Goal: Contribute content: Contribute content

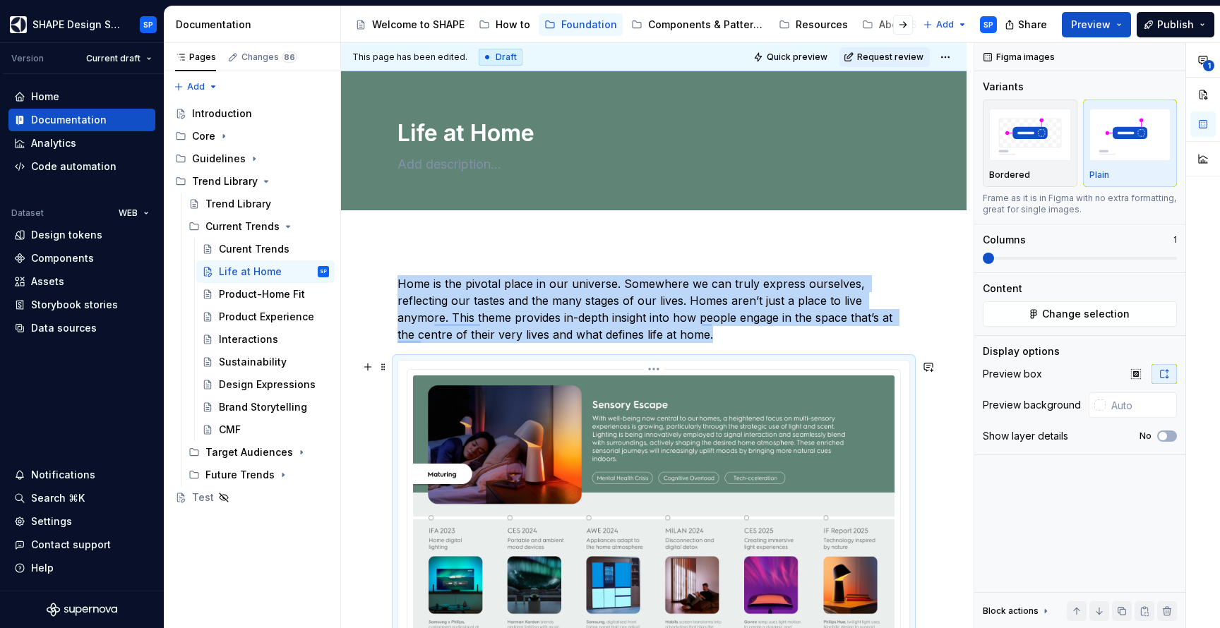
click at [608, 387] on img "To enrich screen reader interactions, please activate Accessibility in Grammarl…" at bounding box center [653, 510] width 481 height 271
click at [722, 435] on img "To enrich screen reader interactions, please activate Accessibility in Grammarl…" at bounding box center [653, 510] width 481 height 271
click at [1053, 308] on span "Change selection" at bounding box center [1086, 314] width 88 height 14
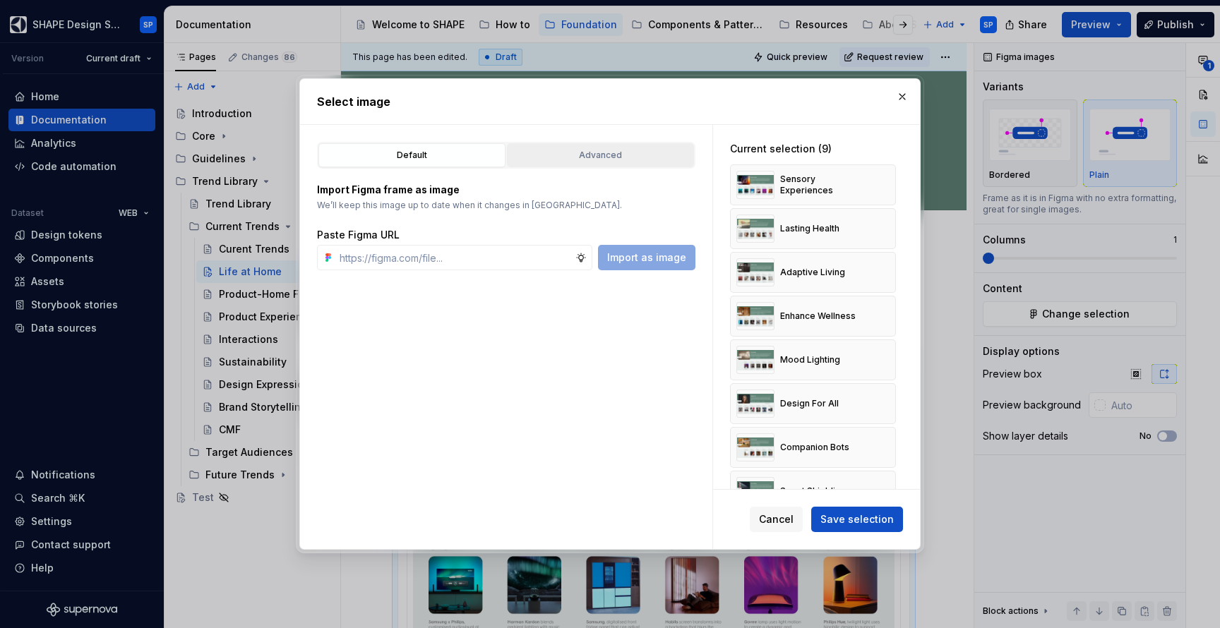
click at [647, 157] on div "Advanced" at bounding box center [600, 155] width 177 height 14
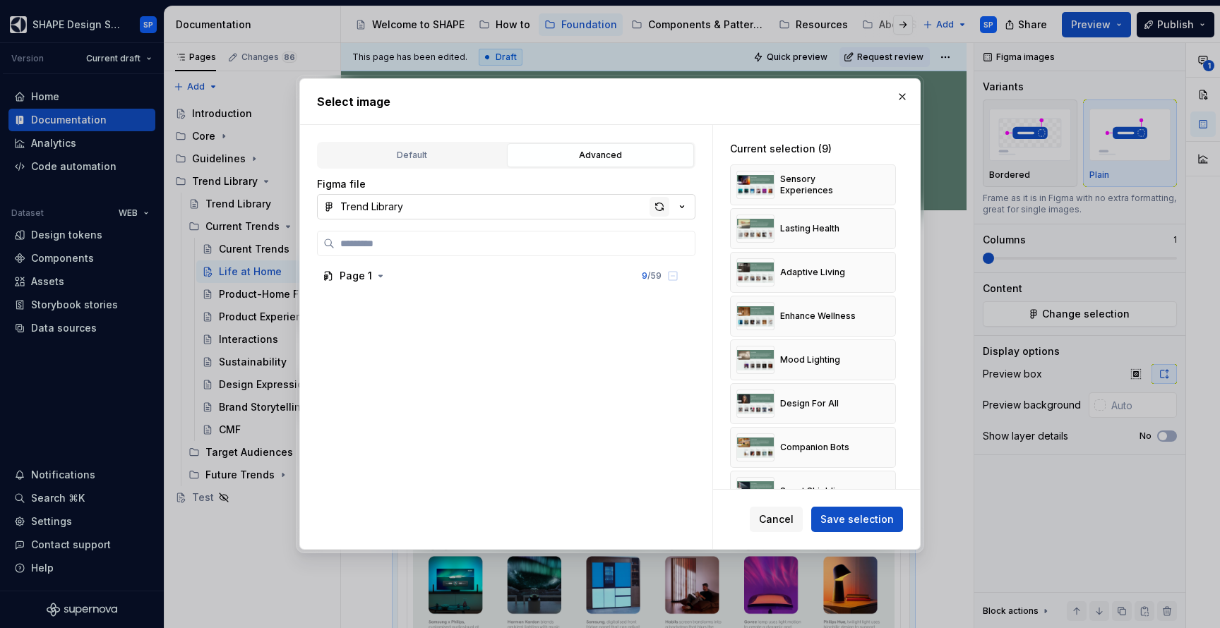
click at [657, 208] on div "button" at bounding box center [659, 207] width 20 height 20
click at [899, 95] on button "button" at bounding box center [902, 97] width 20 height 20
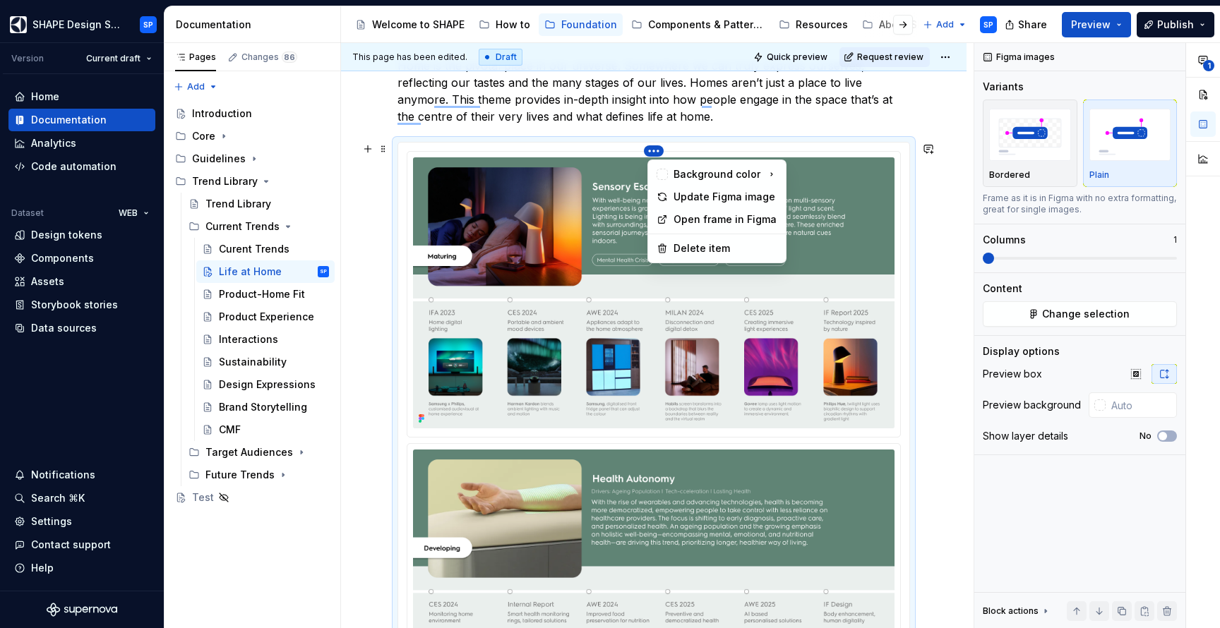
click at [659, 152] on html "SHAPE Design System SP Version Current draft Home Documentation Analytics Code …" at bounding box center [610, 314] width 1220 height 628
click at [712, 200] on div "Update Figma image" at bounding box center [725, 197] width 104 height 14
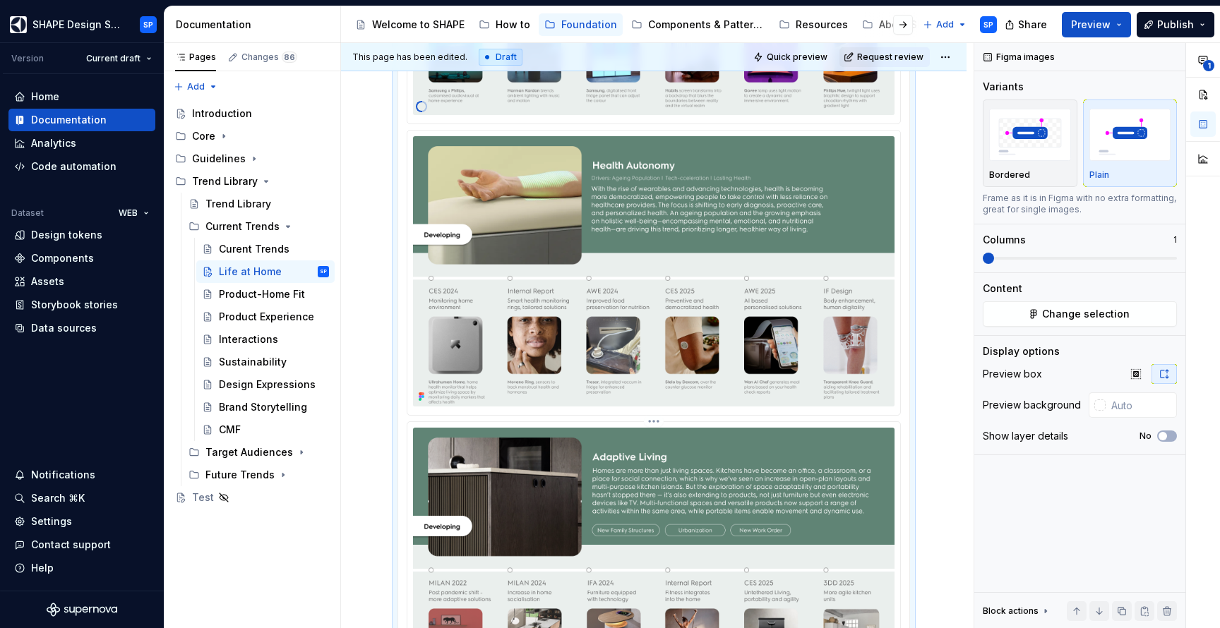
click at [632, 455] on img "To enrich screen reader interactions, please activate Accessibility in Grammarl…" at bounding box center [653, 563] width 481 height 271
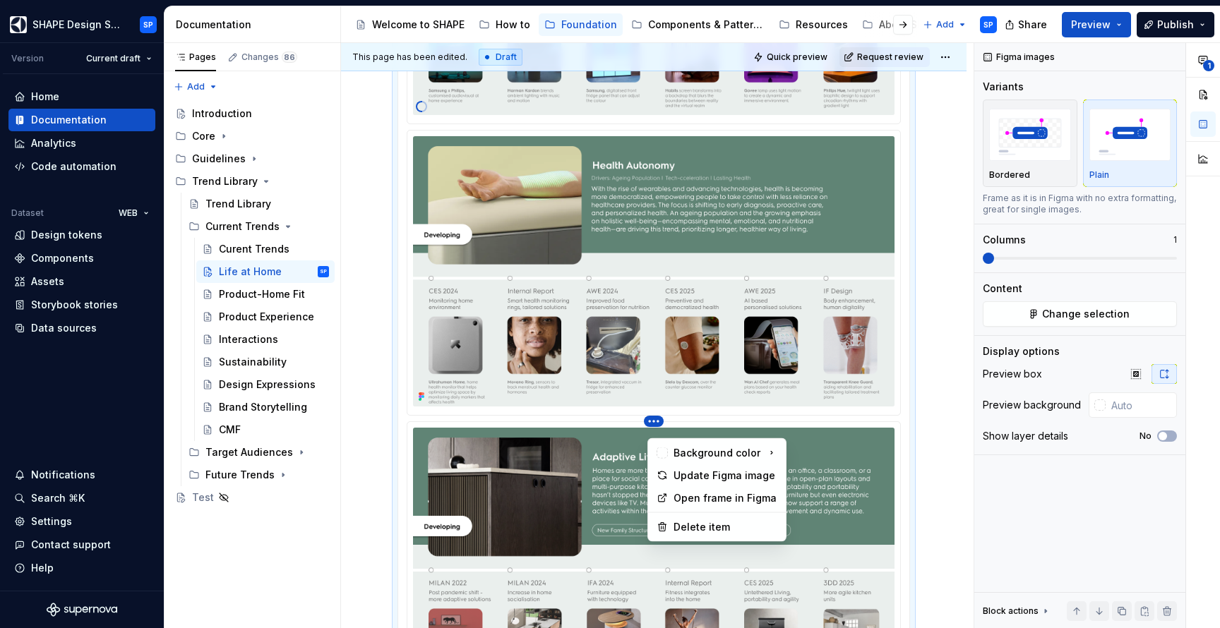
click at [657, 430] on html "SHAPE Design System SP Version Current draft Home Documentation Analytics Code …" at bounding box center [610, 314] width 1220 height 628
click at [683, 471] on div "Update Figma image" at bounding box center [725, 476] width 104 height 14
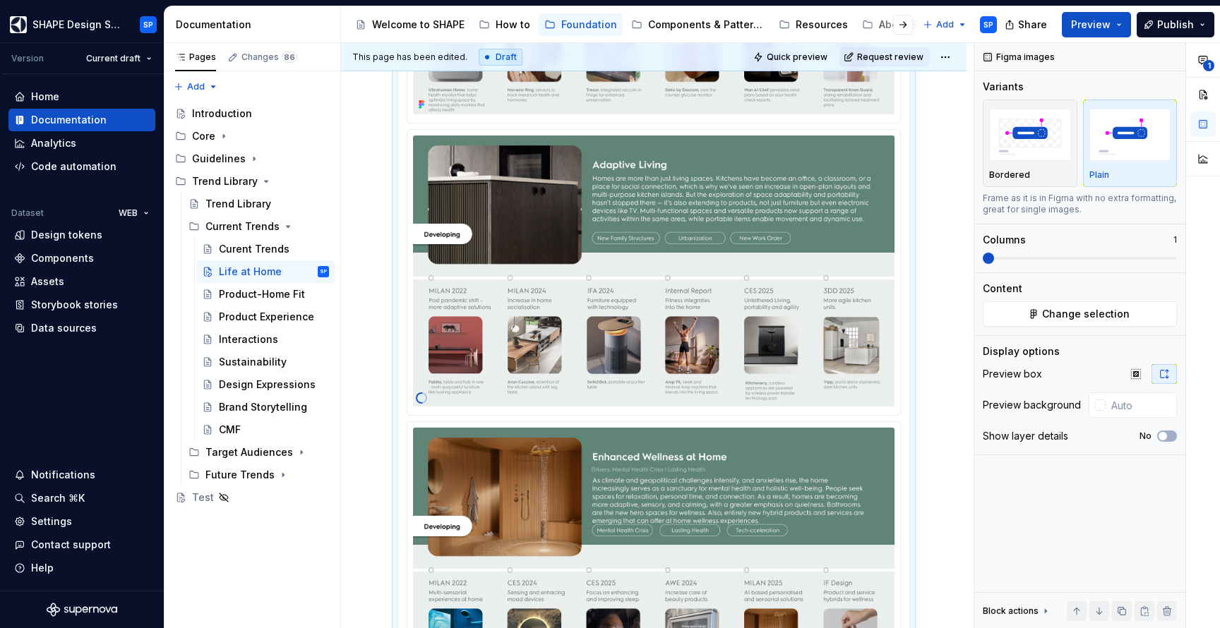
click at [667, 469] on img "To enrich screen reader interactions, please activate Accessibility in Grammarl…" at bounding box center [653, 563] width 481 height 271
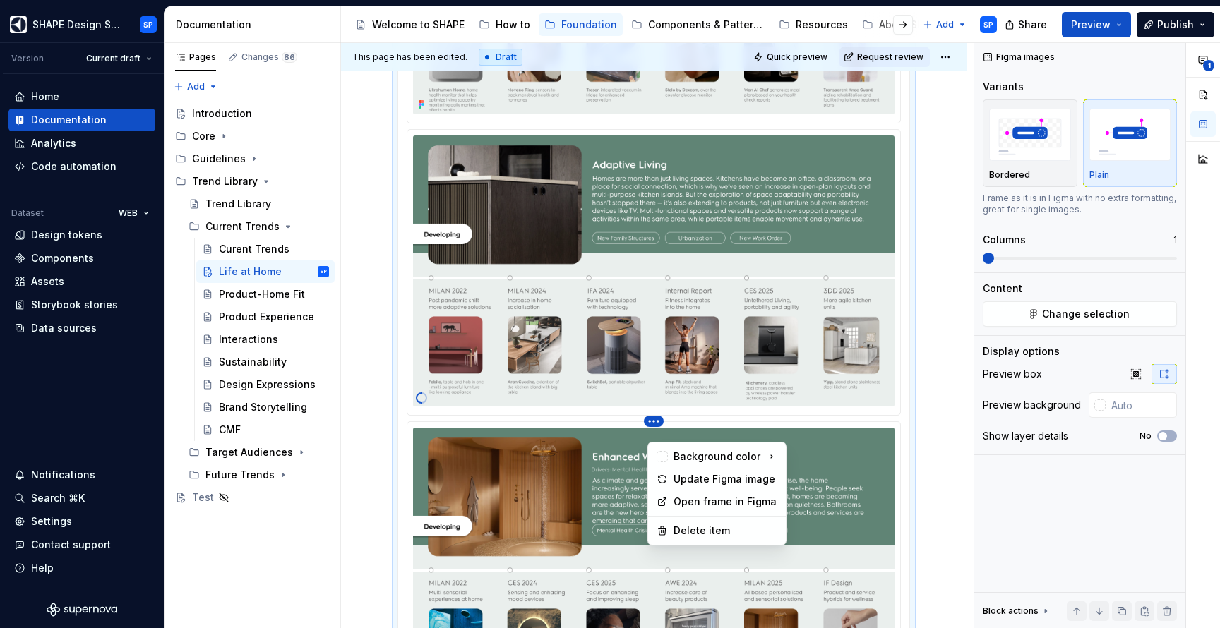
click at [659, 434] on html "SHAPE Design System SP Version Current draft Home Documentation Analytics Code …" at bounding box center [610, 314] width 1220 height 628
click at [687, 473] on div "Update Figma image" at bounding box center [725, 479] width 104 height 14
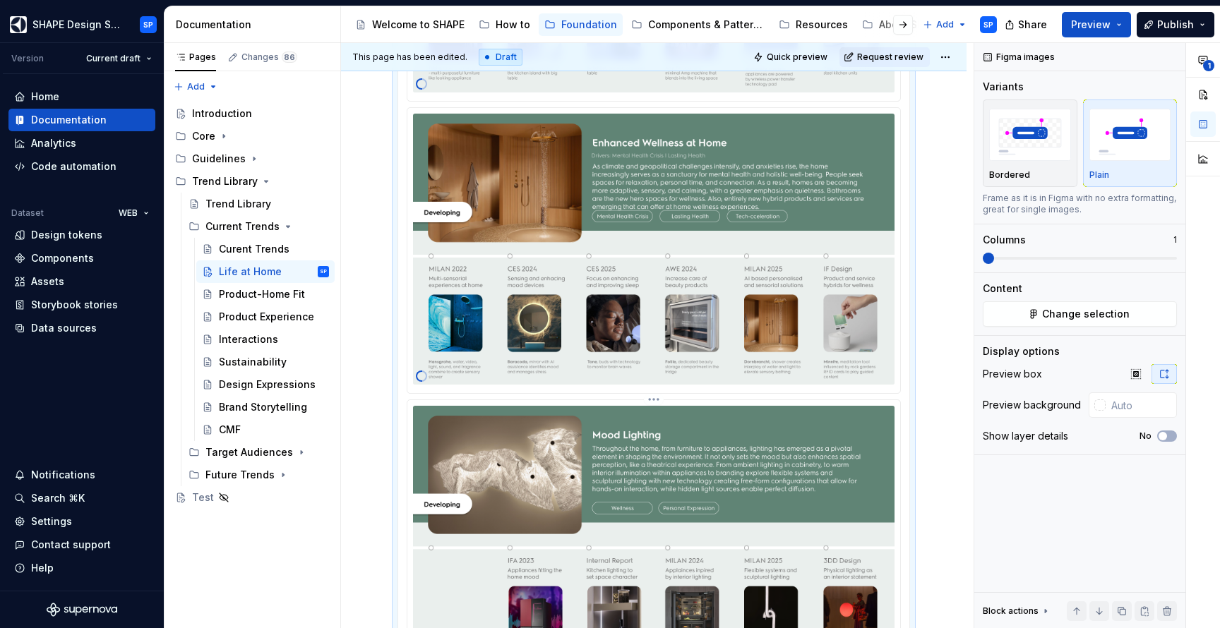
click at [654, 414] on html "SHAPE Design System SP Version Current draft Home Documentation Analytics Code …" at bounding box center [610, 314] width 1220 height 628
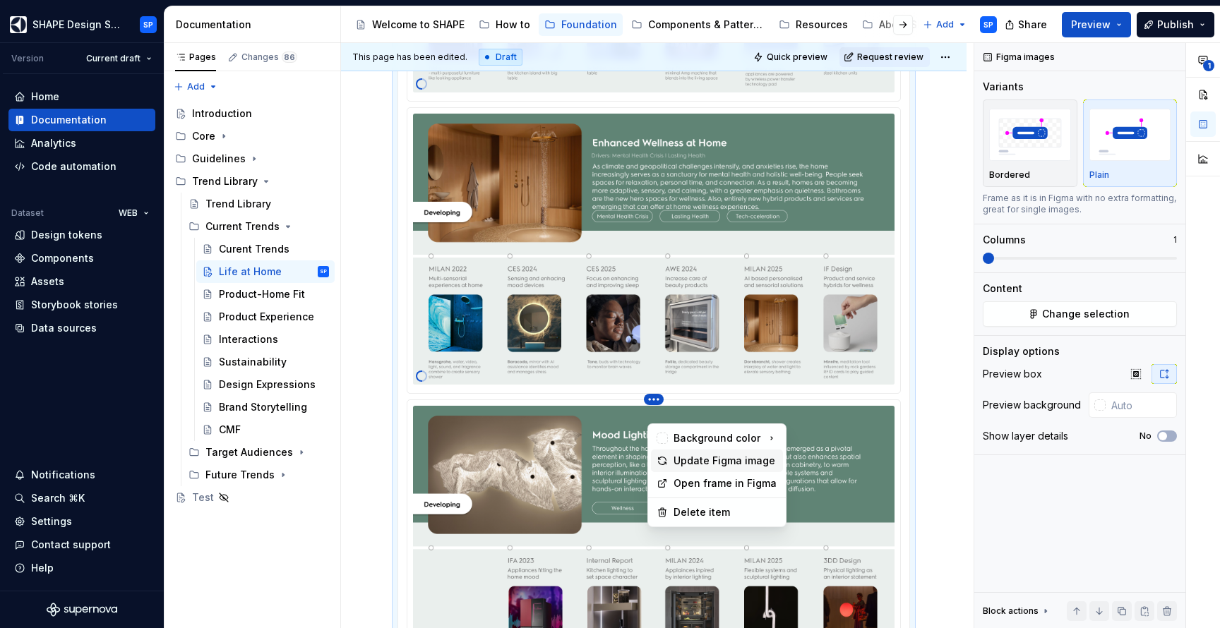
click at [698, 456] on div "Update Figma image" at bounding box center [725, 461] width 104 height 14
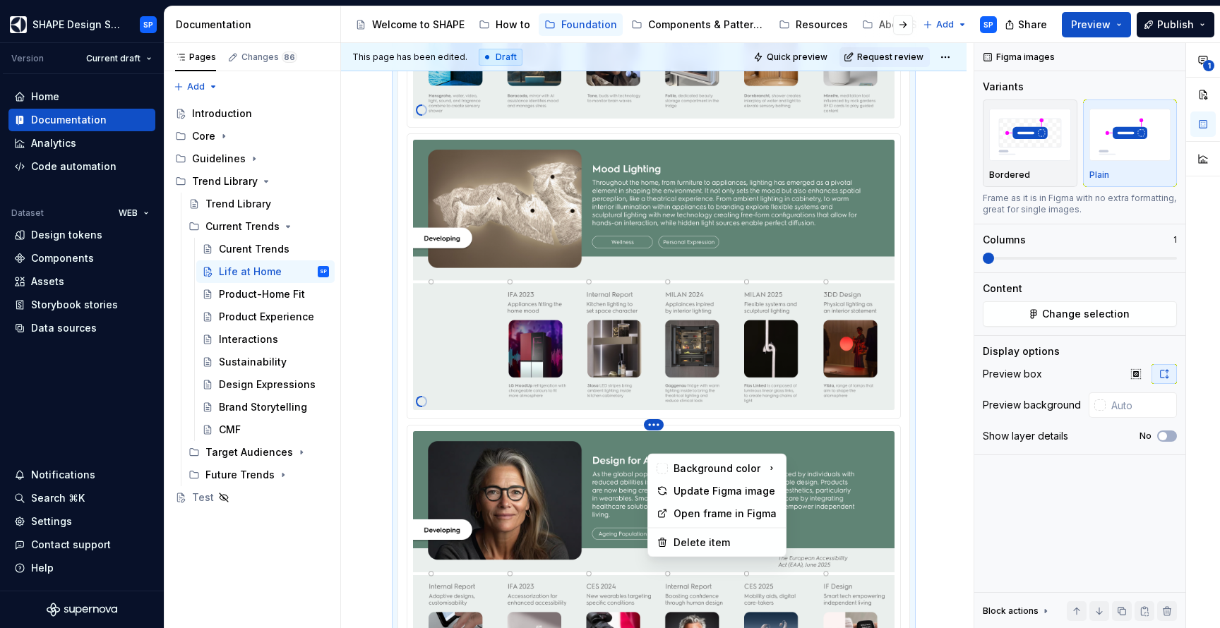
click at [653, 445] on html "SHAPE Design System SP Version Current draft Home Documentation Analytics Code …" at bounding box center [610, 314] width 1220 height 628
click at [698, 488] on div "Update Figma image" at bounding box center [725, 491] width 104 height 14
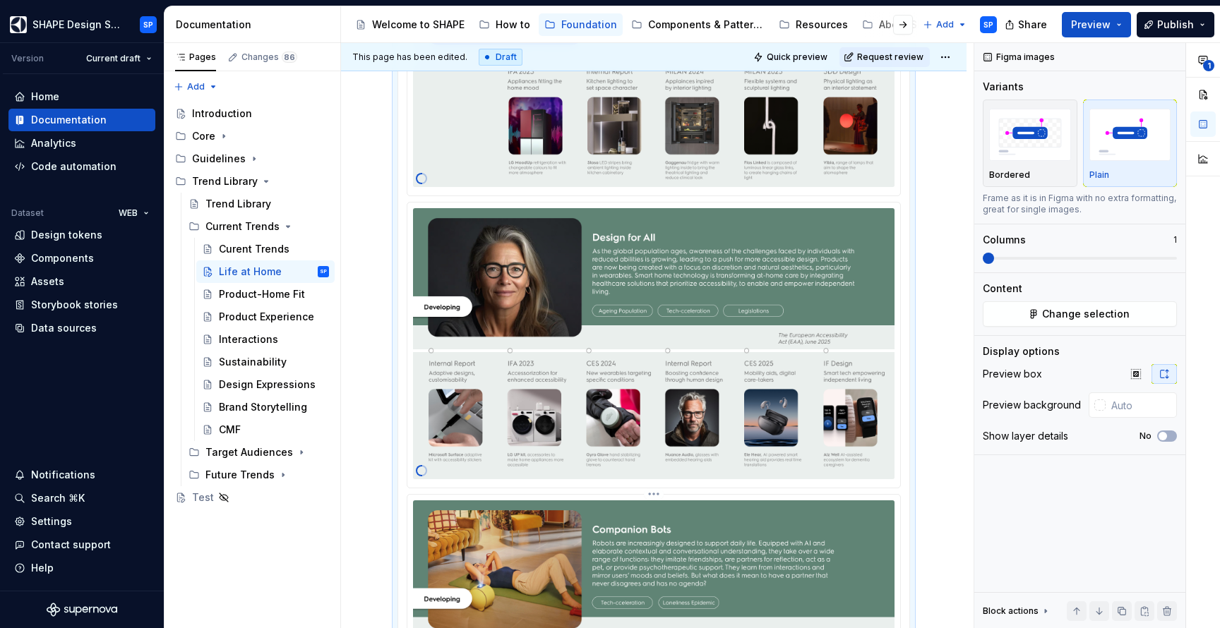
click at [654, 515] on html "SHAPE Design System SP Version Current draft Home Documentation Analytics Code …" at bounding box center [610, 314] width 1220 height 628
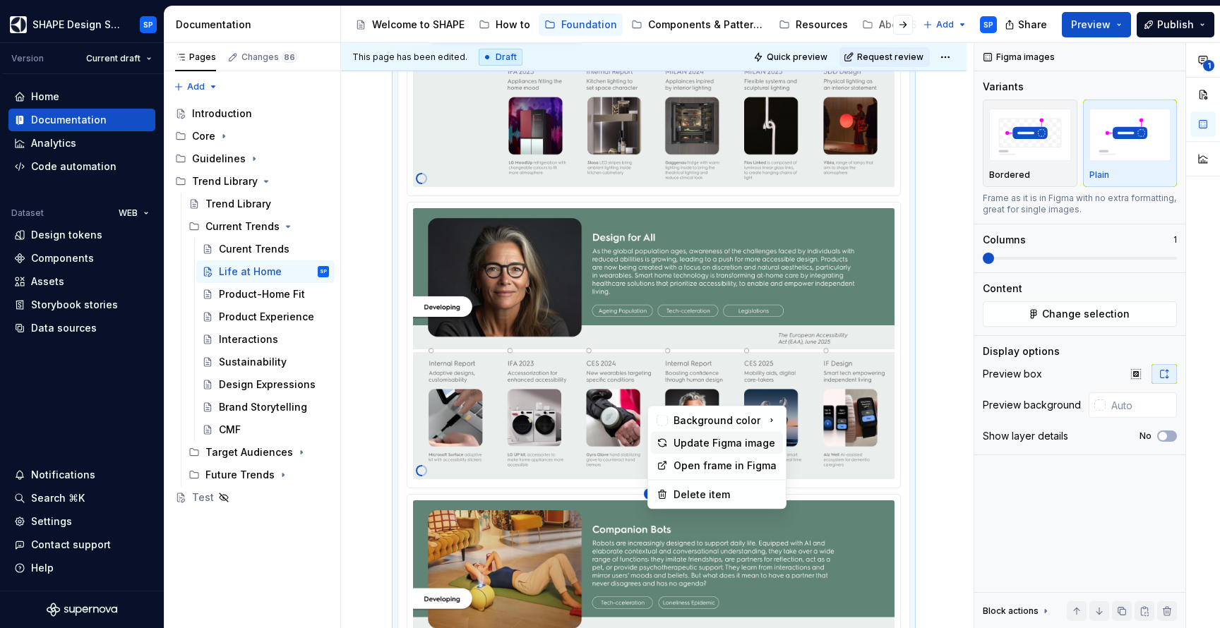
click at [700, 448] on div "Update Figma image" at bounding box center [725, 443] width 104 height 14
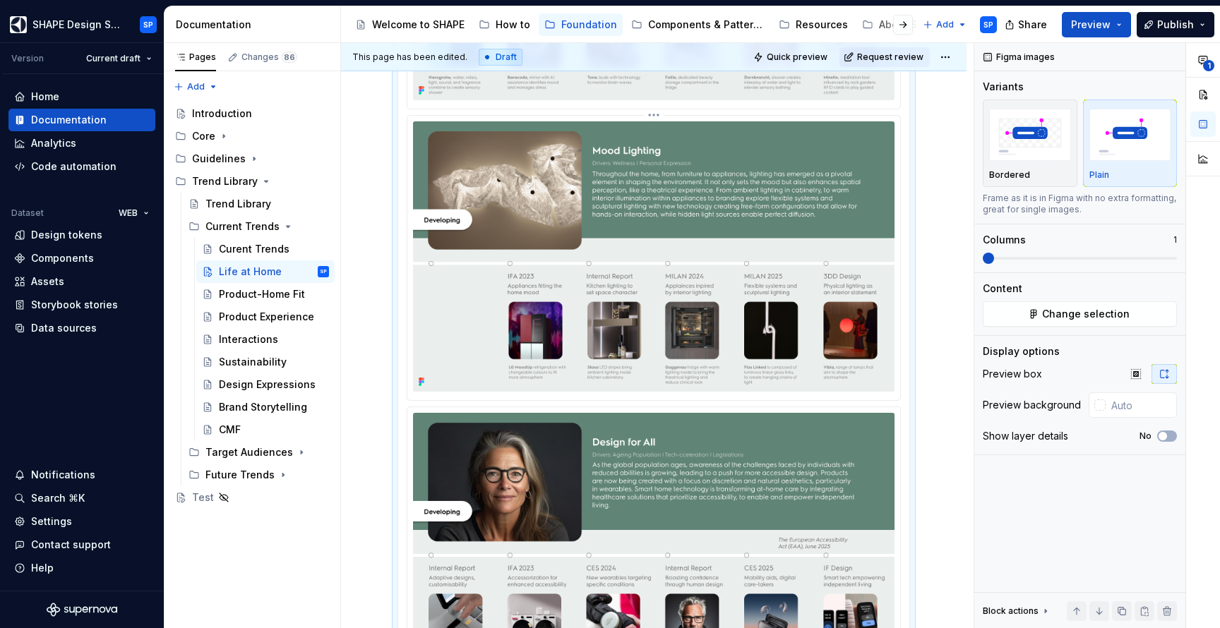
click at [654, 132] on html "SHAPE Design System SP Version Current draft Home Documentation Analytics Code …" at bounding box center [610, 314] width 1220 height 628
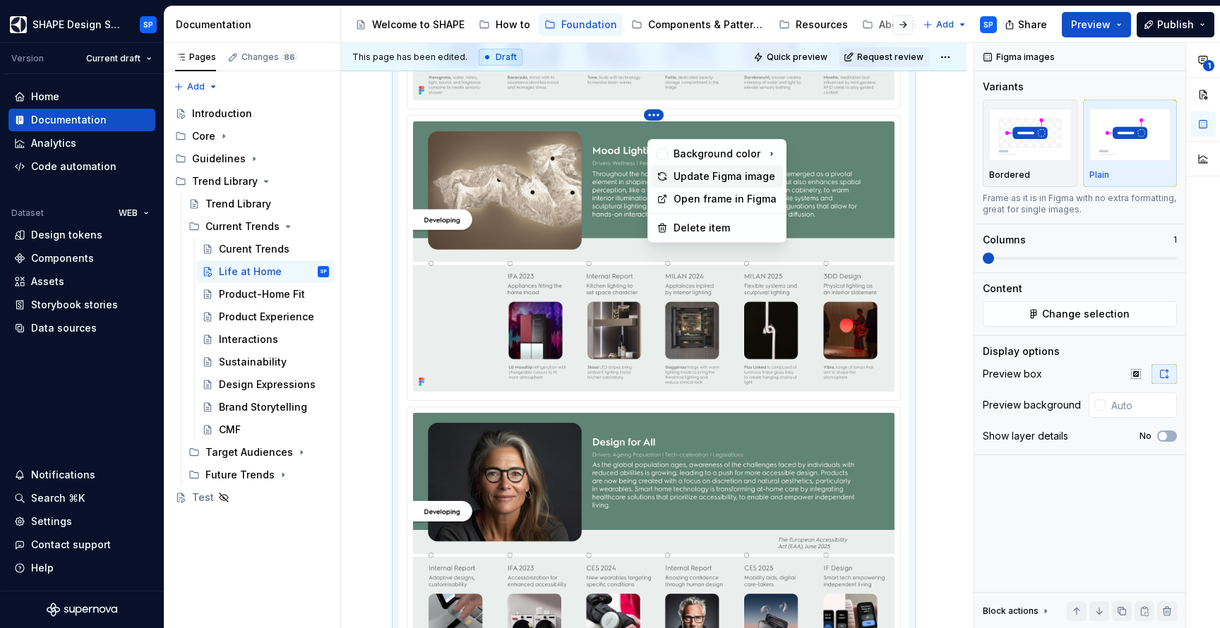
click at [719, 174] on div "Update Figma image" at bounding box center [725, 176] width 104 height 14
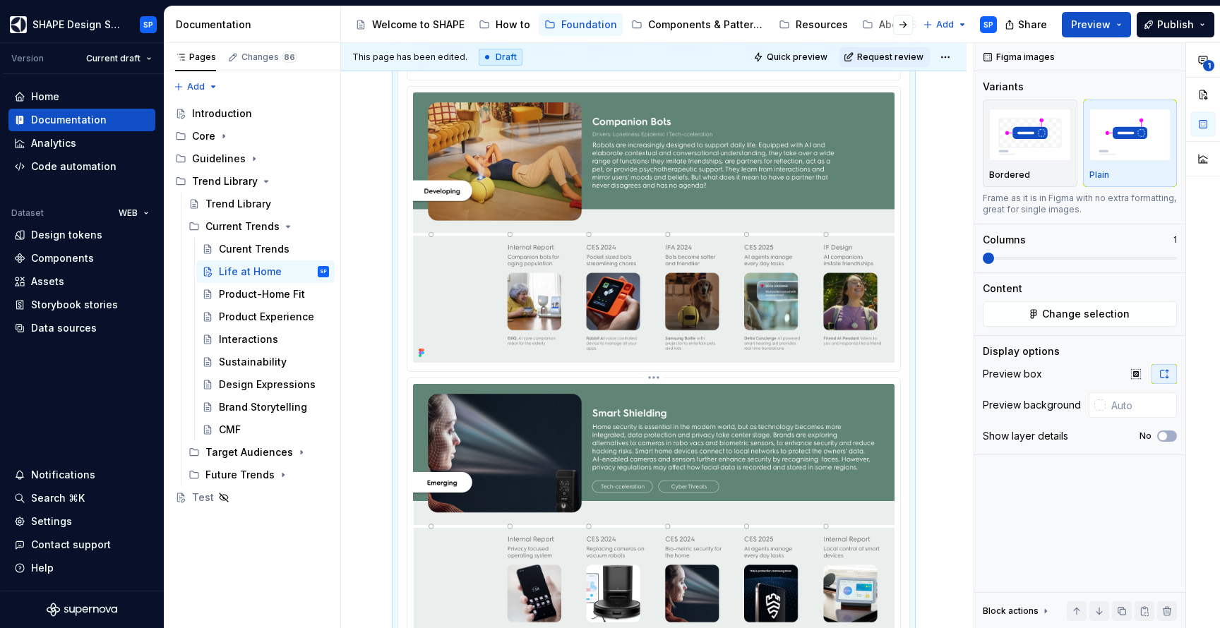
click at [659, 407] on html "SHAPE Design System SP Version Current draft Home Documentation Analytics Code …" at bounding box center [610, 314] width 1220 height 628
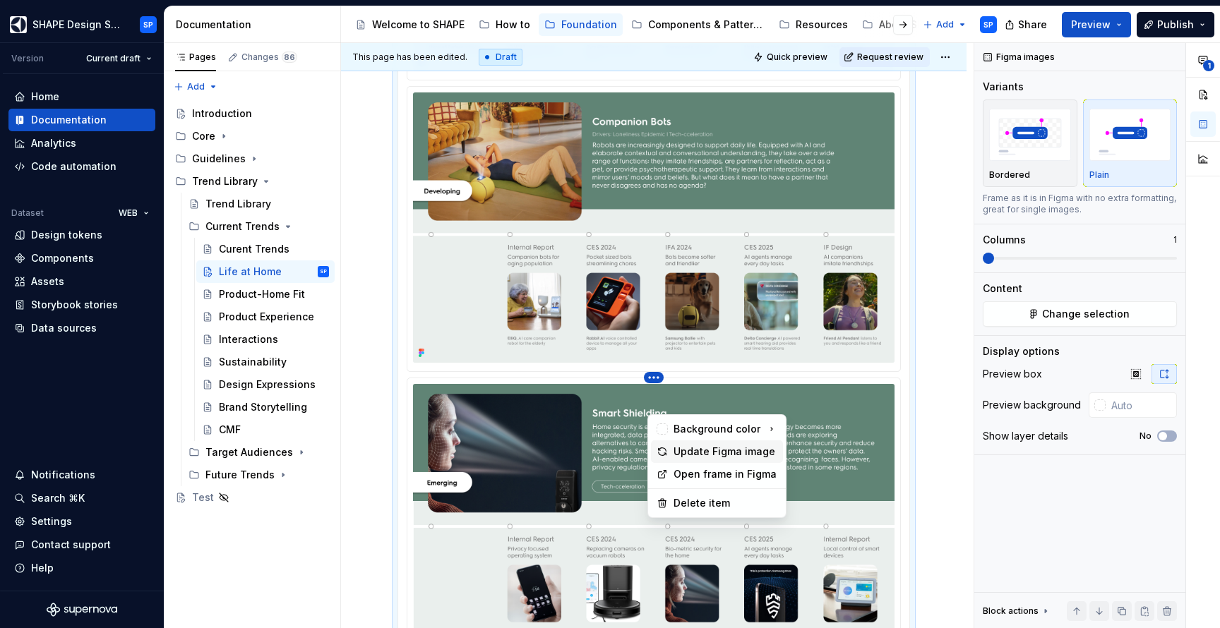
click at [705, 452] on div "Update Figma image" at bounding box center [725, 452] width 104 height 14
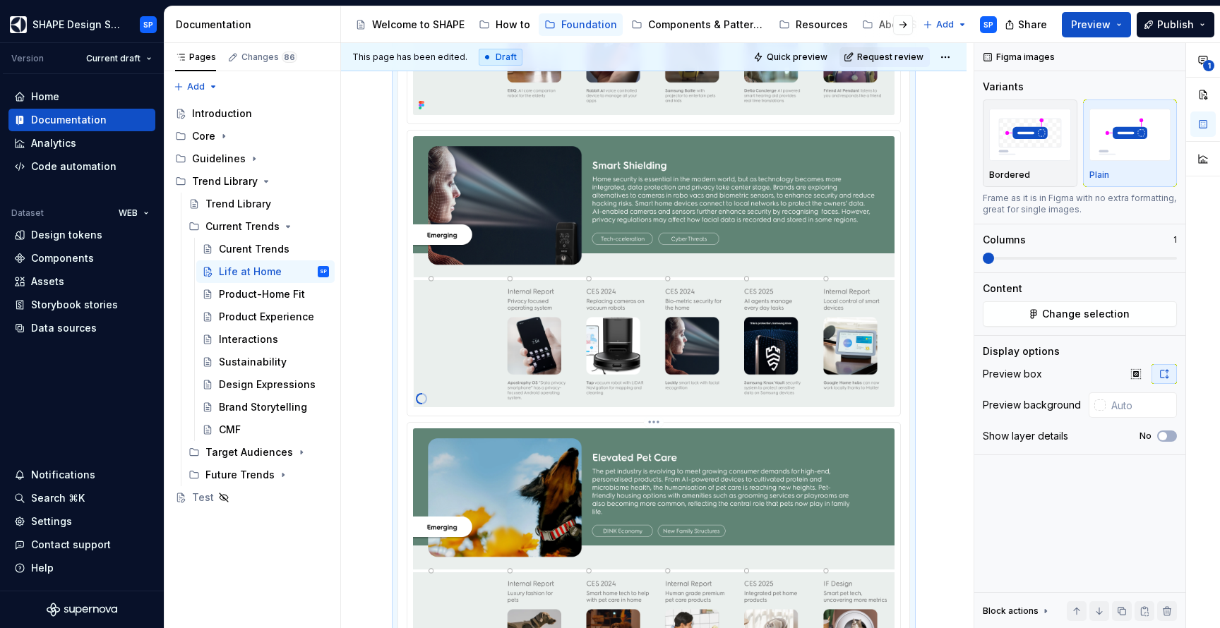
click at [659, 452] on html "SHAPE Design System SP Version Current draft Home Documentation Analytics Code …" at bounding box center [610, 314] width 1220 height 628
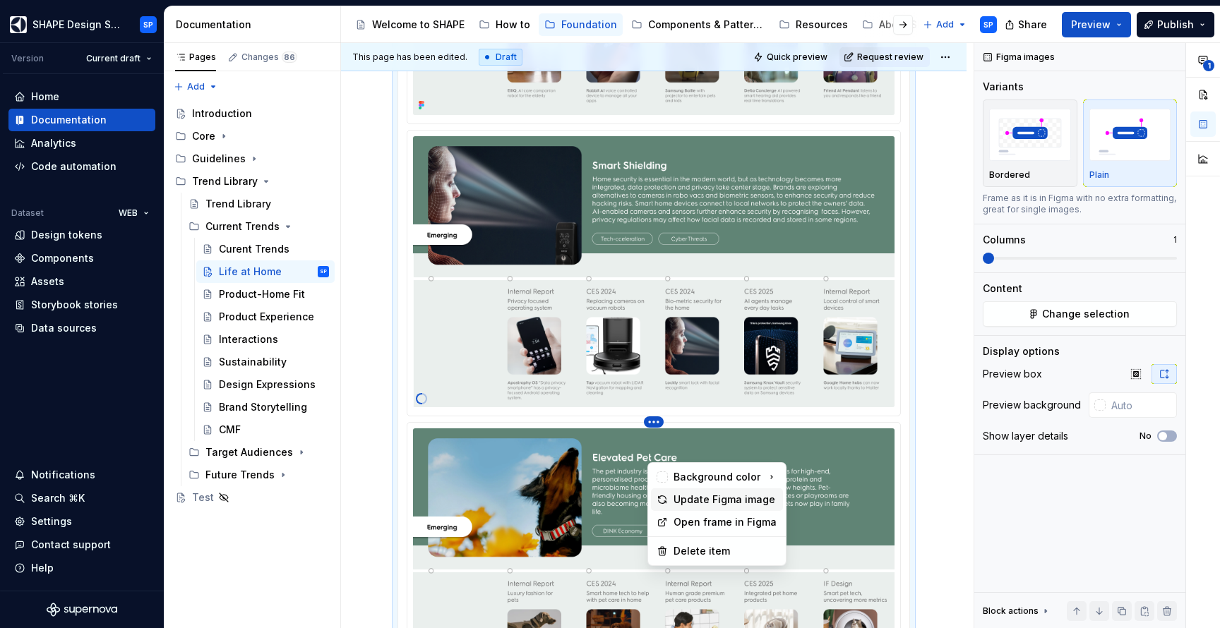
click at [697, 503] on div "Update Figma image" at bounding box center [725, 500] width 104 height 14
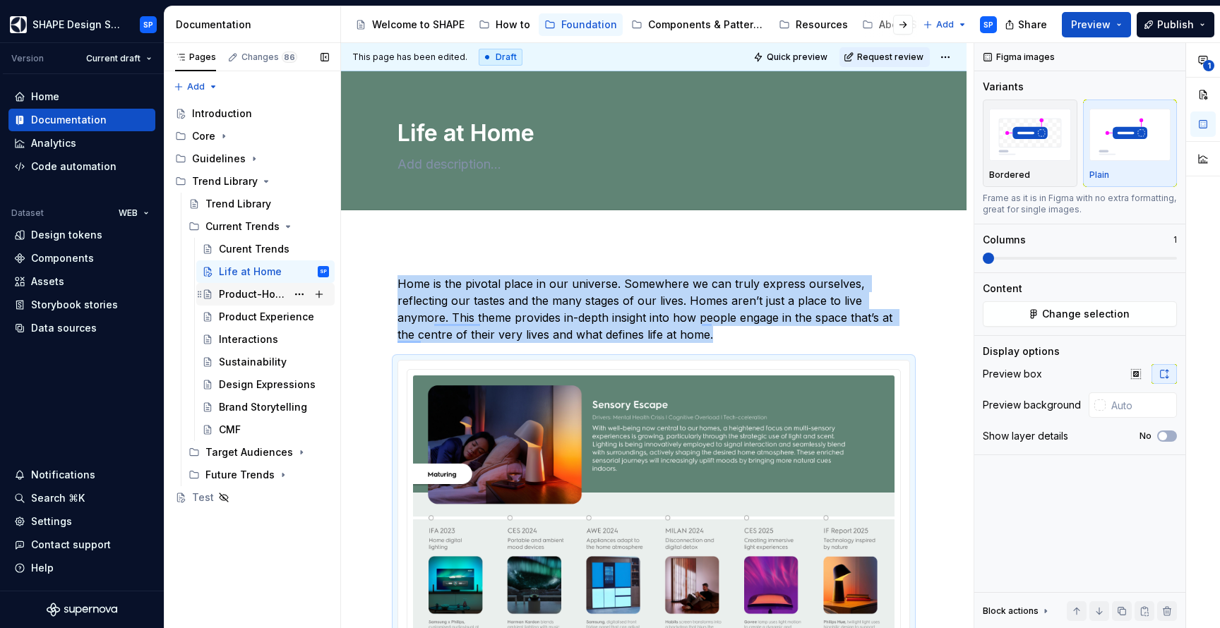
click at [276, 291] on div "Product-Home Fit" at bounding box center [253, 294] width 68 height 14
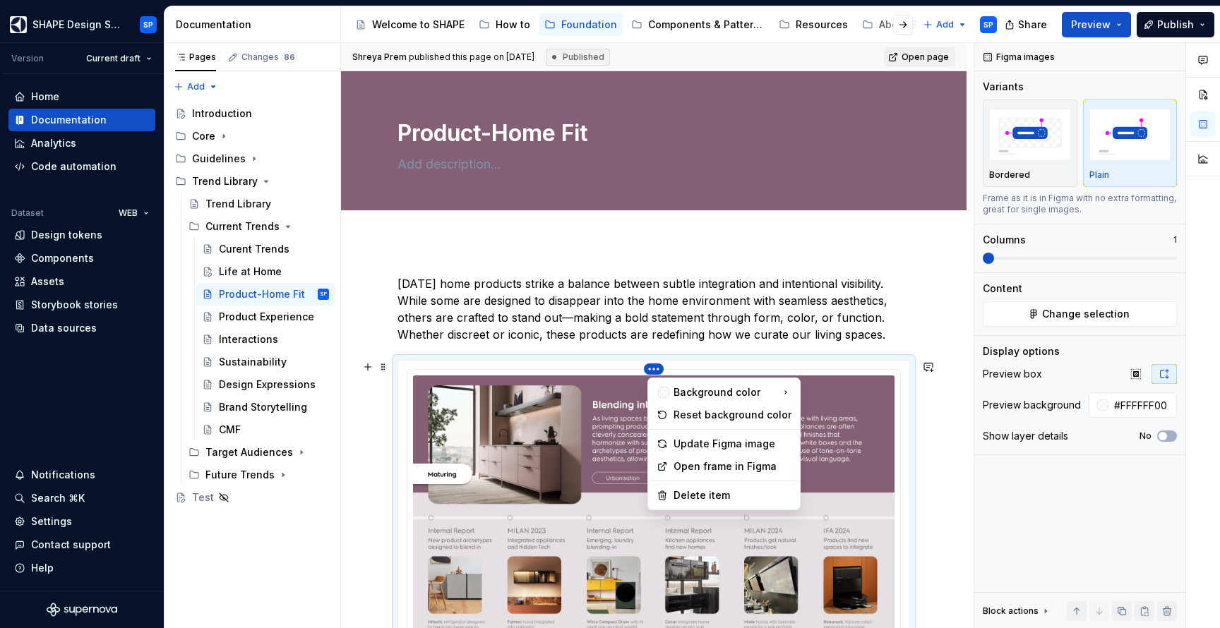
click at [656, 370] on html "SHAPE Design System SP Version Current draft Home Documentation Analytics Code …" at bounding box center [610, 314] width 1220 height 628
click at [714, 445] on div "Update Figma image" at bounding box center [732, 444] width 118 height 14
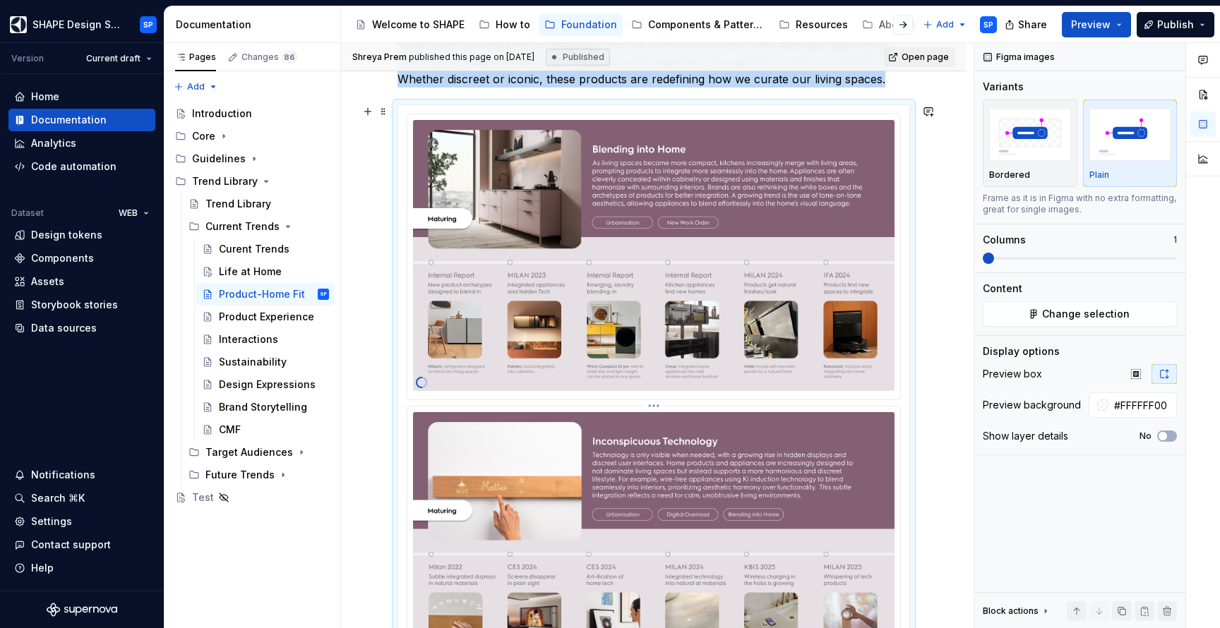
click at [654, 409] on html "SHAPE Design System SP Version Current draft Home Documentation Analytics Code …" at bounding box center [610, 314] width 1220 height 628
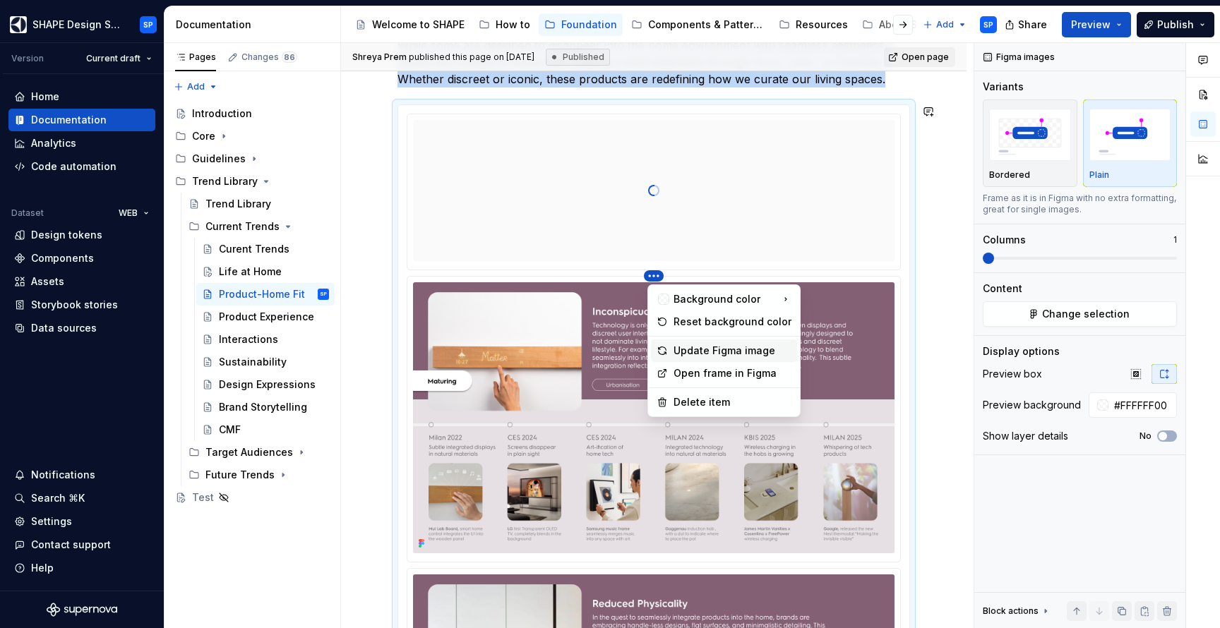
click at [694, 351] on div "Update Figma image" at bounding box center [732, 351] width 118 height 14
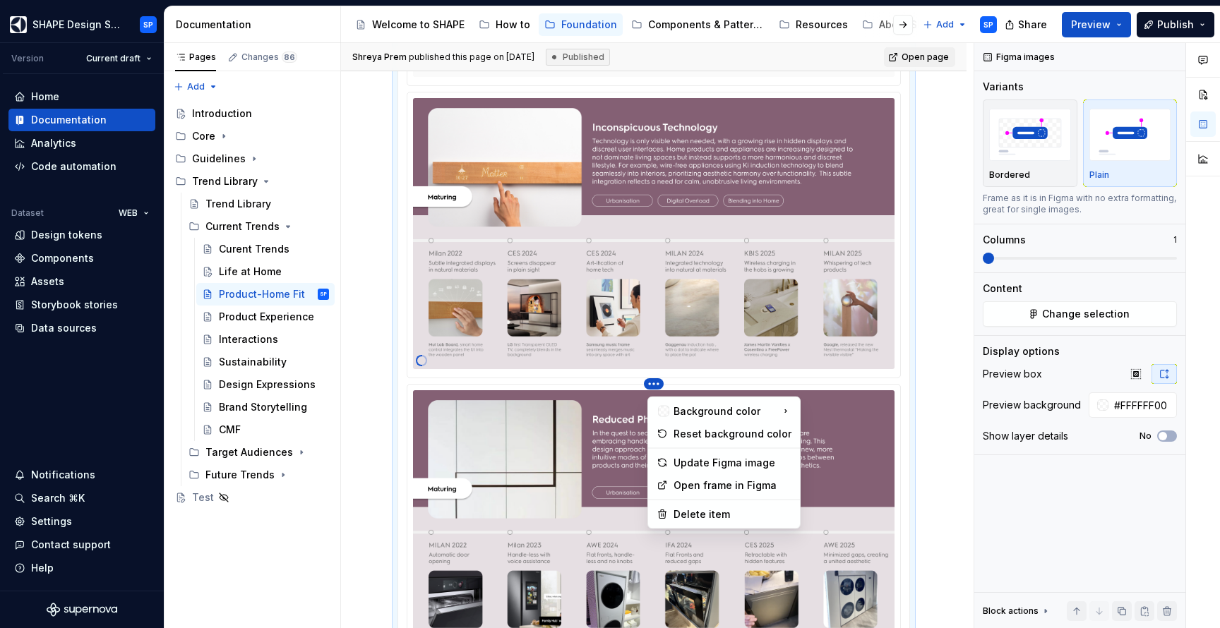
click at [656, 387] on html "SHAPE Design System SP Version Current draft Home Documentation Analytics Code …" at bounding box center [610, 314] width 1220 height 628
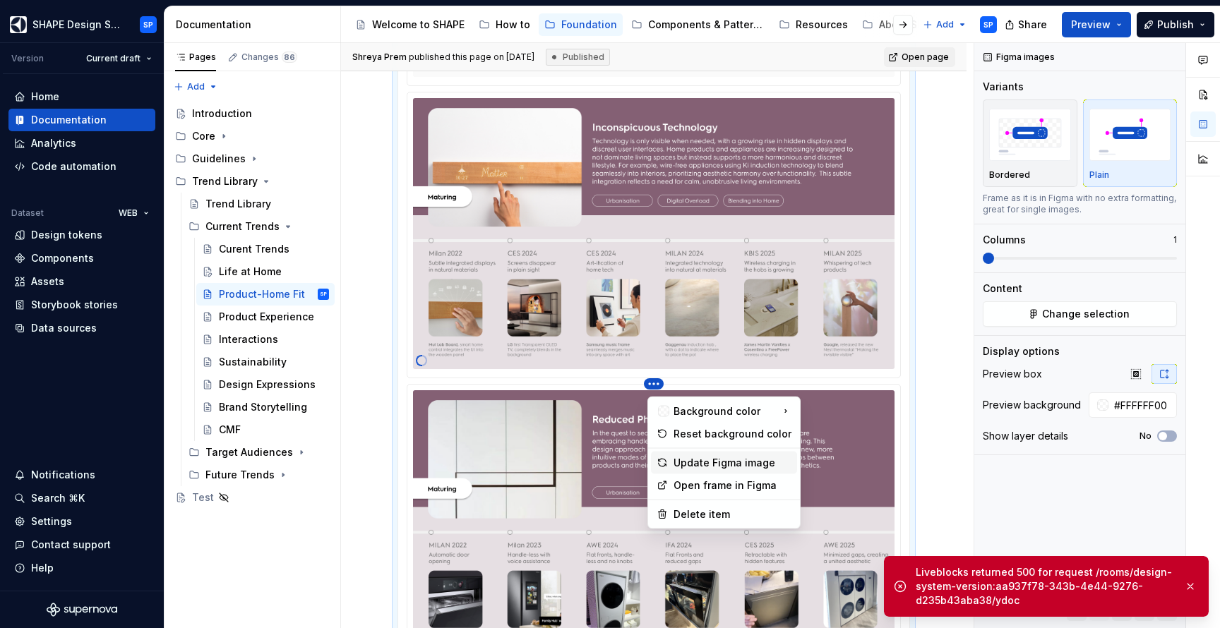
click at [706, 461] on div "Update Figma image" at bounding box center [732, 463] width 118 height 14
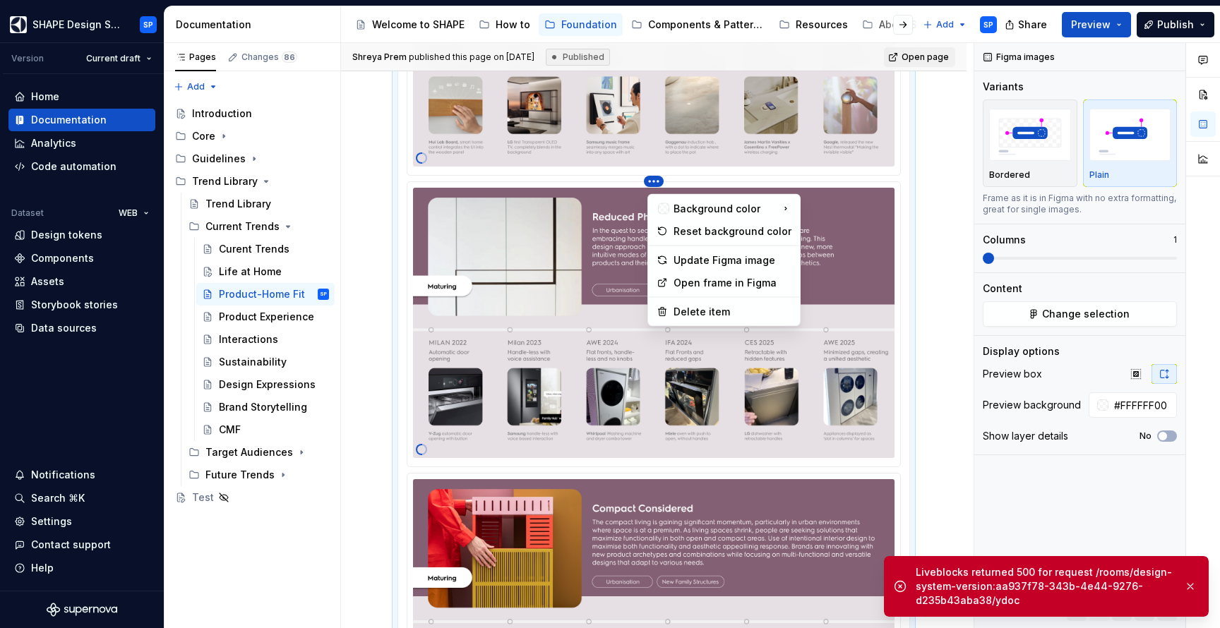
click at [654, 186] on html "SHAPE Design System SP Version Current draft Home Documentation Analytics Code …" at bounding box center [610, 314] width 1220 height 628
click at [685, 258] on div "Update Figma image" at bounding box center [732, 260] width 118 height 14
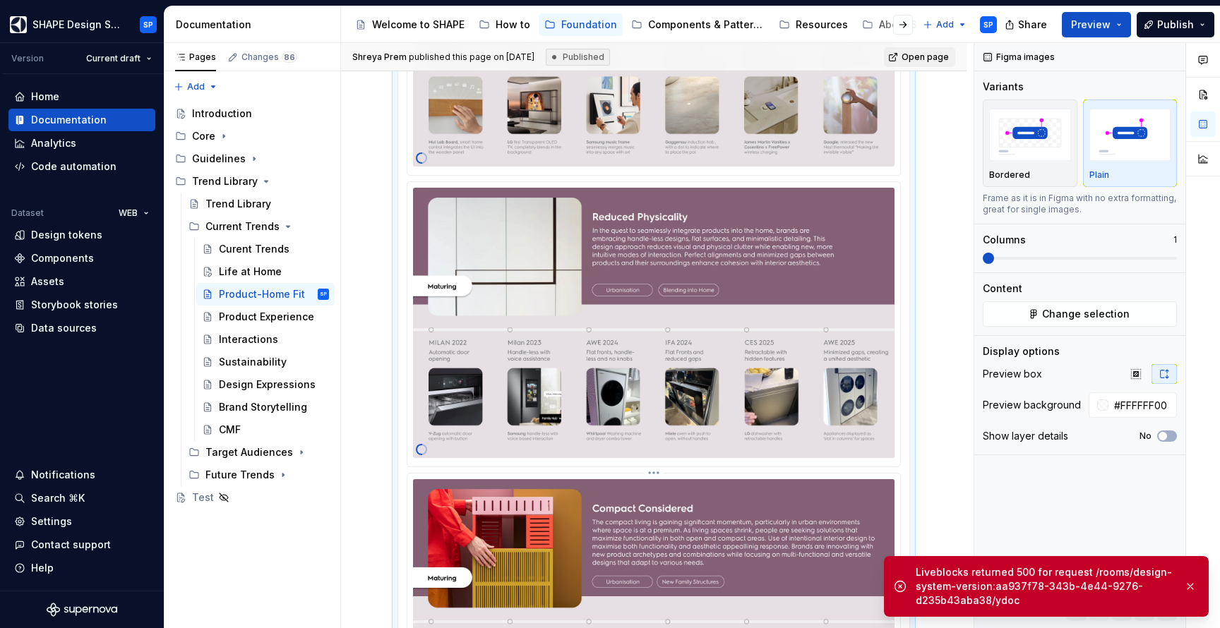
click at [656, 479] on html "SHAPE Design System SP Version Current draft Home Documentation Analytics Code …" at bounding box center [610, 314] width 1220 height 628
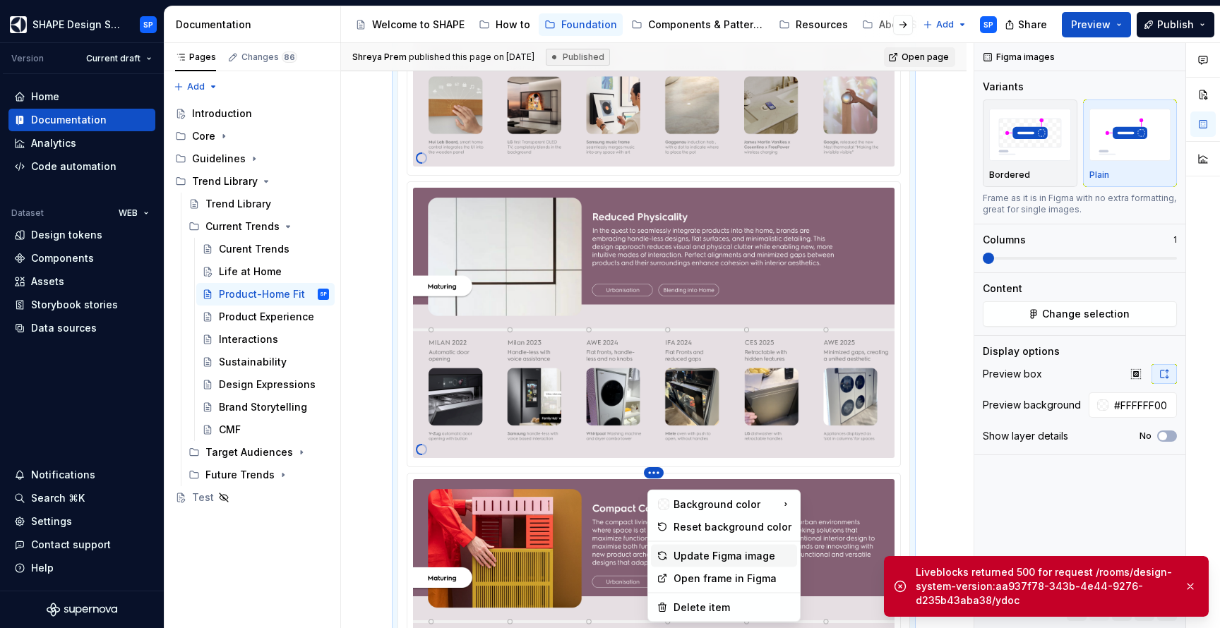
click at [692, 554] on div "Update Figma image" at bounding box center [732, 556] width 118 height 14
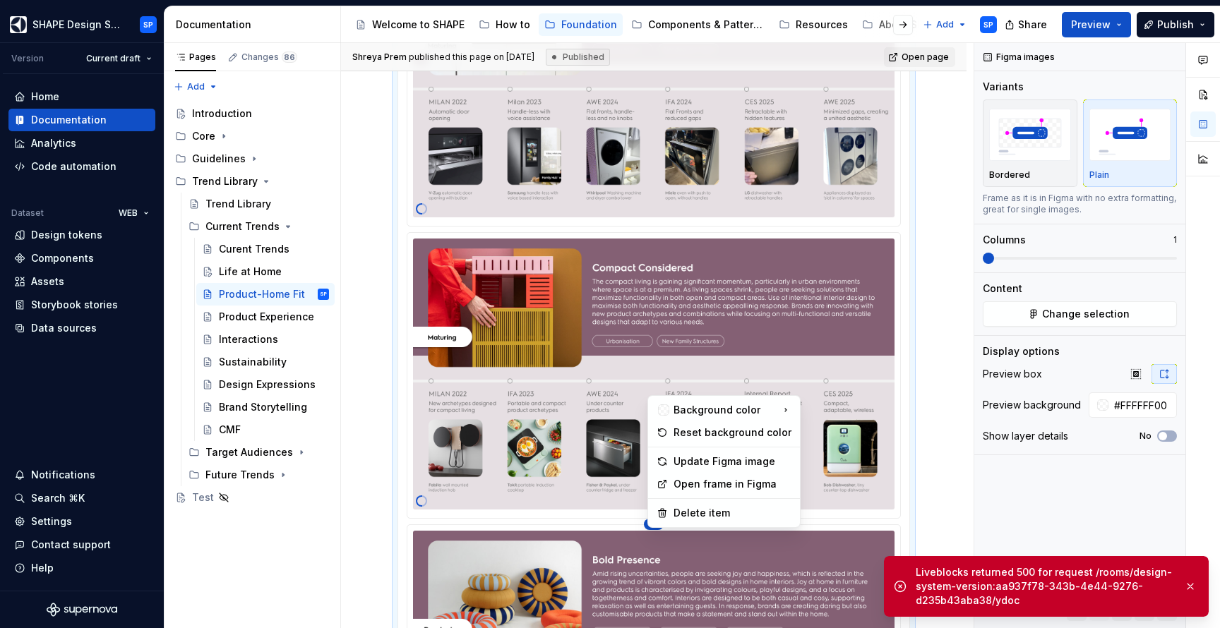
click at [658, 538] on html "SHAPE Design System SP Version Current draft Home Documentation Analytics Code …" at bounding box center [610, 314] width 1220 height 628
click at [699, 465] on div "Update Figma image" at bounding box center [732, 462] width 118 height 14
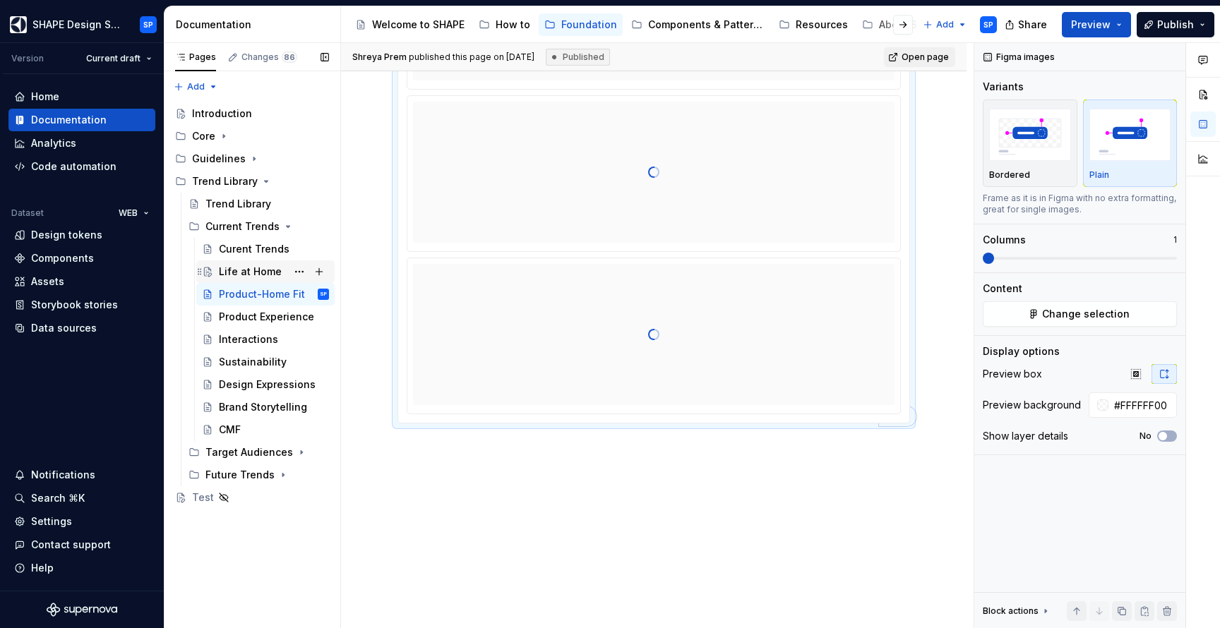
click at [246, 271] on div "Life at Home" at bounding box center [250, 272] width 63 height 14
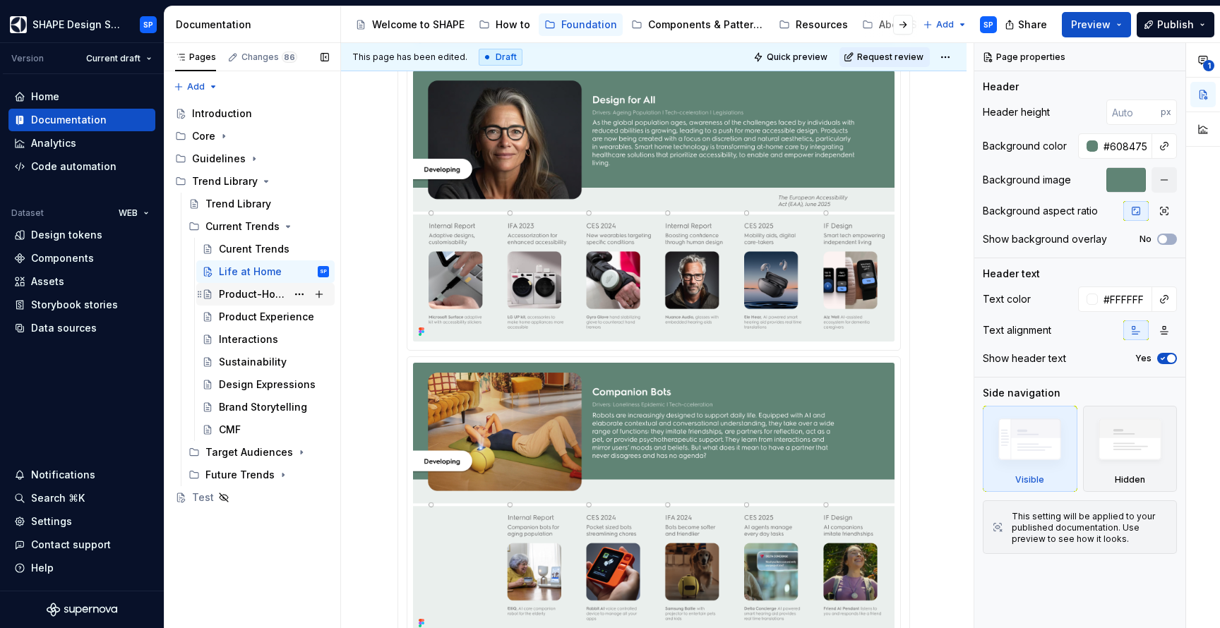
click at [257, 294] on div "Product-Home Fit" at bounding box center [253, 294] width 68 height 14
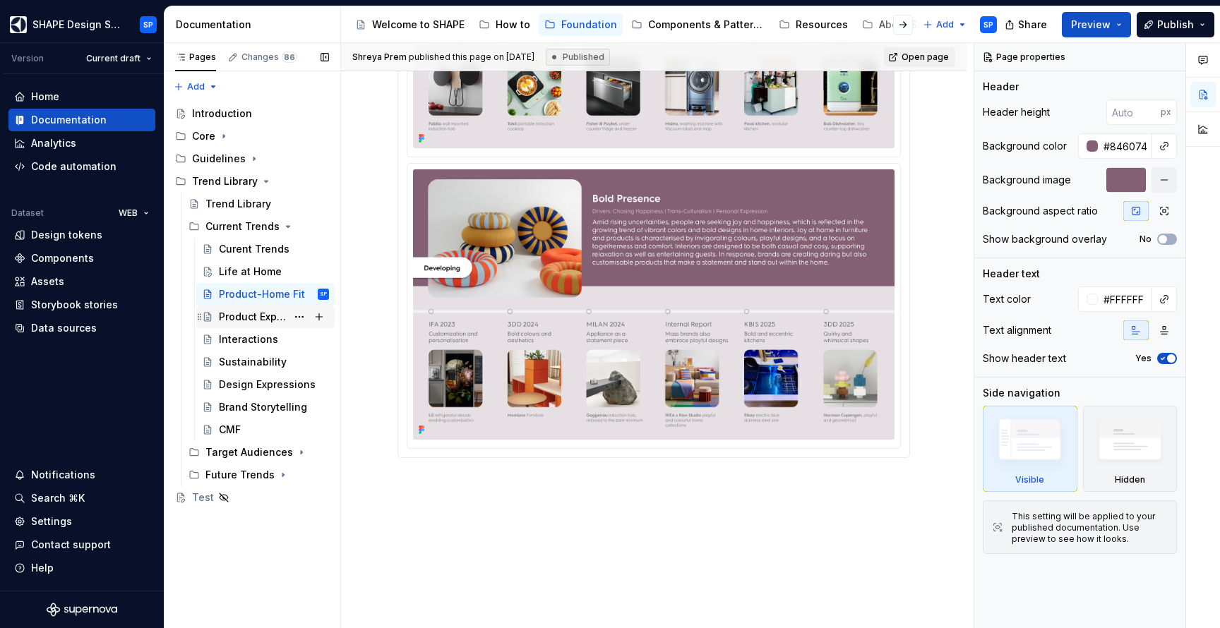
click at [236, 315] on div "Product Experience" at bounding box center [253, 317] width 68 height 14
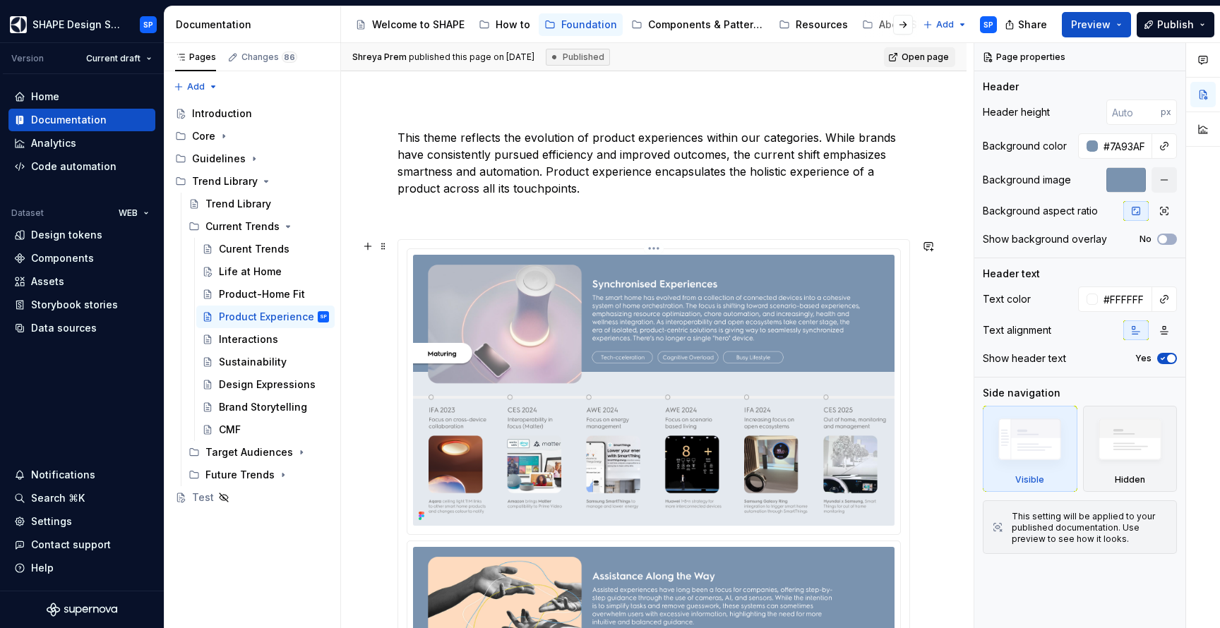
click at [654, 246] on html "SHAPE Design System SP Version Current draft Home Documentation Analytics Code …" at bounding box center [610, 314] width 1220 height 628
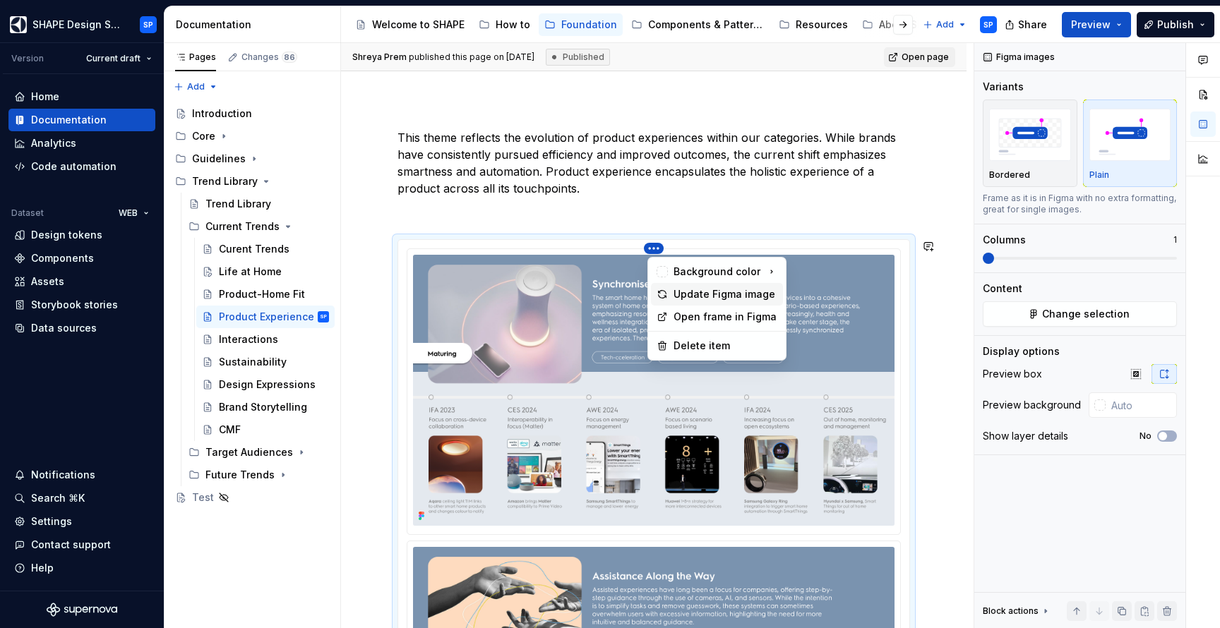
click at [711, 295] on div "Update Figma image" at bounding box center [725, 294] width 104 height 14
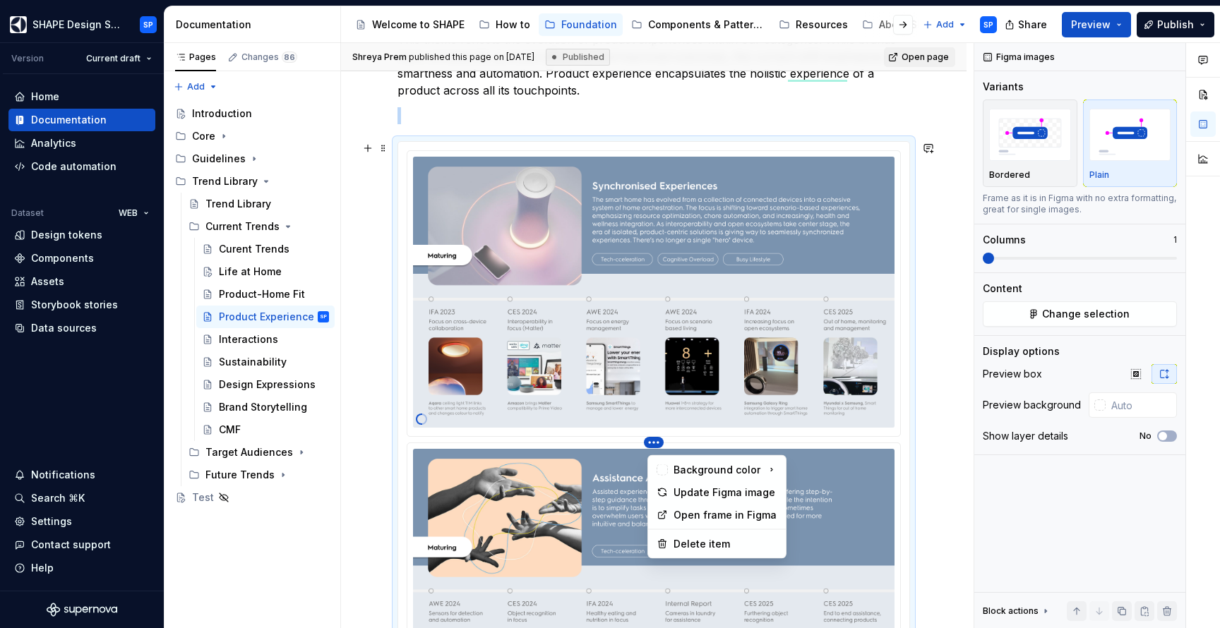
click at [659, 443] on html "SHAPE Design System SP Version Current draft Home Documentation Analytics Code …" at bounding box center [610, 314] width 1220 height 628
click at [697, 488] on div "Update Figma image" at bounding box center [725, 493] width 104 height 14
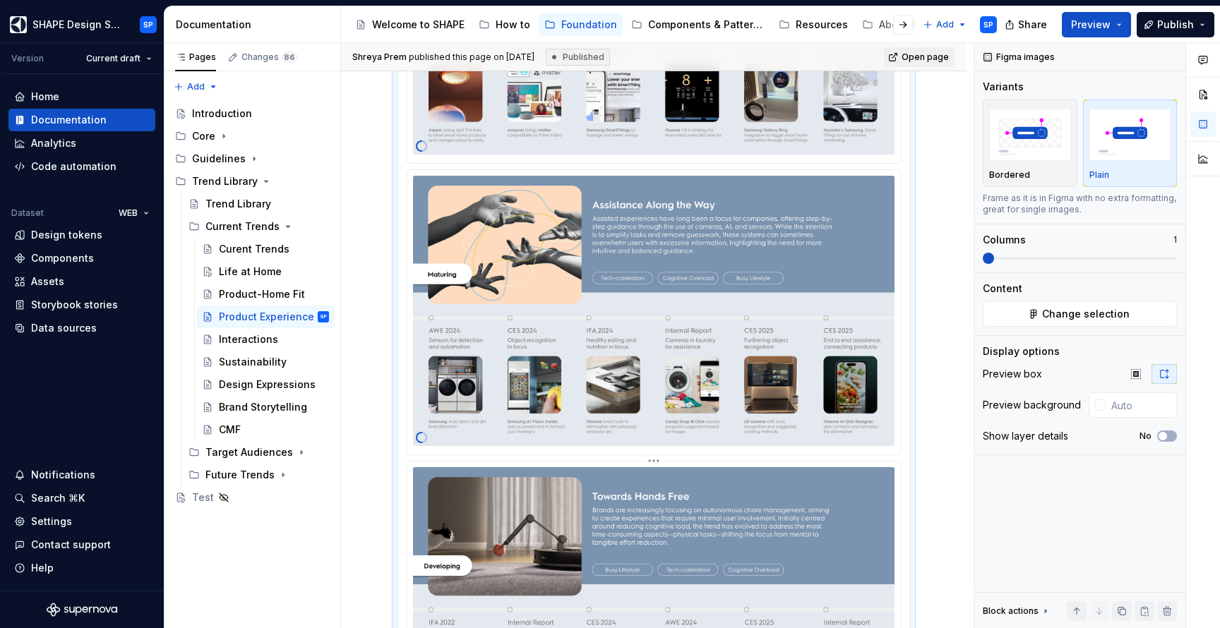
click at [659, 469] on html "SHAPE Design System SP Version Current draft Home Documentation Analytics Code …" at bounding box center [610, 314] width 1220 height 628
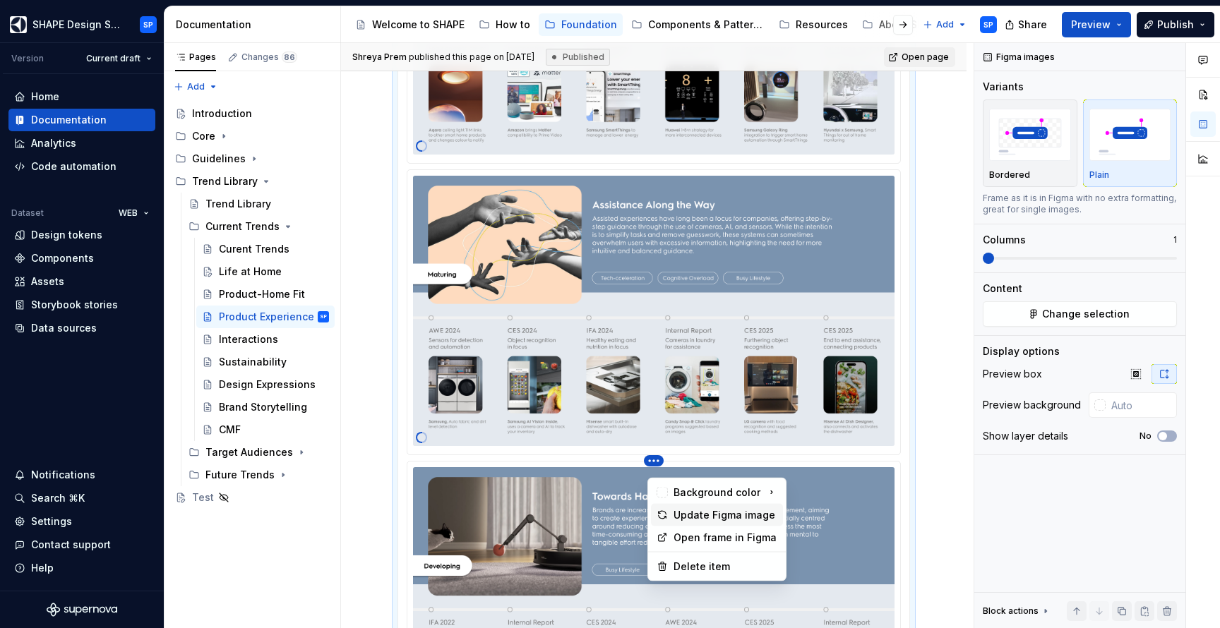
click at [696, 509] on div "Update Figma image" at bounding box center [725, 515] width 104 height 14
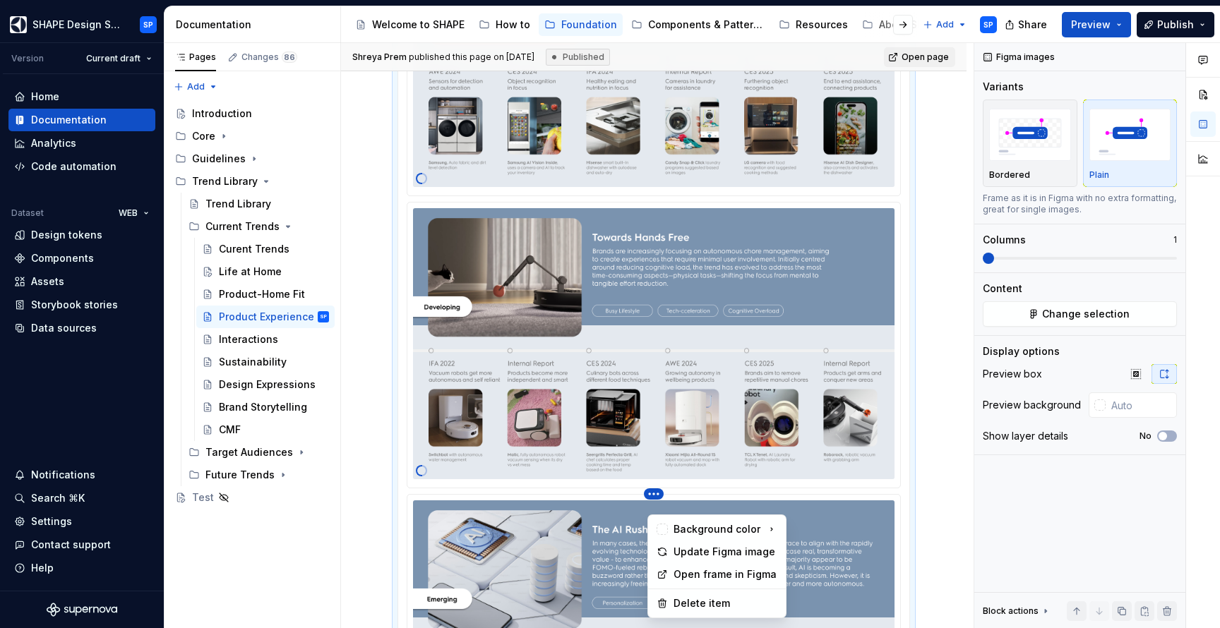
click at [661, 507] on html "SHAPE Design System SP Version Current draft Home Documentation Analytics Code …" at bounding box center [610, 314] width 1220 height 628
click at [699, 555] on div "Update Figma image" at bounding box center [725, 552] width 104 height 14
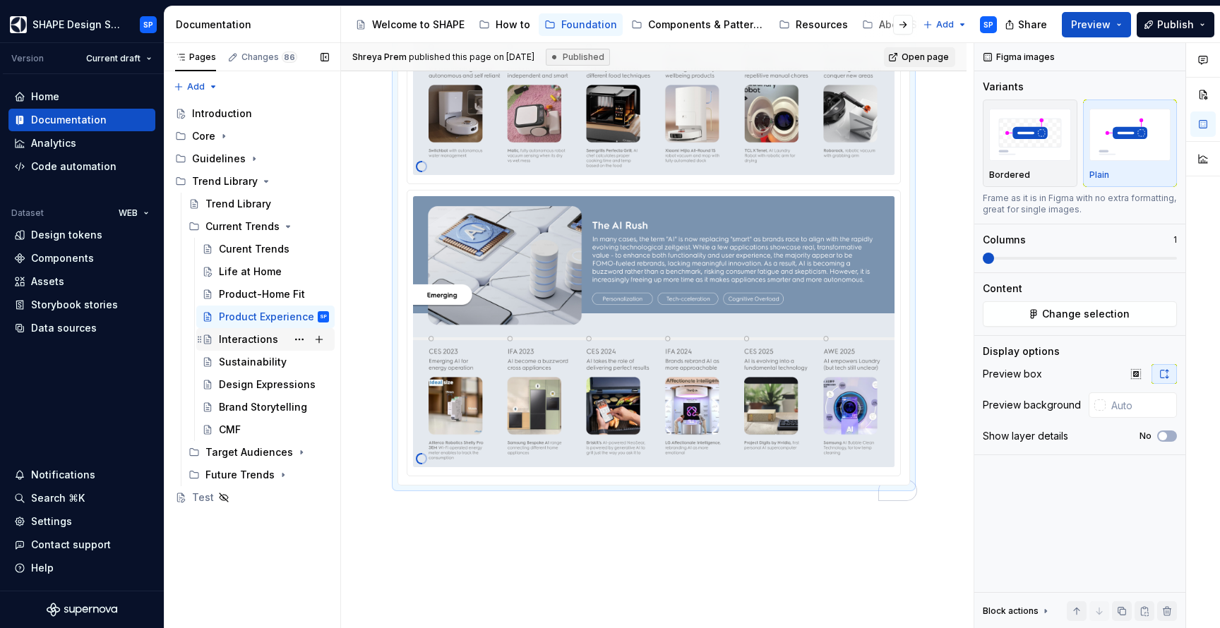
click at [267, 343] on div "Interactions" at bounding box center [248, 339] width 59 height 14
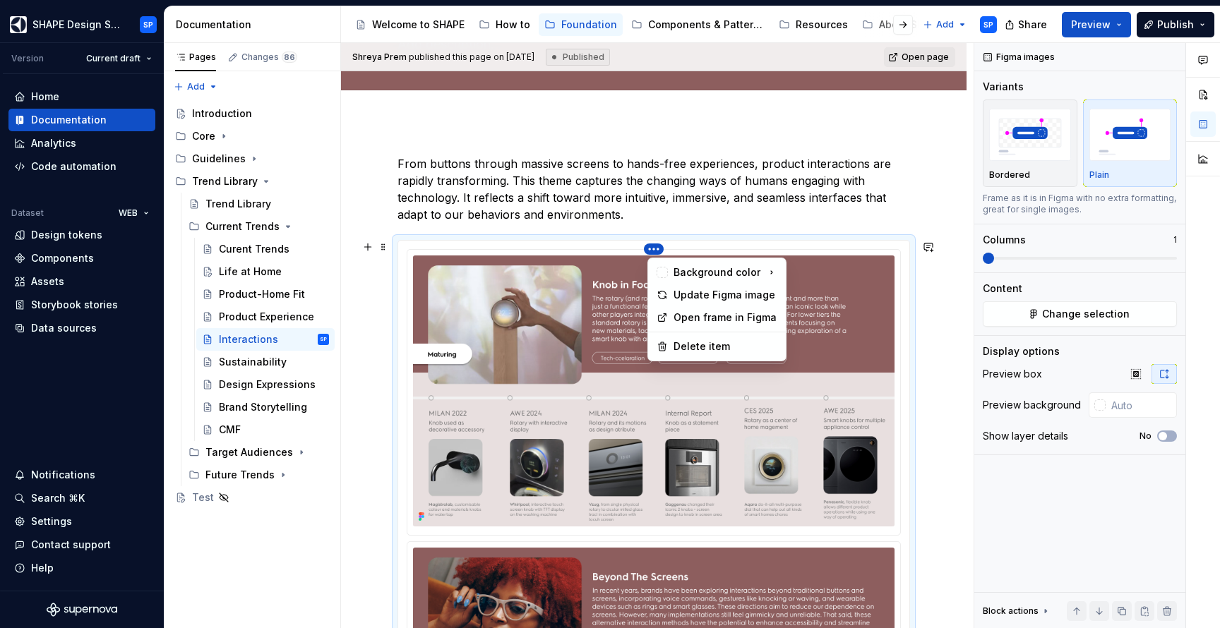
click at [663, 251] on html "SHAPE Design System SP Version Current draft Home Documentation Analytics Code …" at bounding box center [610, 314] width 1220 height 628
click at [705, 294] on div "Update Figma image" at bounding box center [725, 295] width 104 height 14
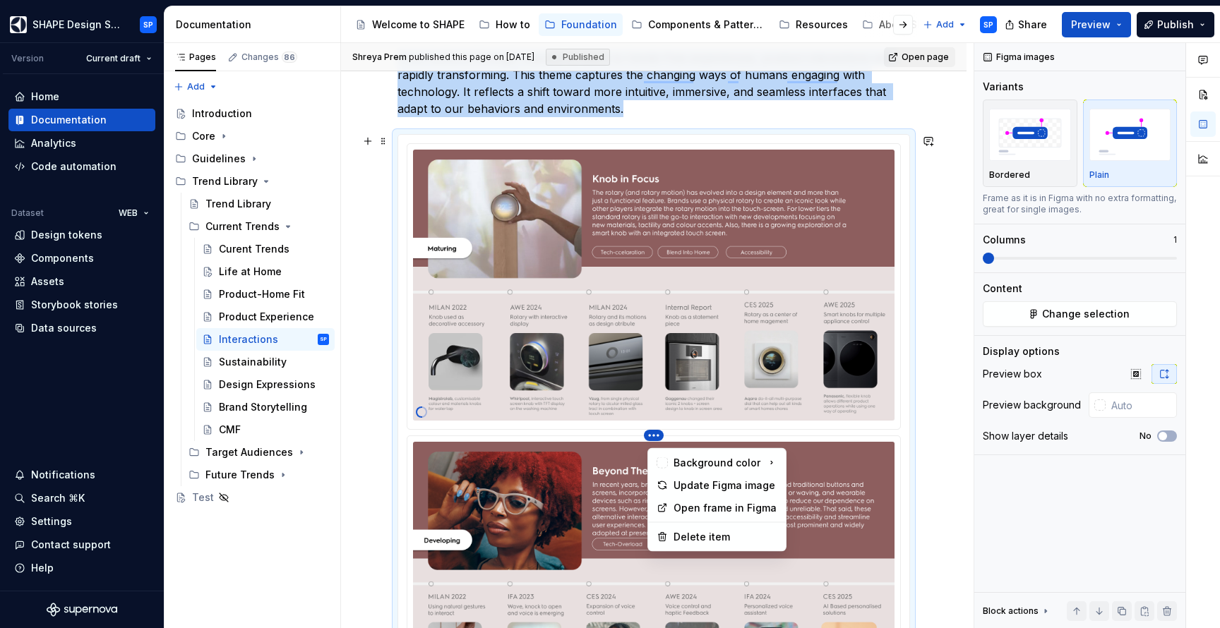
click at [651, 441] on html "SHAPE Design System SP Version Current draft Home Documentation Analytics Code …" at bounding box center [610, 314] width 1220 height 628
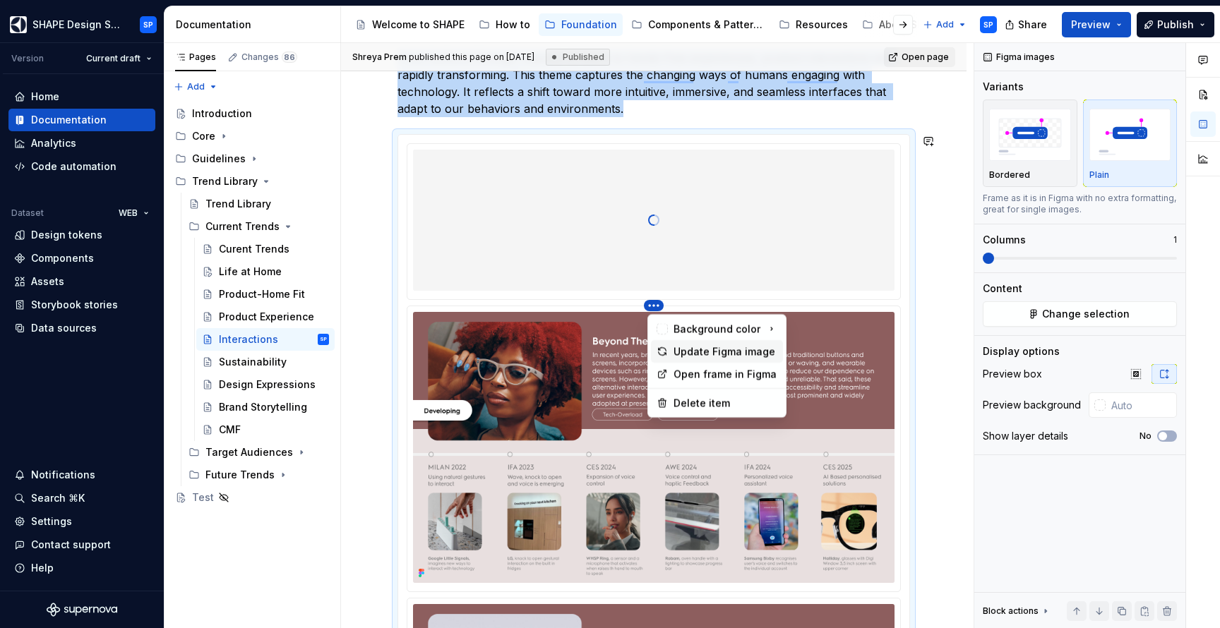
click at [703, 354] on div "Update Figma image" at bounding box center [725, 351] width 104 height 14
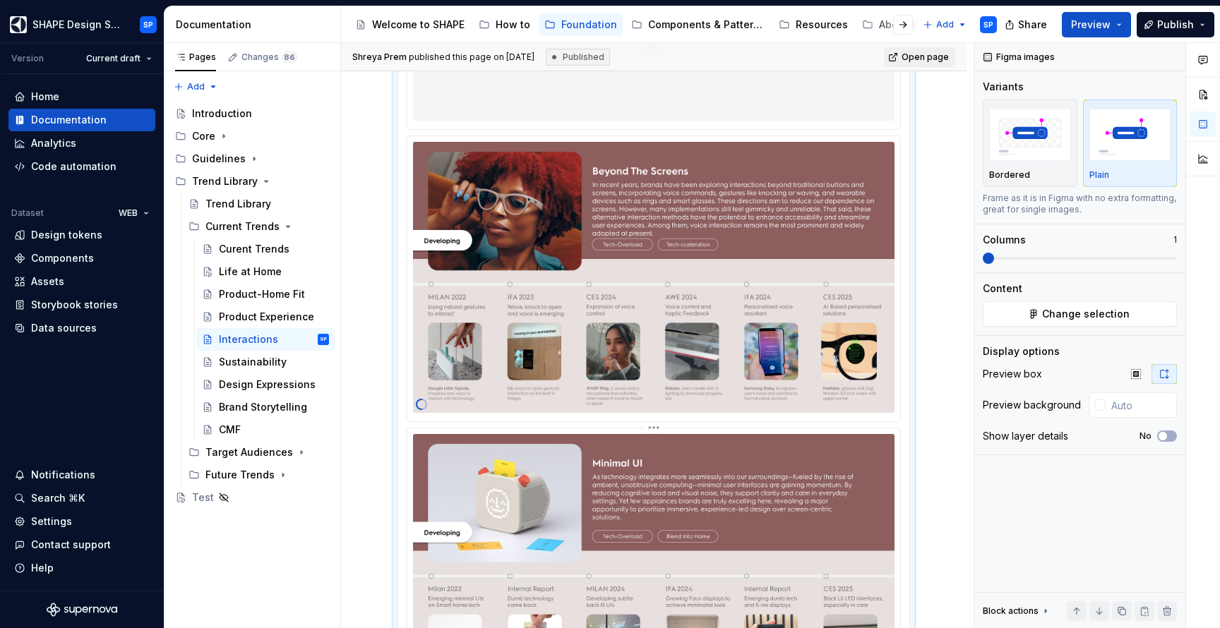
click at [660, 432] on html "SHAPE Design System SP Version Current draft Home Documentation Analytics Code …" at bounding box center [610, 314] width 1220 height 628
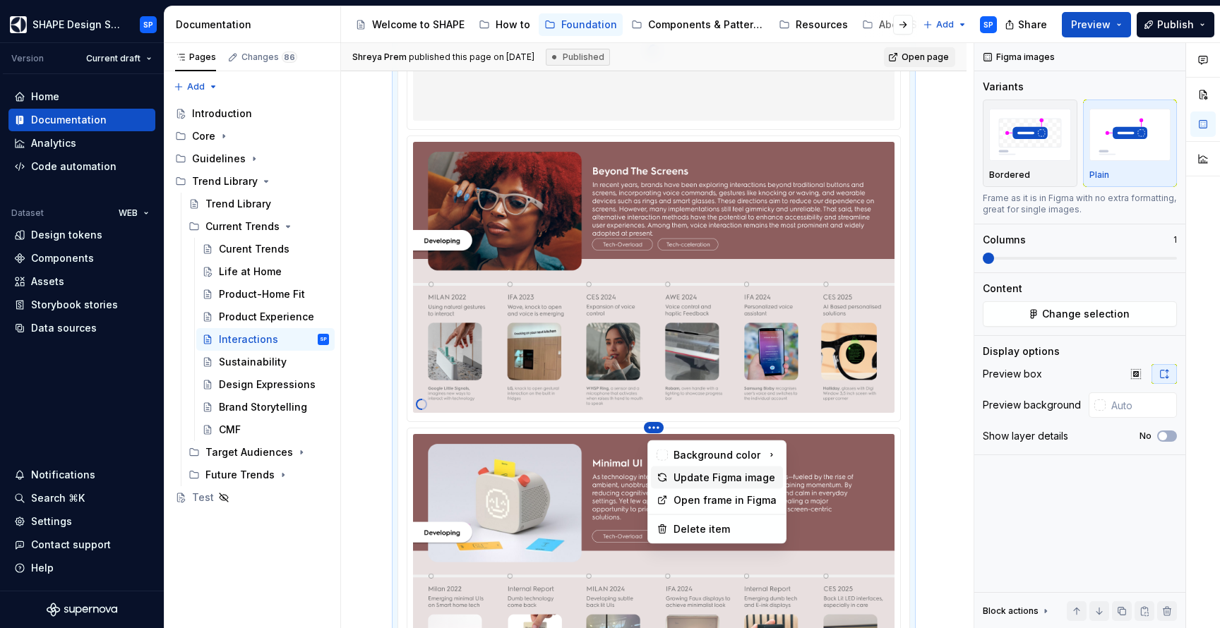
click at [687, 483] on div "Update Figma image" at bounding box center [725, 478] width 104 height 14
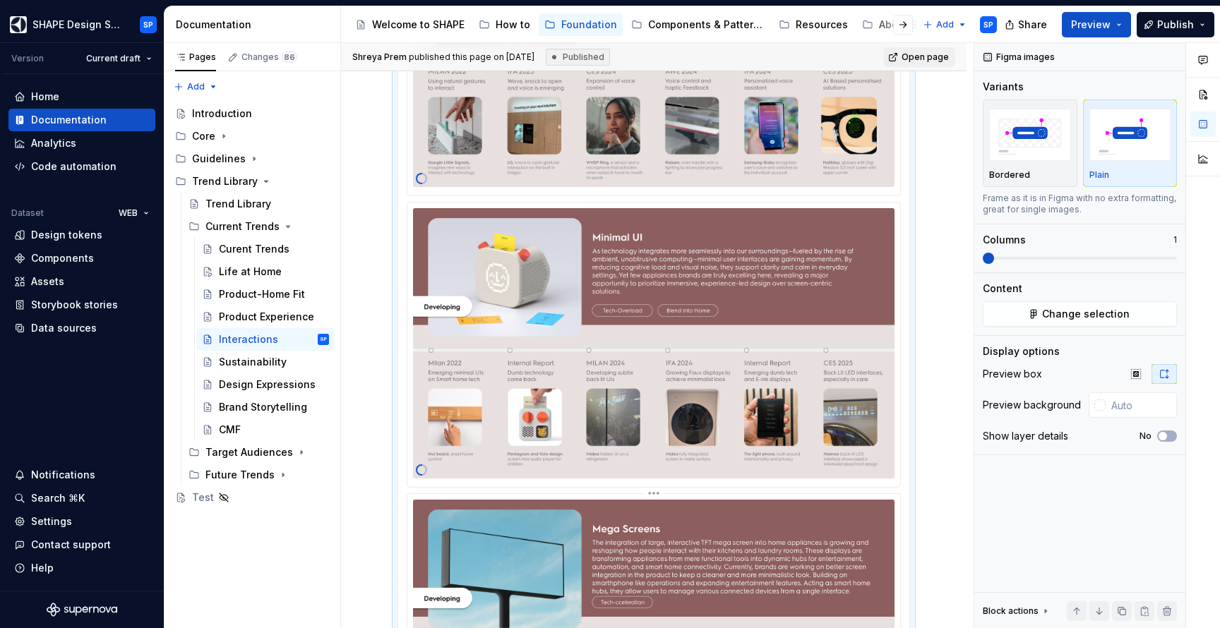
click at [652, 502] on html "SHAPE Design System SP Version Current draft Home Documentation Analytics Code …" at bounding box center [610, 314] width 1220 height 628
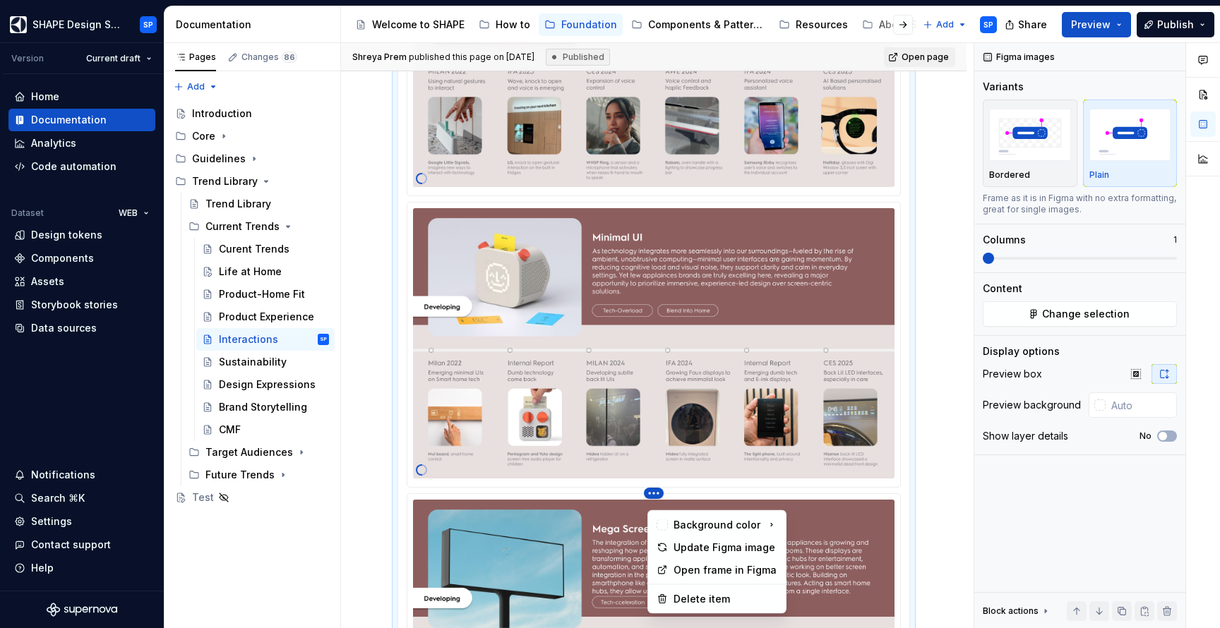
click at [682, 542] on html "SHAPE Design System SP Version Current draft Home Documentation Analytics Code …" at bounding box center [610, 314] width 1220 height 628
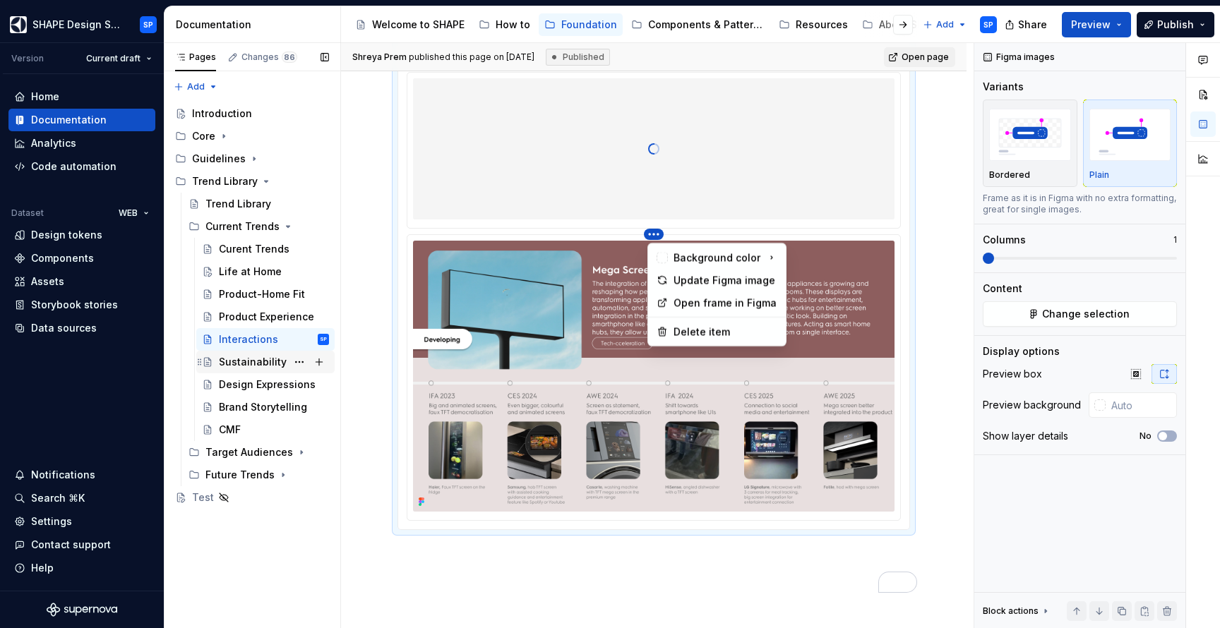
click at [256, 365] on div "Pages Changes 86 Add Accessibility guide for tree Page tree. Navigate the tree …" at bounding box center [252, 336] width 176 height 586
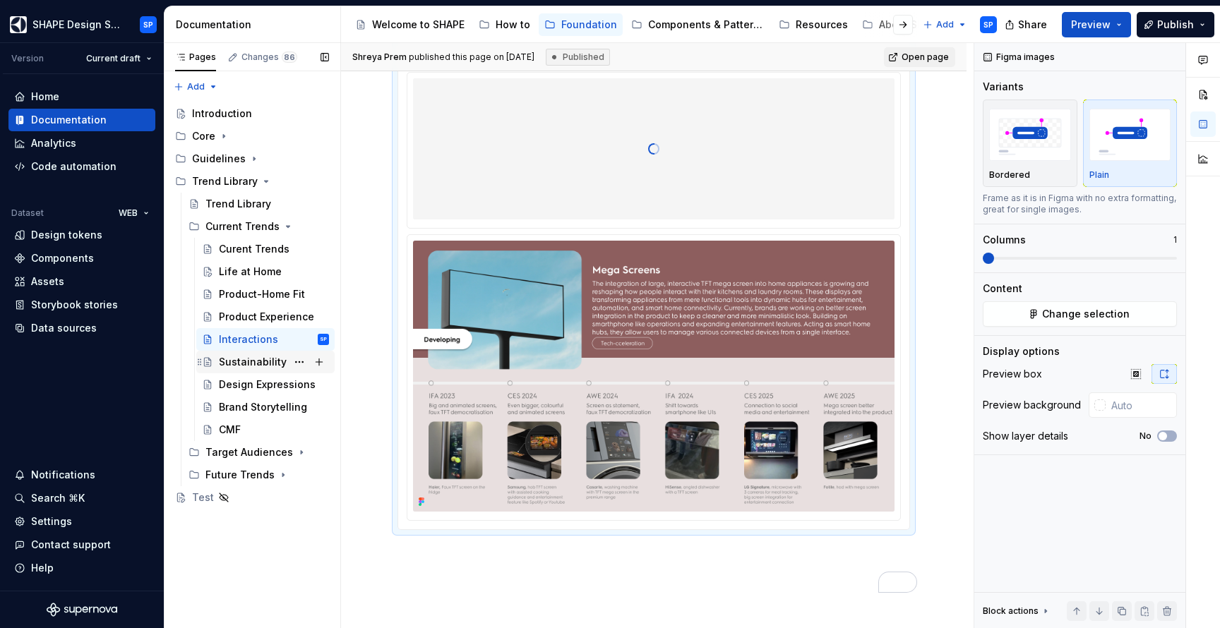
click at [249, 365] on div "Sustainability" at bounding box center [253, 362] width 68 height 14
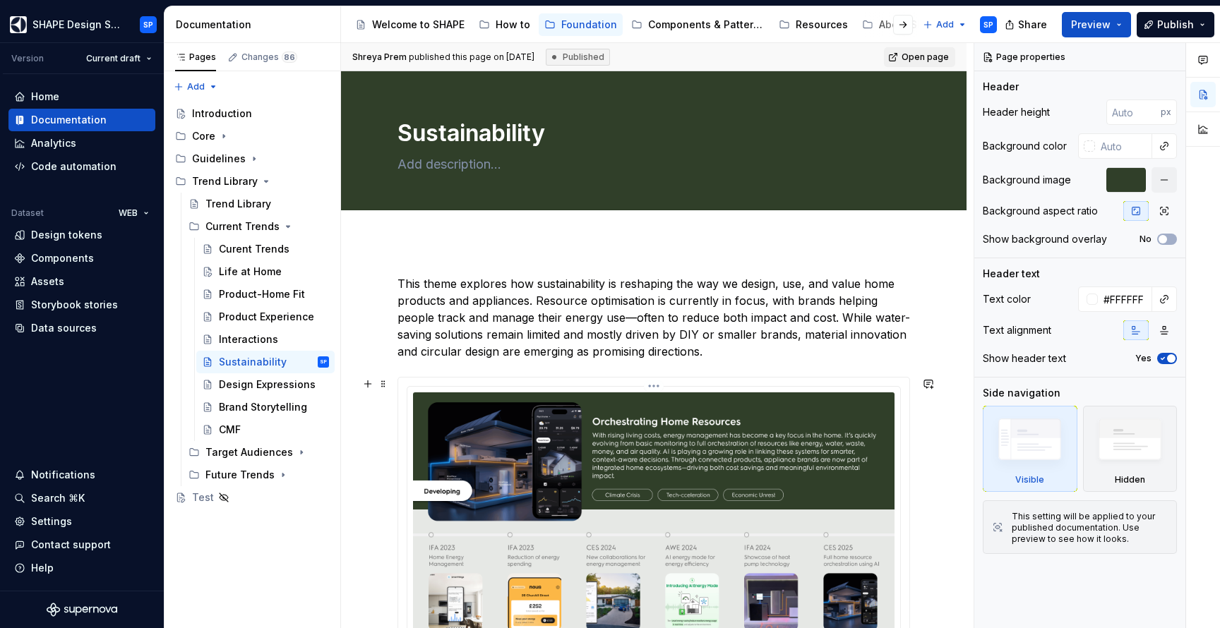
click at [656, 386] on html "SHAPE Design System SP Version Current draft Home Documentation Analytics Code …" at bounding box center [610, 314] width 1220 height 628
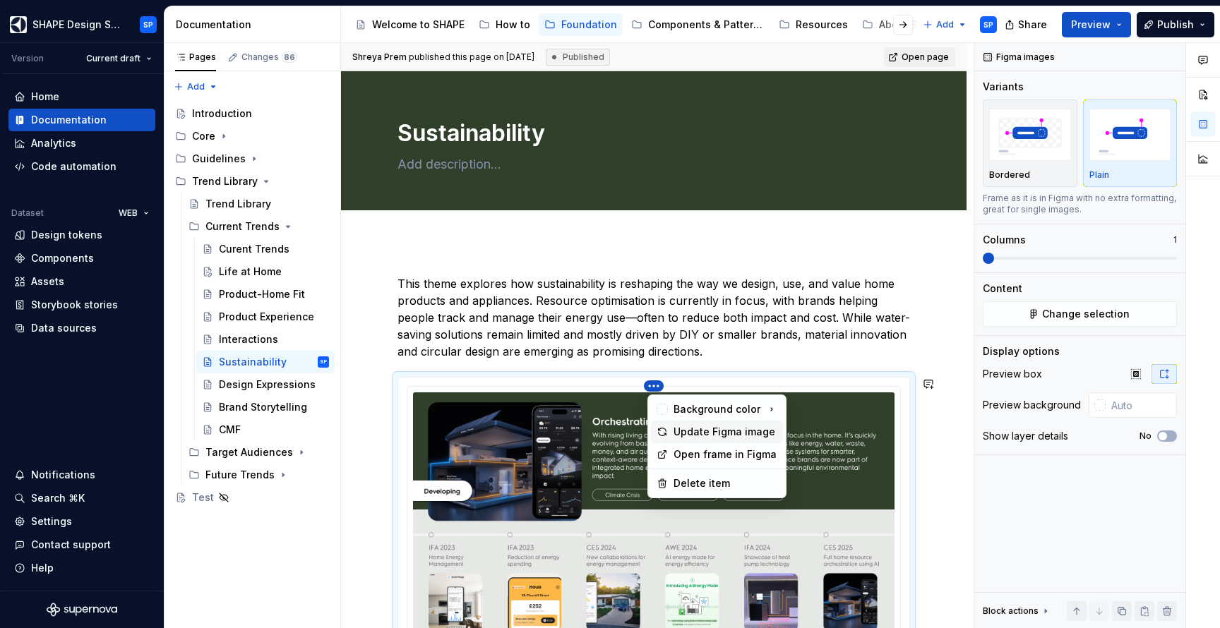
click at [699, 429] on div "Update Figma image" at bounding box center [725, 432] width 104 height 14
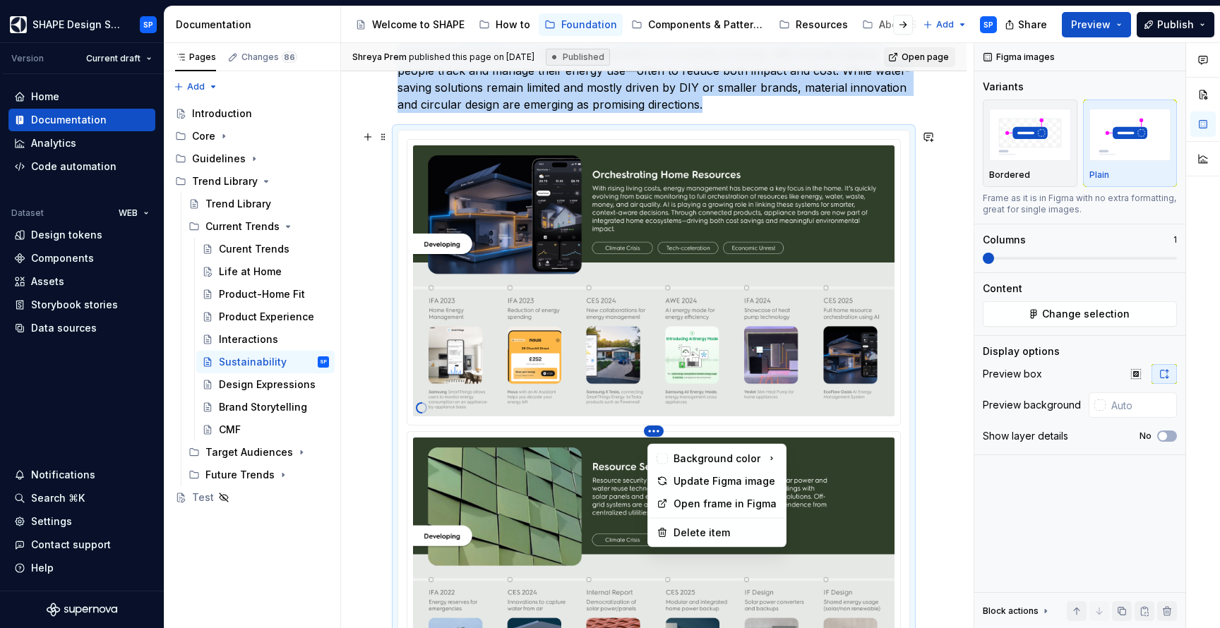
click at [660, 433] on html "SHAPE Design System SP Version Current draft Home Documentation Analytics Code …" at bounding box center [610, 314] width 1220 height 628
click at [683, 476] on div "Update Figma image" at bounding box center [725, 481] width 104 height 14
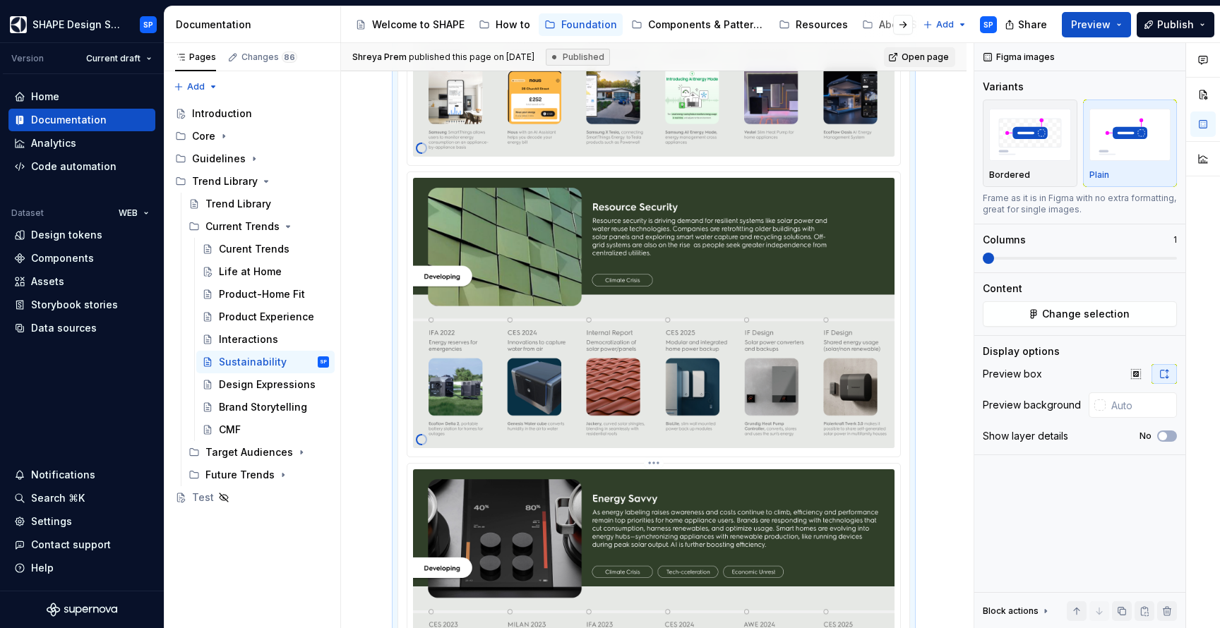
click at [654, 469] on html "SHAPE Design System SP Version Current draft Home Documentation Analytics Code …" at bounding box center [610, 314] width 1220 height 628
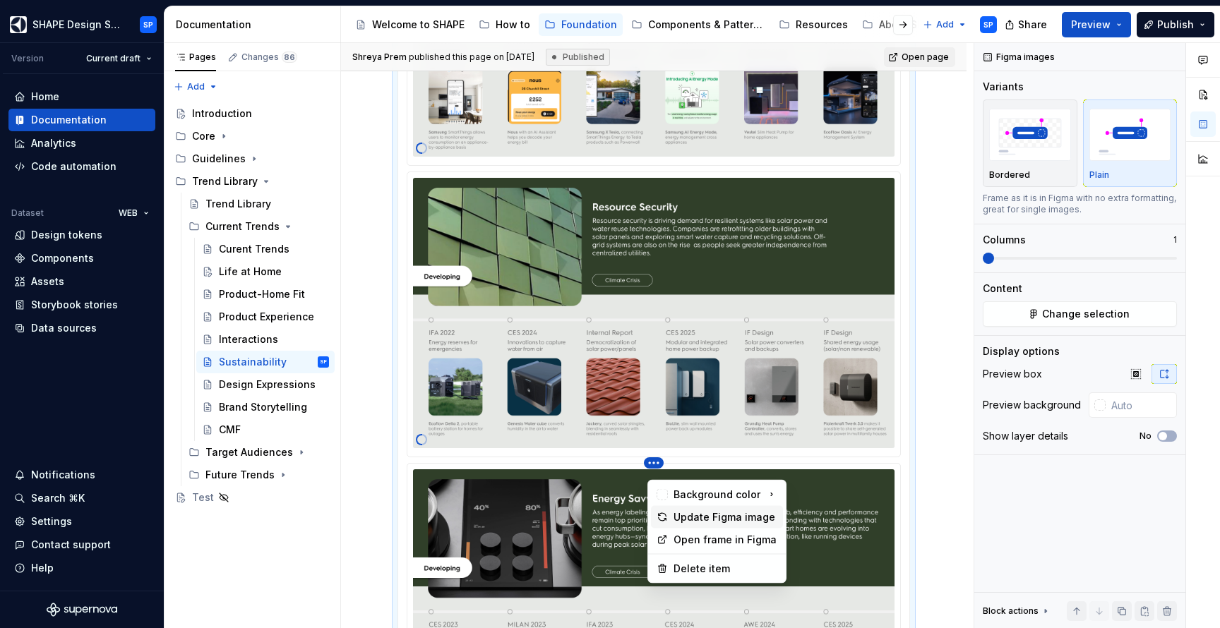
click at [682, 514] on div "Update Figma image" at bounding box center [725, 517] width 104 height 14
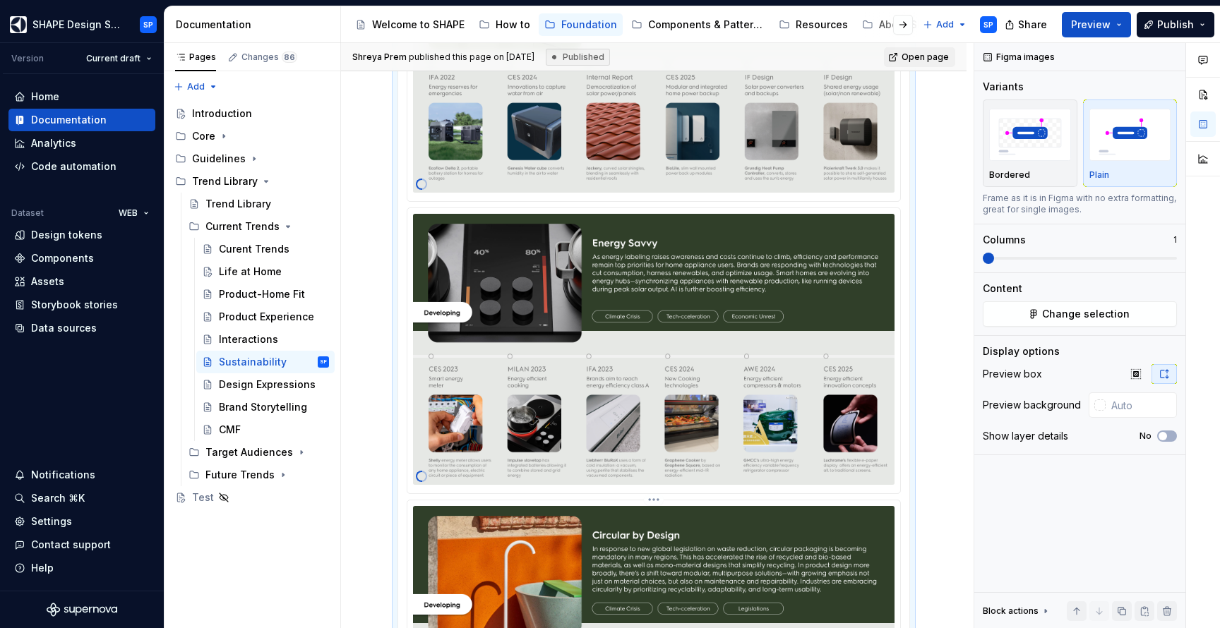
click at [659, 516] on html "SHAPE Design System SP Version Current draft Home Documentation Analytics Code …" at bounding box center [610, 314] width 1220 height 628
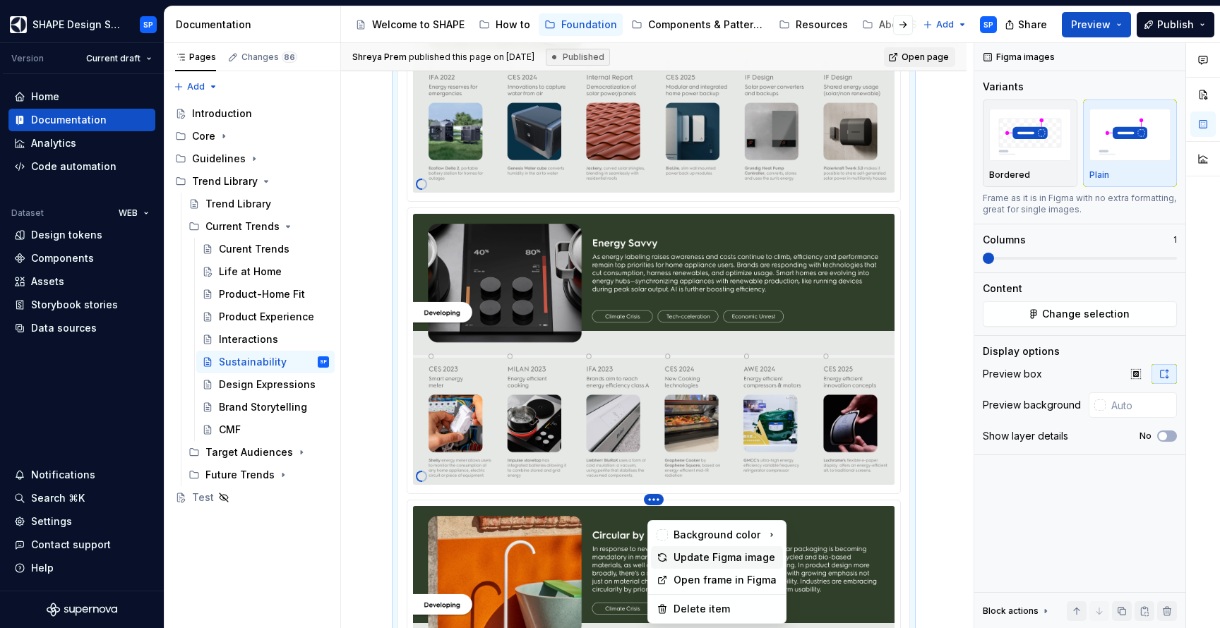
click at [681, 558] on div "Update Figma image" at bounding box center [725, 558] width 104 height 14
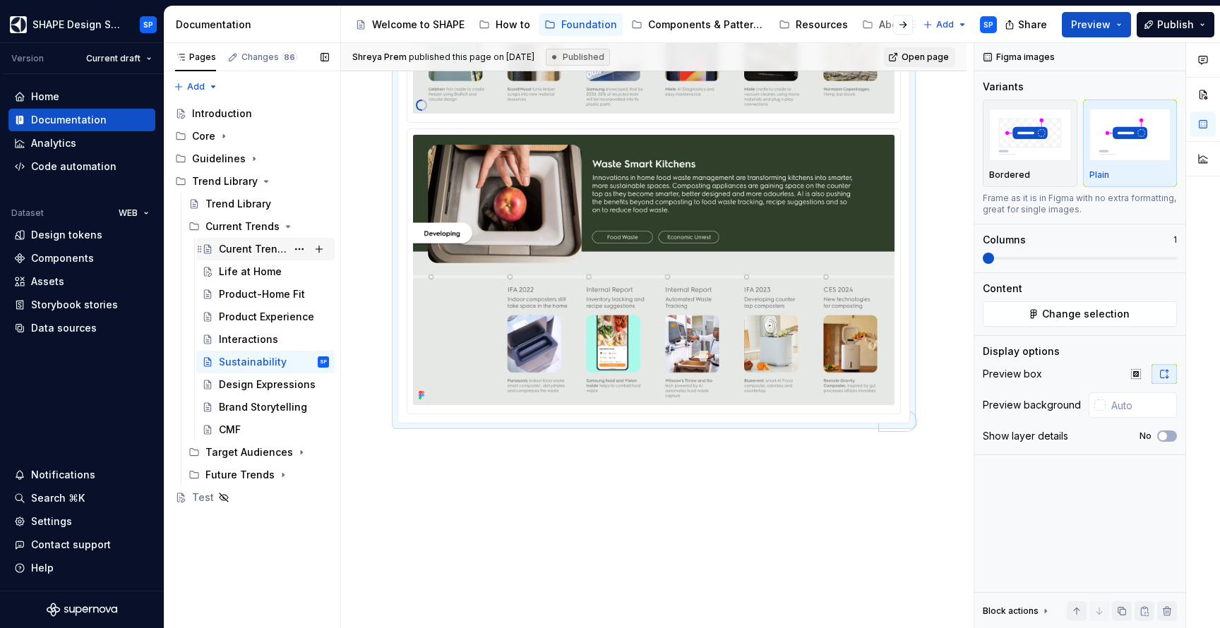
click at [253, 256] on div "Curent Trends" at bounding box center [253, 249] width 68 height 14
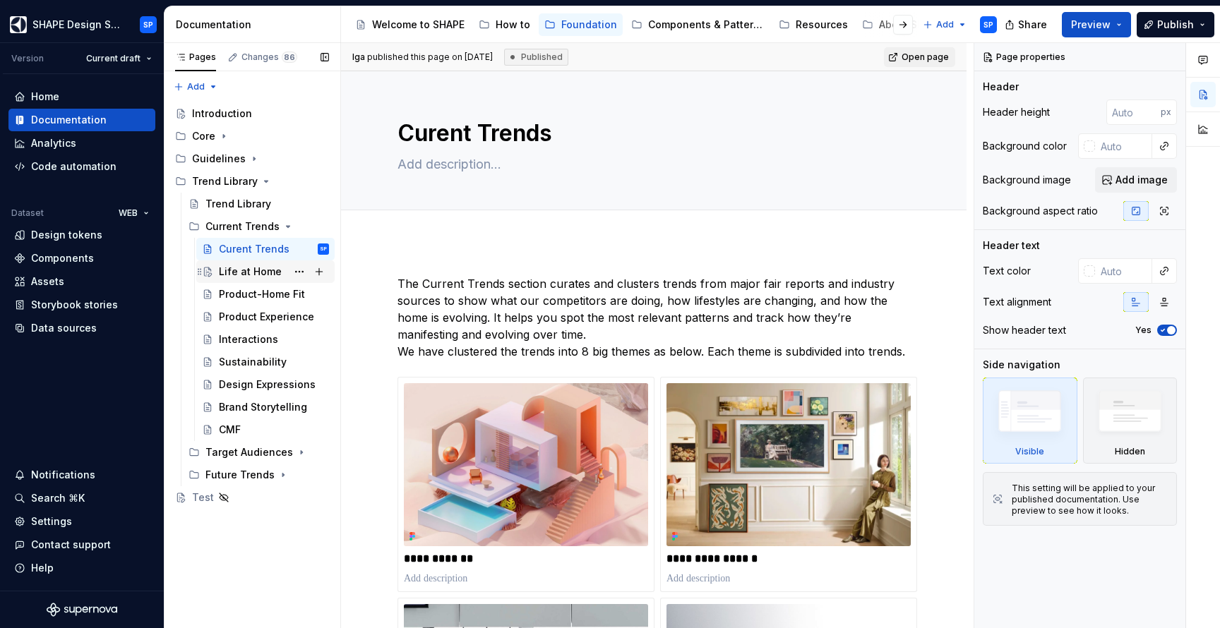
click at [256, 277] on div "Life at Home" at bounding box center [250, 272] width 63 height 14
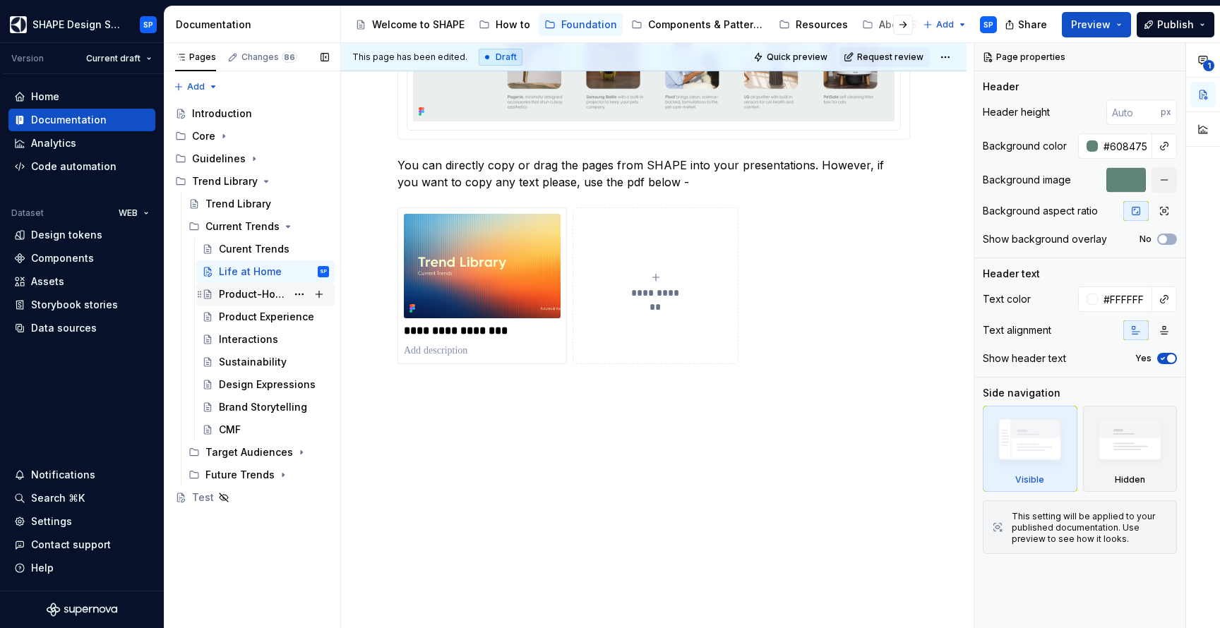
click at [238, 298] on div "Product-Home Fit" at bounding box center [253, 294] width 68 height 14
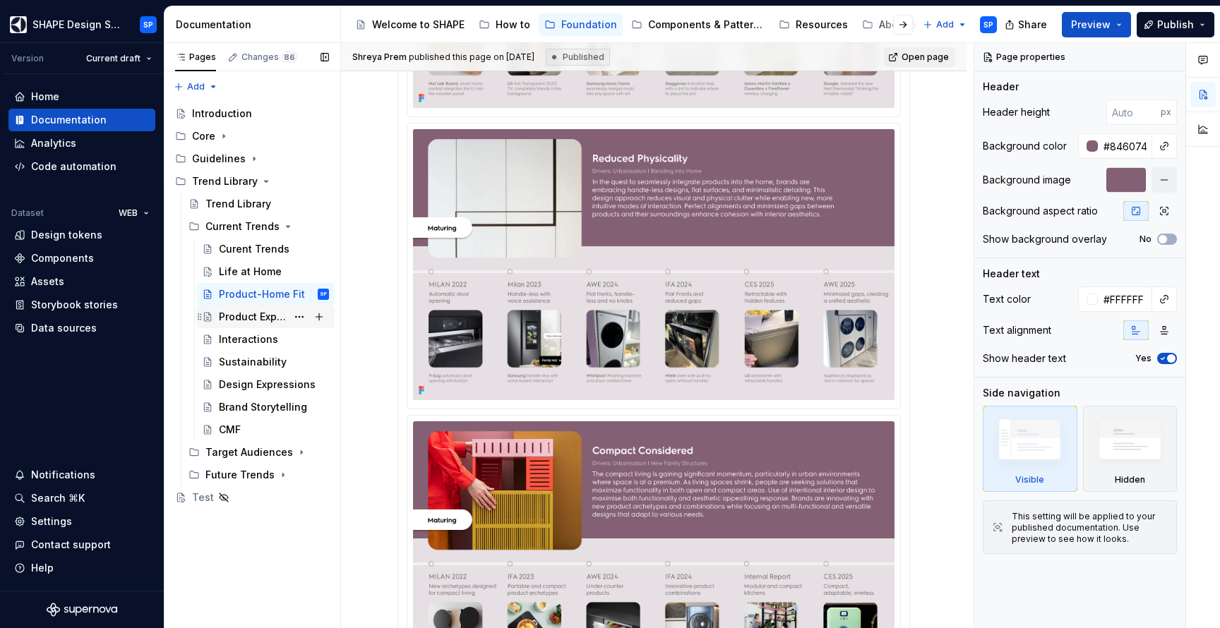
click at [247, 317] on div "Product Experience" at bounding box center [253, 317] width 68 height 14
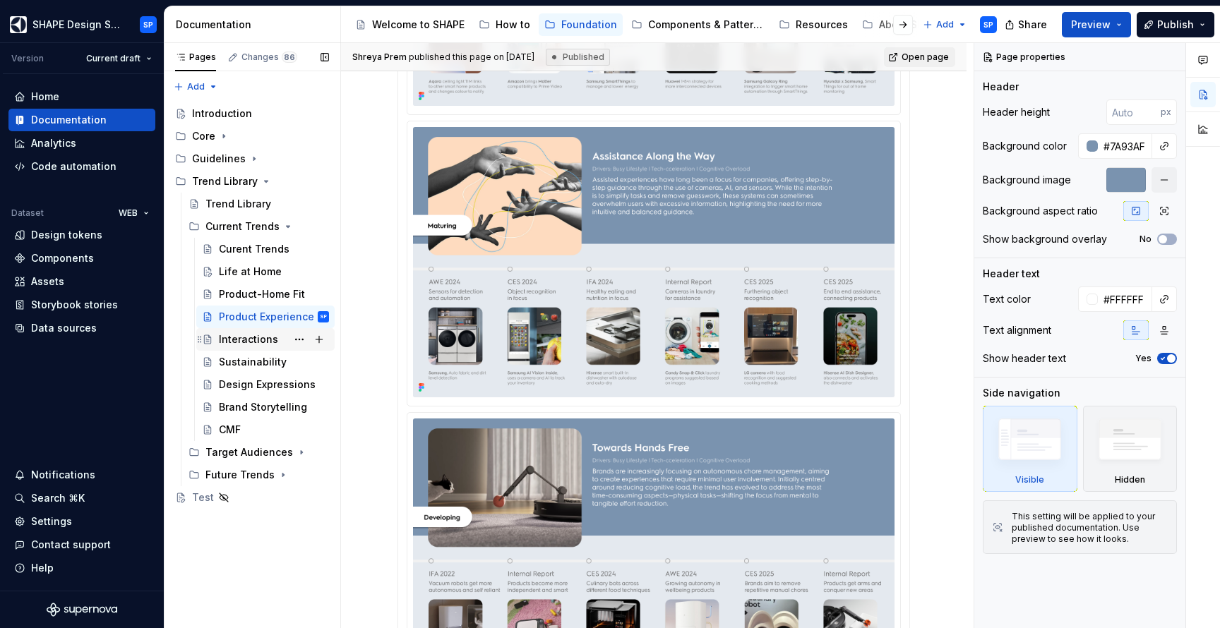
click at [243, 343] on div "Interactions" at bounding box center [248, 339] width 59 height 14
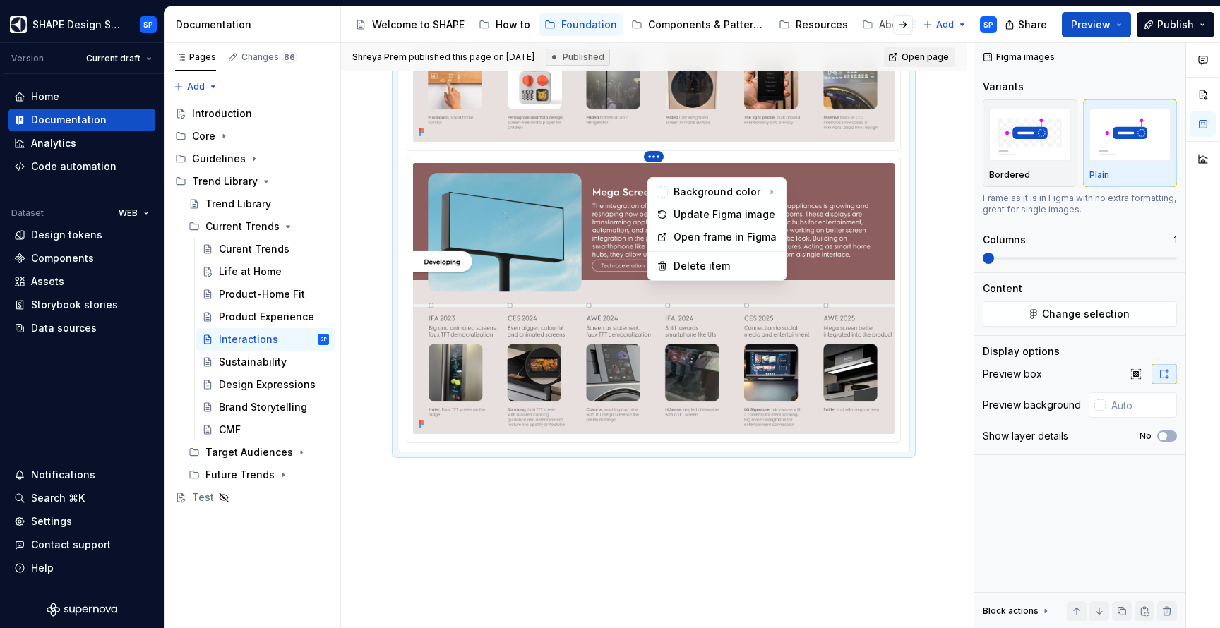
click at [651, 168] on html "SHAPE Design System SP Version Current draft Home Documentation Analytics Code …" at bounding box center [610, 314] width 1220 height 628
click at [711, 214] on div "Update Figma image" at bounding box center [725, 215] width 104 height 14
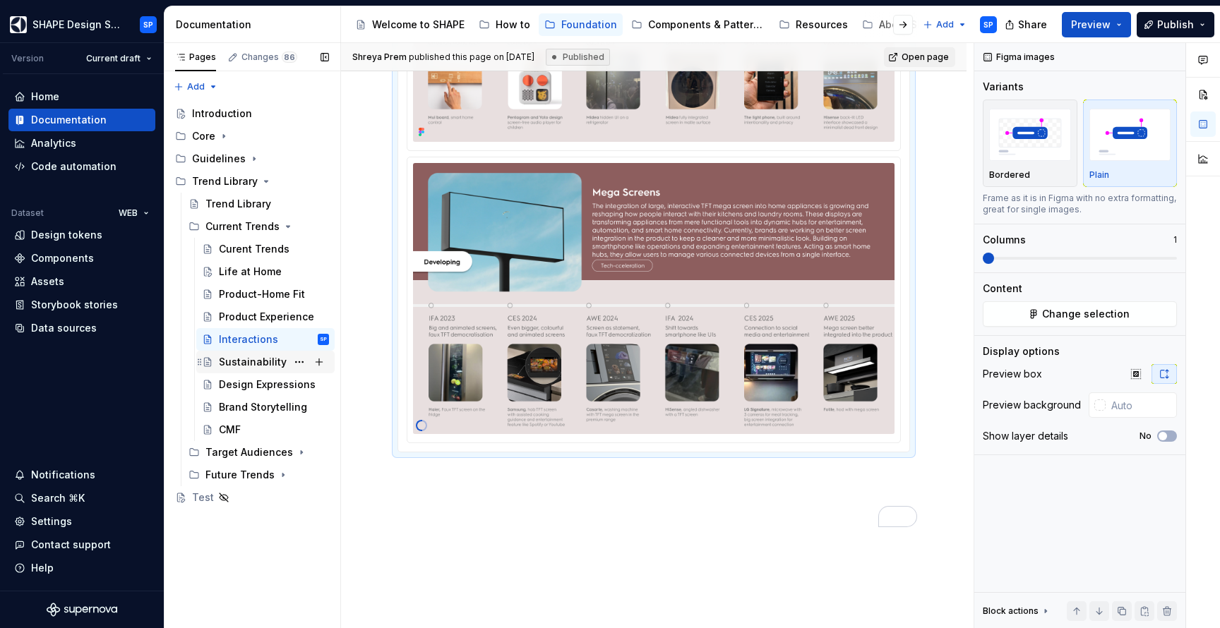
click at [255, 367] on div "Sustainability" at bounding box center [253, 362] width 68 height 14
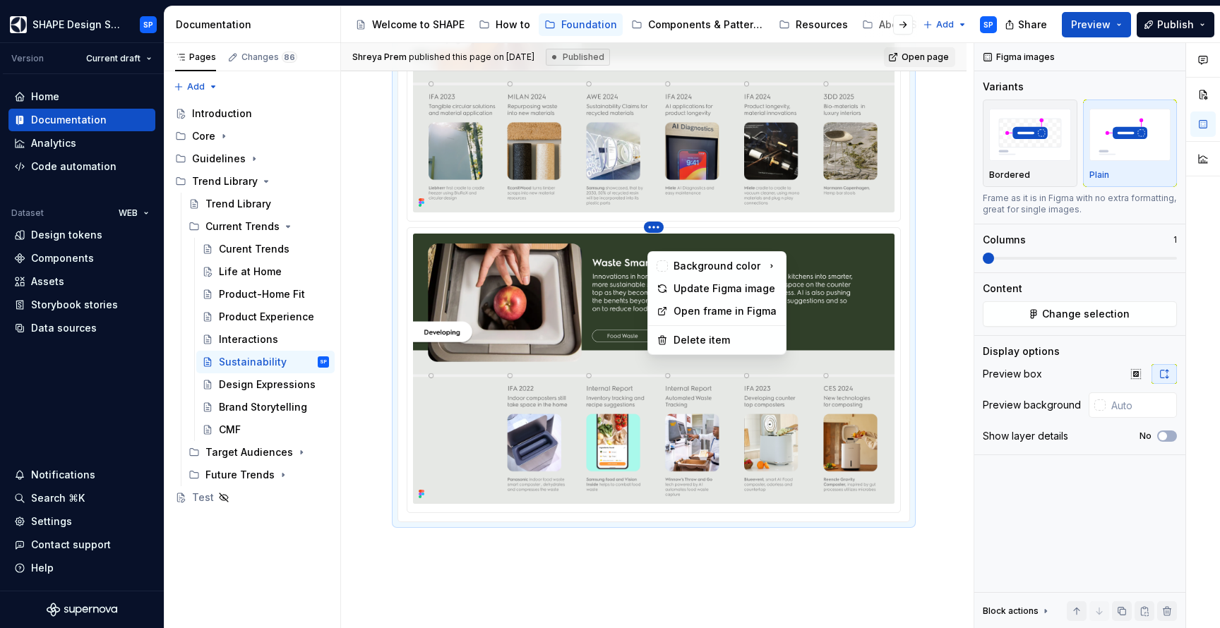
click at [654, 242] on html "SHAPE Design System SP Version Current draft Home Documentation Analytics Code …" at bounding box center [610, 314] width 1220 height 628
click at [693, 288] on div "Update Figma image" at bounding box center [725, 289] width 104 height 14
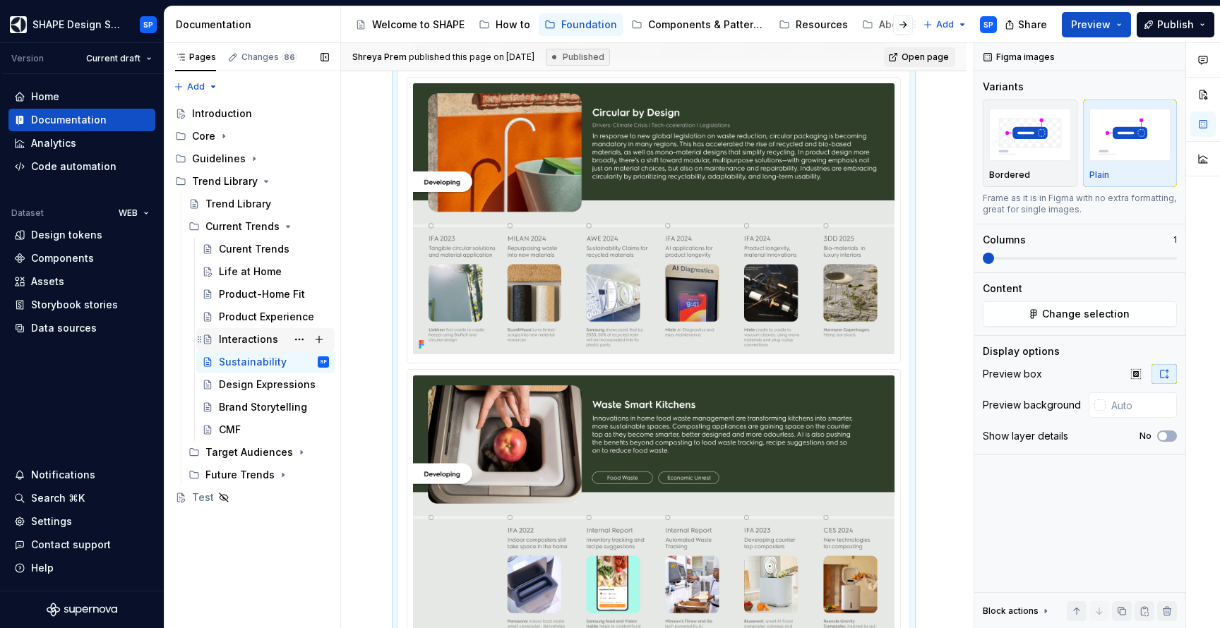
click at [249, 343] on div "Interactions" at bounding box center [248, 339] width 59 height 14
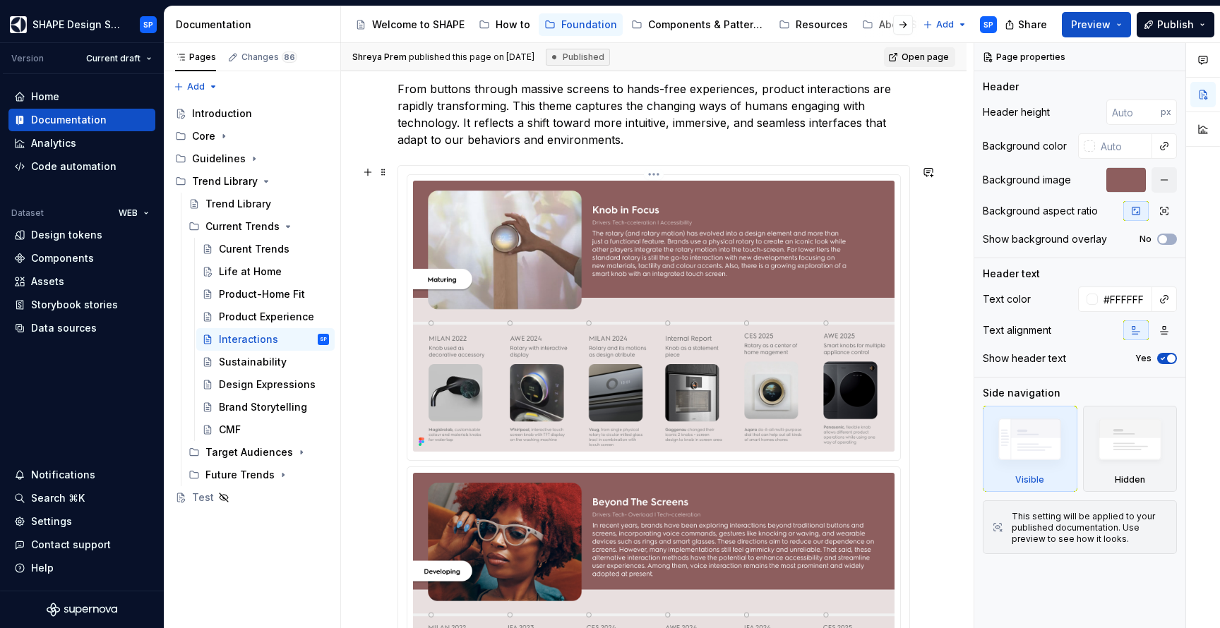
scroll to position [169, 0]
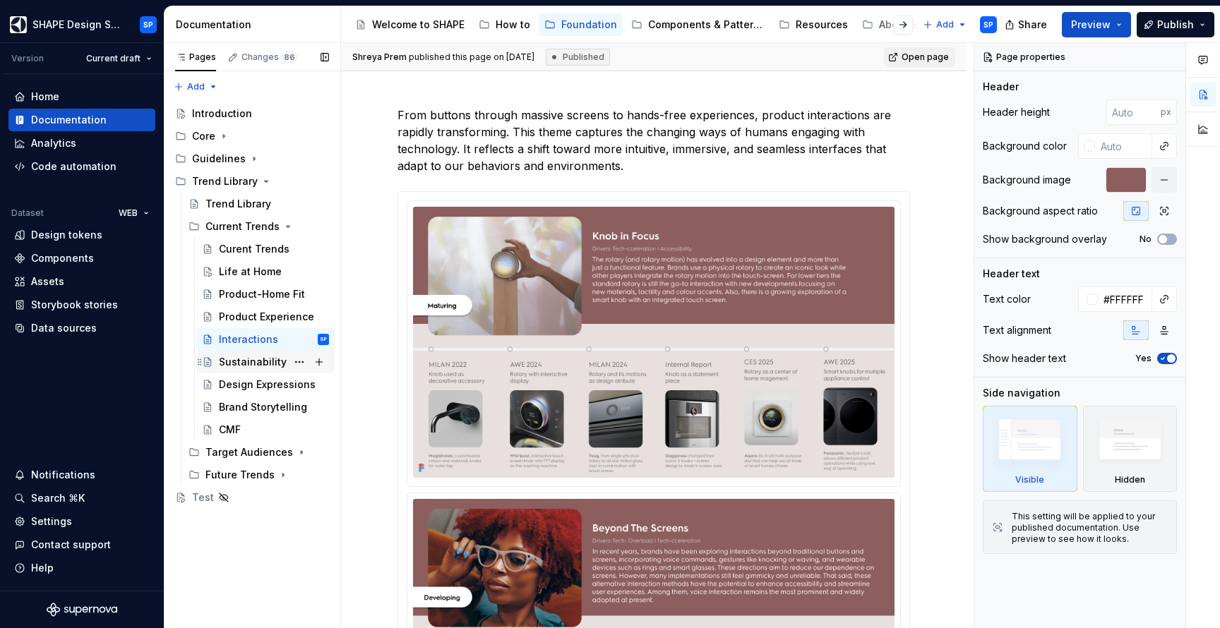
click at [258, 360] on div "Sustainability" at bounding box center [253, 362] width 68 height 14
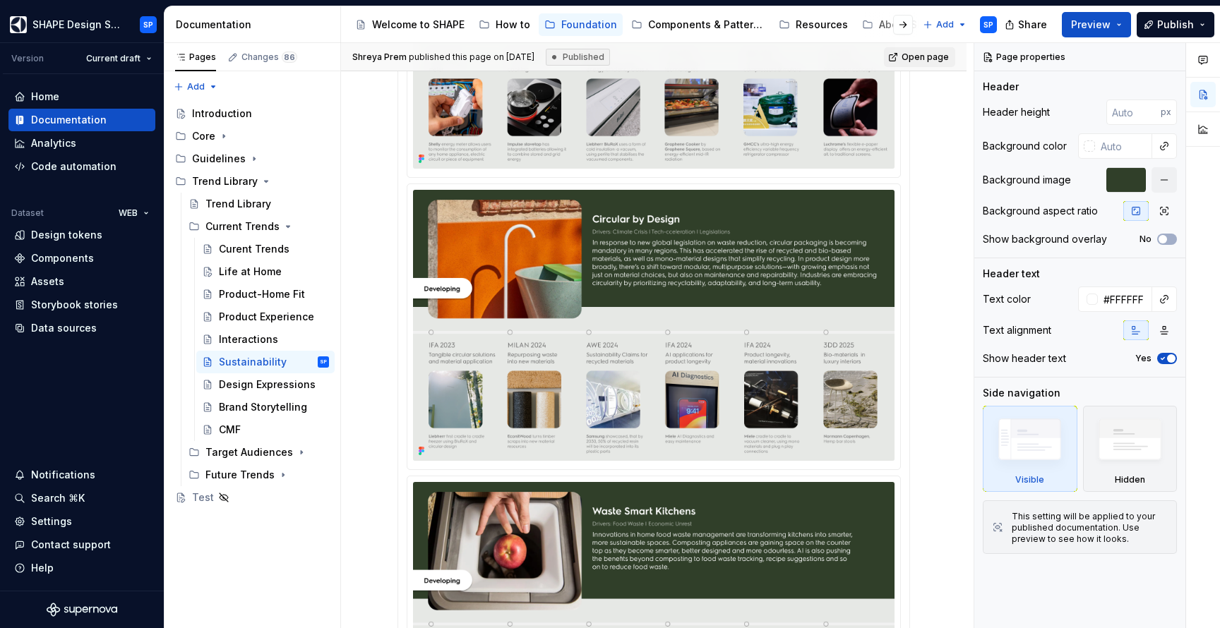
scroll to position [1445, 0]
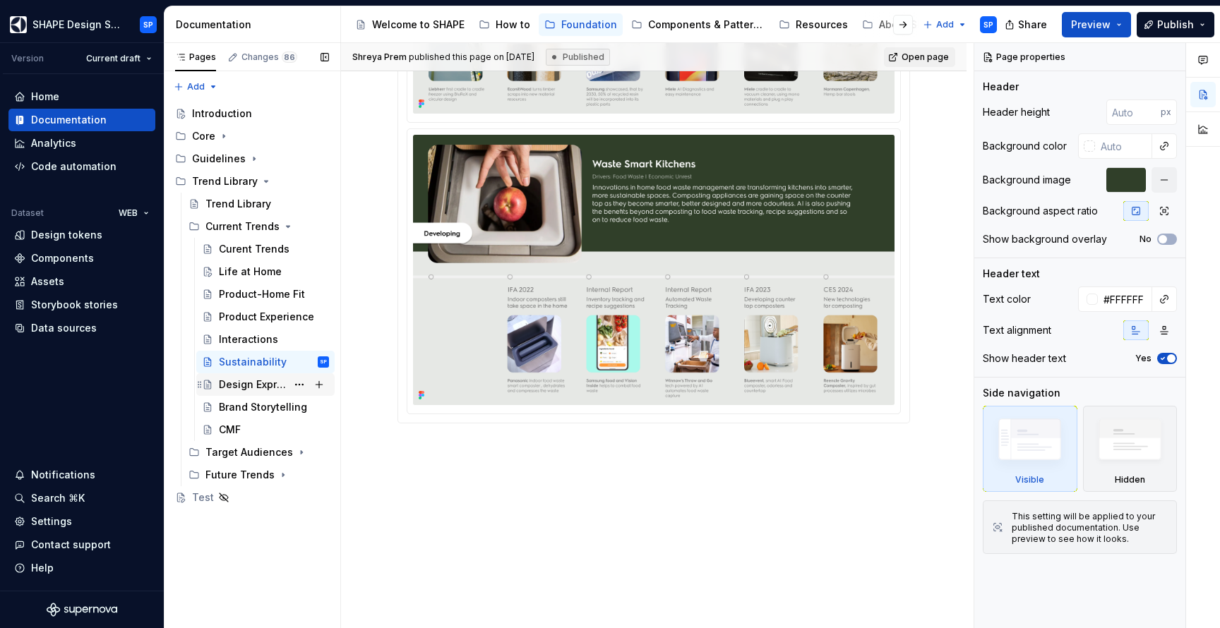
click at [241, 385] on div "Design Expressions" at bounding box center [253, 385] width 68 height 14
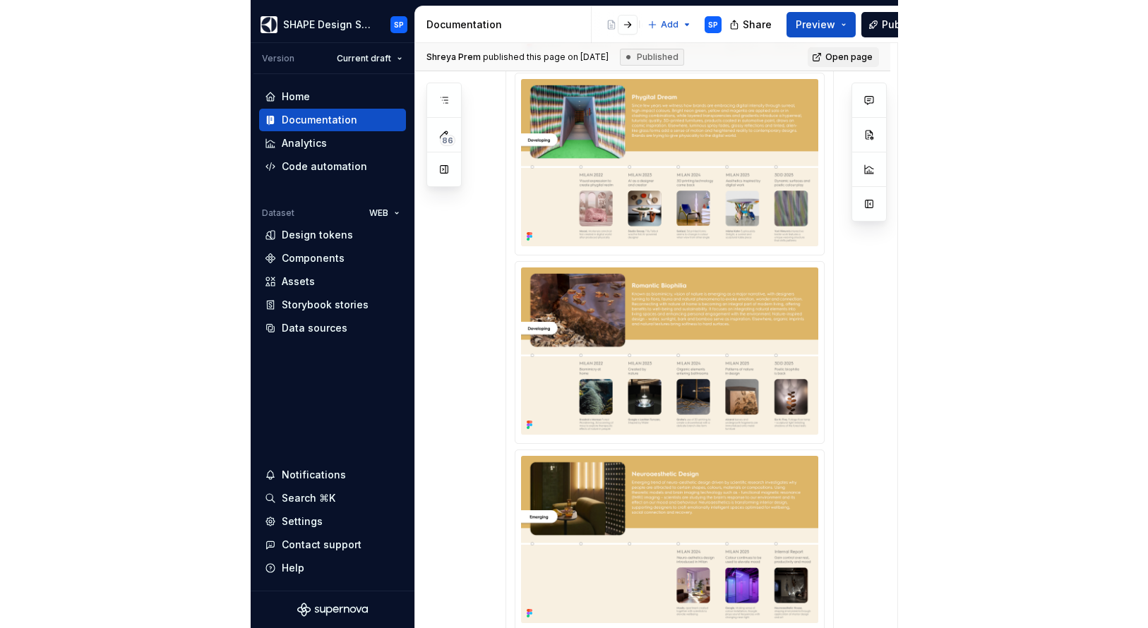
scroll to position [1153, 0]
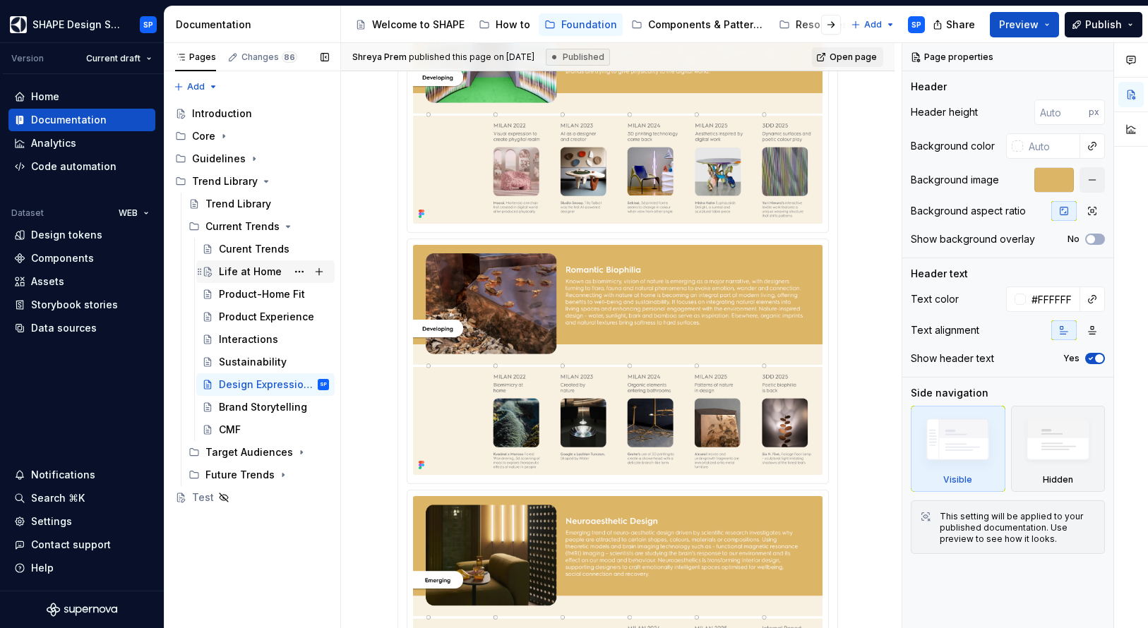
click at [256, 278] on div "Life at Home" at bounding box center [250, 272] width 63 height 14
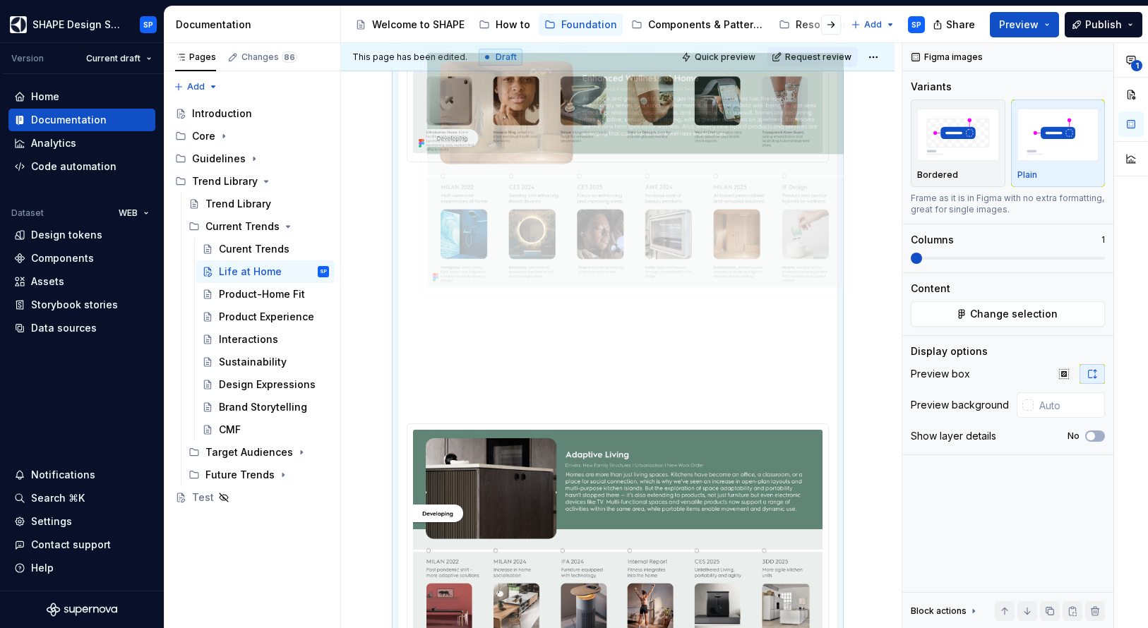
scroll to position [718, 0]
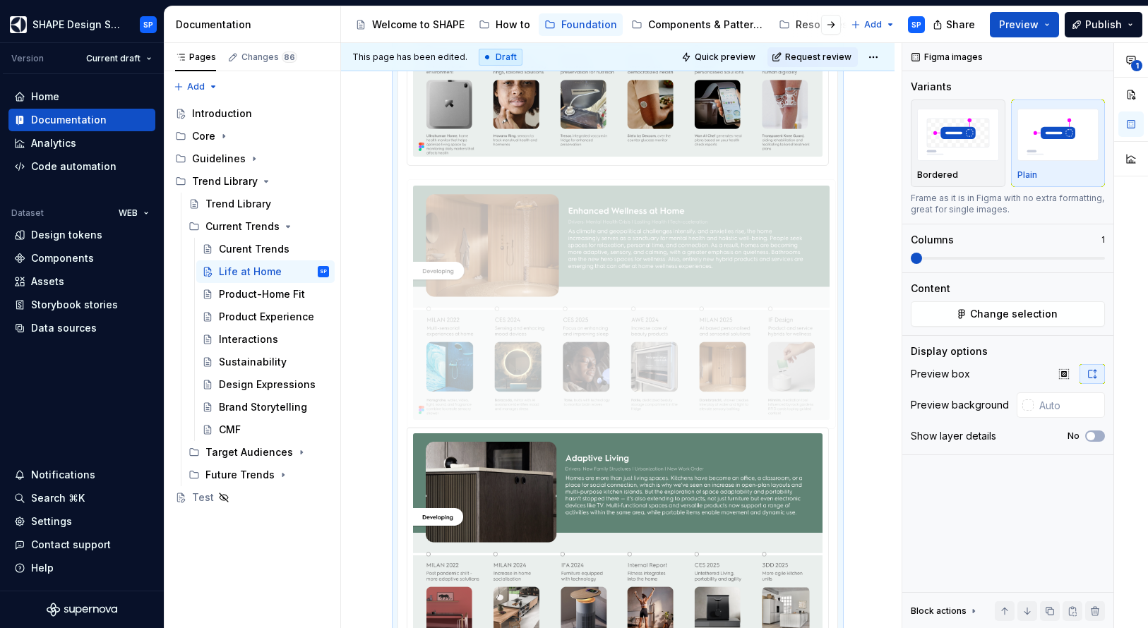
drag, startPoint x: 594, startPoint y: 455, endPoint x: 588, endPoint y: 282, distance: 172.3
click at [587, 282] on body "SHAPE Design System SP Version Current draft Home Documentation Analytics Code …" at bounding box center [574, 314] width 1148 height 628
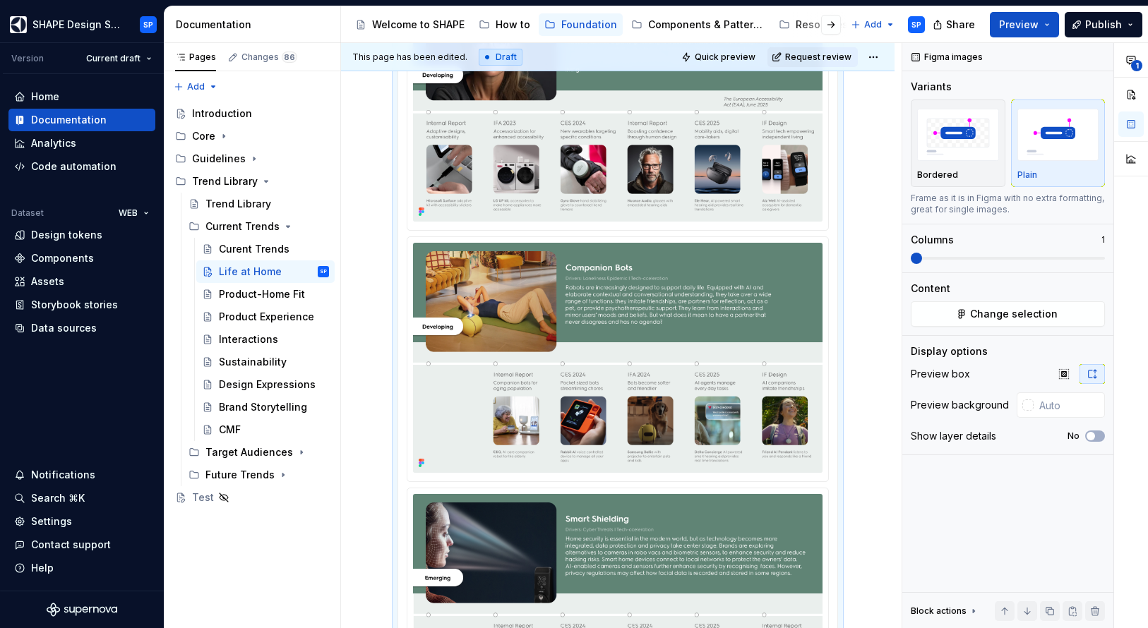
scroll to position [1743, 0]
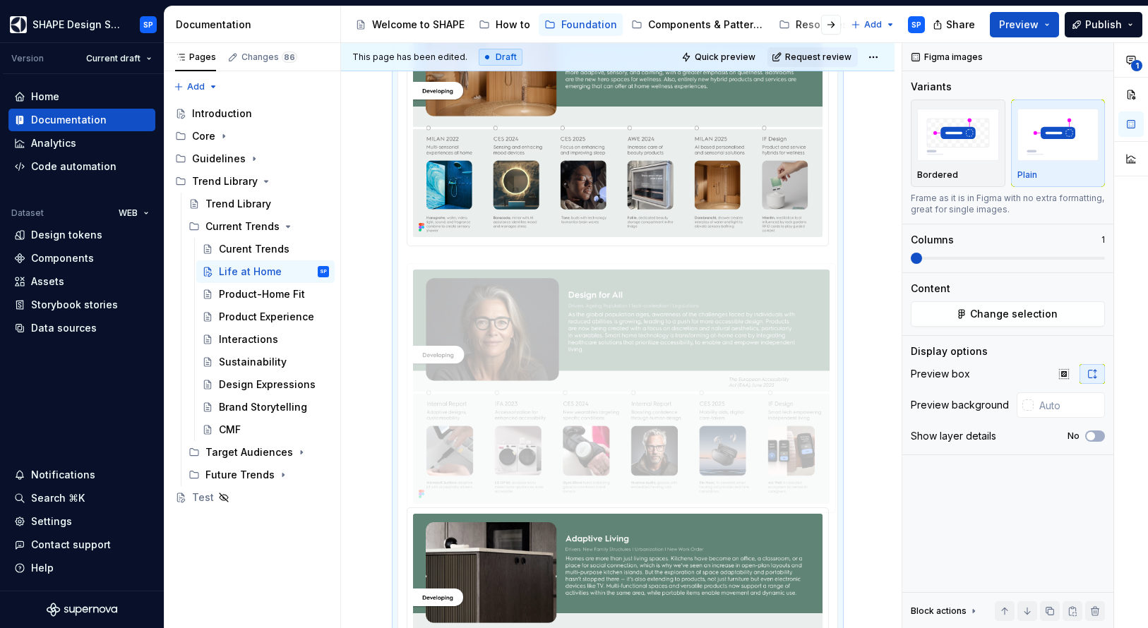
drag, startPoint x: 540, startPoint y: 481, endPoint x: 552, endPoint y: 329, distance: 152.9
click at [552, 329] on body "SHAPE Design System SP Version Current draft Home Documentation Analytics Code …" at bounding box center [574, 314] width 1148 height 628
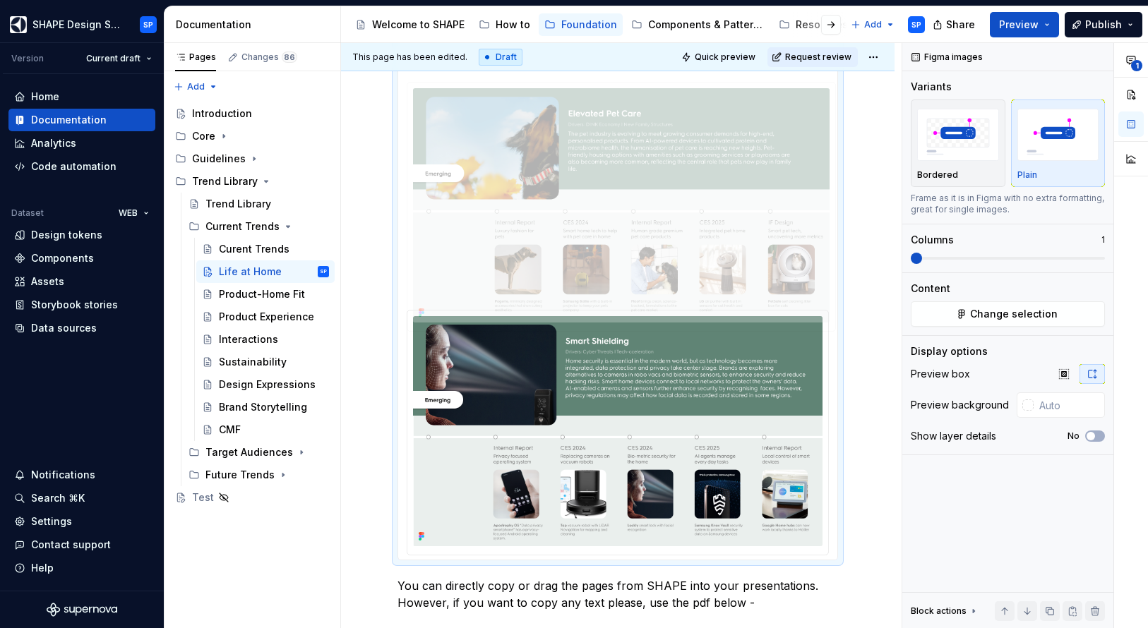
drag, startPoint x: 550, startPoint y: 479, endPoint x: 553, endPoint y: 255, distance: 224.5
click at [553, 255] on body "SHAPE Design System SP Version Current draft Home Documentation Analytics Code …" at bounding box center [574, 314] width 1148 height 628
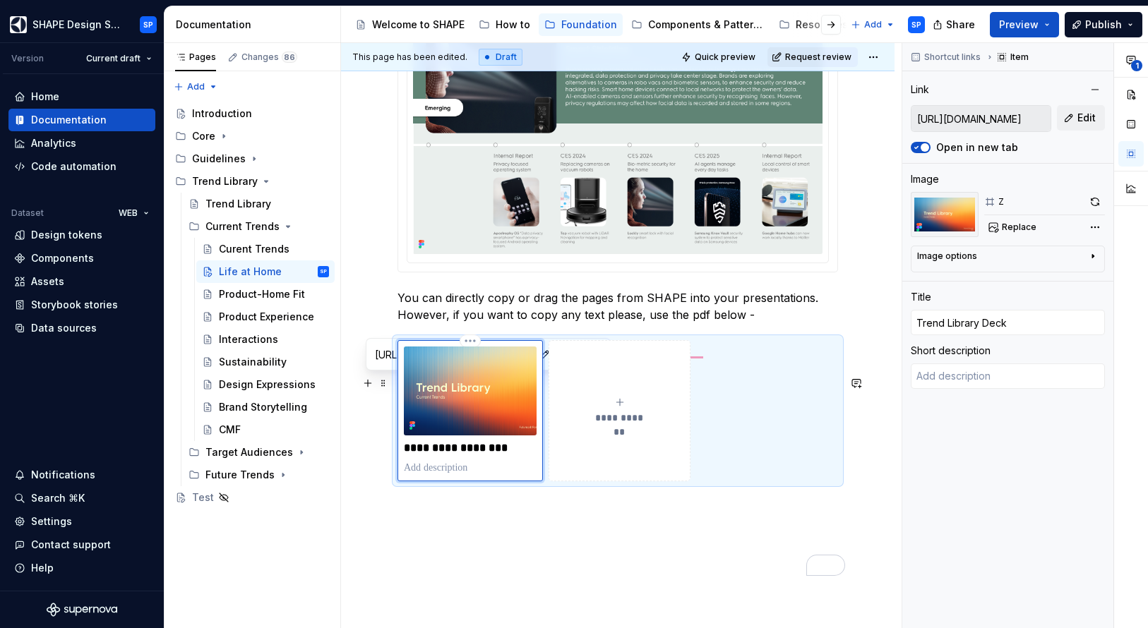
click at [501, 419] on img "To enrich screen reader interactions, please activate Accessibility in Grammarl…" at bounding box center [470, 391] width 133 height 88
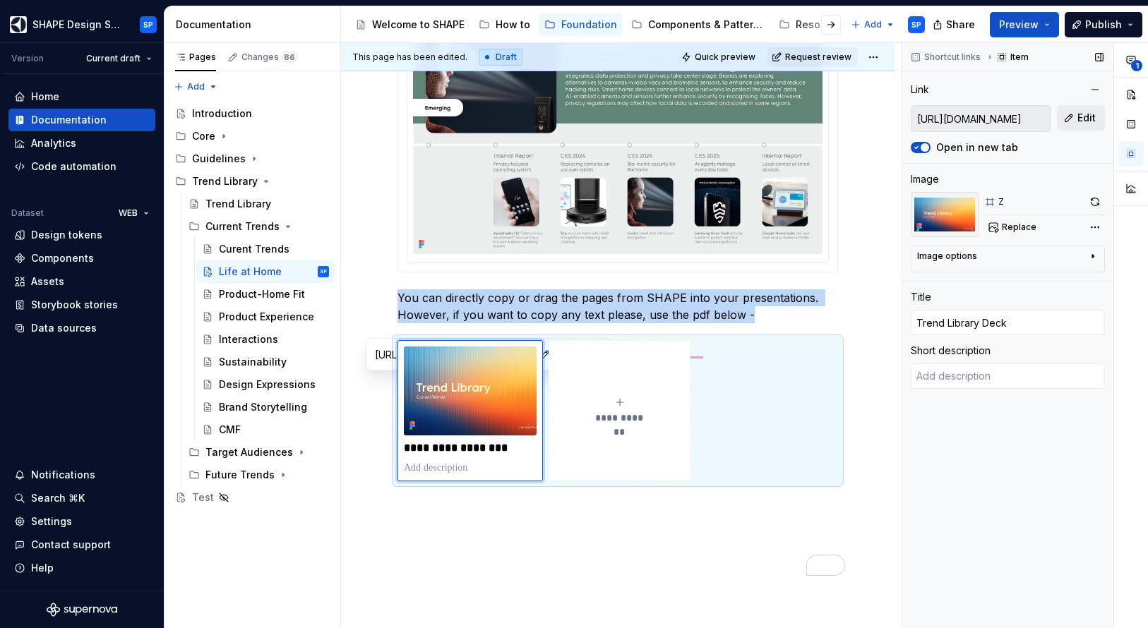
click at [1066, 114] on button "Edit" at bounding box center [1081, 117] width 48 height 25
type textarea "*"
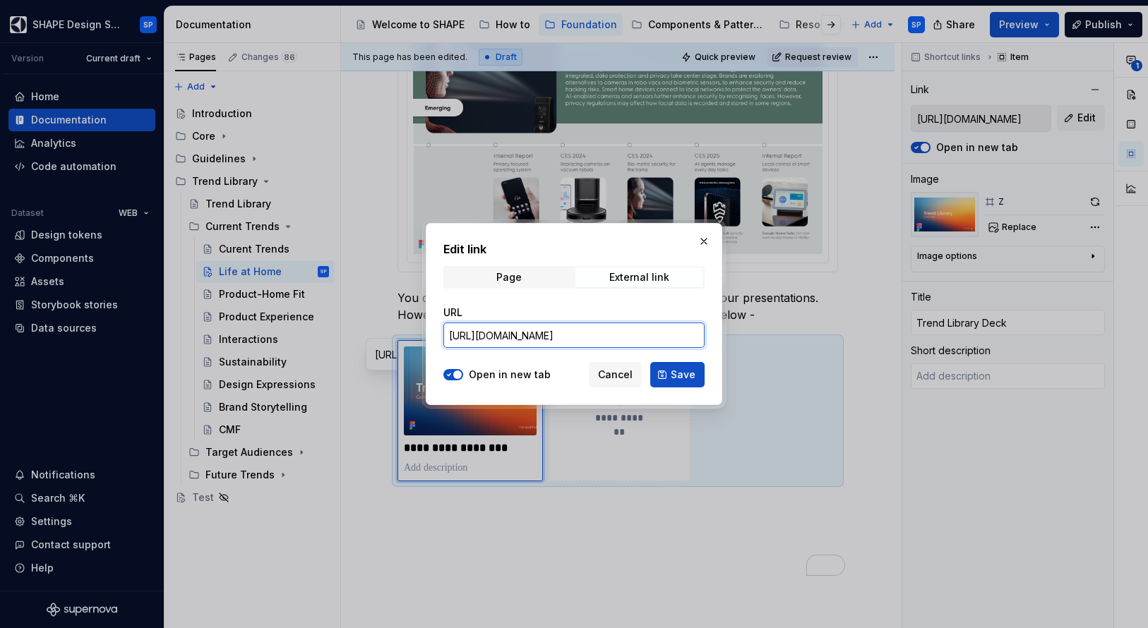
drag, startPoint x: 447, startPoint y: 337, endPoint x: 800, endPoint y: 349, distance: 353.1
click at [800, 349] on div "Edit link Page External link URL [URL][DOMAIN_NAME] Open in new tab Cancel Save" at bounding box center [574, 314] width 1148 height 628
paste input "dBvpW0GjatCj-C-xs_cRnIBFsf-NiQ6H3Qx1jbs5adOZg?e=X7ygTA"
type input "[URL][DOMAIN_NAME]"
click at [687, 376] on span "Save" at bounding box center [683, 375] width 25 height 14
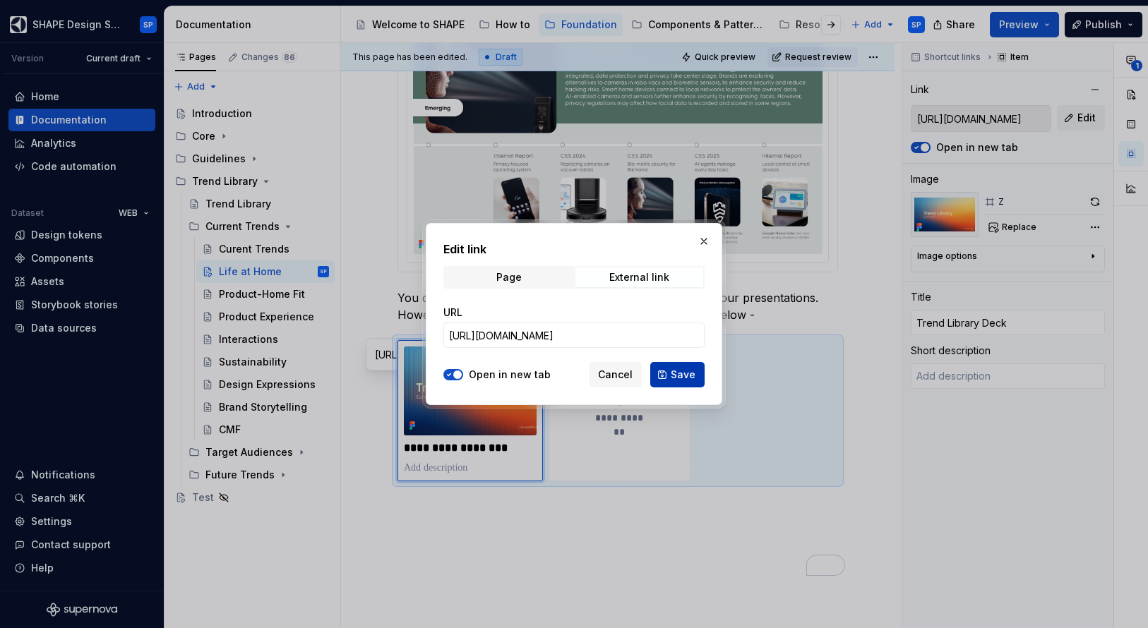
type textarea "*"
type input "[URL][DOMAIN_NAME]"
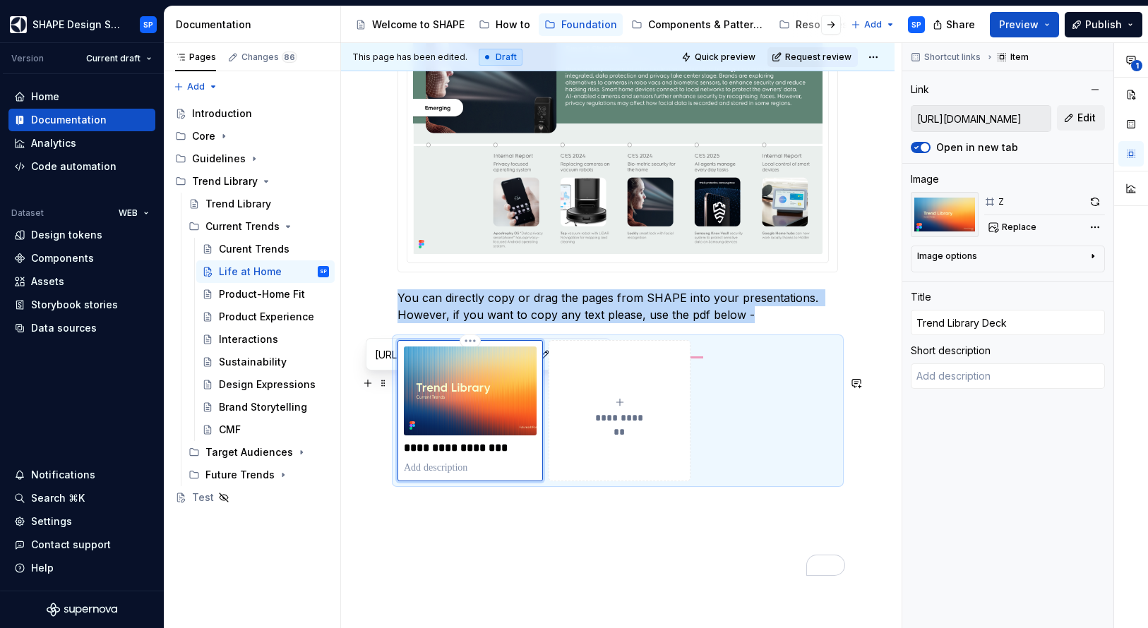
click at [503, 435] on img "To enrich screen reader interactions, please activate Accessibility in Grammarl…" at bounding box center [470, 391] width 133 height 88
click at [561, 361] on button "button" at bounding box center [571, 354] width 20 height 20
type textarea "*"
type input "[URL][DOMAIN_NAME]"
click at [1075, 117] on button "Edit" at bounding box center [1081, 117] width 48 height 25
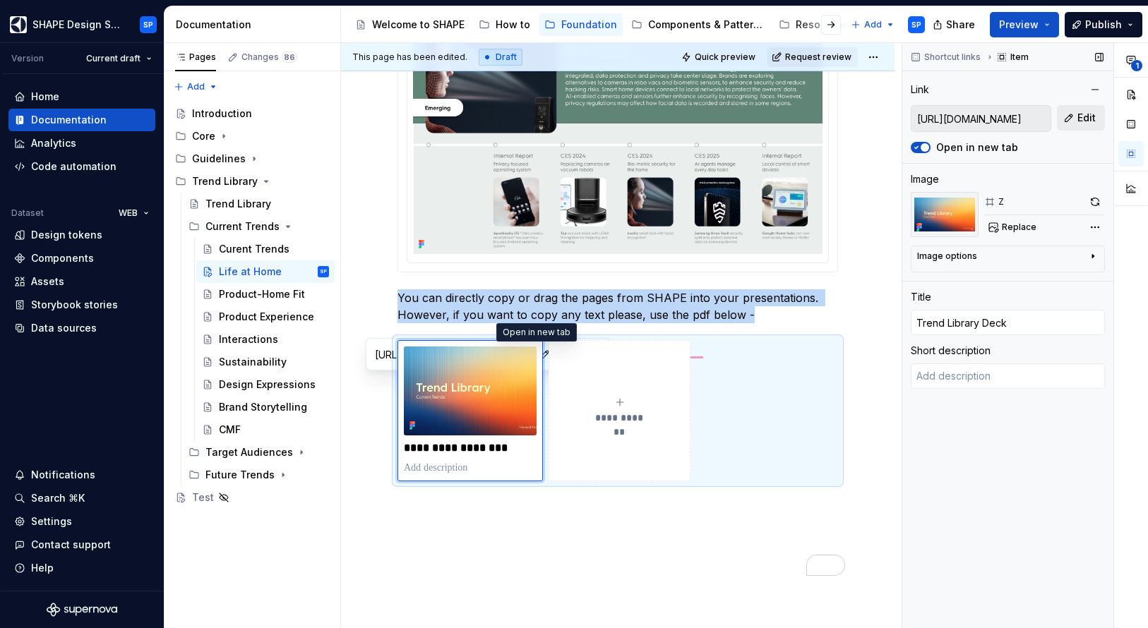
type textarea "*"
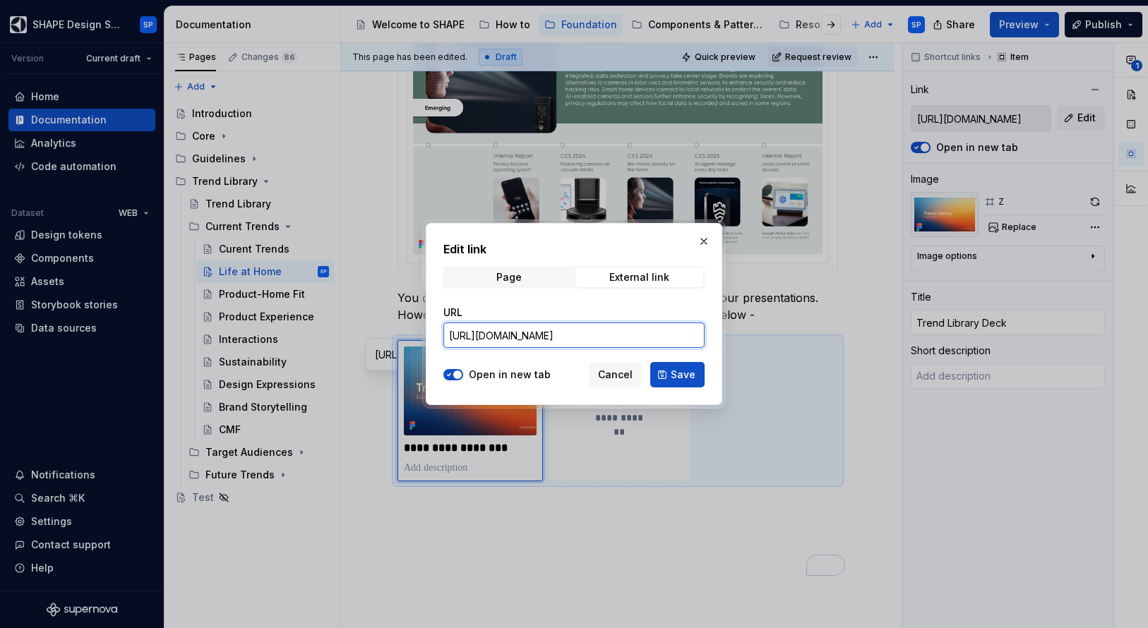
scroll to position [0, 354]
drag, startPoint x: 449, startPoint y: 336, endPoint x: 831, endPoint y: 347, distance: 382.7
click at [830, 351] on div "Edit link Page External link URL [URL][DOMAIN_NAME] Open in new tab Cancel Save" at bounding box center [574, 314] width 1148 height 628
click at [636, 282] on div "External link" at bounding box center [639, 277] width 60 height 11
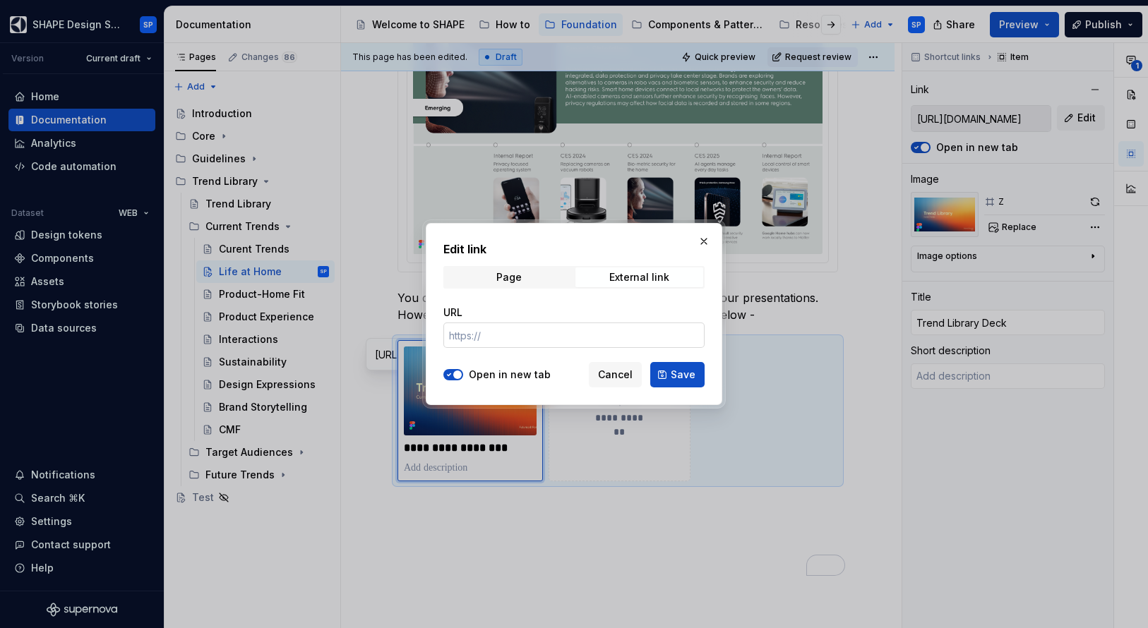
click at [509, 335] on input "URL" at bounding box center [573, 335] width 261 height 25
paste input "[URL][DOMAIN_NAME]"
type input "[URL][DOMAIN_NAME]"
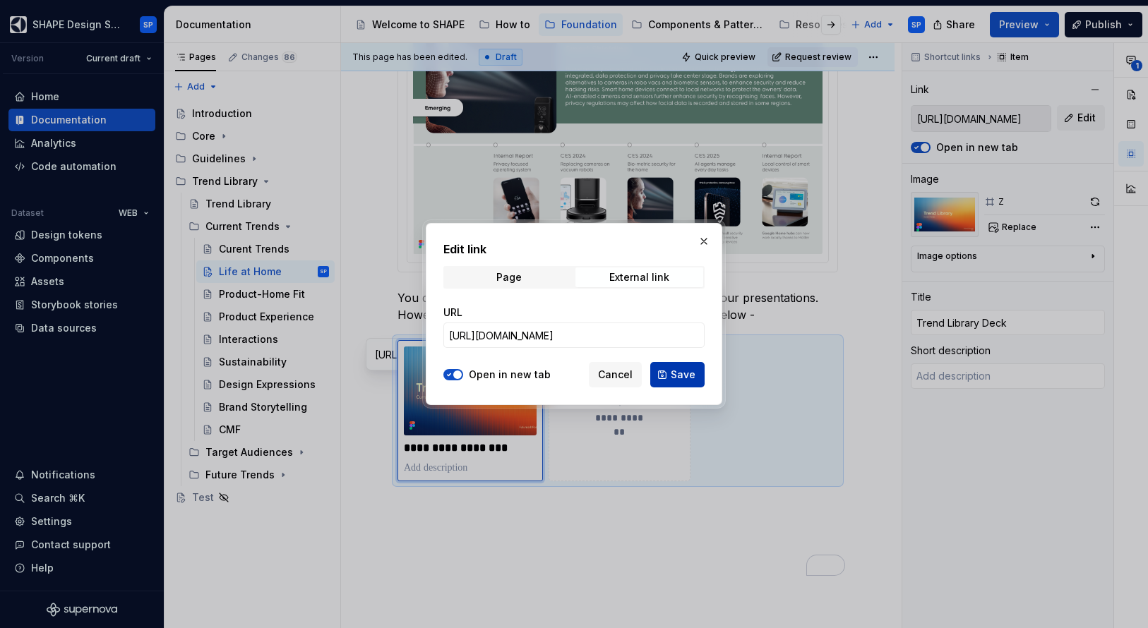
click at [684, 378] on span "Save" at bounding box center [683, 375] width 25 height 14
type textarea "*"
type input "[URL][DOMAIN_NAME]"
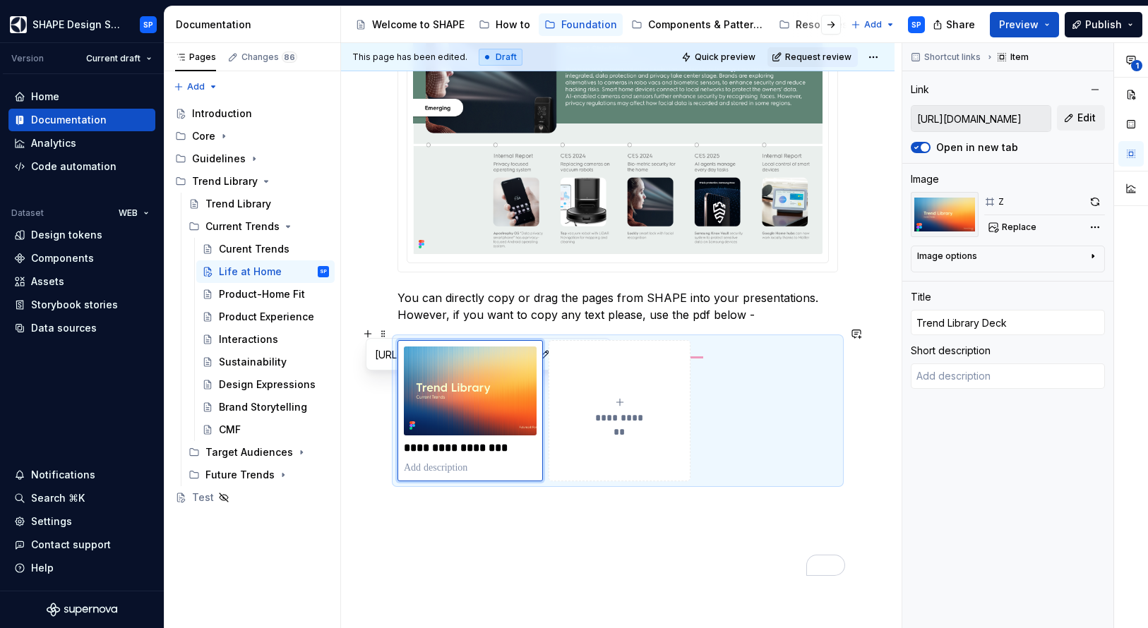
click at [561, 356] on button "button" at bounding box center [571, 354] width 20 height 20
type textarea "*"
type input "[URL][DOMAIN_NAME]"
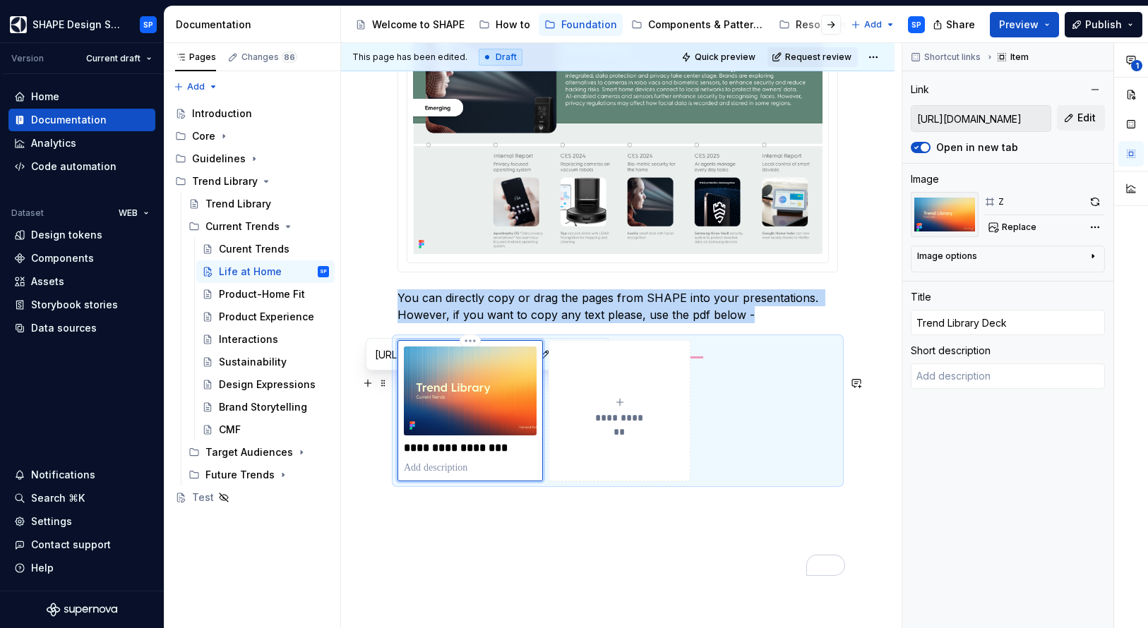
click at [471, 423] on img "To enrich screen reader interactions, please activate Accessibility in Grammarl…" at bounding box center [470, 391] width 133 height 88
click at [387, 383] on span at bounding box center [383, 383] width 11 height 20
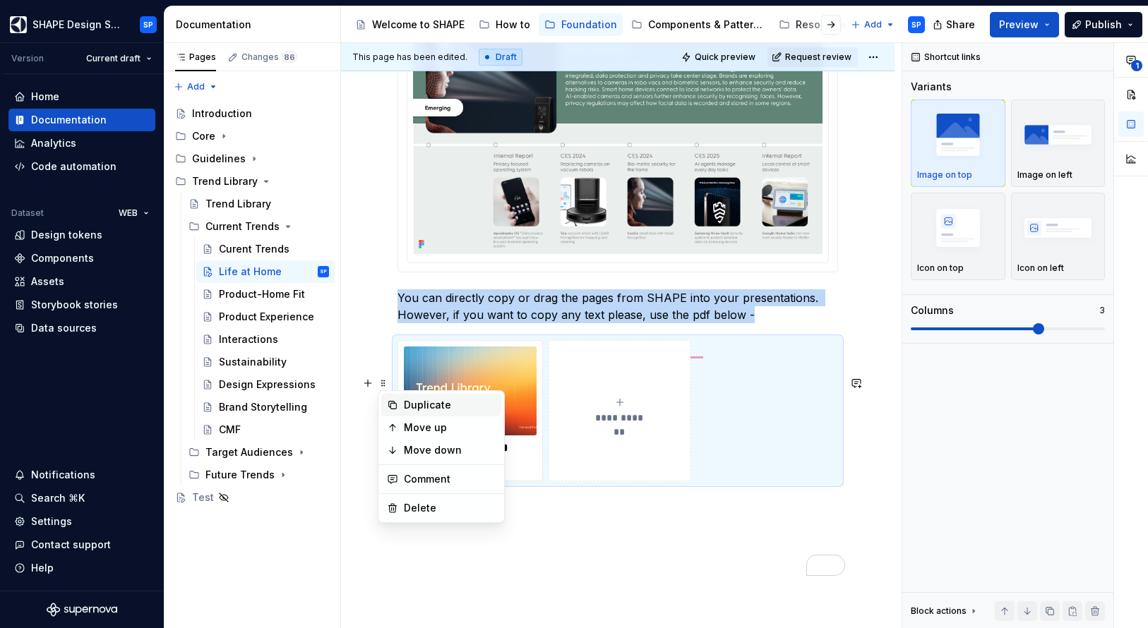
click at [429, 398] on div "Duplicate" at bounding box center [450, 405] width 92 height 14
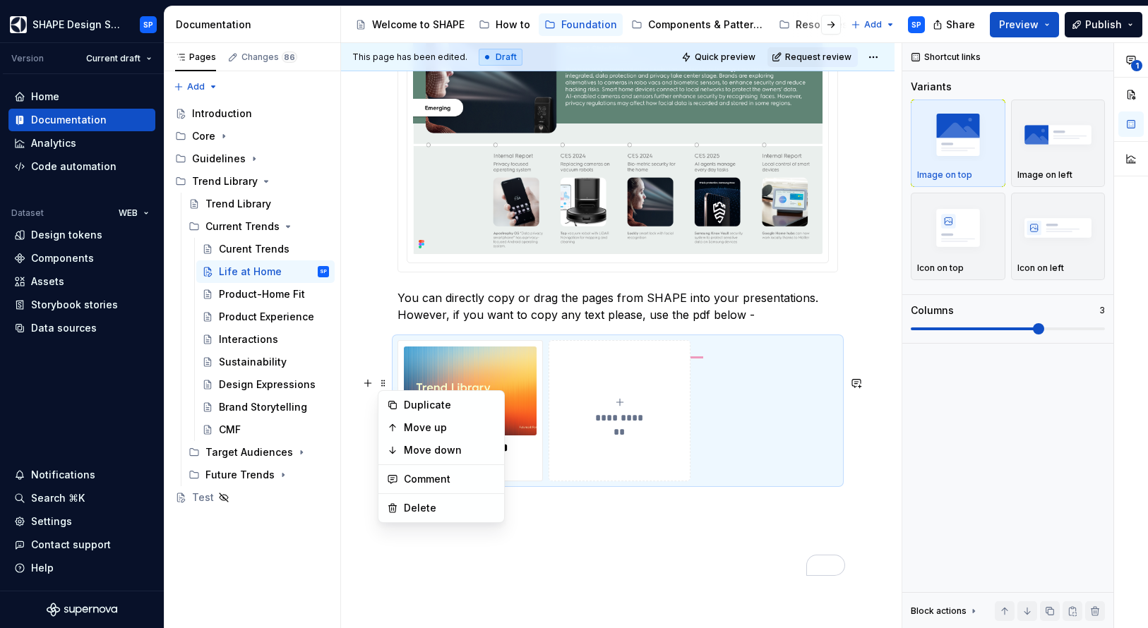
scroll to position [2425, 0]
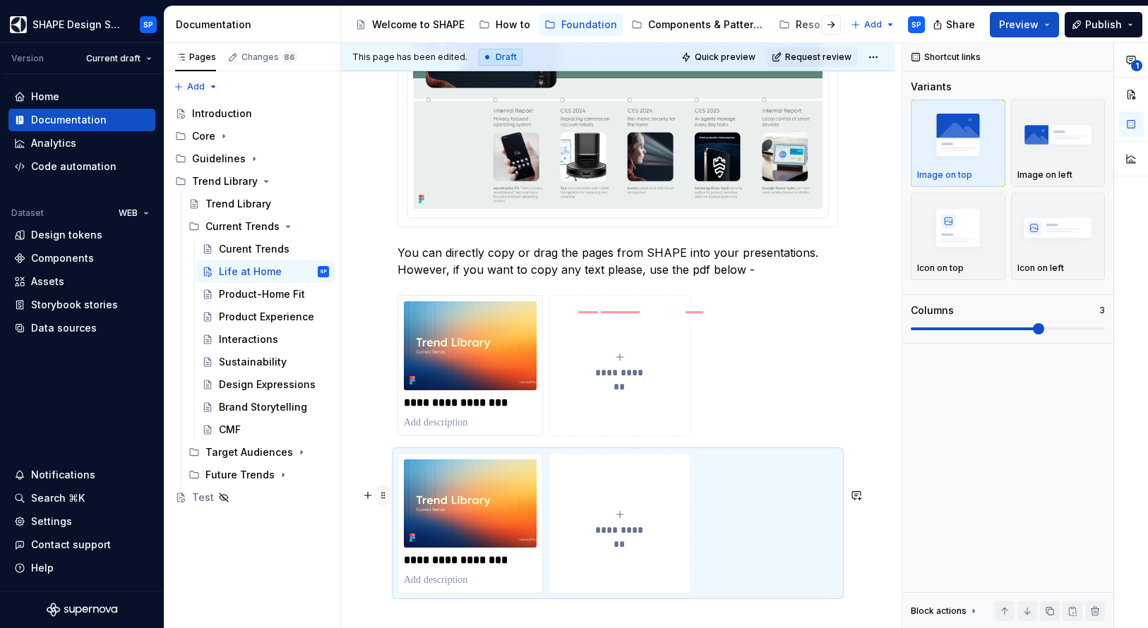
click at [383, 492] on span at bounding box center [383, 496] width 11 height 20
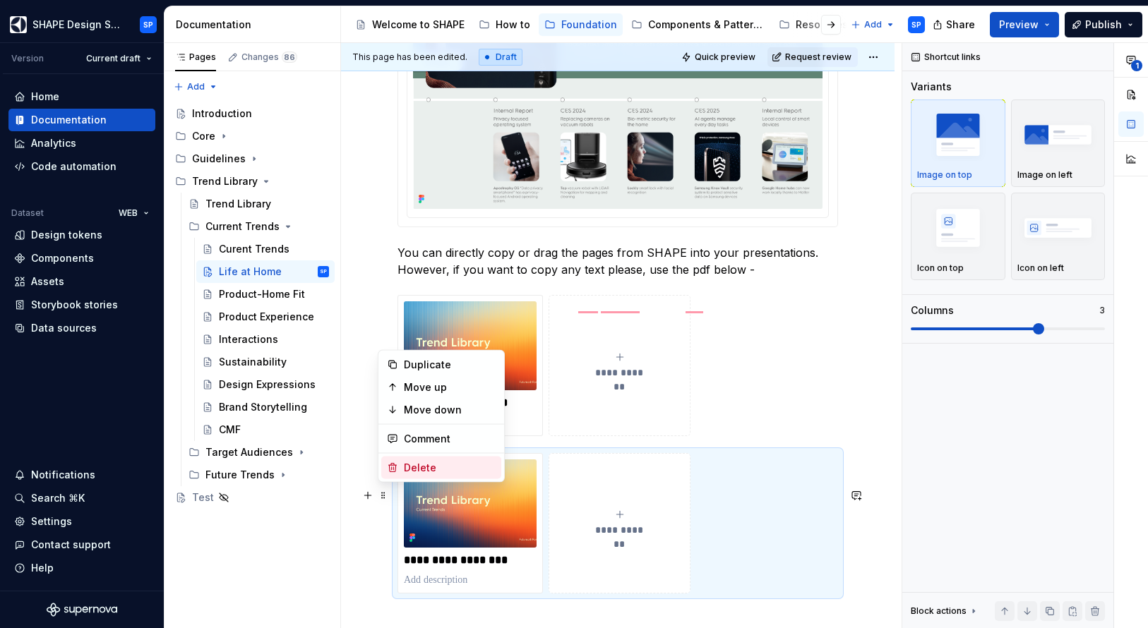
click at [416, 469] on div "Delete" at bounding box center [450, 468] width 92 height 14
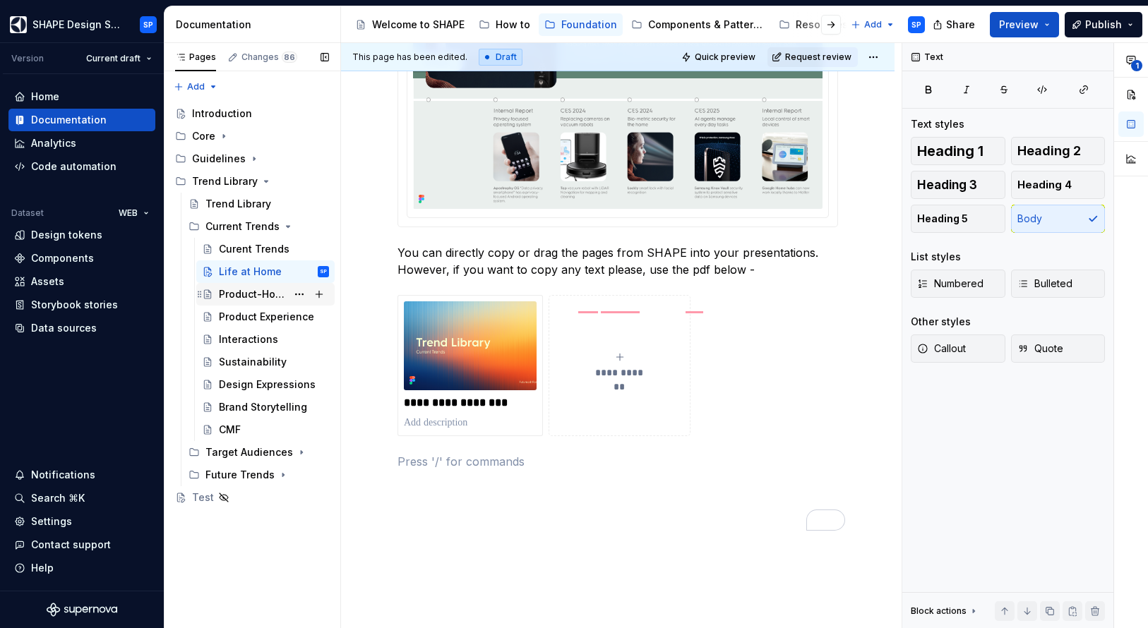
click at [265, 297] on div "Product-Home Fit" at bounding box center [253, 294] width 68 height 14
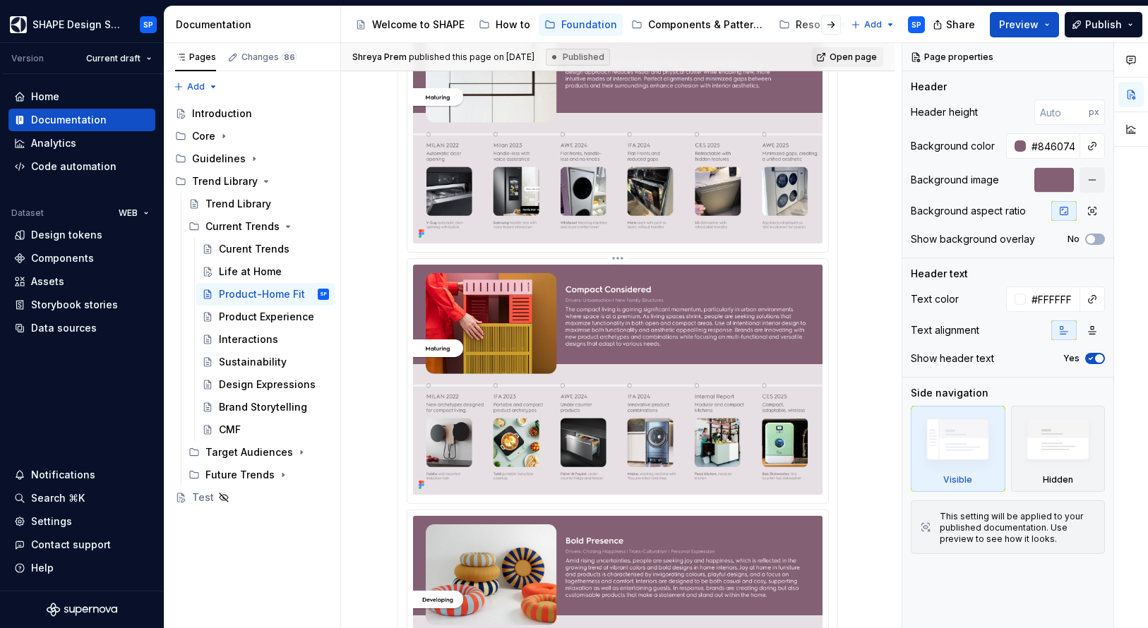
scroll to position [1243, 0]
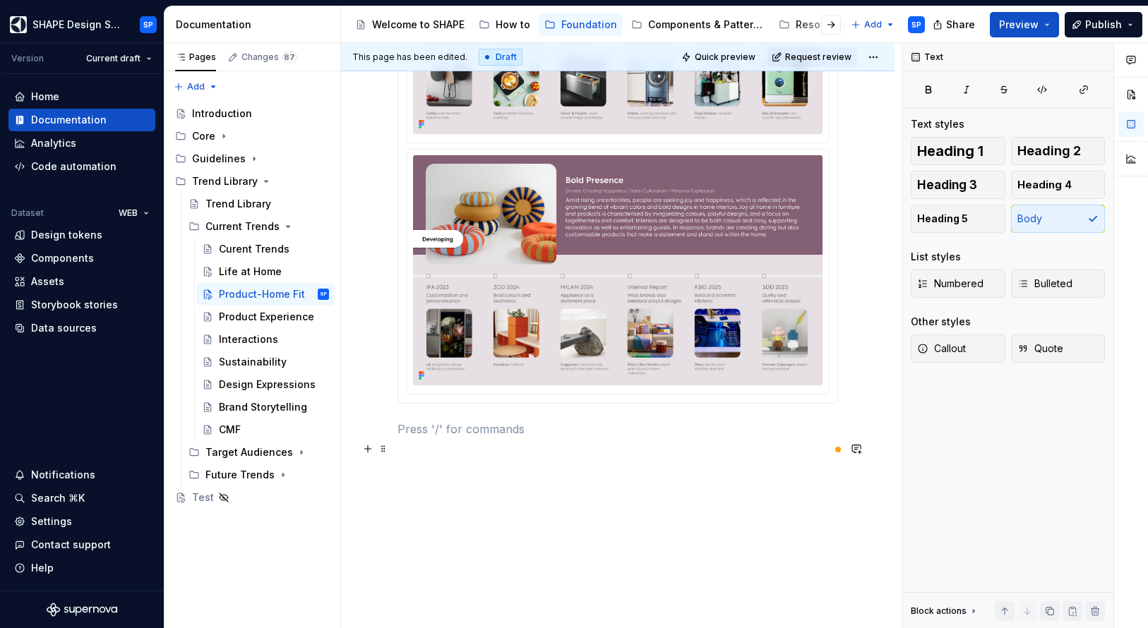
click at [404, 438] on p "To enrich screen reader interactions, please activate Accessibility in Grammarl…" at bounding box center [617, 429] width 440 height 17
click at [363, 445] on button "button" at bounding box center [368, 449] width 20 height 20
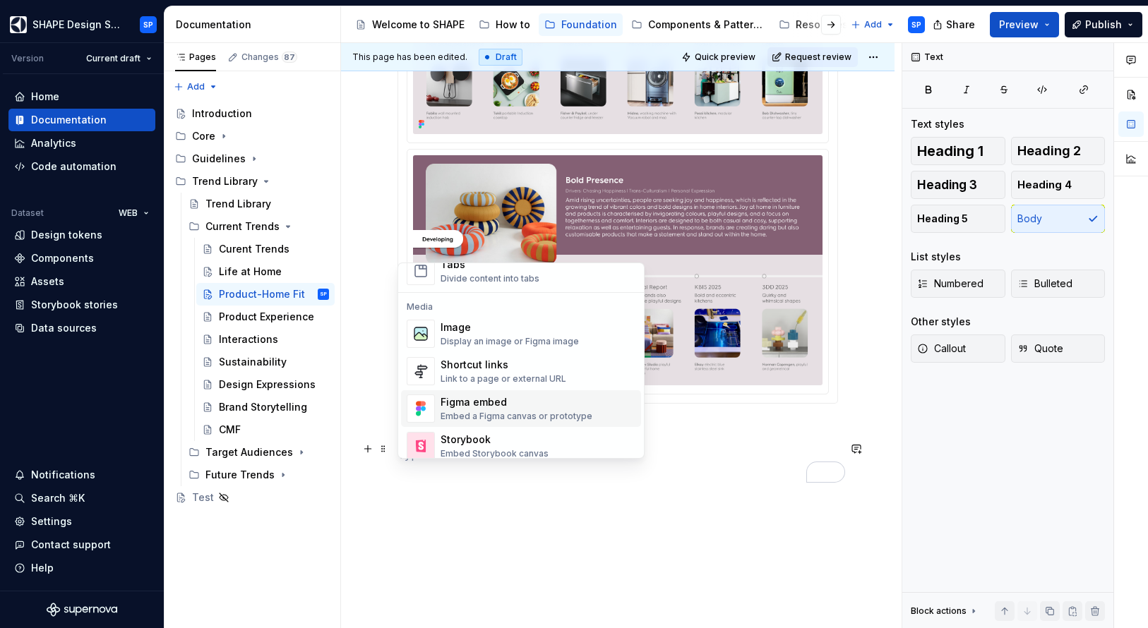
scroll to position [590, 0]
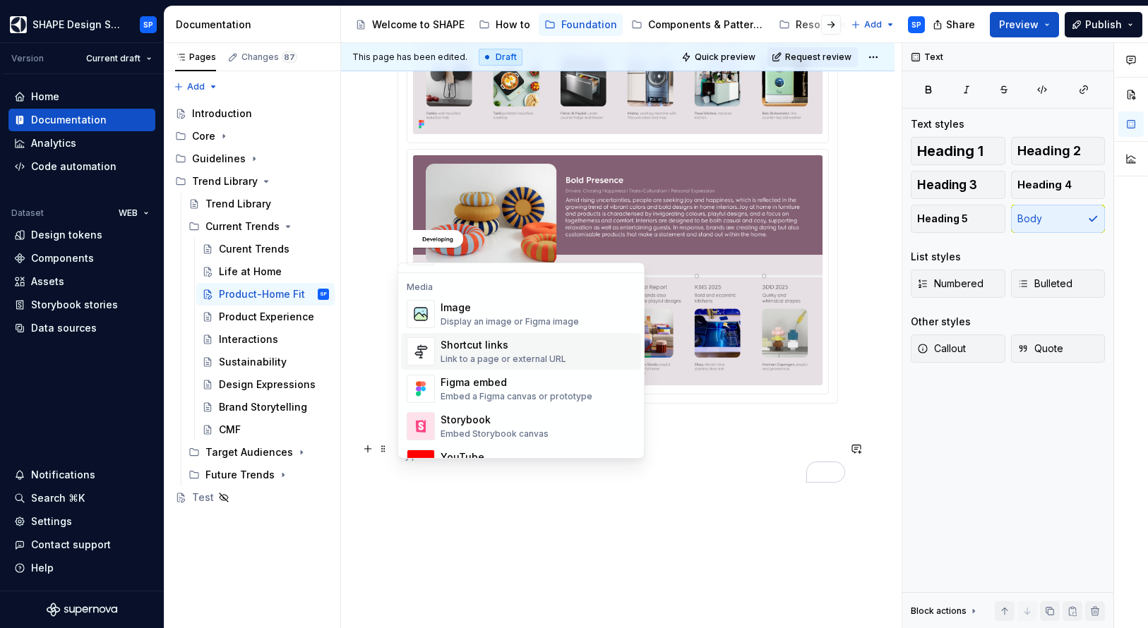
click at [471, 349] on div "Shortcut links" at bounding box center [503, 345] width 126 height 14
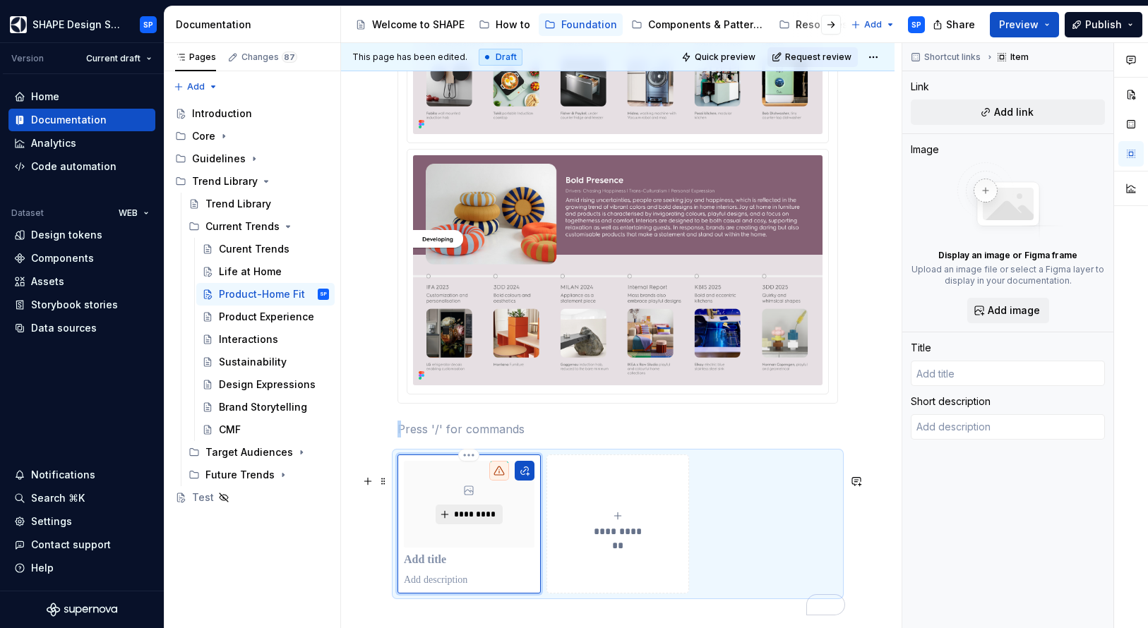
click at [469, 524] on button "*********" at bounding box center [468, 515] width 67 height 20
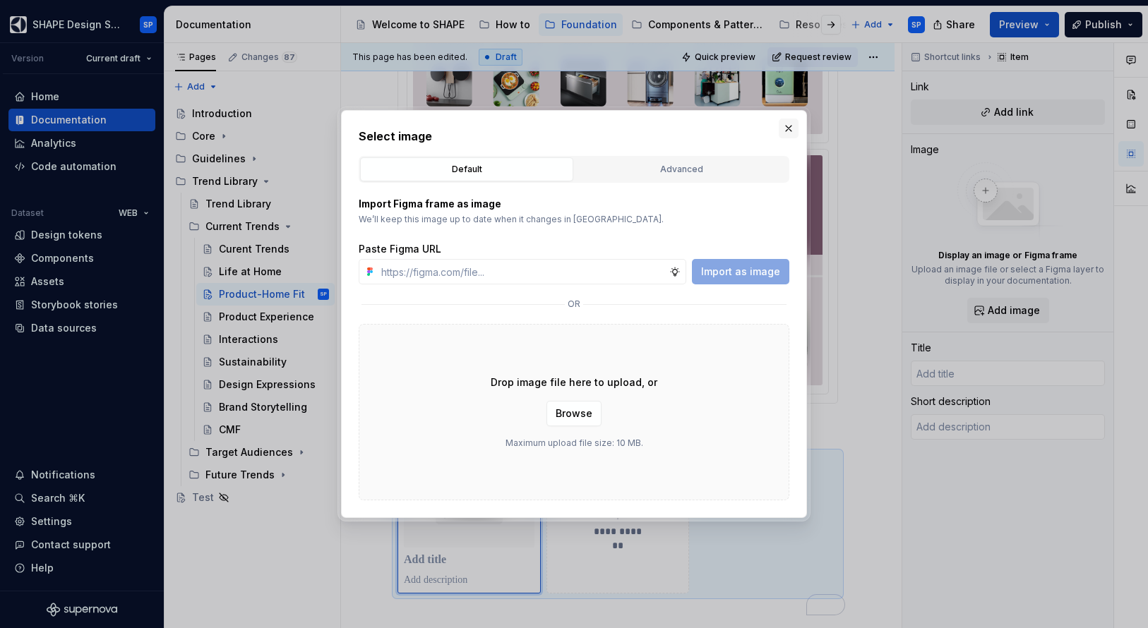
click at [787, 126] on button "button" at bounding box center [789, 129] width 20 height 20
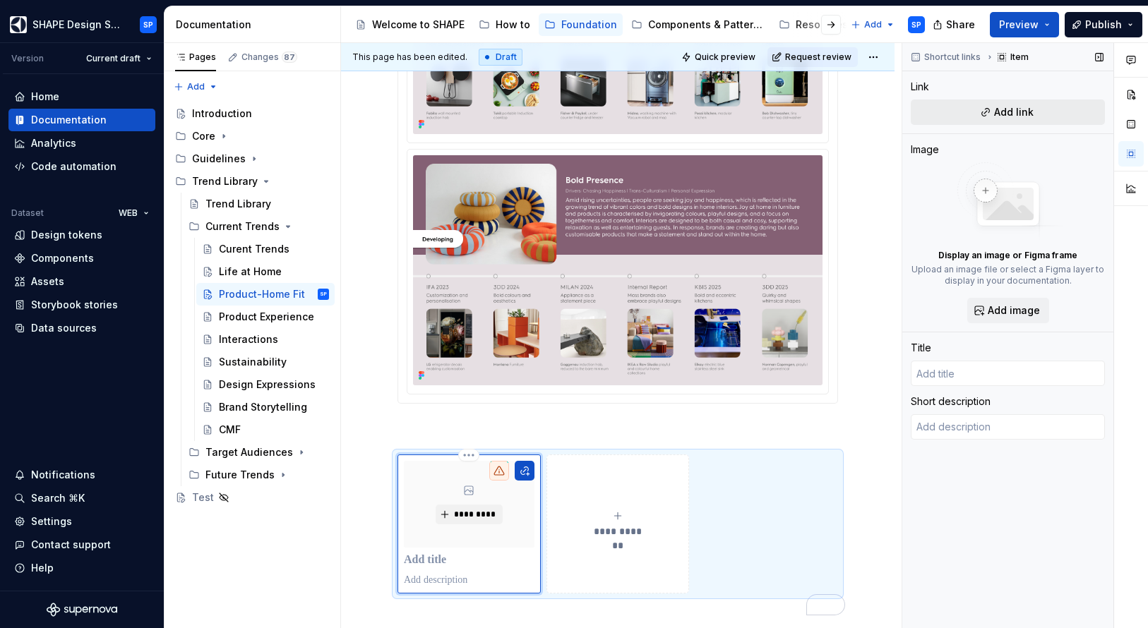
click at [1009, 110] on span "Add link" at bounding box center [1014, 112] width 40 height 14
type textarea "*"
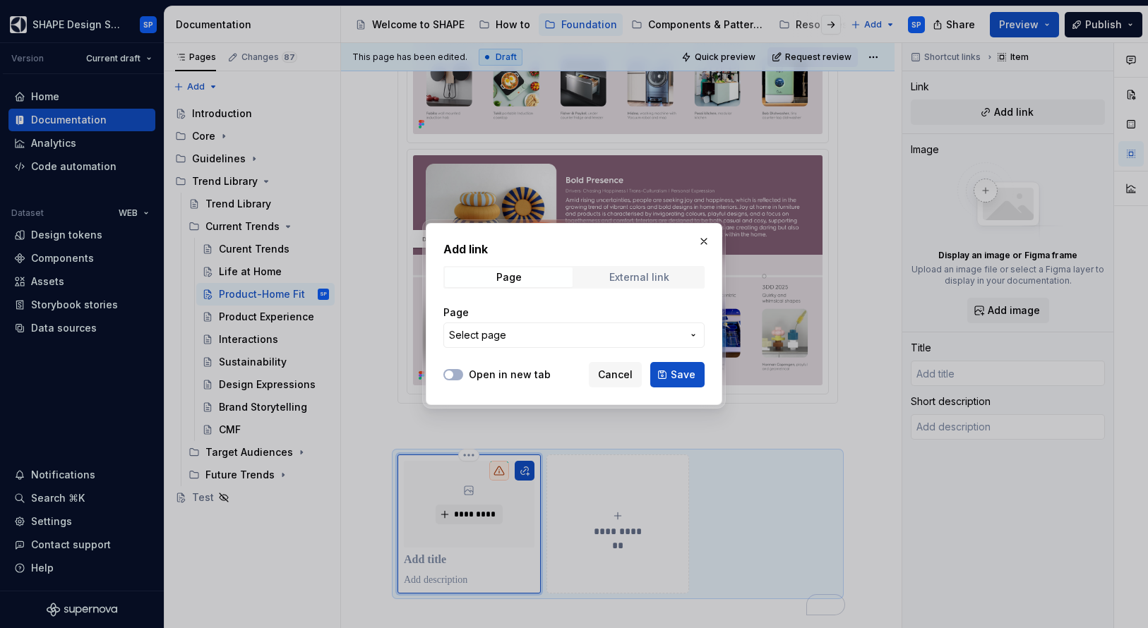
click at [647, 272] on div "External link" at bounding box center [639, 277] width 60 height 11
click at [554, 336] on input "URL" at bounding box center [573, 335] width 261 height 25
paste input "[URL][DOMAIN_NAME]"
type input "[URL][DOMAIN_NAME]"
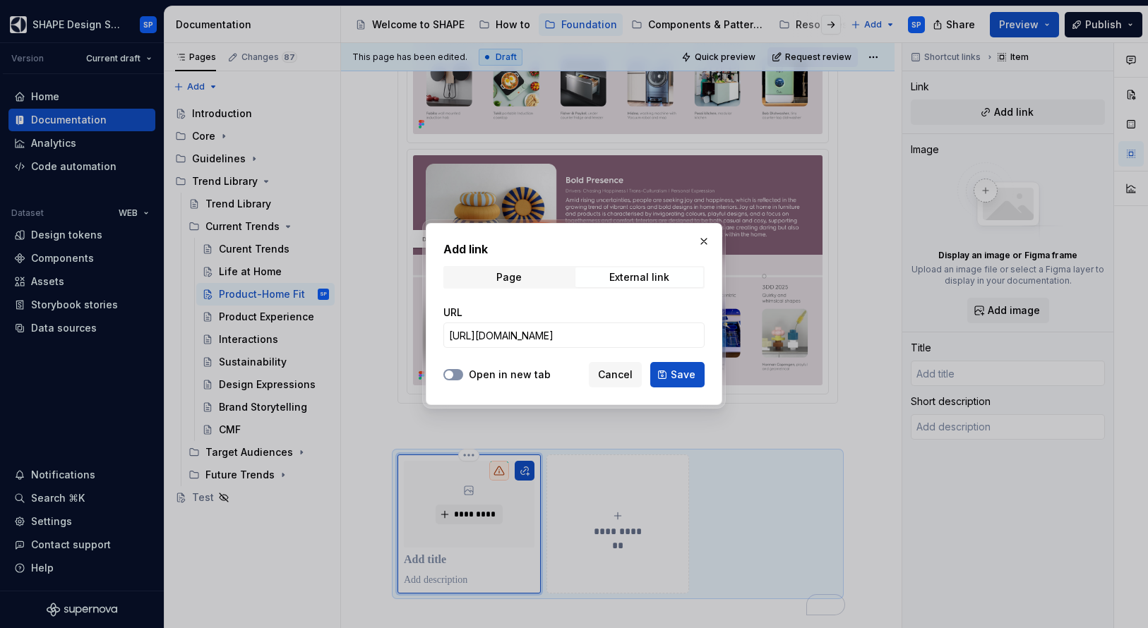
scroll to position [0, 0]
click at [455, 375] on button "Open in new tab" at bounding box center [453, 374] width 20 height 11
click at [675, 371] on span "Save" at bounding box center [683, 375] width 25 height 14
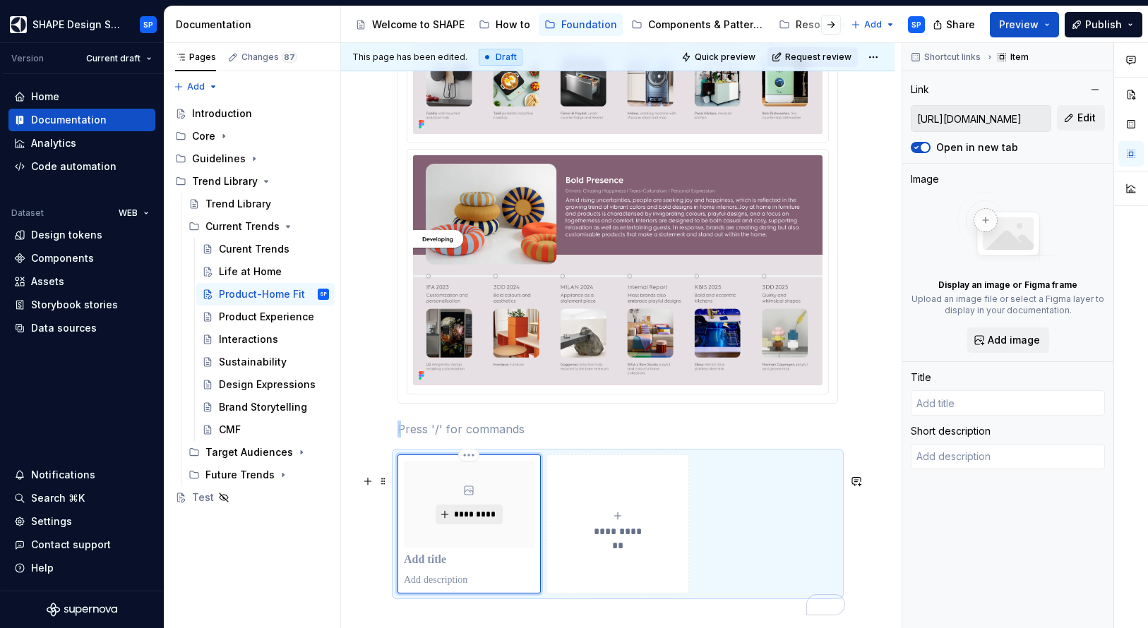
click at [479, 520] on span "*********" at bounding box center [474, 514] width 43 height 11
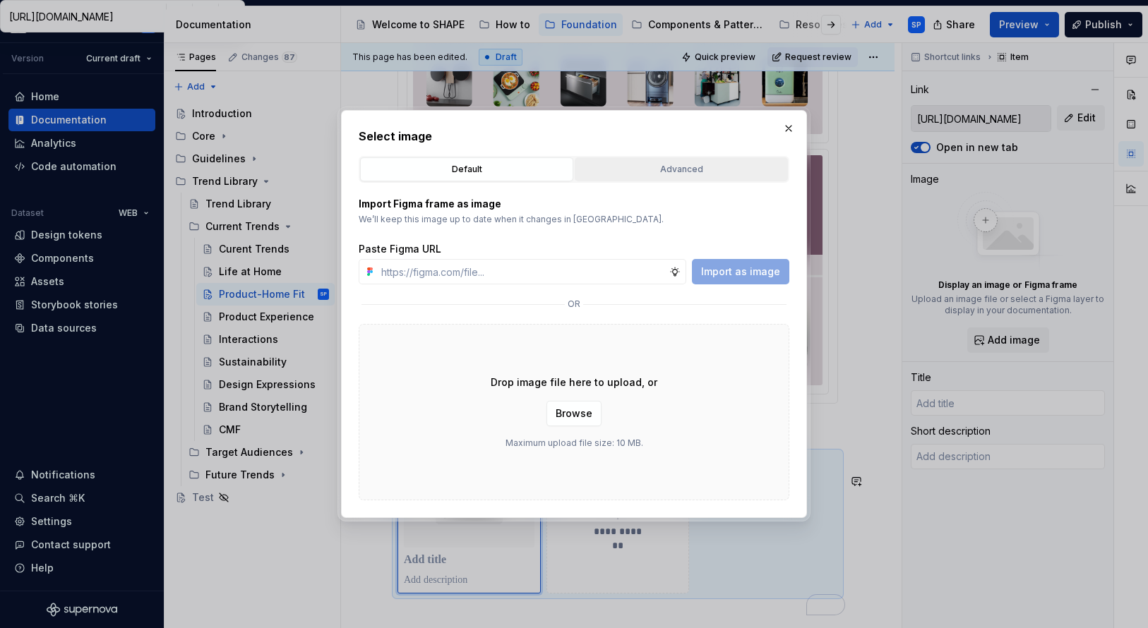
click at [666, 172] on div "Advanced" at bounding box center [680, 169] width 203 height 14
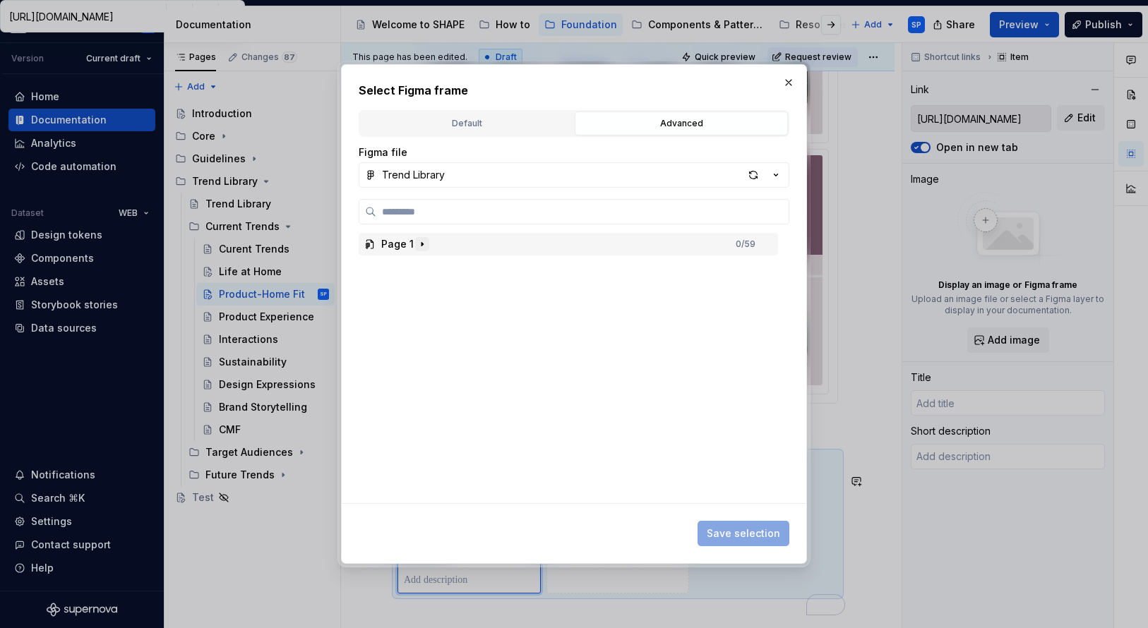
click at [419, 248] on icon "button" at bounding box center [421, 244] width 11 height 11
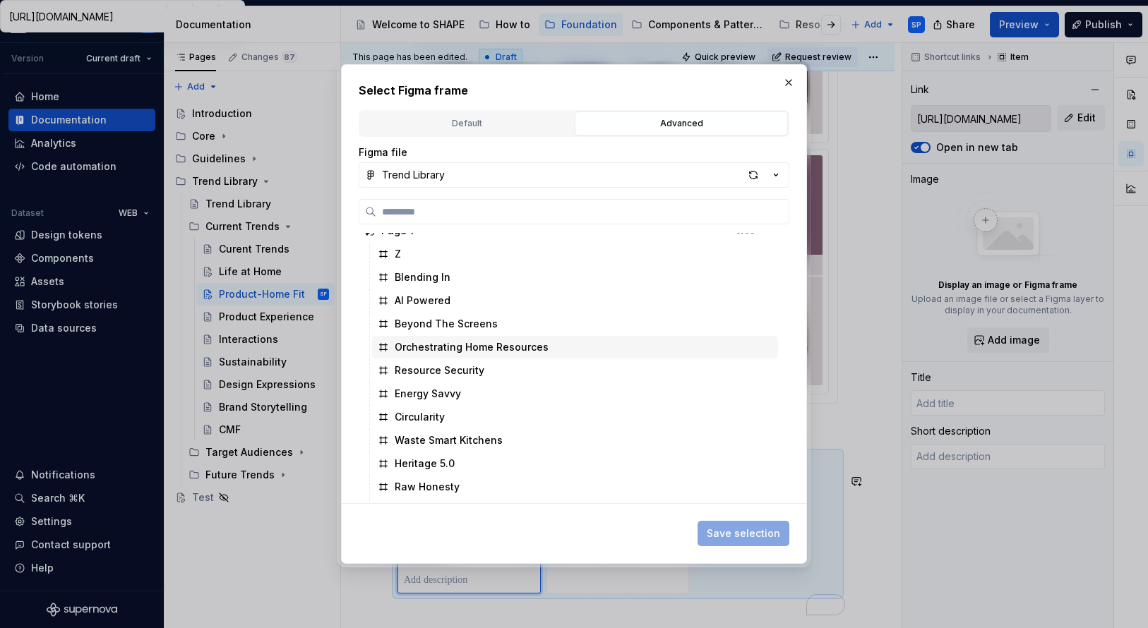
scroll to position [20, 0]
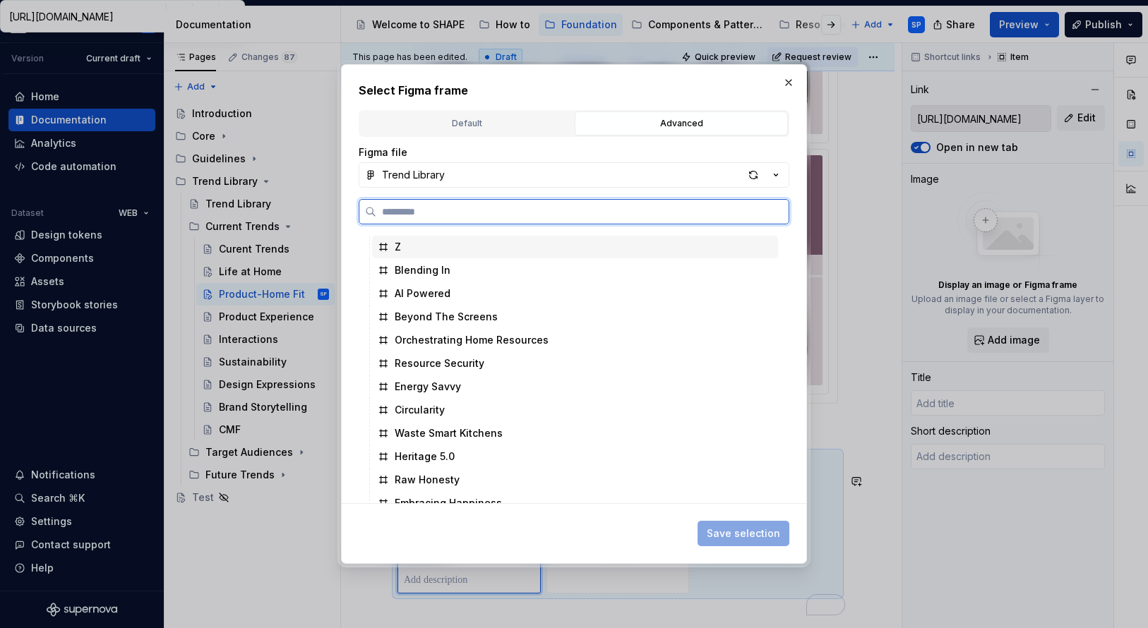
click at [399, 243] on div "Z" at bounding box center [398, 247] width 6 height 14
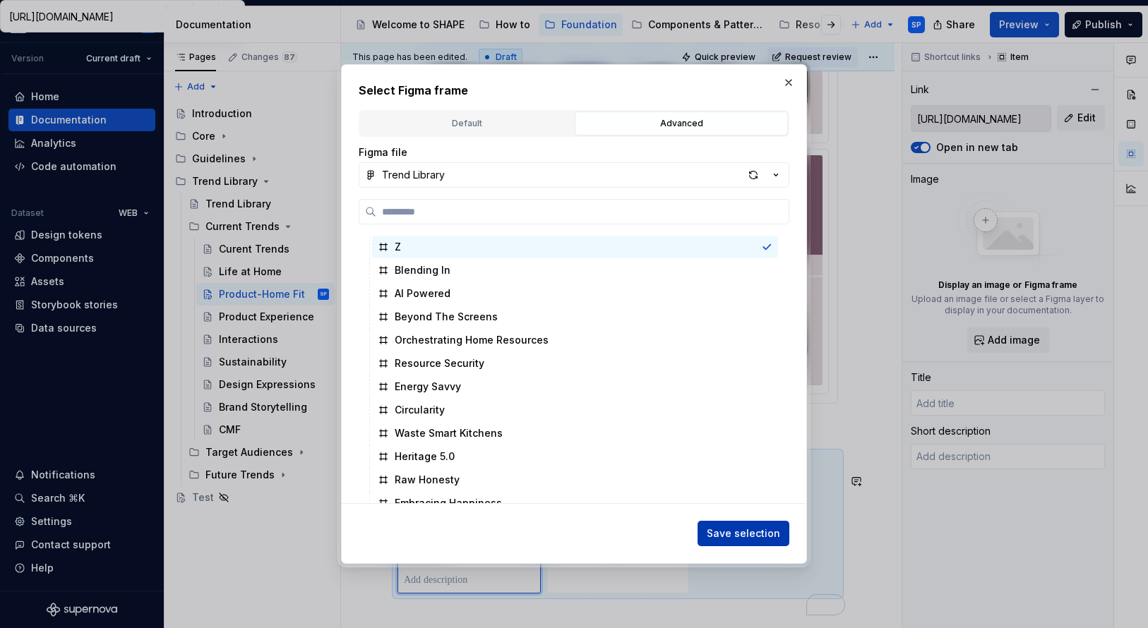
click at [723, 530] on span "Save selection" at bounding box center [743, 534] width 73 height 14
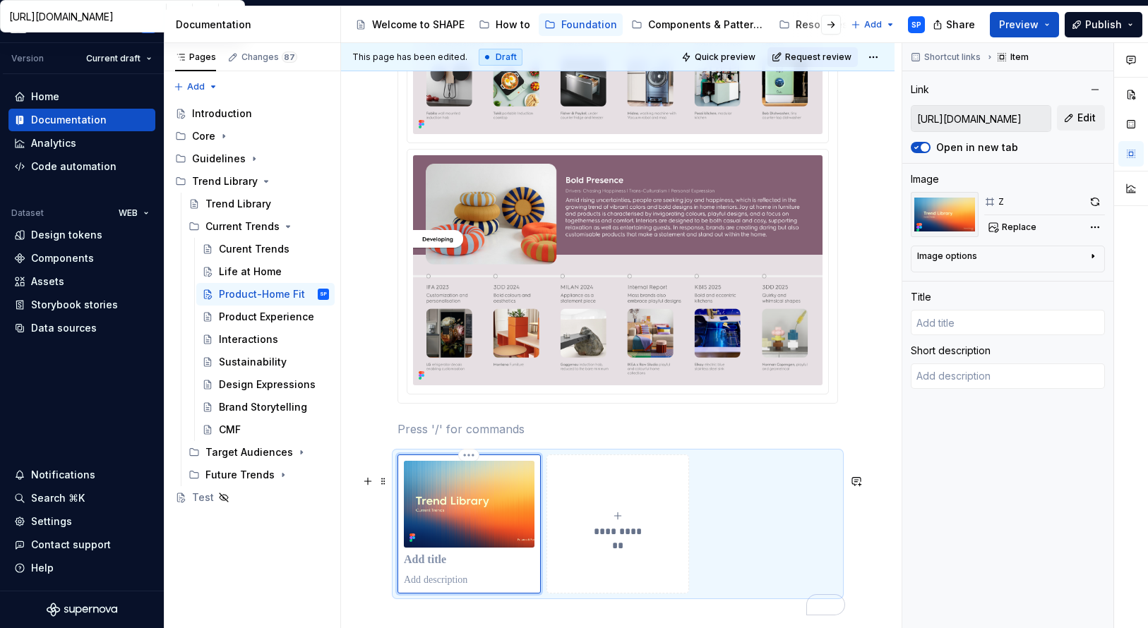
click at [444, 567] on p "To enrich screen reader interactions, please activate Accessibility in Grammarl…" at bounding box center [469, 560] width 131 height 14
click at [271, 263] on div "Life at Home" at bounding box center [274, 272] width 110 height 20
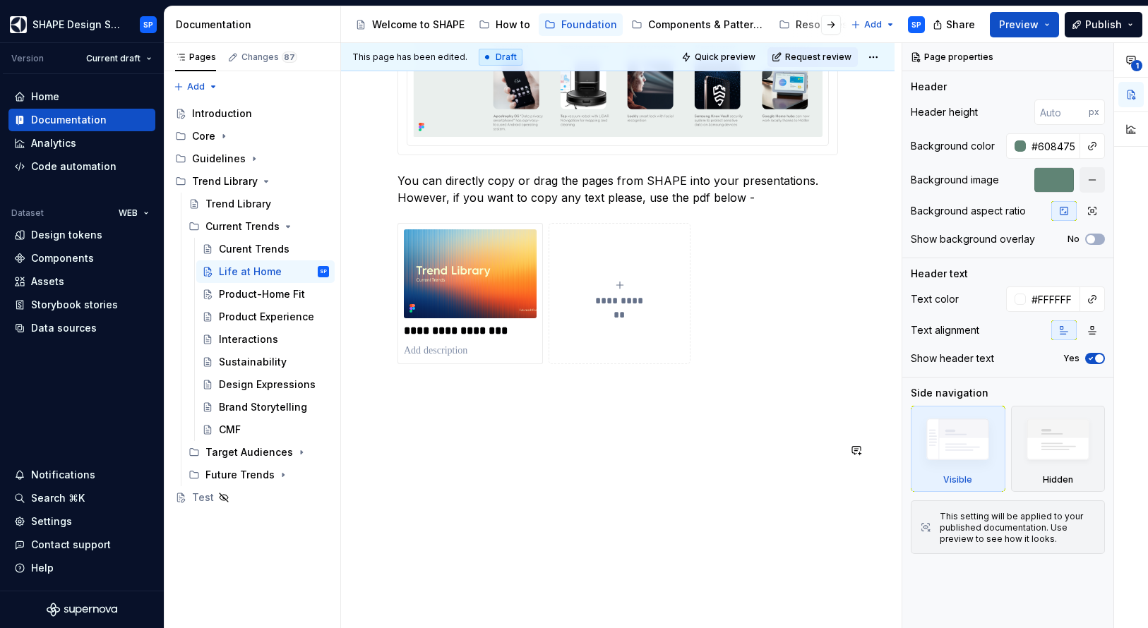
scroll to position [2532, 0]
click at [250, 278] on div "Life at Home" at bounding box center [250, 272] width 63 height 14
click at [252, 293] on div "Product-Home Fit" at bounding box center [253, 294] width 68 height 14
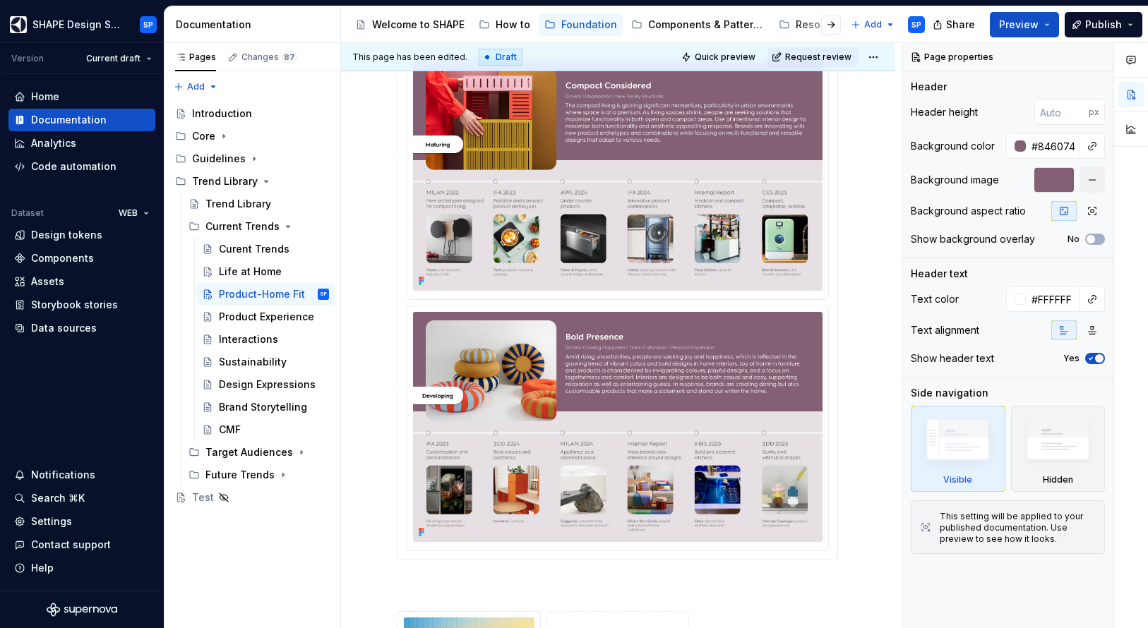
scroll to position [1434, 0]
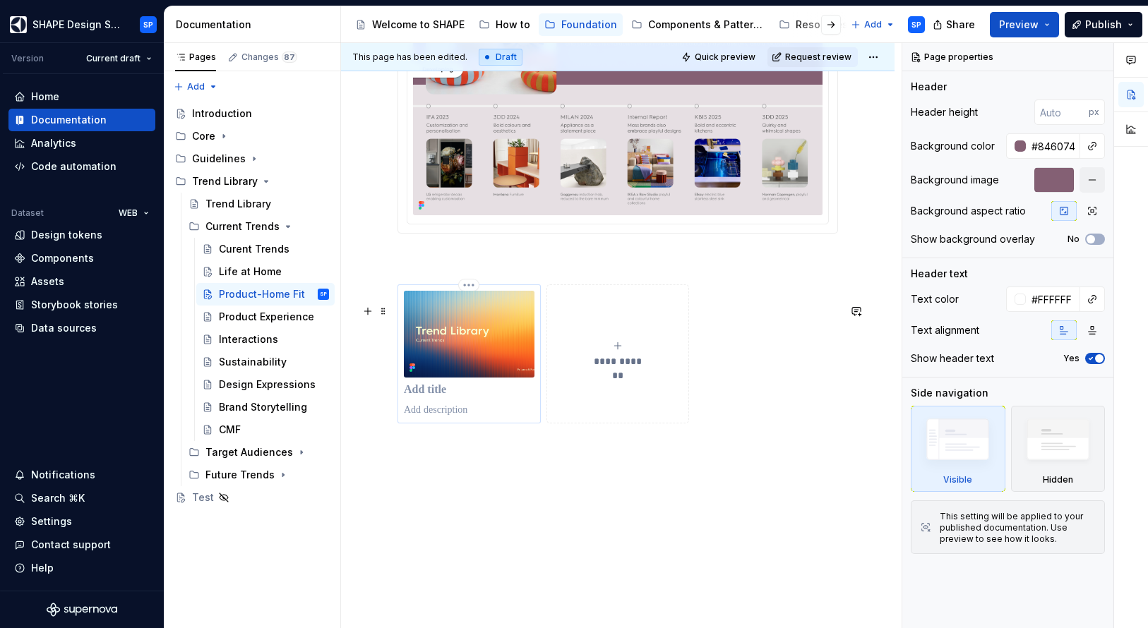
click at [427, 388] on p at bounding box center [469, 390] width 131 height 14
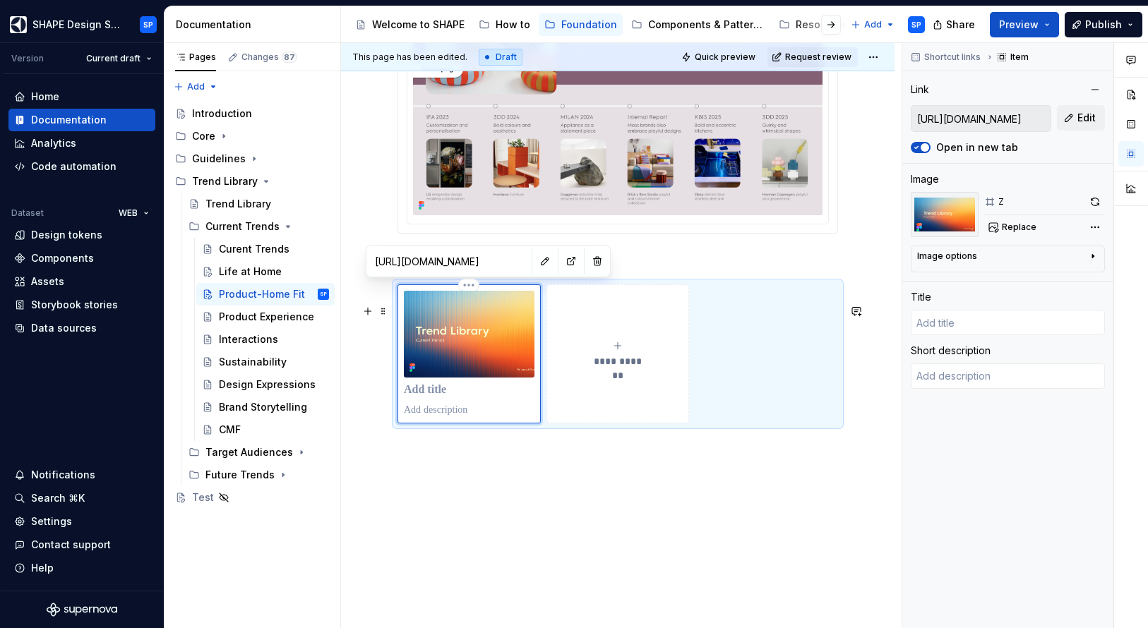
type textarea "*"
type input "T"
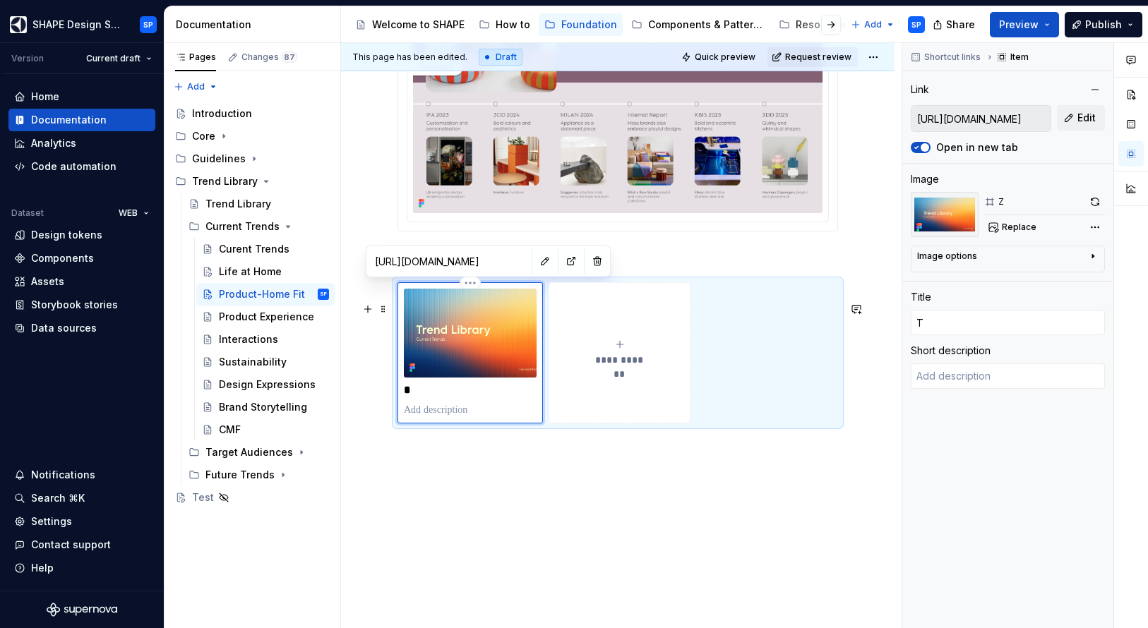
type textarea "*"
type input "Tr"
type textarea "*"
type input "Tre"
type textarea "*"
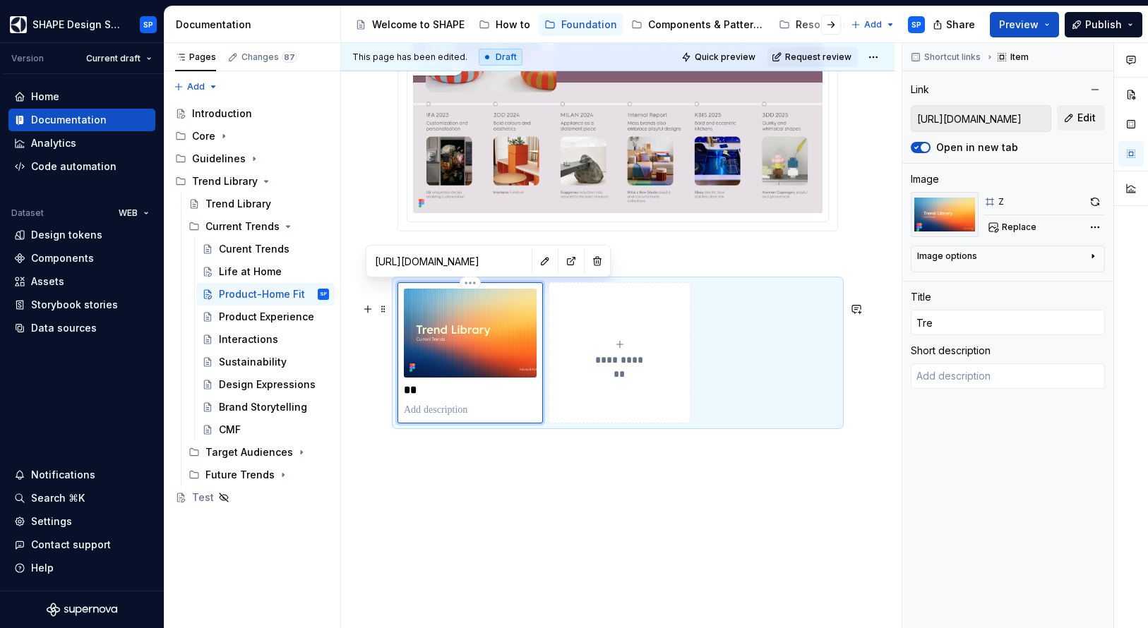
type input "Tren"
type textarea "*"
type input "Trend"
type textarea "*"
type input "Trend"
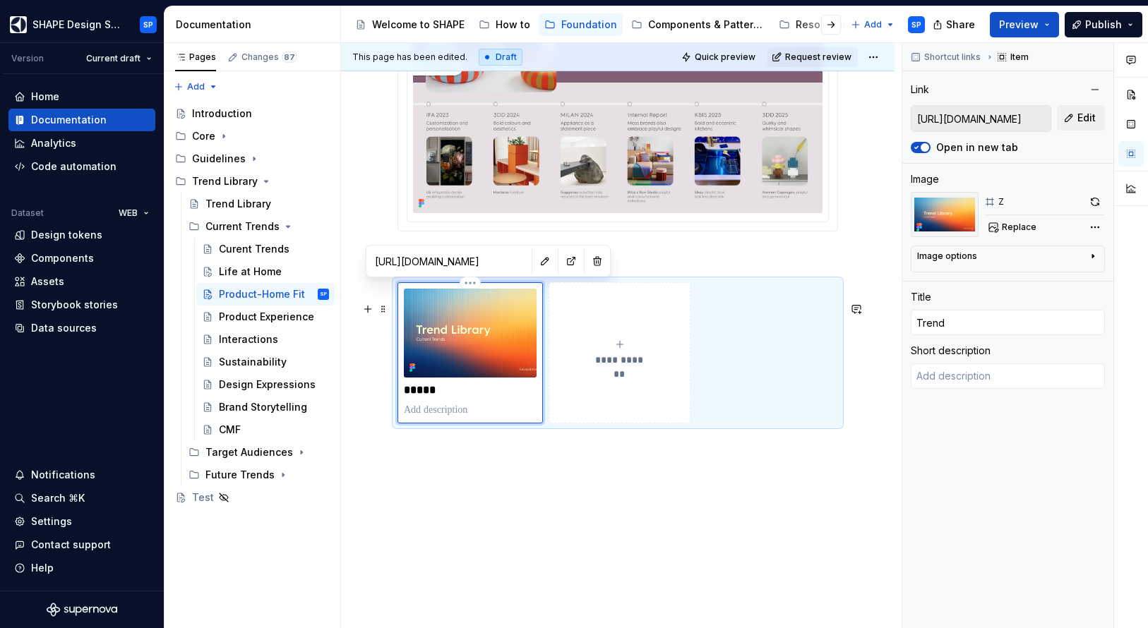
type textarea "*"
type input "Trend L"
type textarea "*"
type input "Trend Li"
type textarea "*"
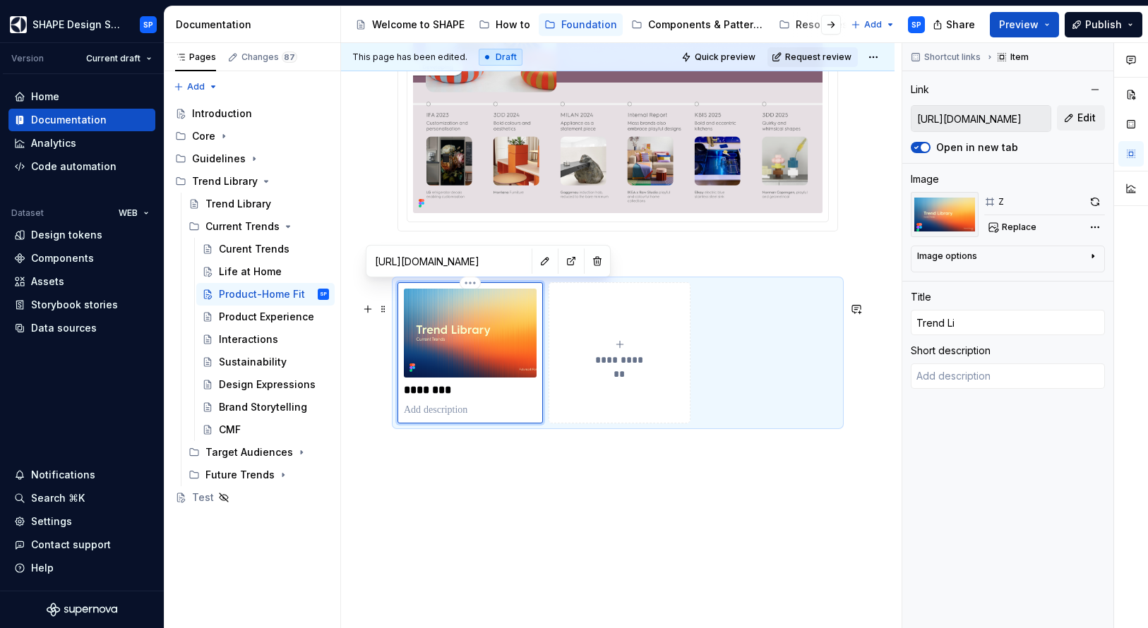
type input "Trend Lib"
type textarea "*"
type input "Trend Libr"
type textarea "*"
type input "Trend Libra"
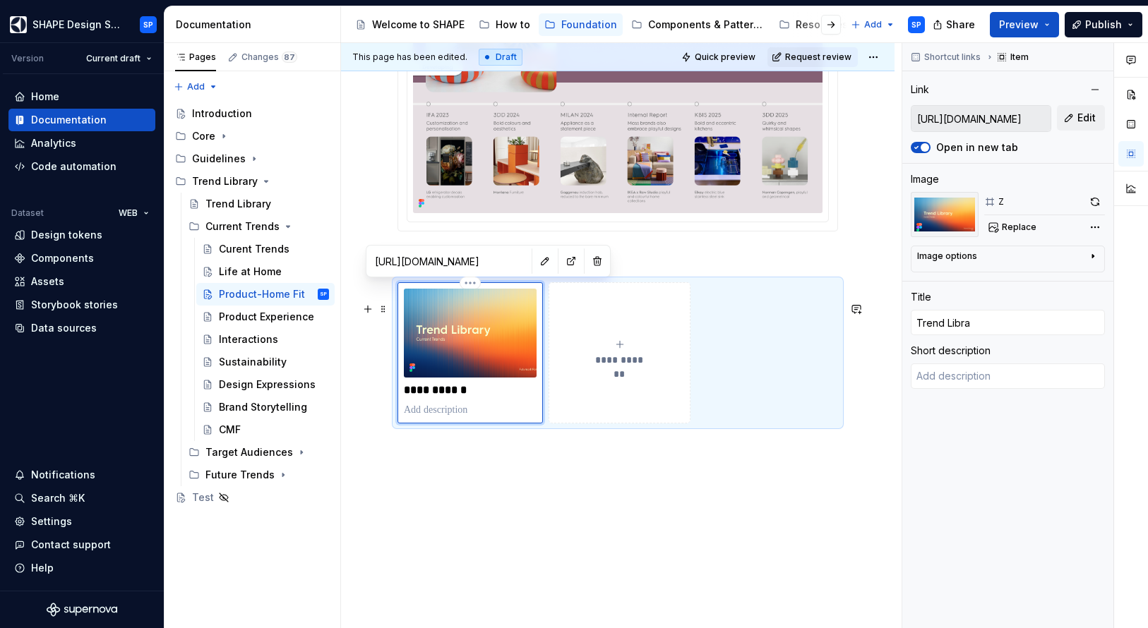
type textarea "*"
type input "Trend Librar"
type textarea "*"
type input "Trend Library"
type textarea "*"
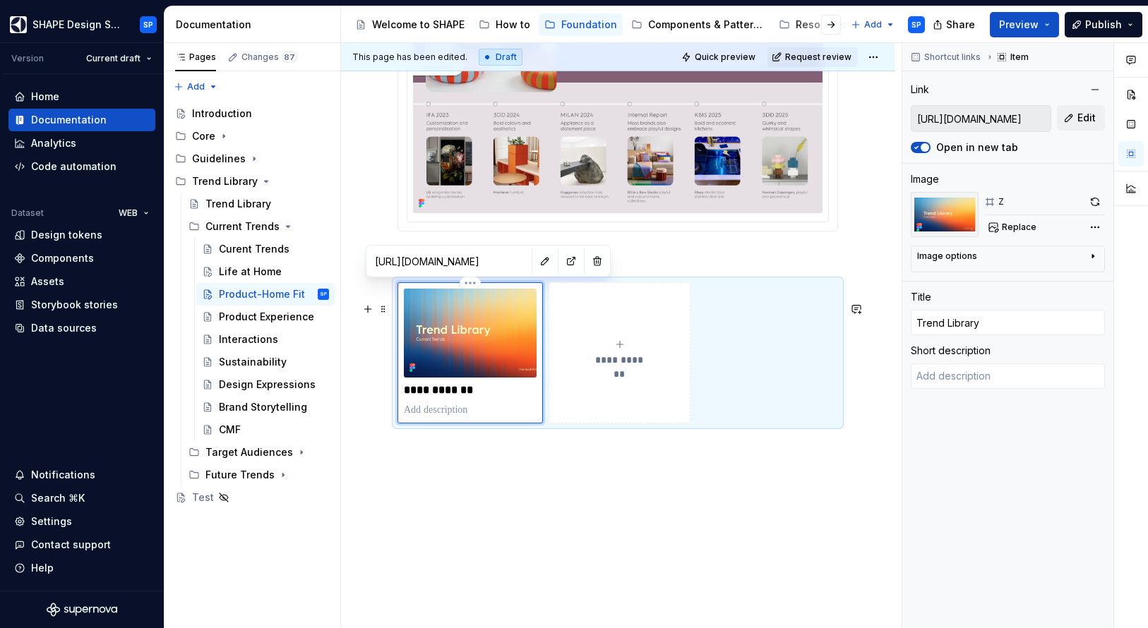
type input "Trend Library"
type textarea "*"
type input "Trend Library D"
type textarea "*"
type input "Trend Library De"
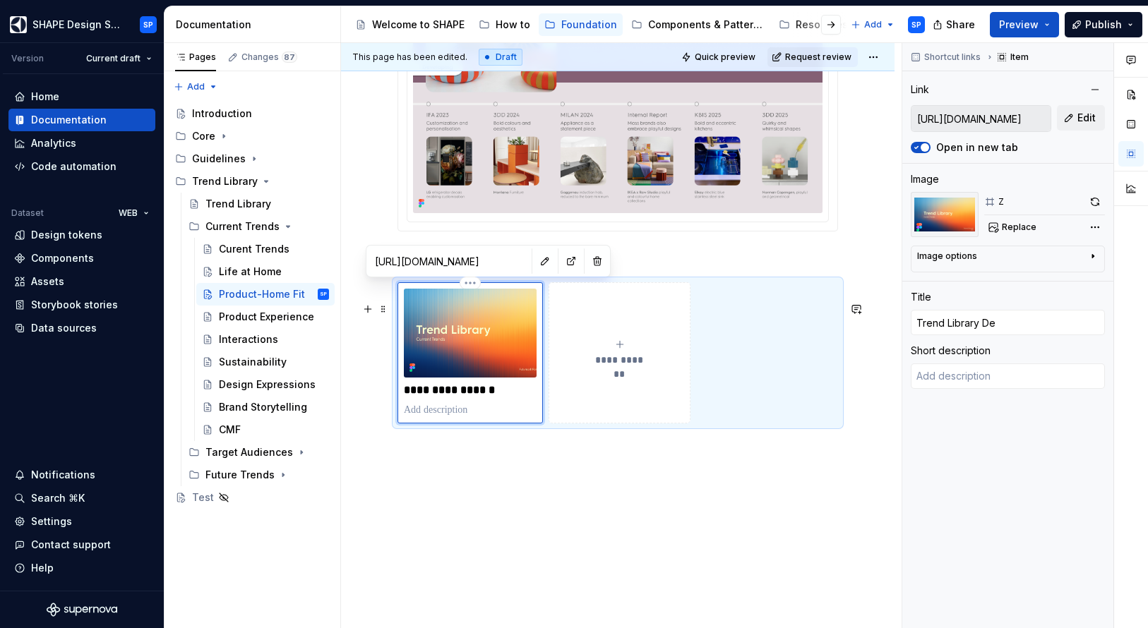
type textarea "*"
type input "Trend Library Dec"
type textarea "*"
type input "Trend Library Deck"
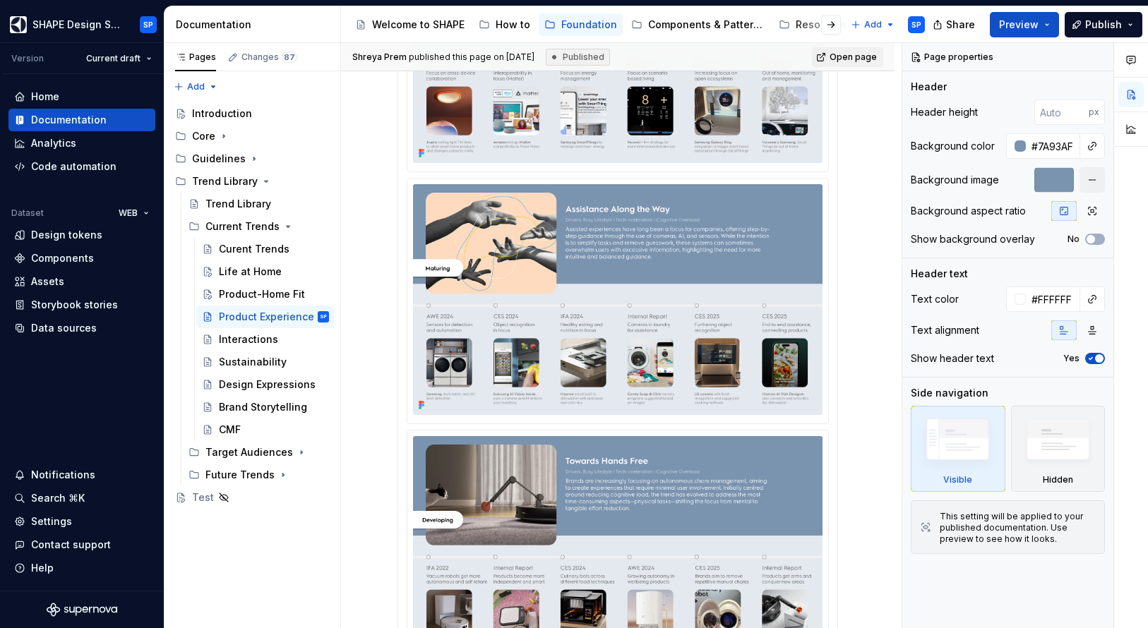
scroll to position [1021, 0]
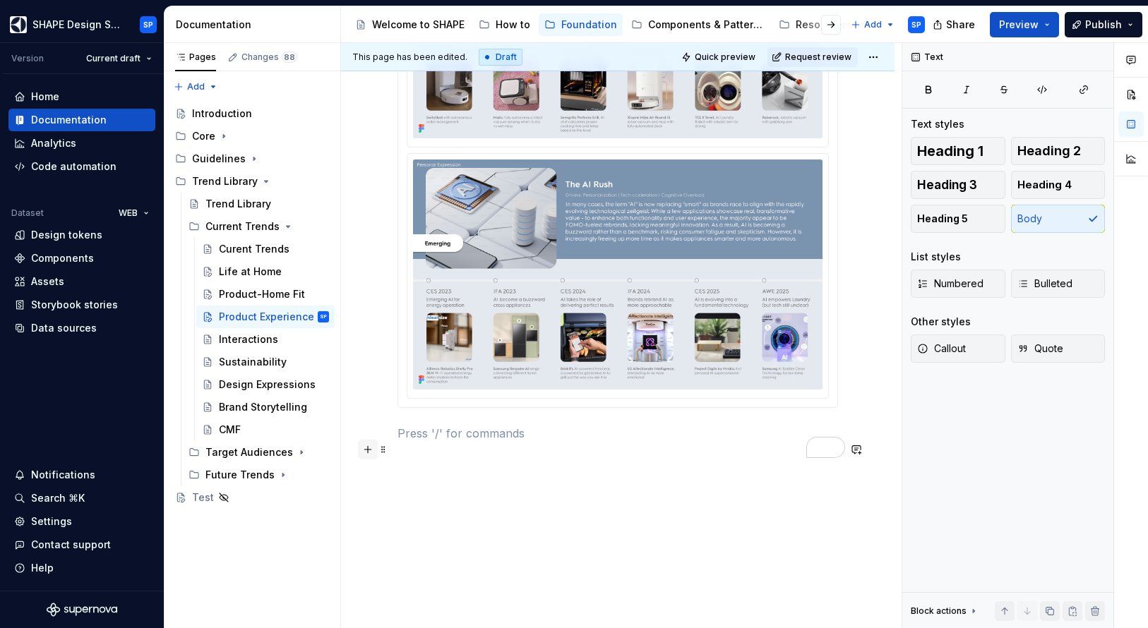
click at [369, 448] on button "button" at bounding box center [368, 450] width 20 height 20
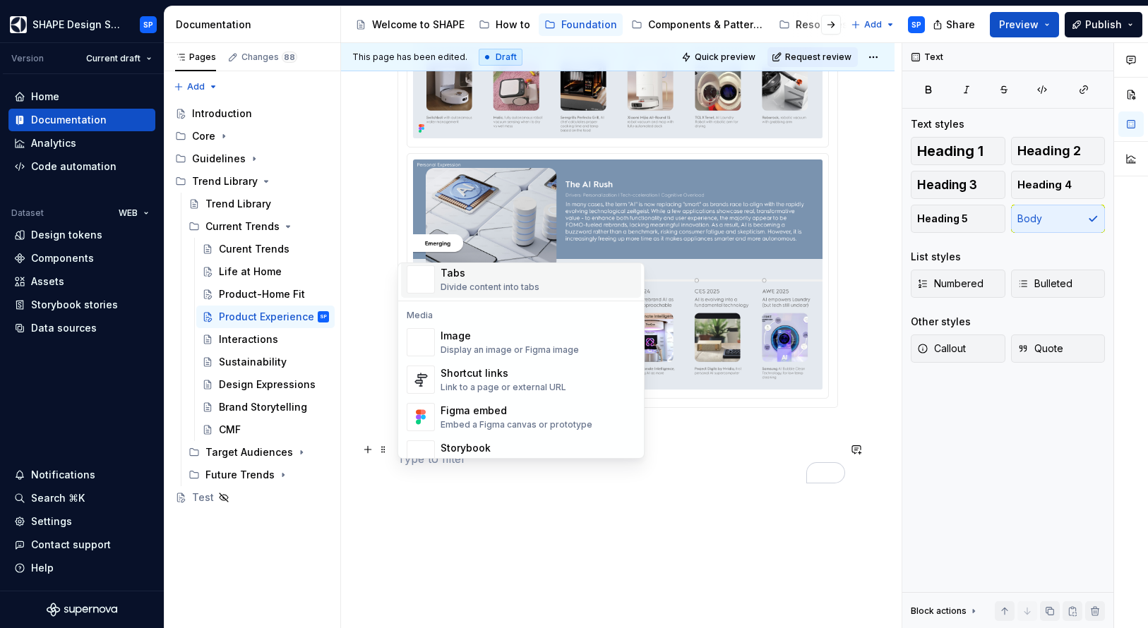
scroll to position [572, 0]
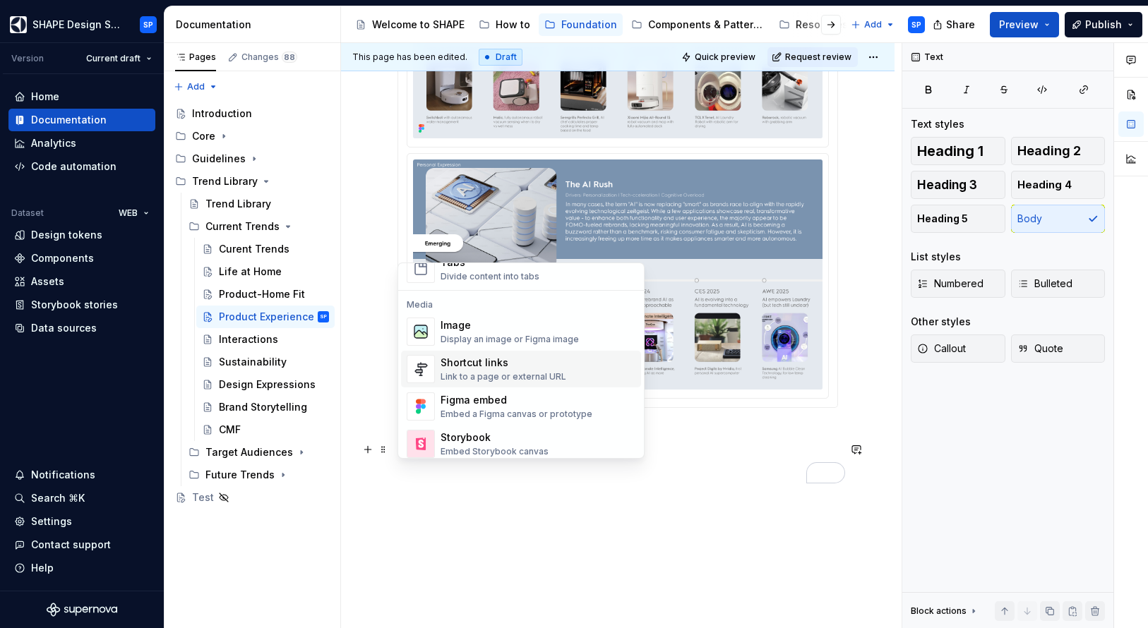
click at [471, 357] on div "Shortcut links" at bounding box center [503, 363] width 126 height 14
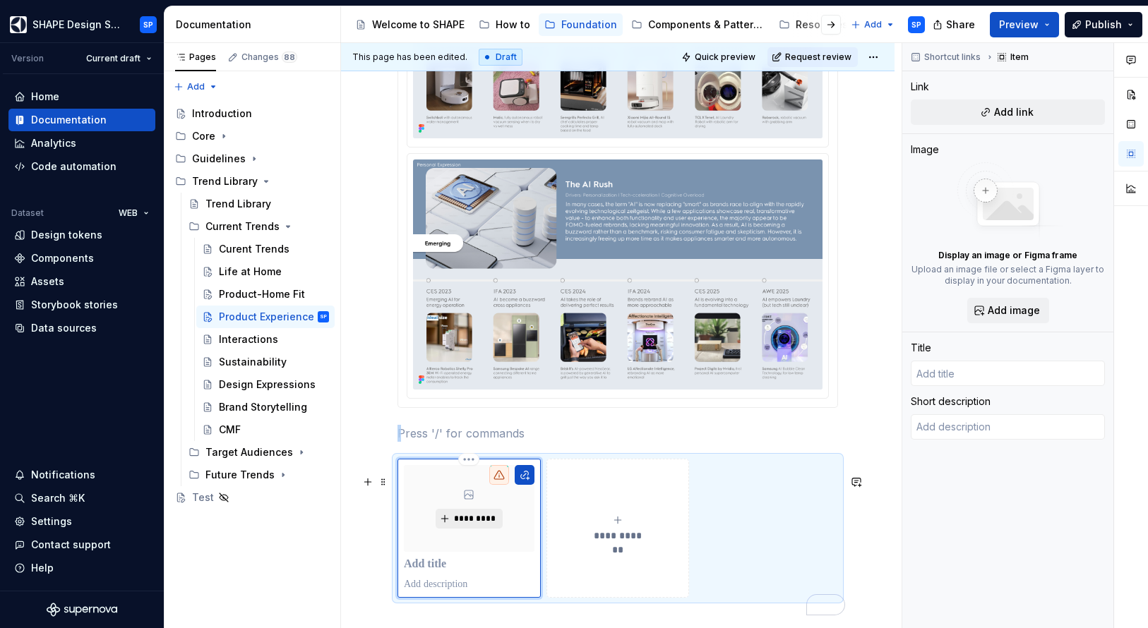
click at [476, 524] on span "*********" at bounding box center [474, 518] width 43 height 11
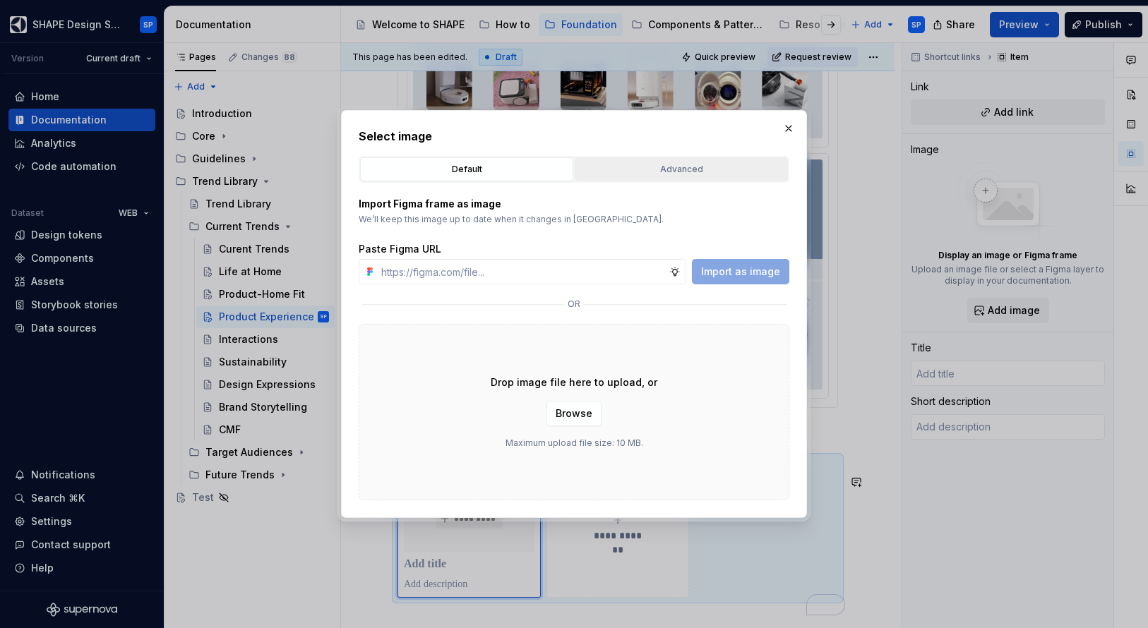
click at [711, 169] on div "Advanced" at bounding box center [680, 169] width 203 height 14
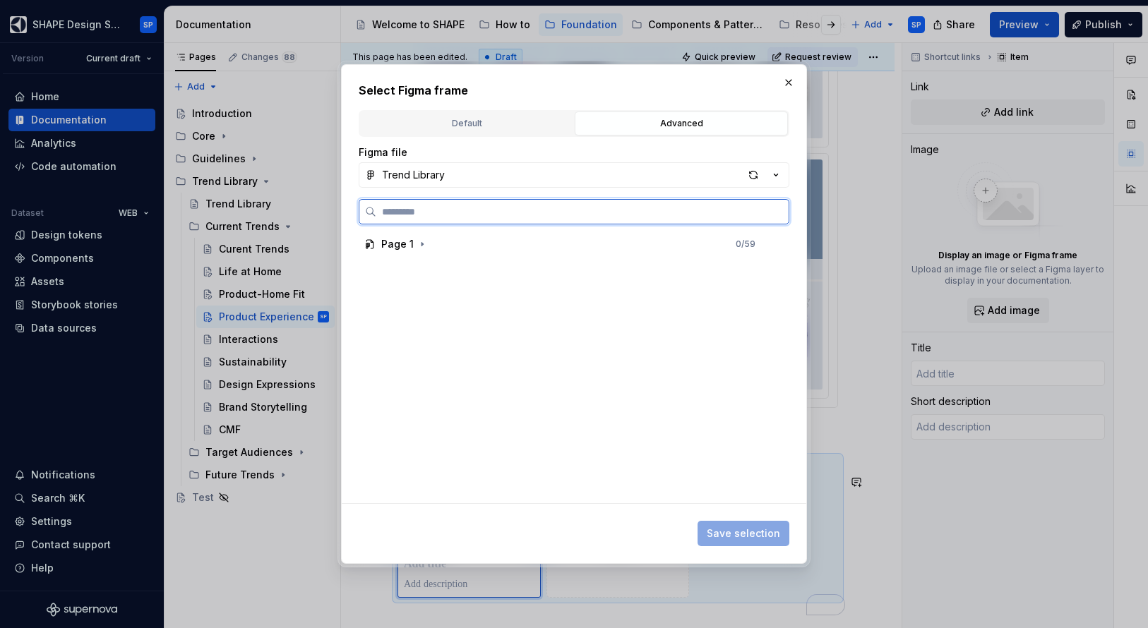
click at [443, 247] on div "Page 1 0 / 59" at bounding box center [568, 244] width 419 height 23
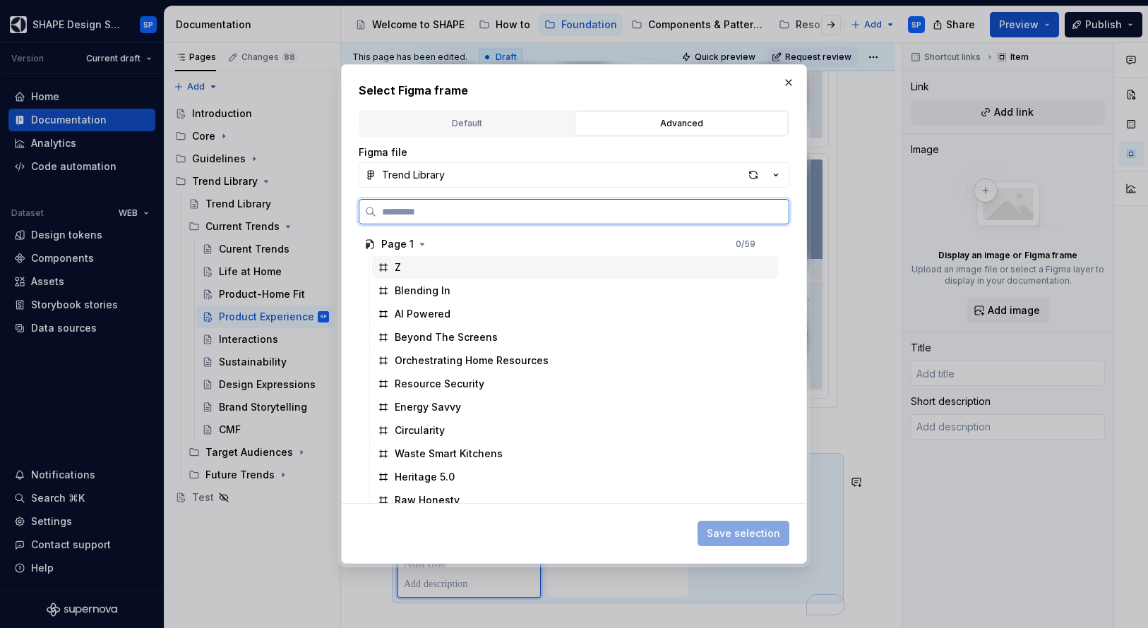
click at [402, 267] on div "Z" at bounding box center [575, 267] width 406 height 23
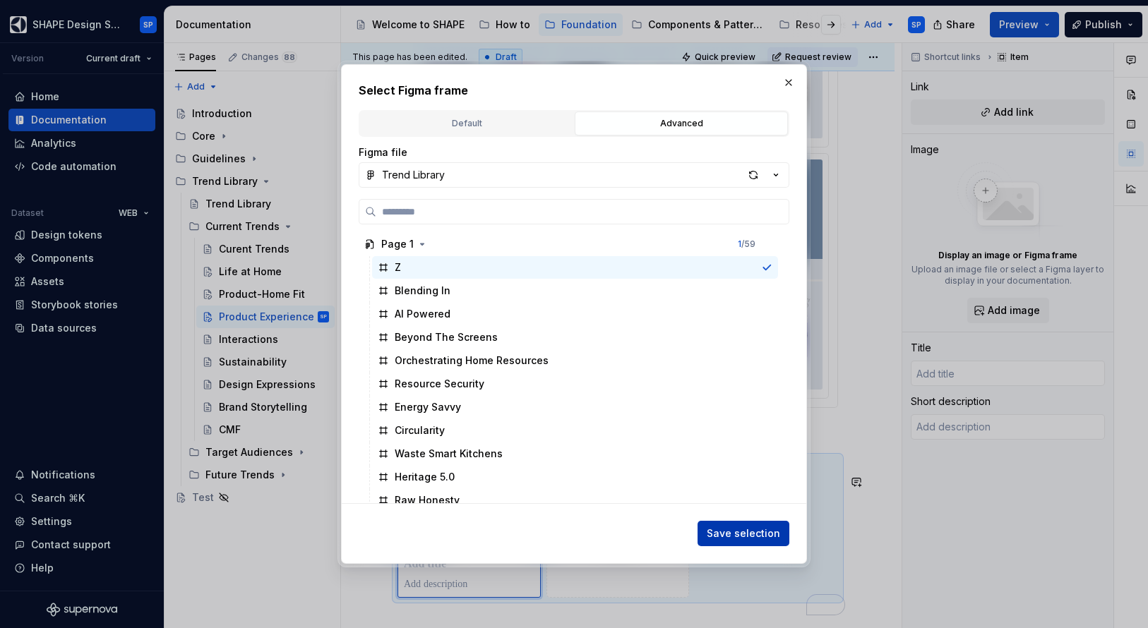
click at [774, 538] on span "Save selection" at bounding box center [743, 534] width 73 height 14
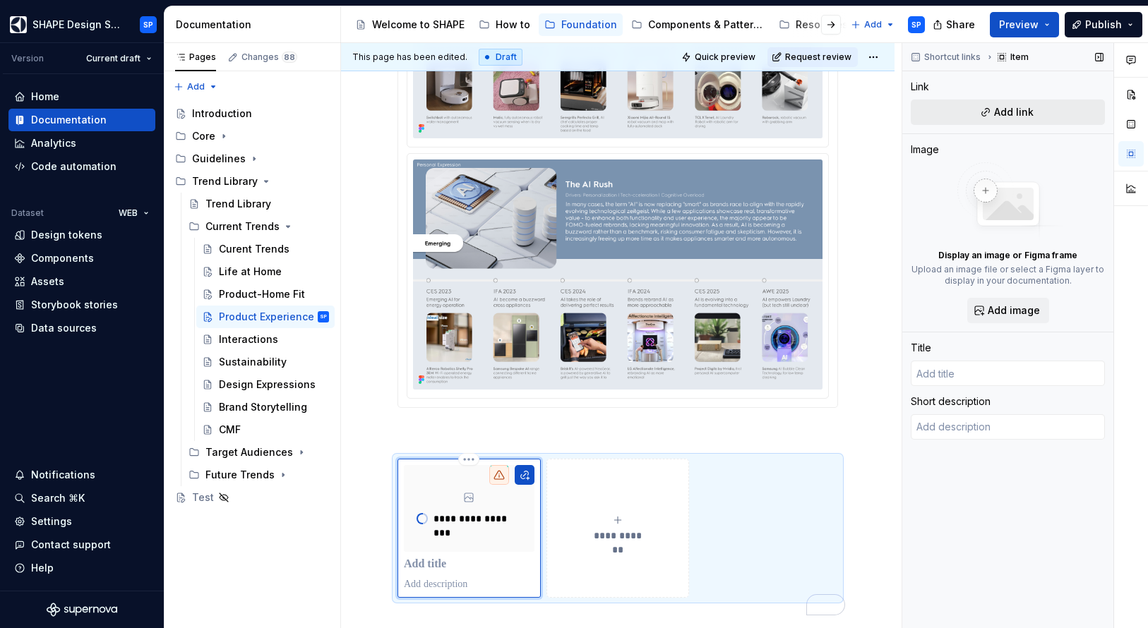
click at [1043, 109] on button "Add link" at bounding box center [1007, 112] width 194 height 25
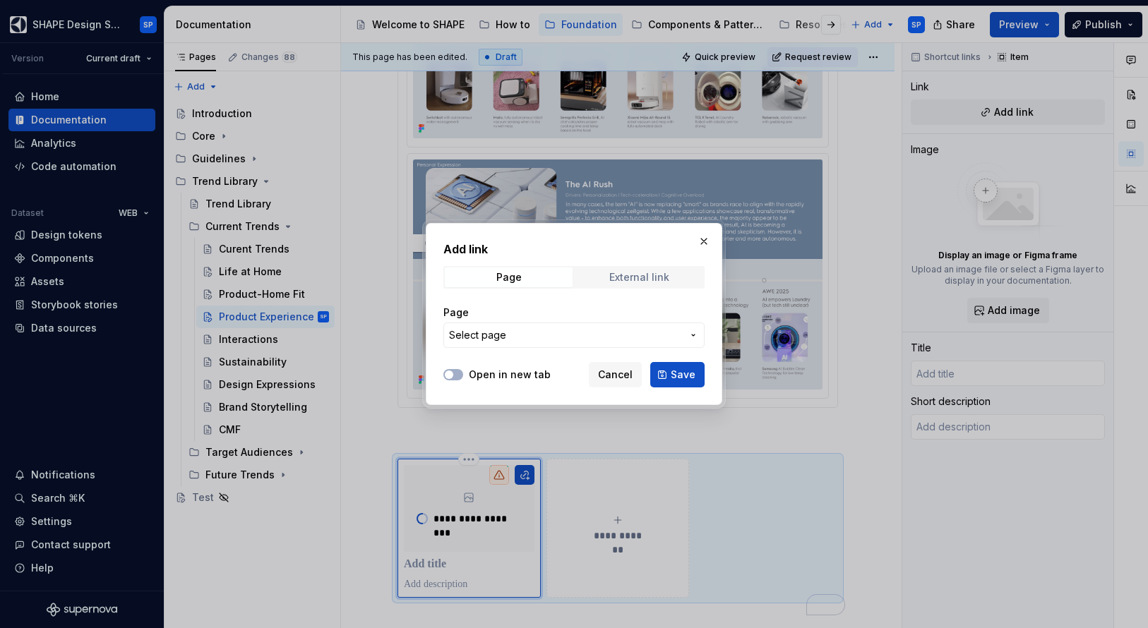
click at [610, 275] on div "External link" at bounding box center [639, 277] width 60 height 11
click at [609, 330] on input "URL" at bounding box center [573, 335] width 261 height 25
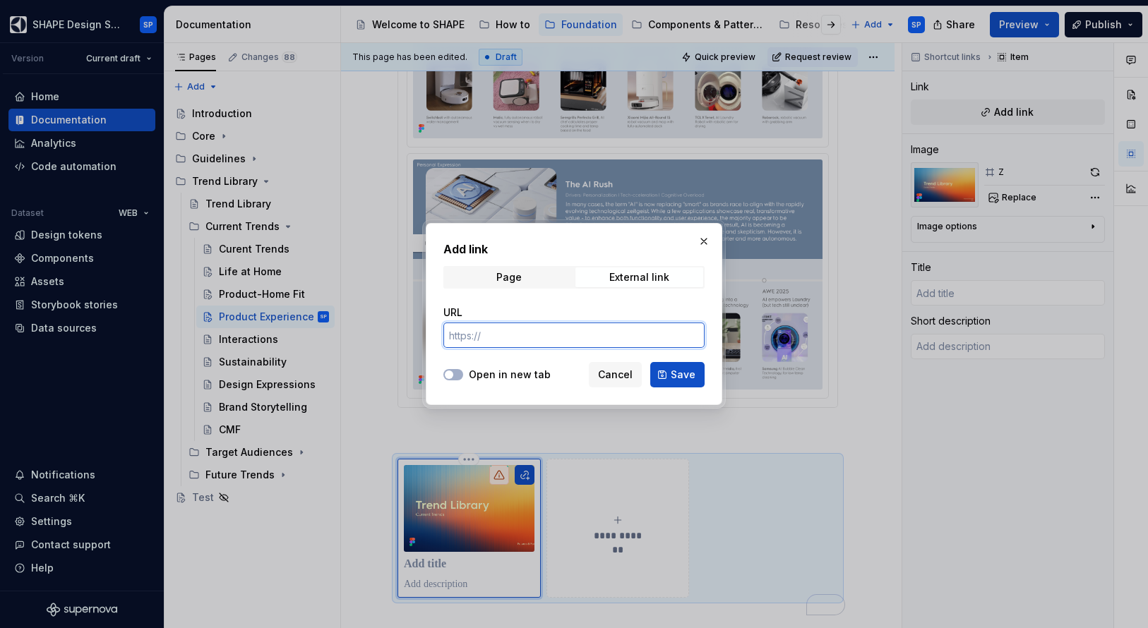
type textarea "*"
paste input "[URL][DOMAIN_NAME]"
type input "[URL][DOMAIN_NAME]"
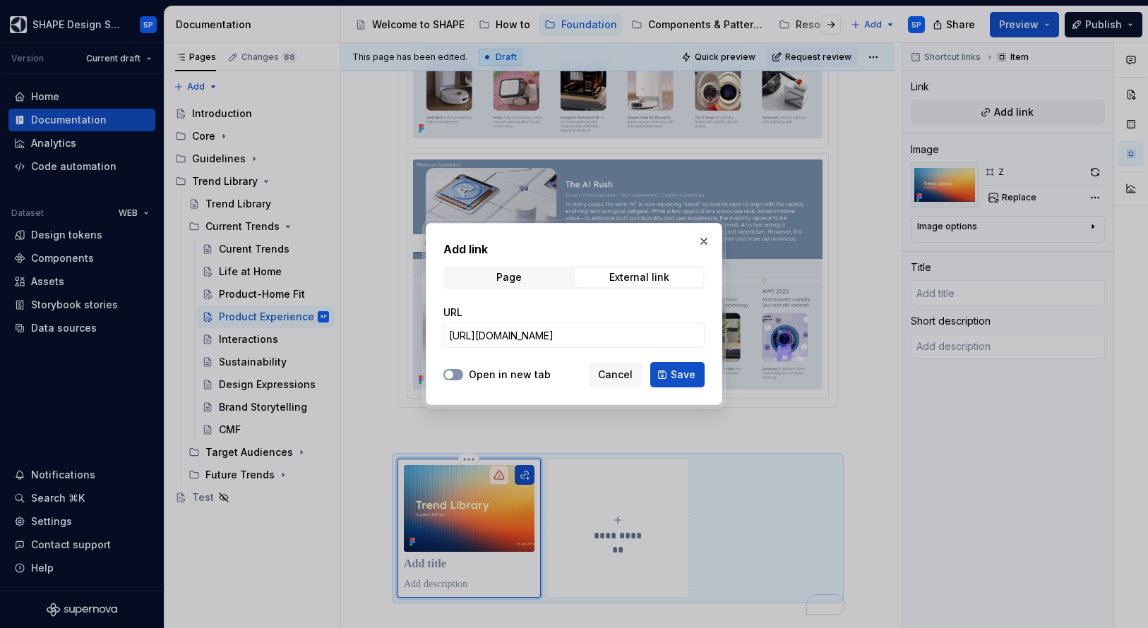
click at [452, 378] on icon "button" at bounding box center [448, 375] width 11 height 8
click at [678, 380] on span "Save" at bounding box center [683, 375] width 25 height 14
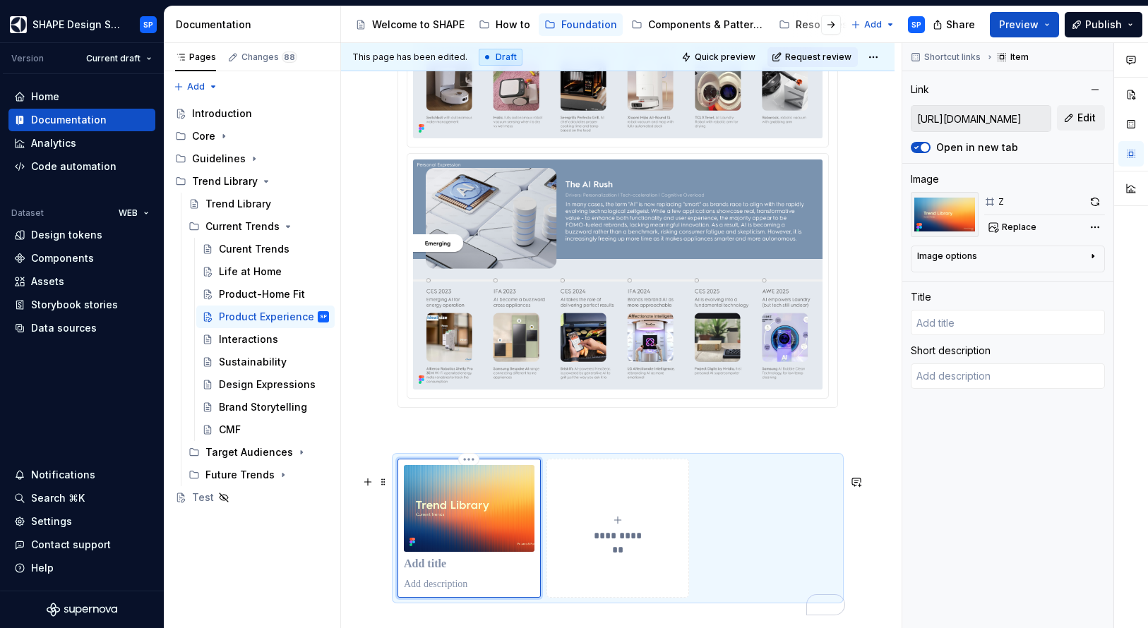
click at [467, 572] on p "To enrich screen reader interactions, please activate Accessibility in Grammarl…" at bounding box center [469, 565] width 131 height 14
type textarea "*"
type input "T"
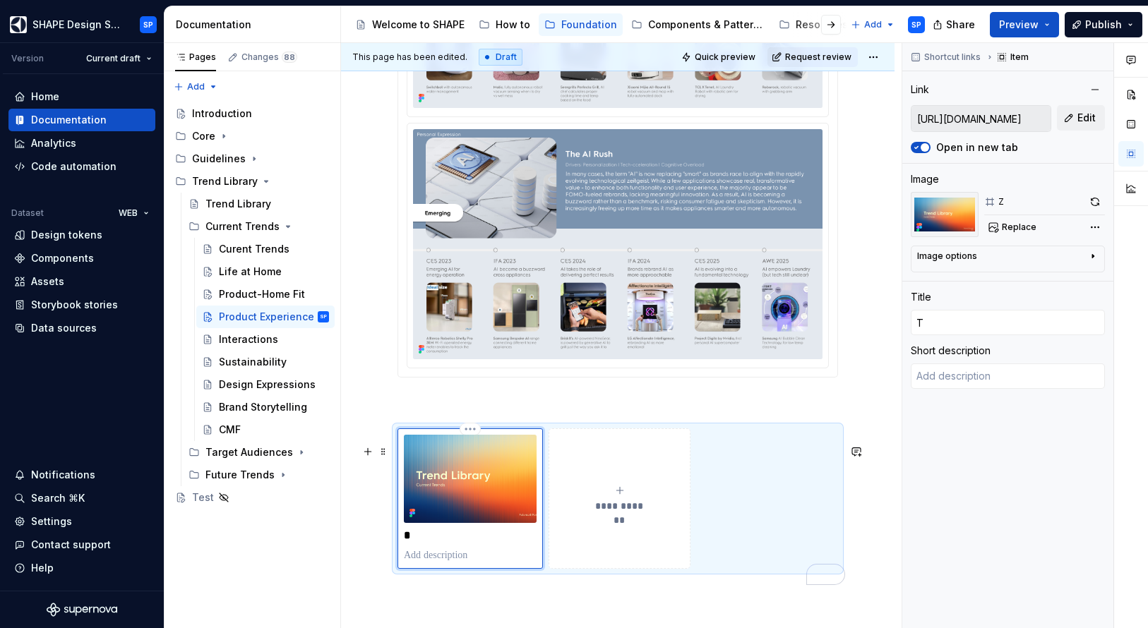
type textarea "*"
type input "Tr"
type textarea "*"
type input "Tre"
type textarea "*"
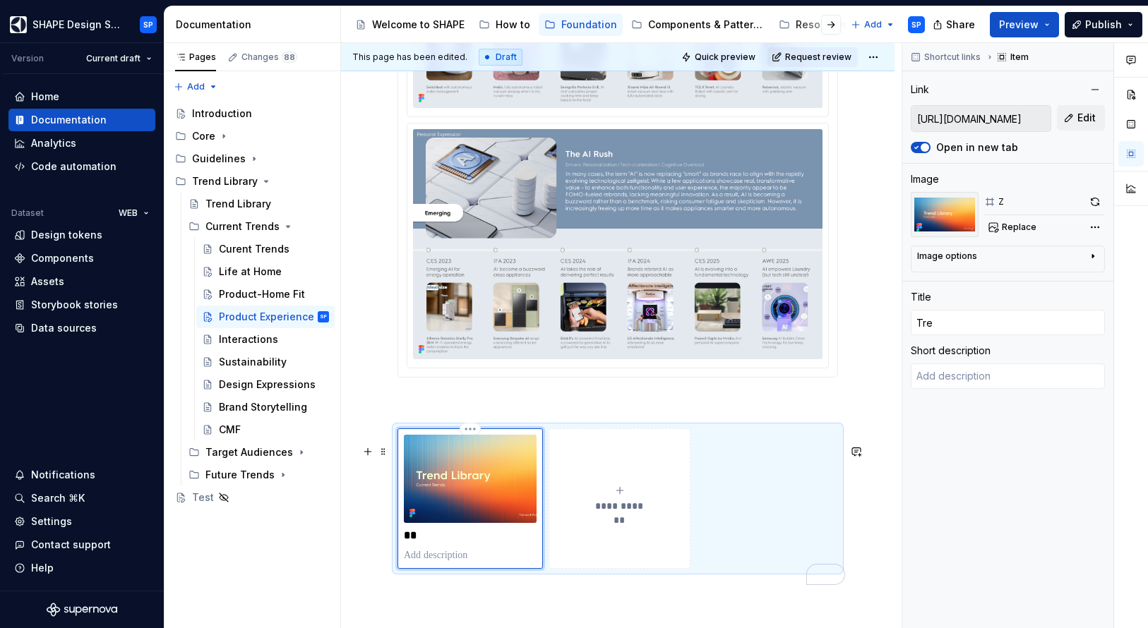
type input "Tren"
type textarea "*"
type input "Trend"
type textarea "*"
type input "Trend"
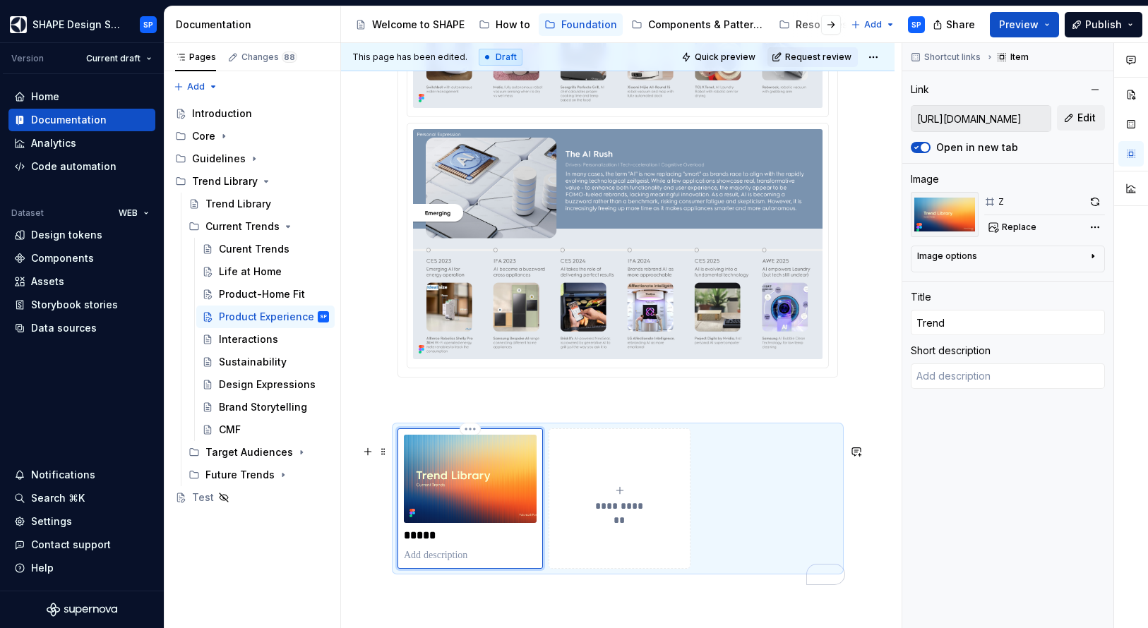
type textarea "*"
type input "Trend L"
type textarea "*"
type input "Trend Li"
type textarea "*"
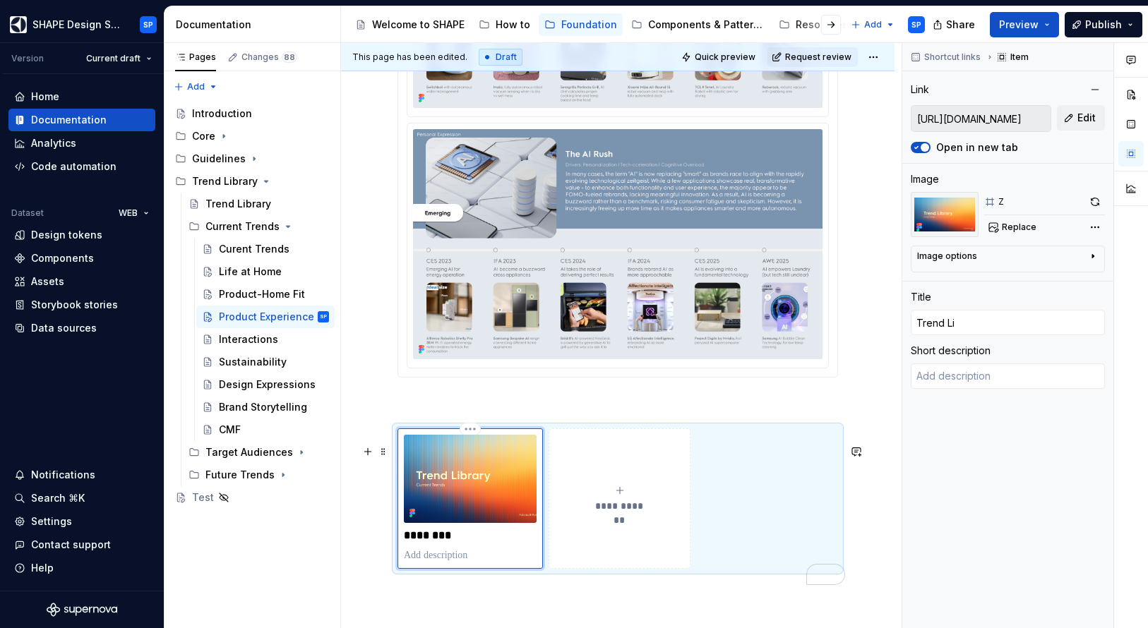
type input "Trend Lib"
type textarea "*"
type input "Trend Libr"
type textarea "*"
type input "Trend Libra"
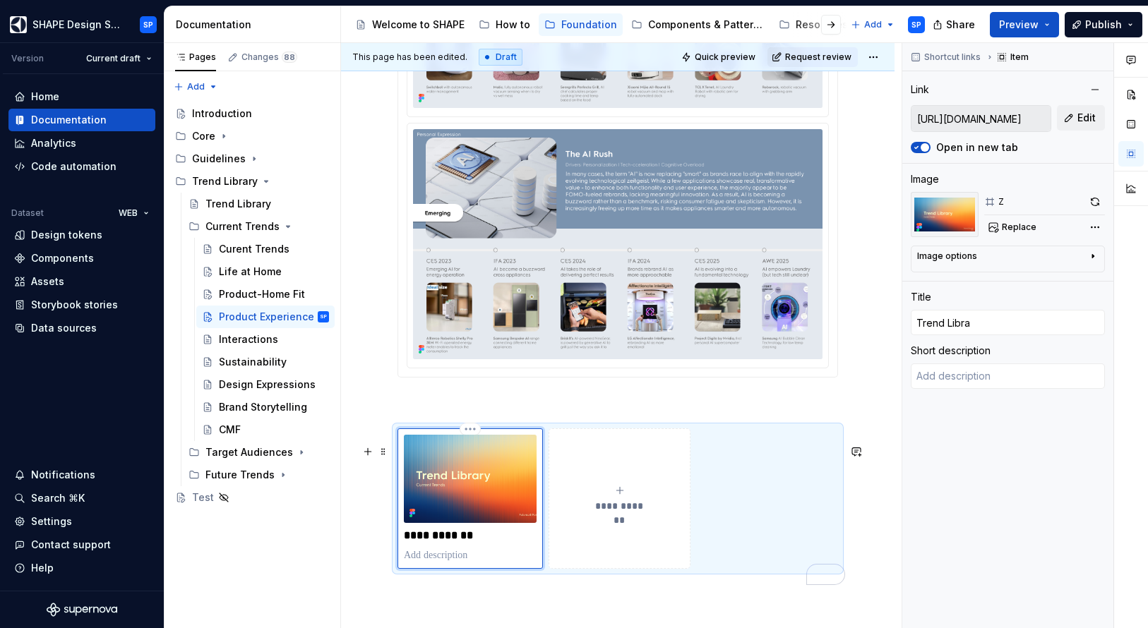
type textarea "*"
type input "Trend Librar"
type textarea "*"
type input "Trend Library"
type textarea "*"
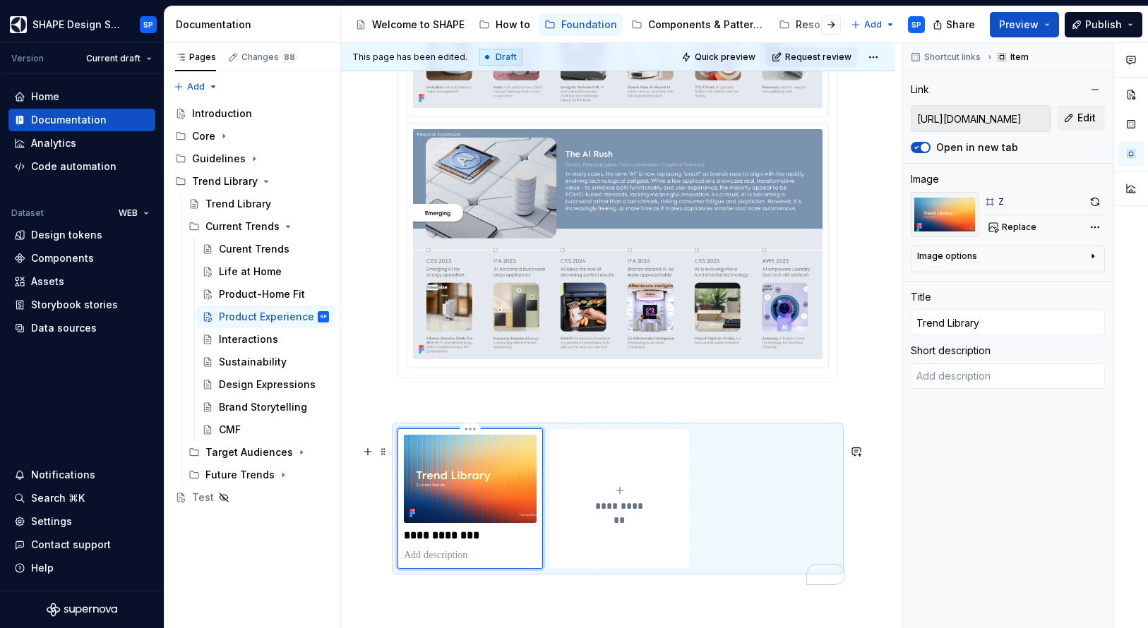
type input "Trend Library"
type textarea "*"
type input "Trend Library D"
type textarea "*"
type input "Trend Library De"
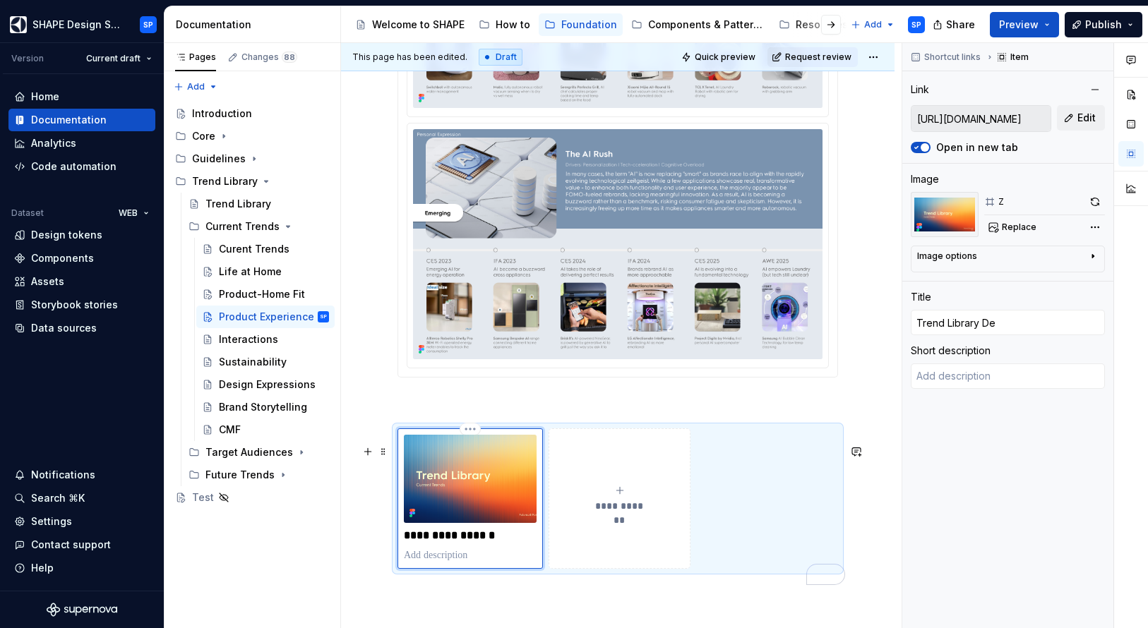
type textarea "*"
type input "Trend Library Dec"
type textarea "*"
type input "Trend Library Deck"
click at [249, 343] on div "Interactions" at bounding box center [248, 339] width 59 height 14
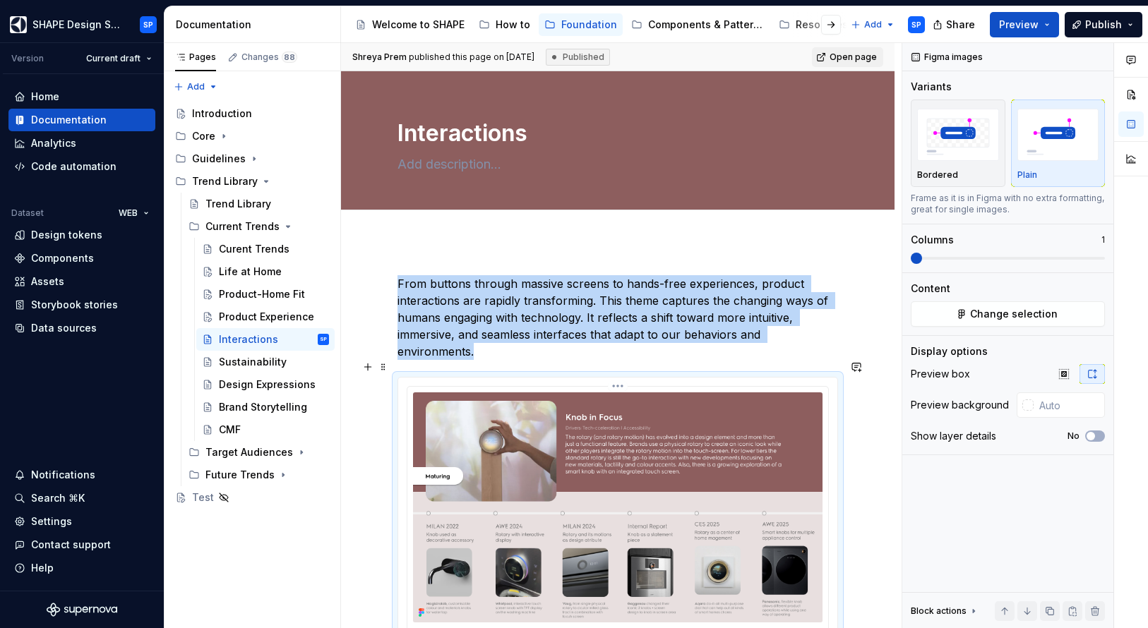
click at [615, 493] on img "To enrich screen reader interactions, please activate Accessibility in Grammarl…" at bounding box center [617, 507] width 409 height 230
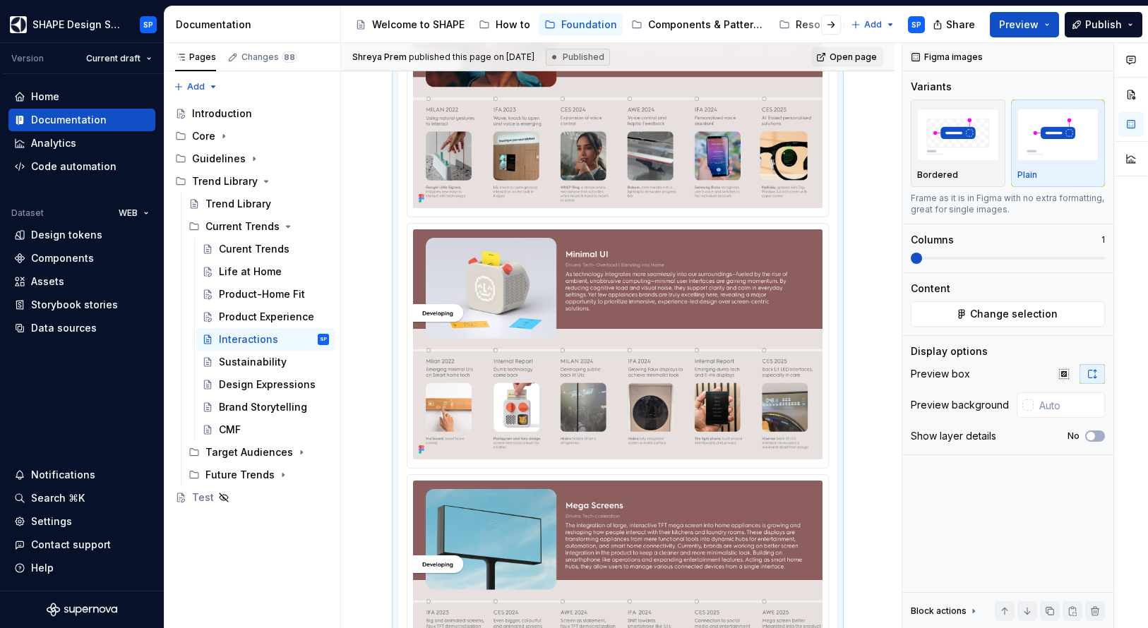
scroll to position [1030, 0]
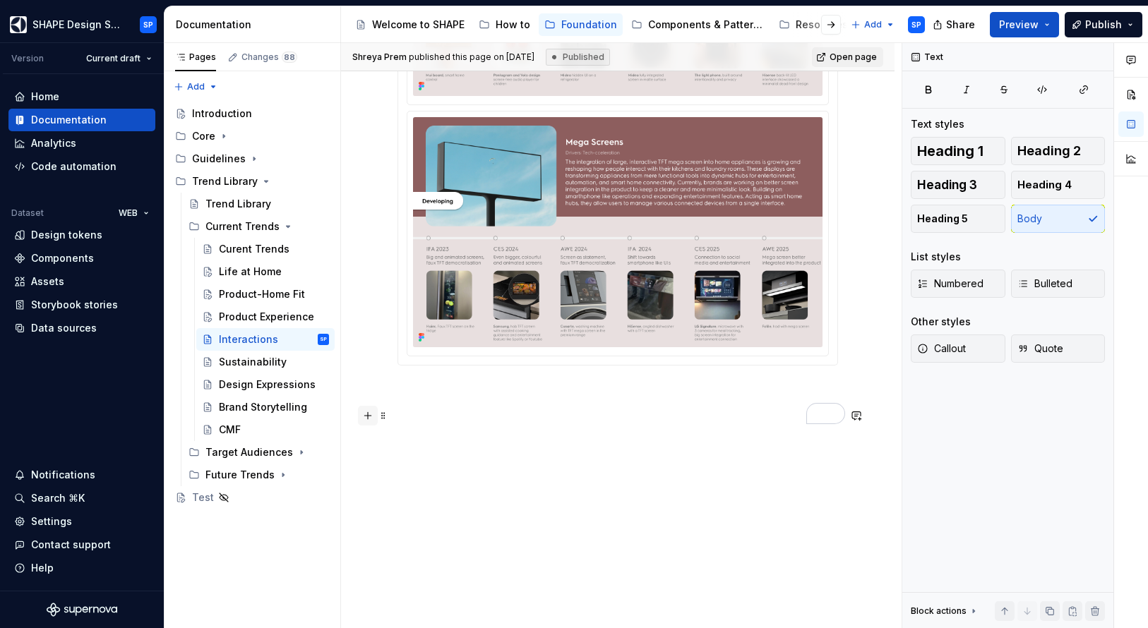
click at [373, 413] on button "button" at bounding box center [368, 416] width 20 height 20
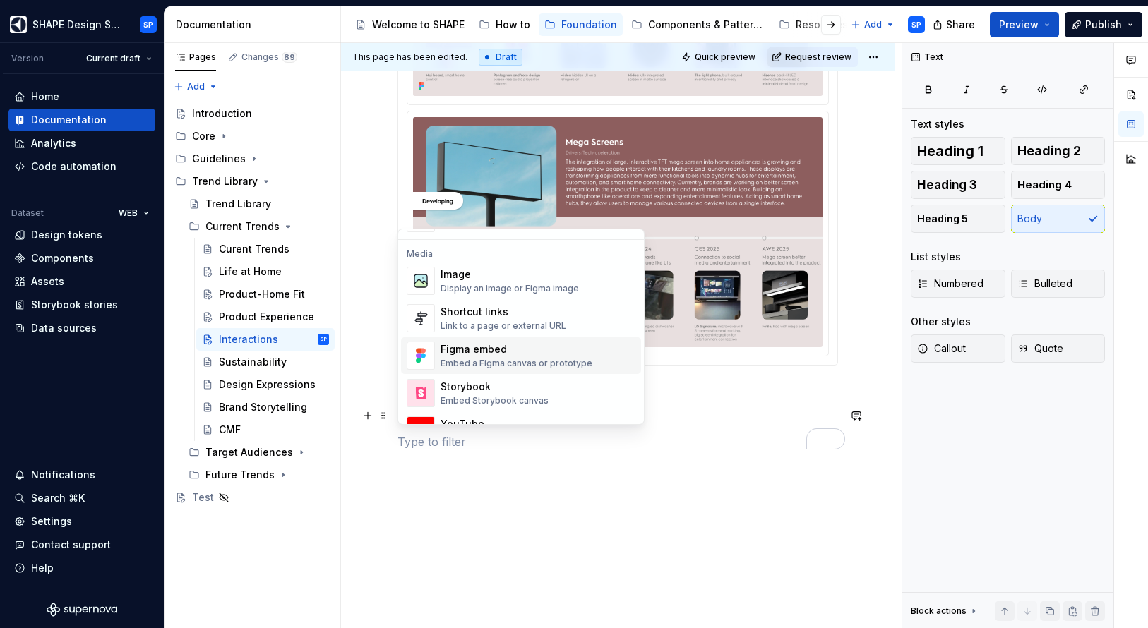
scroll to position [594, 0]
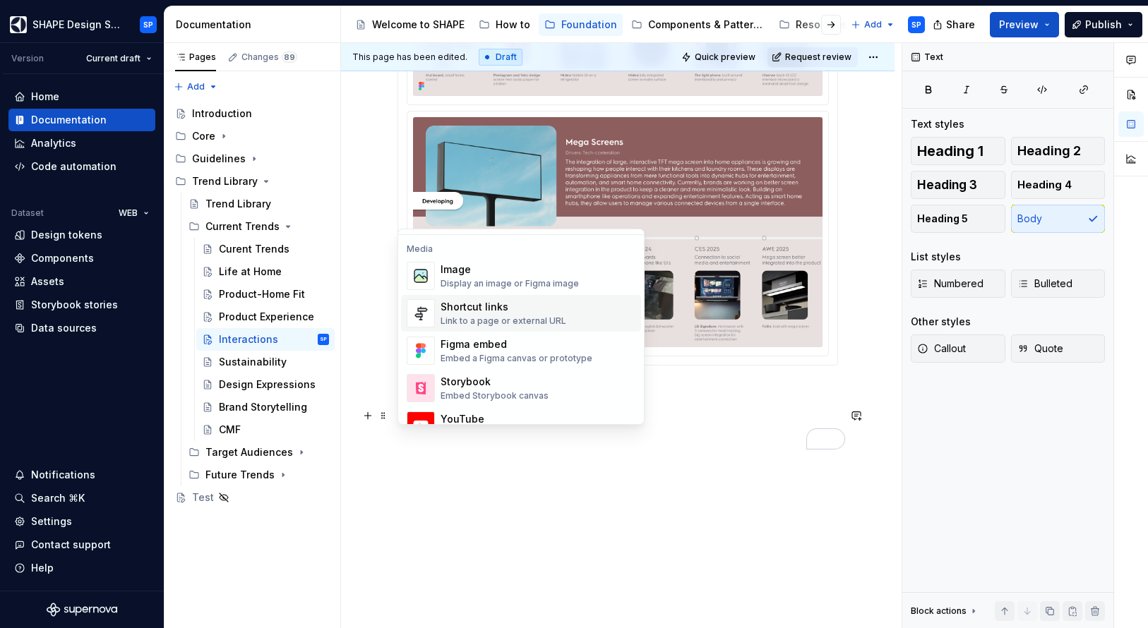
click at [482, 304] on div "Shortcut links" at bounding box center [503, 307] width 126 height 14
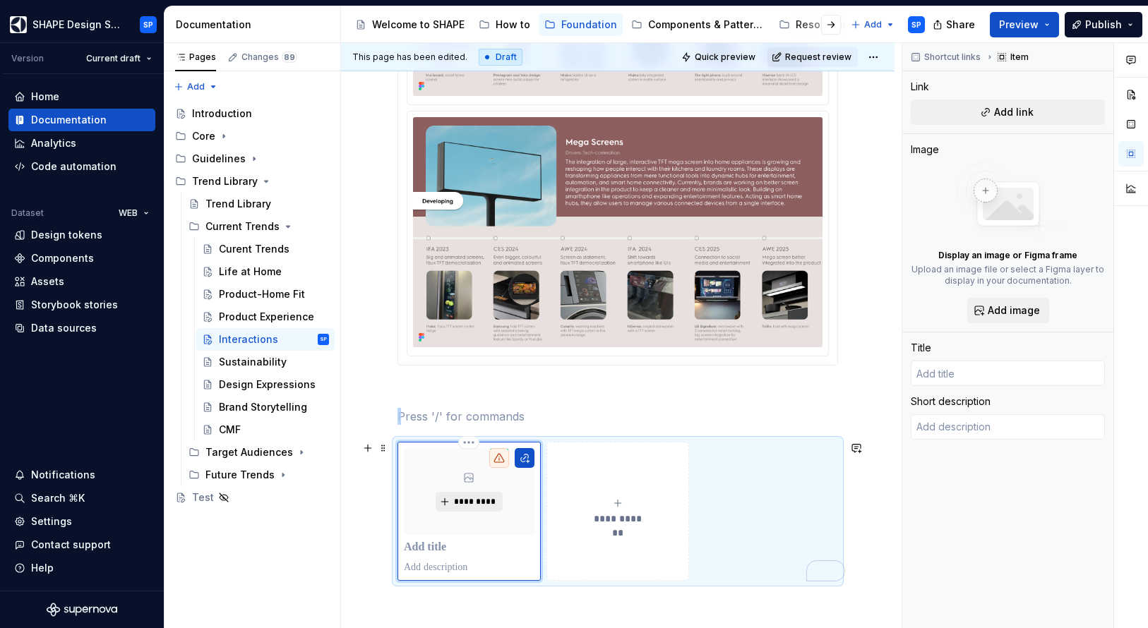
click at [470, 497] on span "*********" at bounding box center [474, 501] width 43 height 11
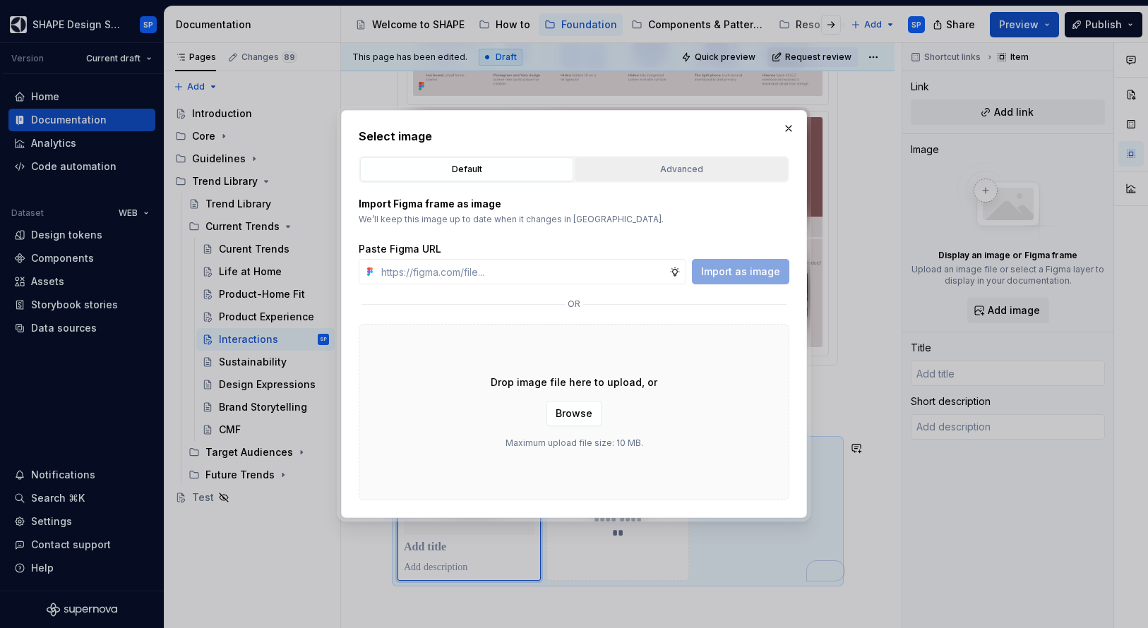
click at [680, 164] on div "Advanced" at bounding box center [680, 169] width 203 height 14
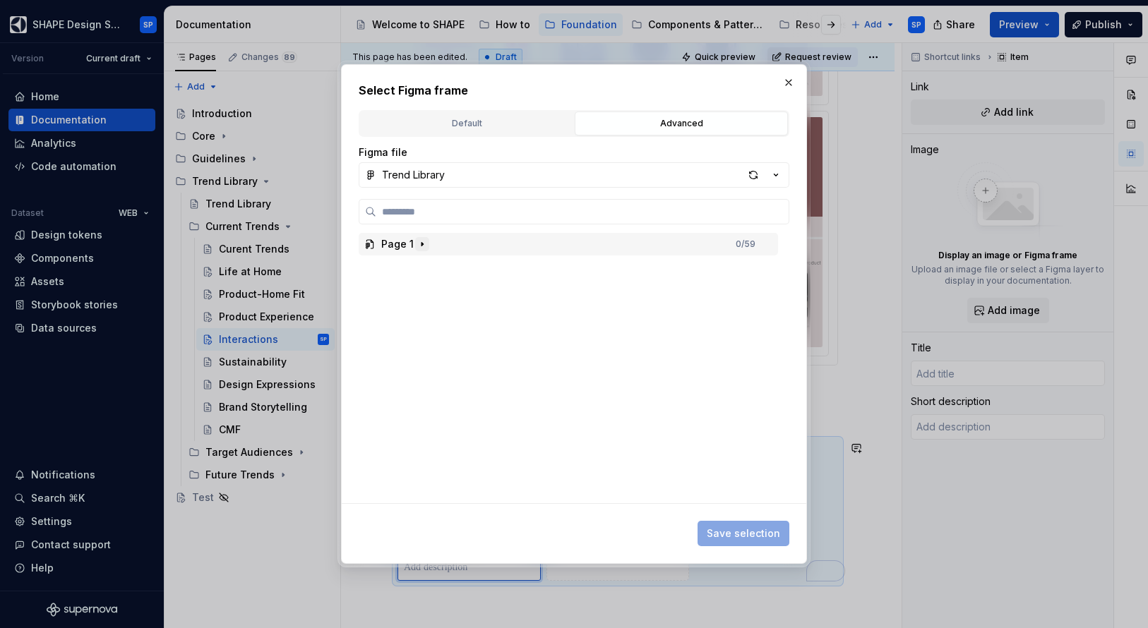
click at [419, 244] on icon "button" at bounding box center [421, 244] width 11 height 11
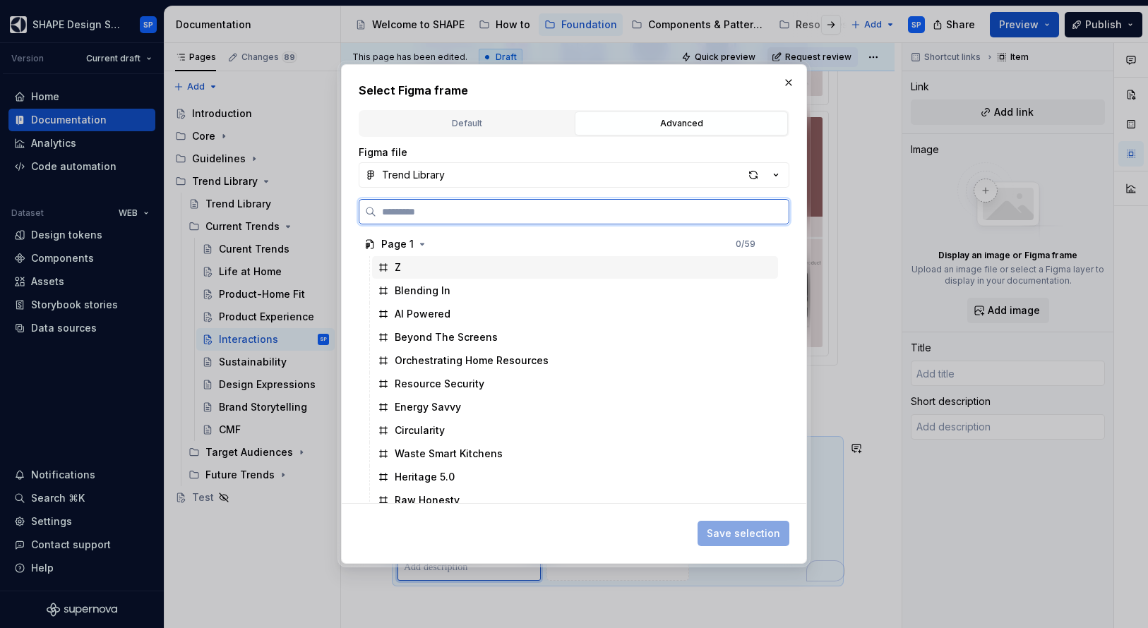
click at [417, 278] on div "Z" at bounding box center [575, 267] width 406 height 23
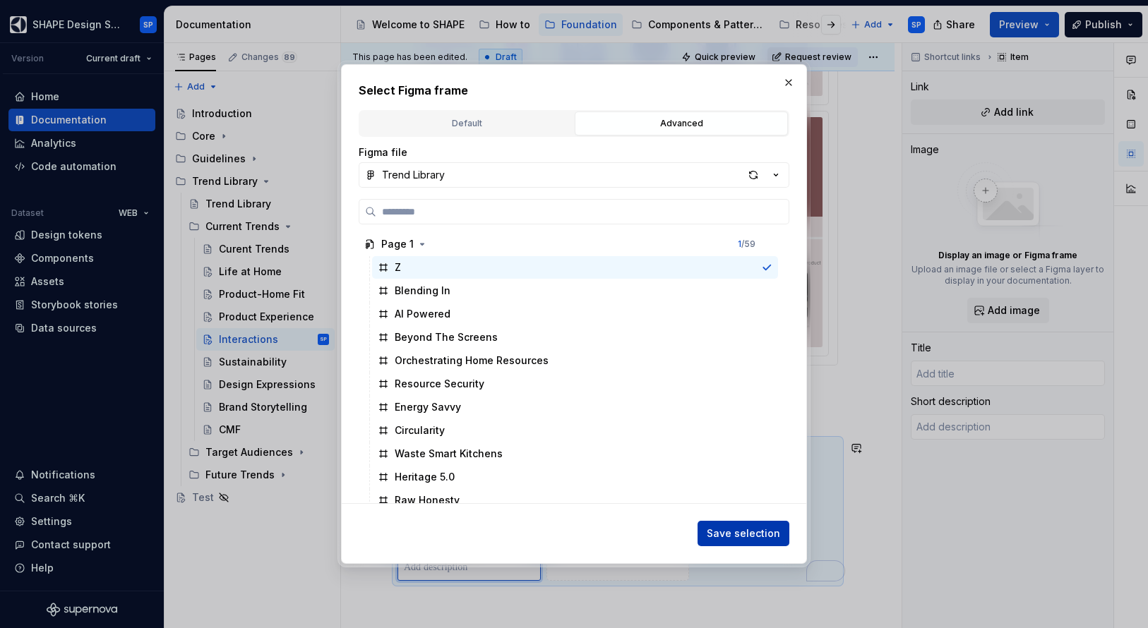
click at [741, 535] on span "Save selection" at bounding box center [743, 534] width 73 height 14
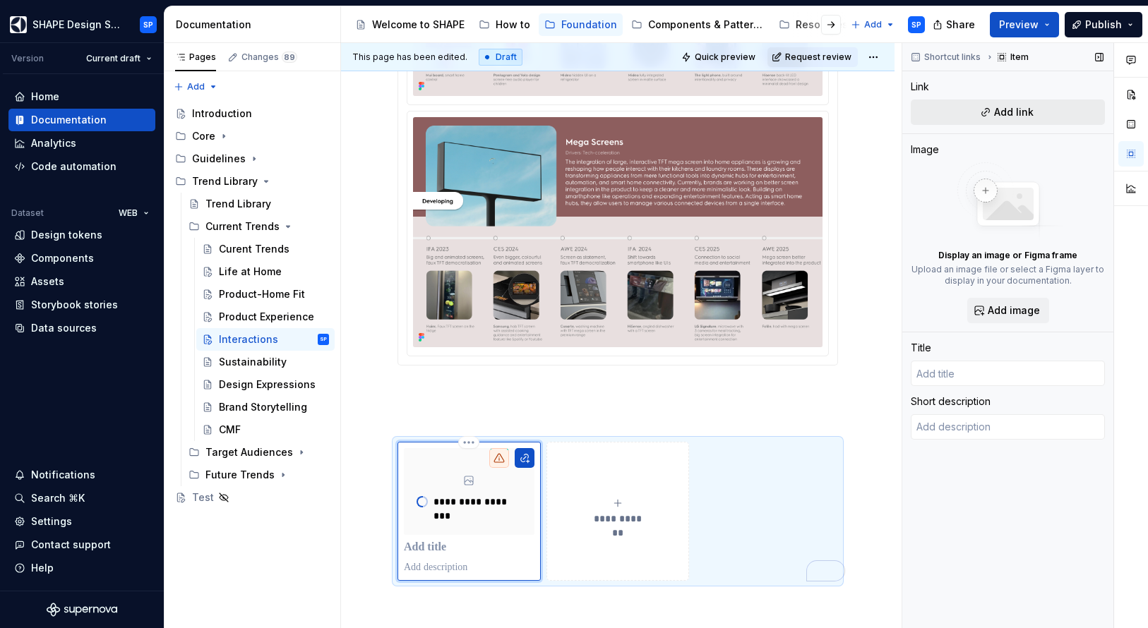
click at [1049, 111] on button "Add link" at bounding box center [1007, 112] width 194 height 25
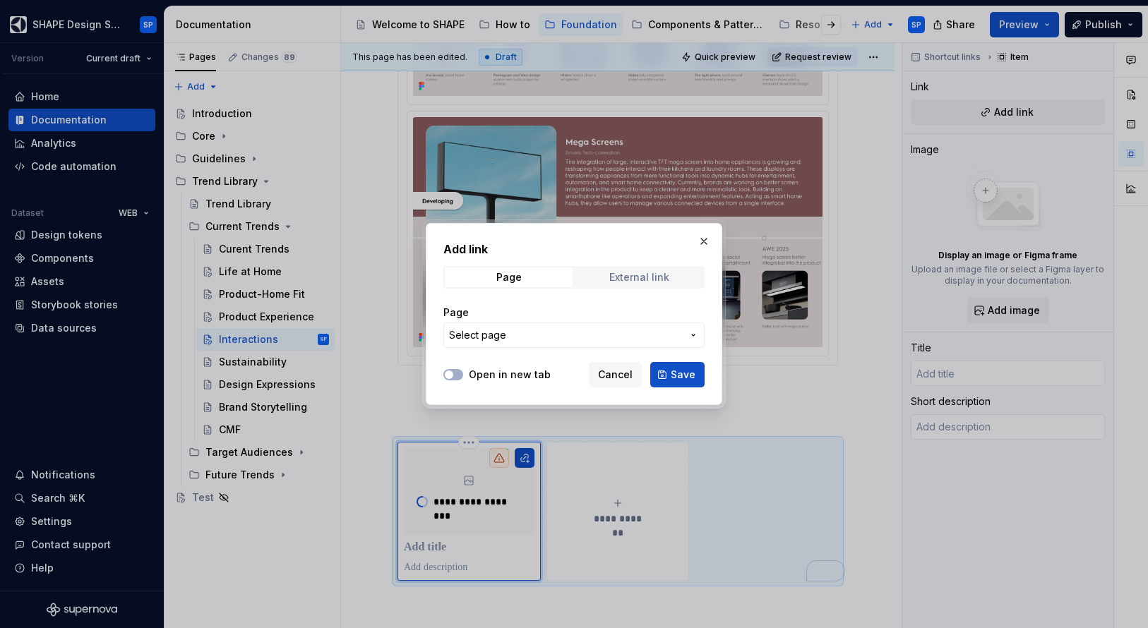
click at [613, 284] on span "External link" at bounding box center [639, 277] width 128 height 20
type textarea "*"
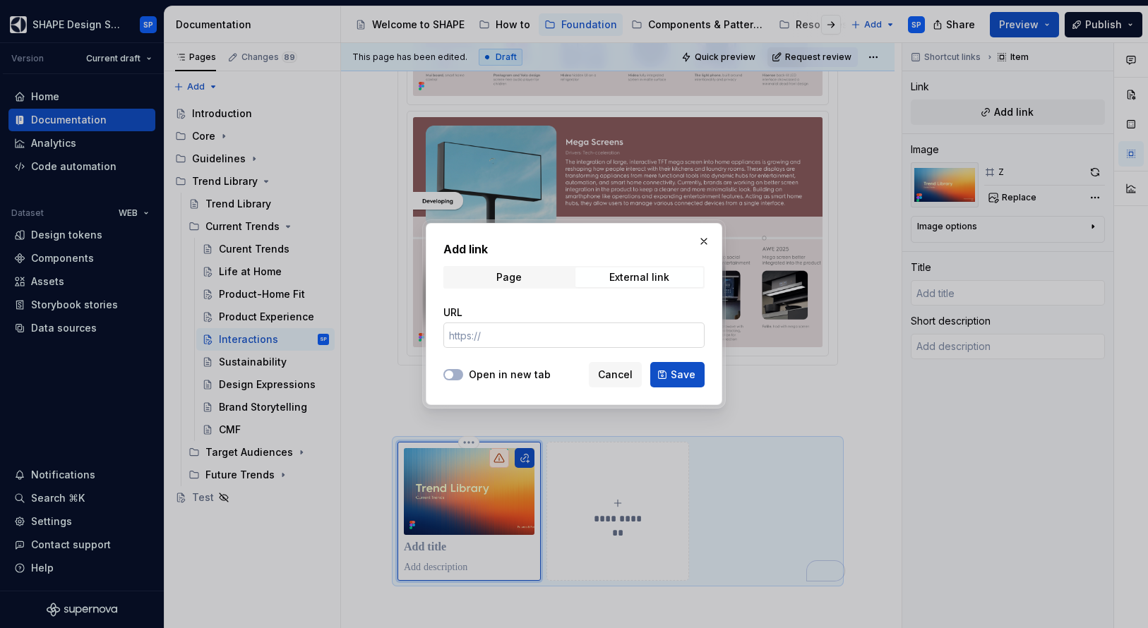
click at [578, 335] on input "URL" at bounding box center [573, 335] width 261 height 25
paste input "[URL][DOMAIN_NAME]"
type input "[URL][DOMAIN_NAME]"
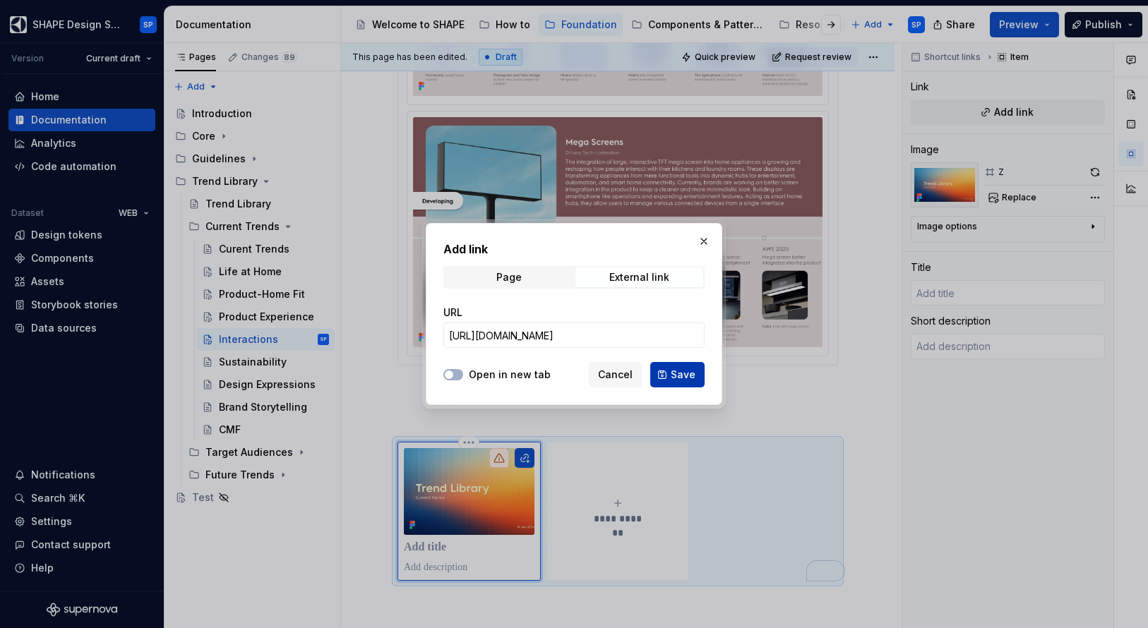
click at [658, 374] on button "Save" at bounding box center [677, 374] width 54 height 25
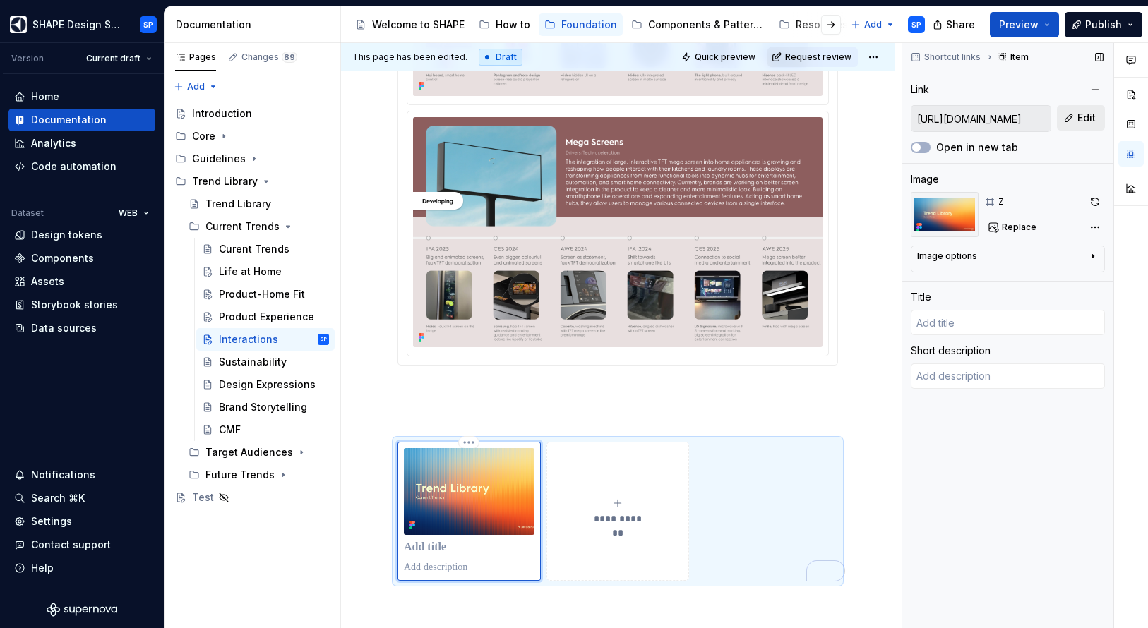
click at [1080, 122] on span "Edit" at bounding box center [1086, 118] width 18 height 14
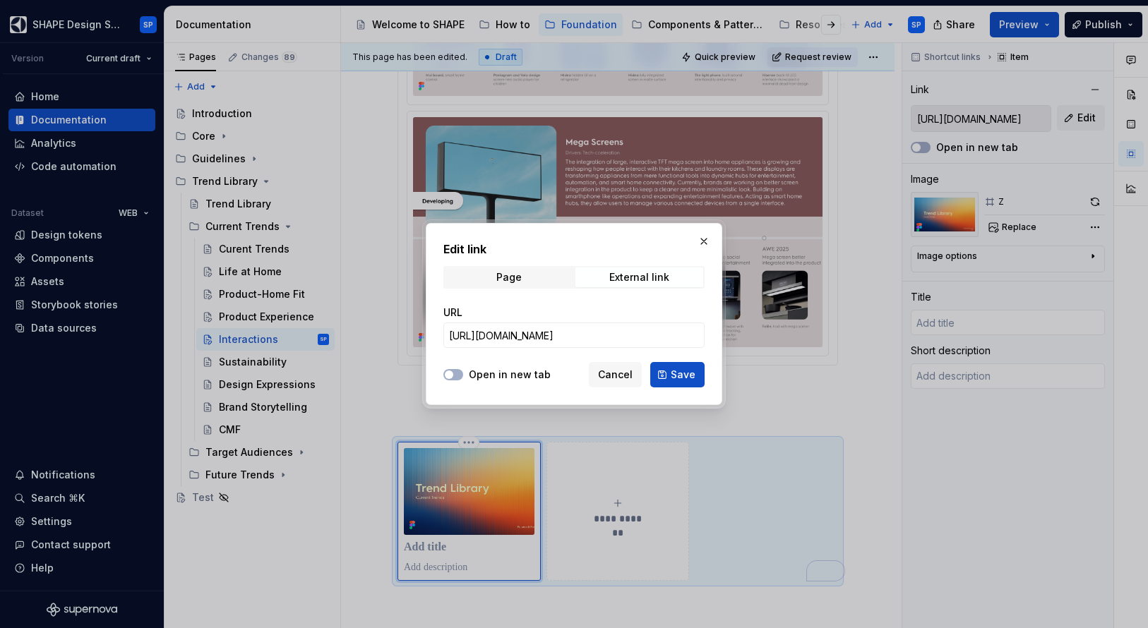
click at [462, 369] on div at bounding box center [453, 375] width 20 height 14
click at [458, 371] on button "Open in new tab" at bounding box center [453, 374] width 20 height 11
click at [668, 371] on button "Save" at bounding box center [677, 374] width 54 height 25
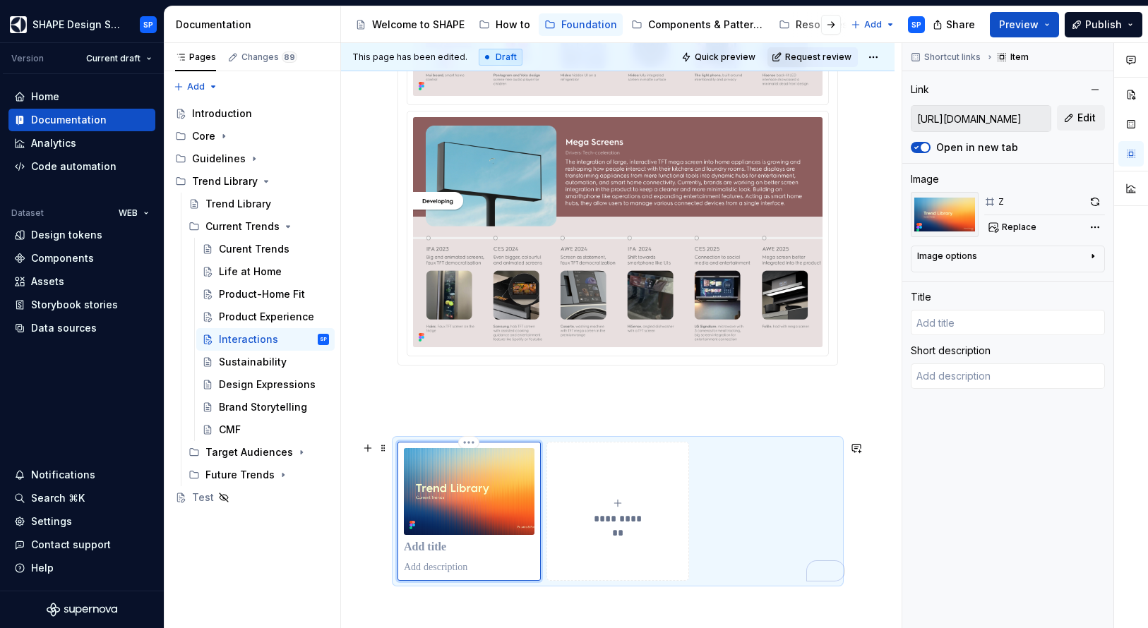
click at [428, 545] on p "To enrich screen reader interactions, please activate Accessibility in Grammarl…" at bounding box center [469, 548] width 131 height 14
type textarea "*"
type input "T"
type textarea "*"
type input "Tr"
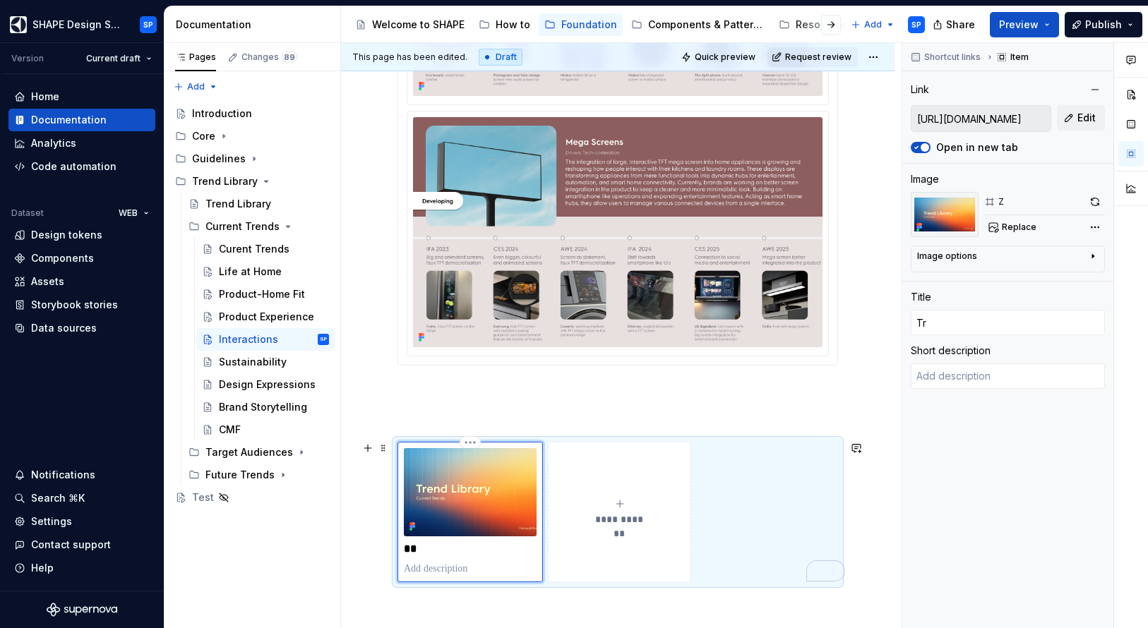
type textarea "*"
type input "Tre"
type textarea "*"
type input "Tren"
type textarea "*"
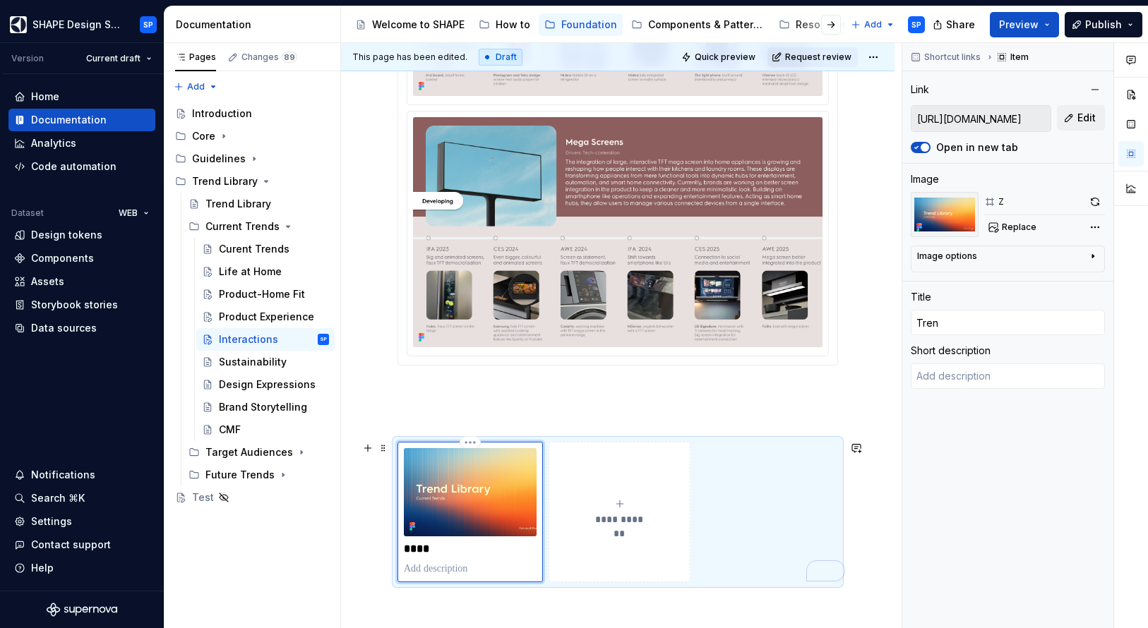
type input "Trend"
type textarea "*"
type input "Trend"
type textarea "*"
type input "Trend L"
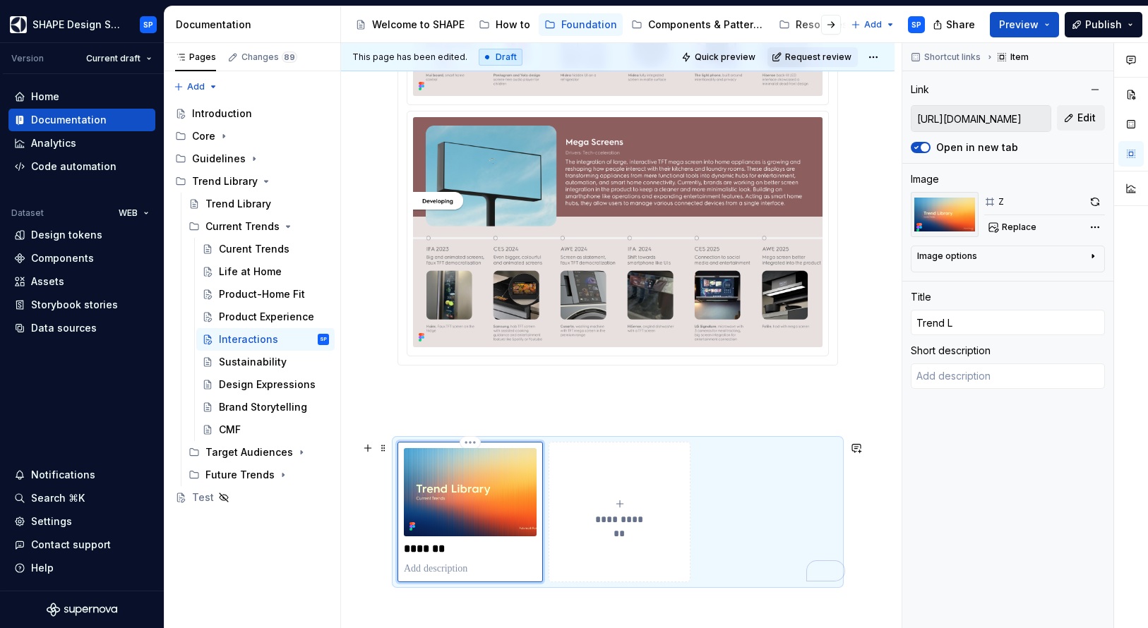
type textarea "*"
type input "Trend Li"
type textarea "*"
type input "Trend Lib"
type textarea "*"
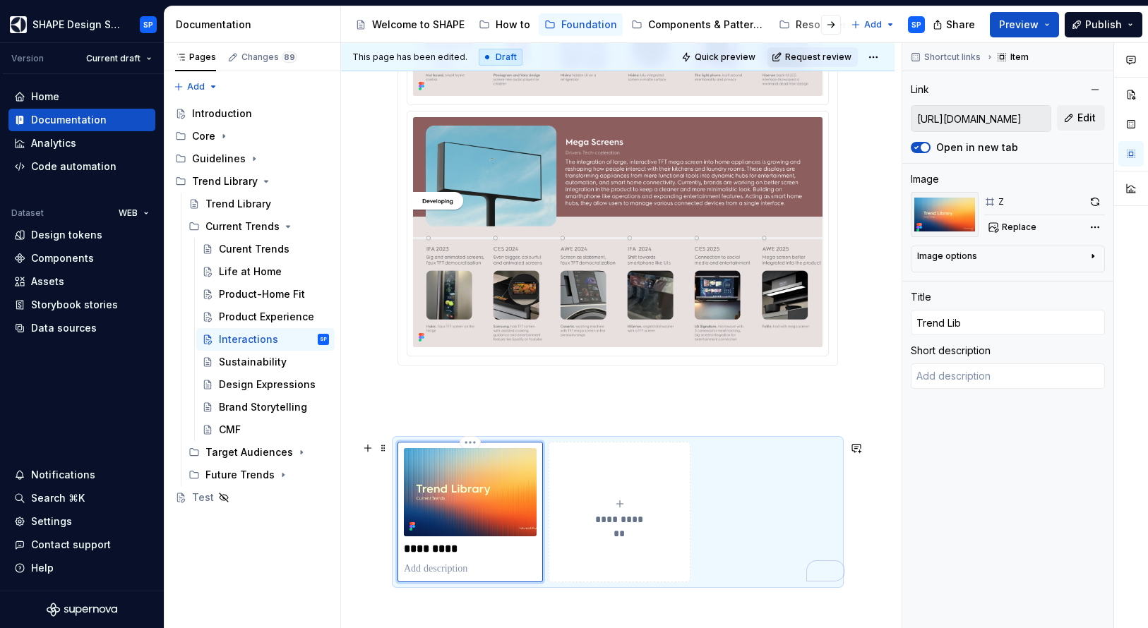
type input "Trend Libr"
type textarea "*"
type input "Trend Libra"
type textarea "*"
type input "Trend Librar"
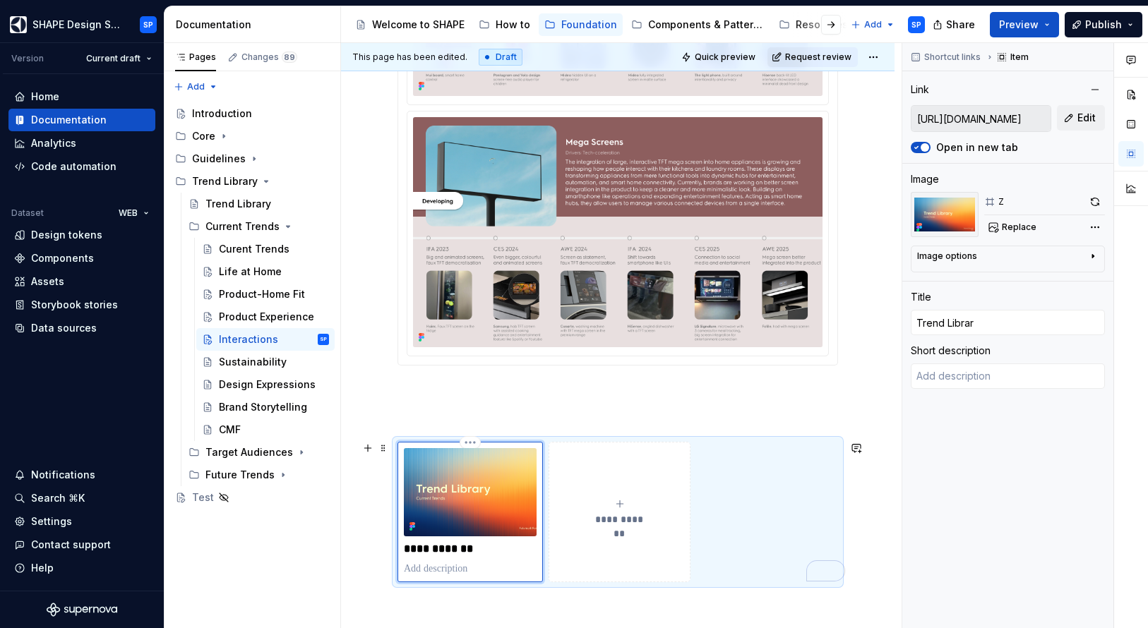
type textarea "*"
type input "Trend Library"
type textarea "*"
type input "Trend Library"
type textarea "*"
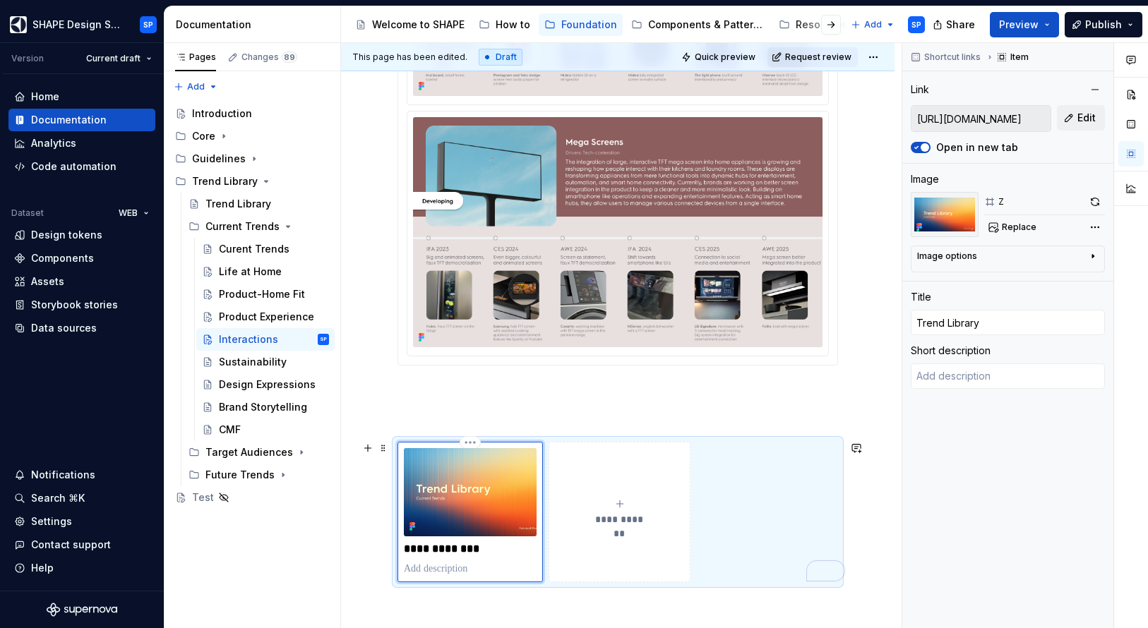
type input "Trend Library D"
type textarea "*"
type input "Trend Library De"
type textarea "*"
type input "Trend Library Dec"
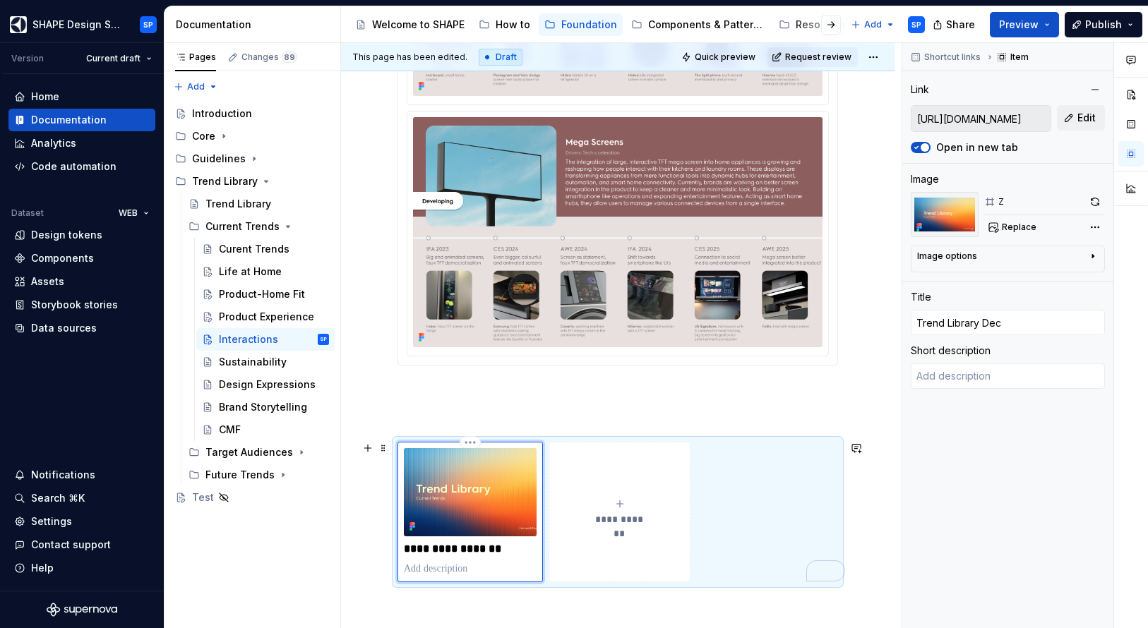
type textarea "*"
type input "Trend Library Deck"
type textarea "*"
type input "Trend Library Deck"
type textarea "*"
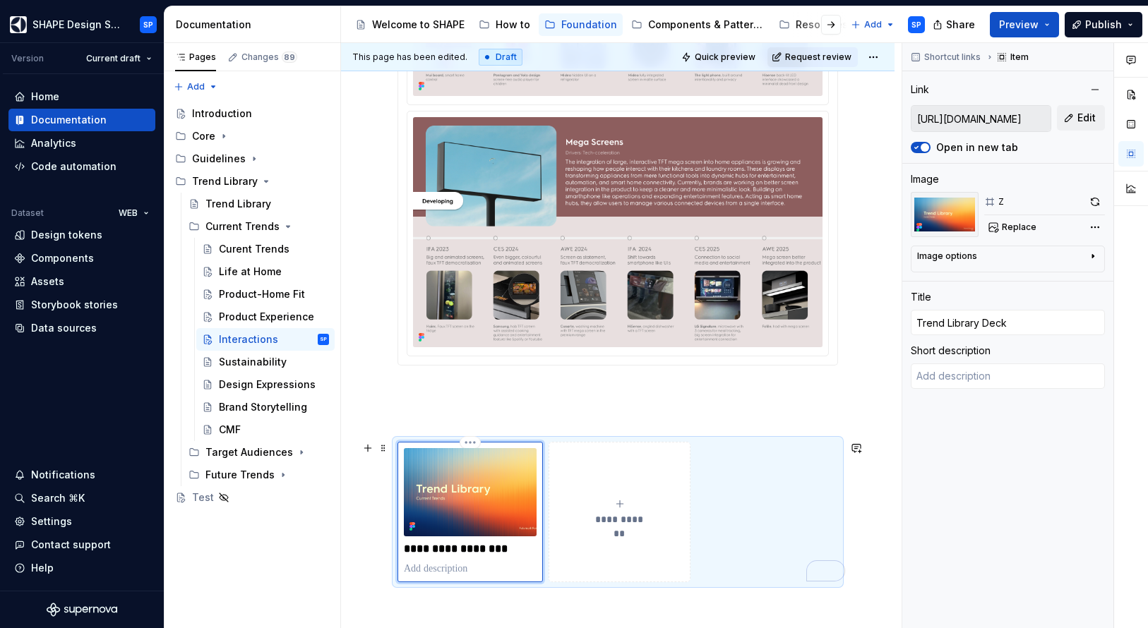
type input "Trend Library Deck"
click at [243, 364] on div "Sustainability" at bounding box center [253, 362] width 68 height 14
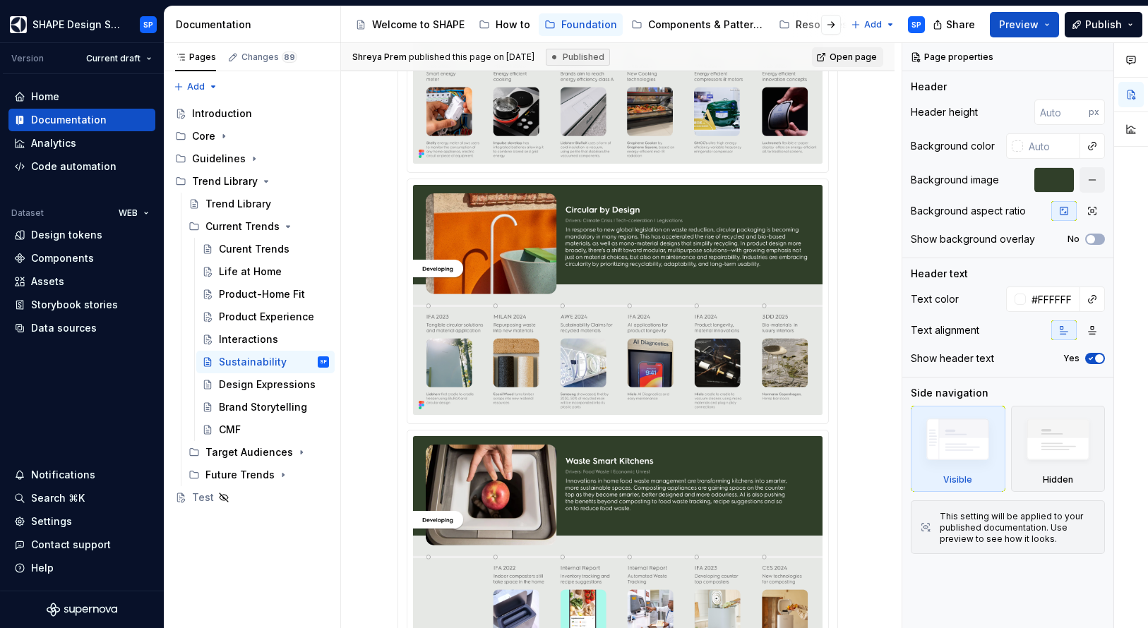
scroll to position [1260, 0]
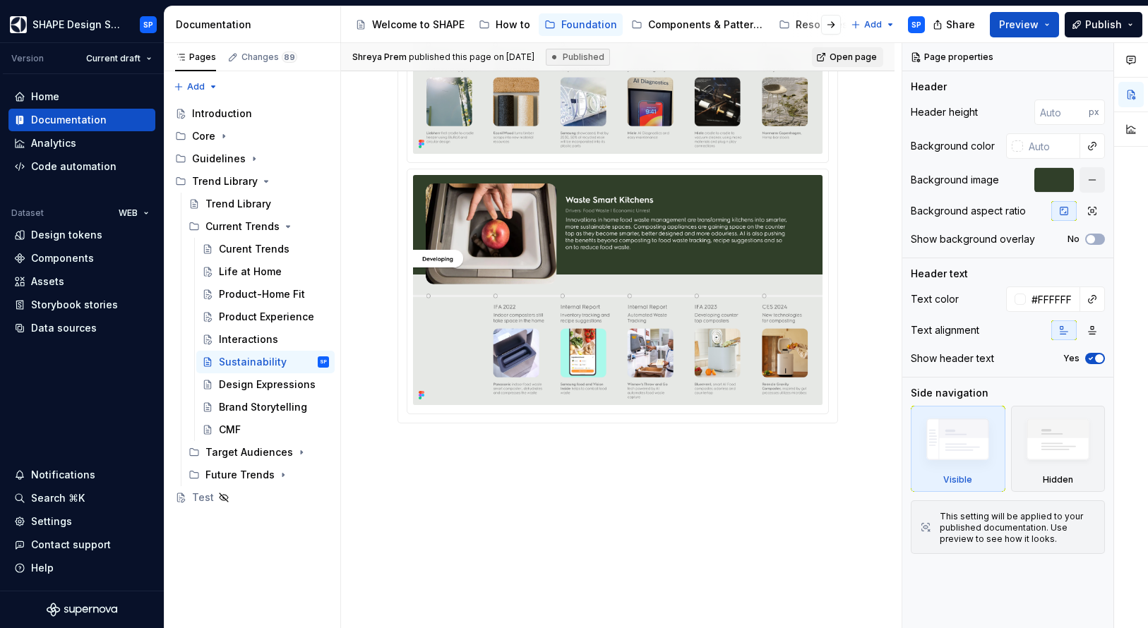
click at [476, 454] on div "Shreya Prem published this page on August 26, 2025 Published Open page Sustaina…" at bounding box center [621, 336] width 560 height 586
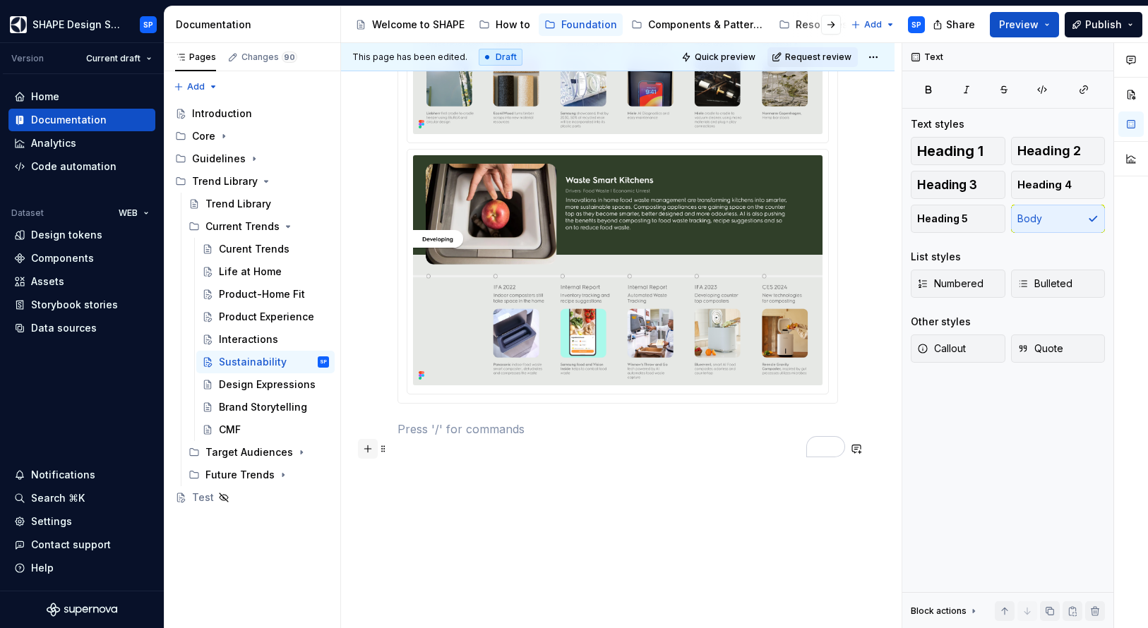
click at [369, 450] on button "button" at bounding box center [368, 449] width 20 height 20
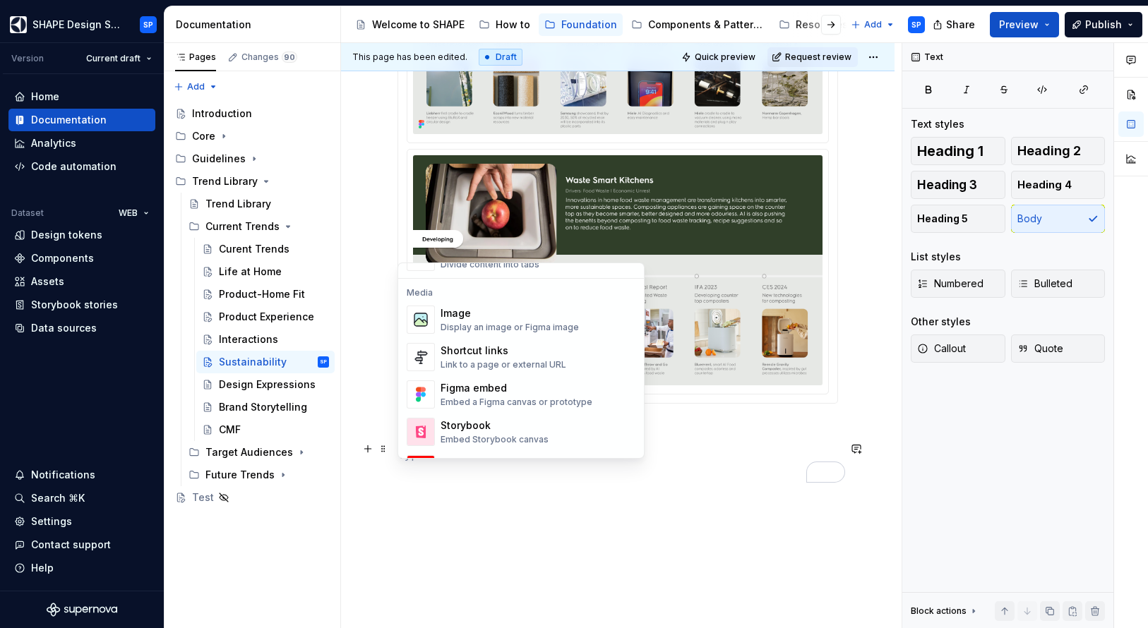
scroll to position [610, 0]
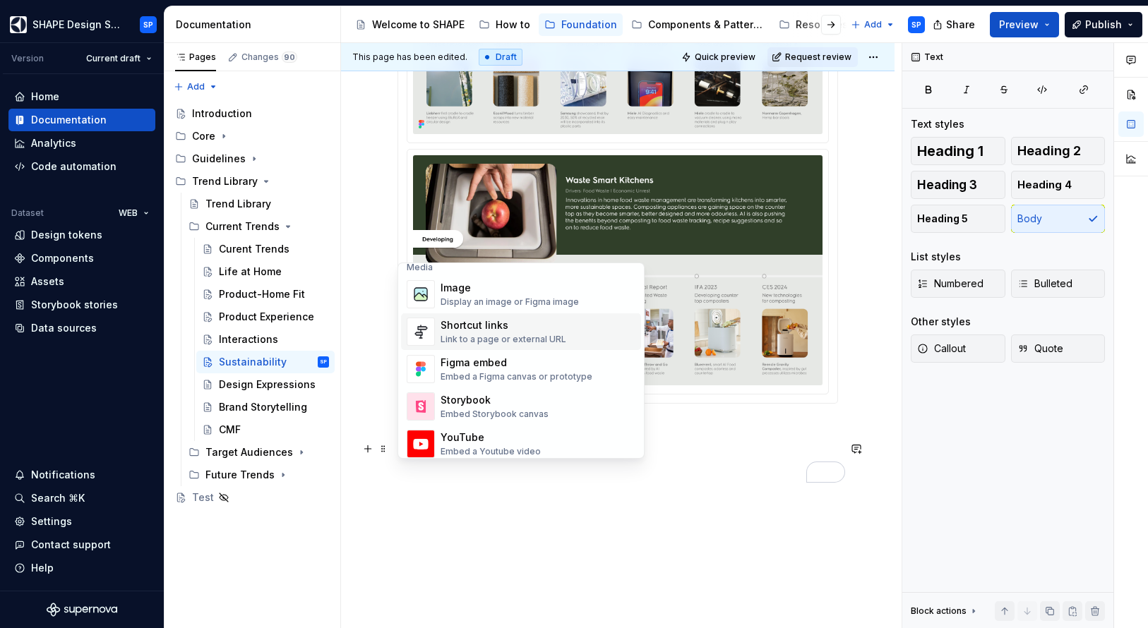
click at [470, 319] on div "Shortcut links" at bounding box center [503, 325] width 126 height 14
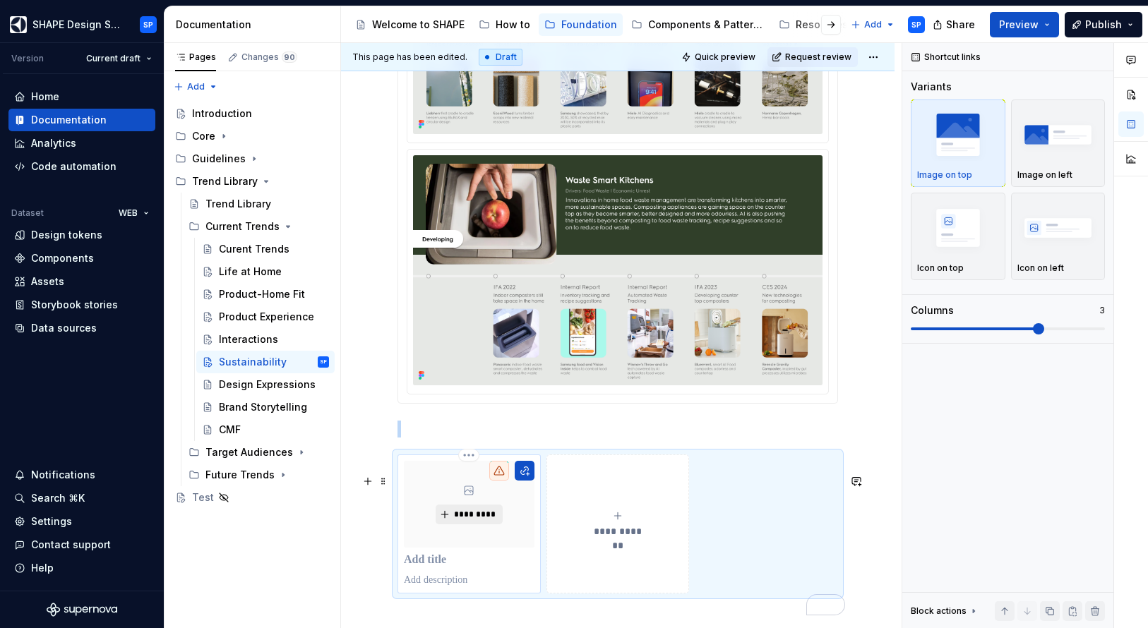
click at [471, 520] on span "*********" at bounding box center [474, 514] width 43 height 11
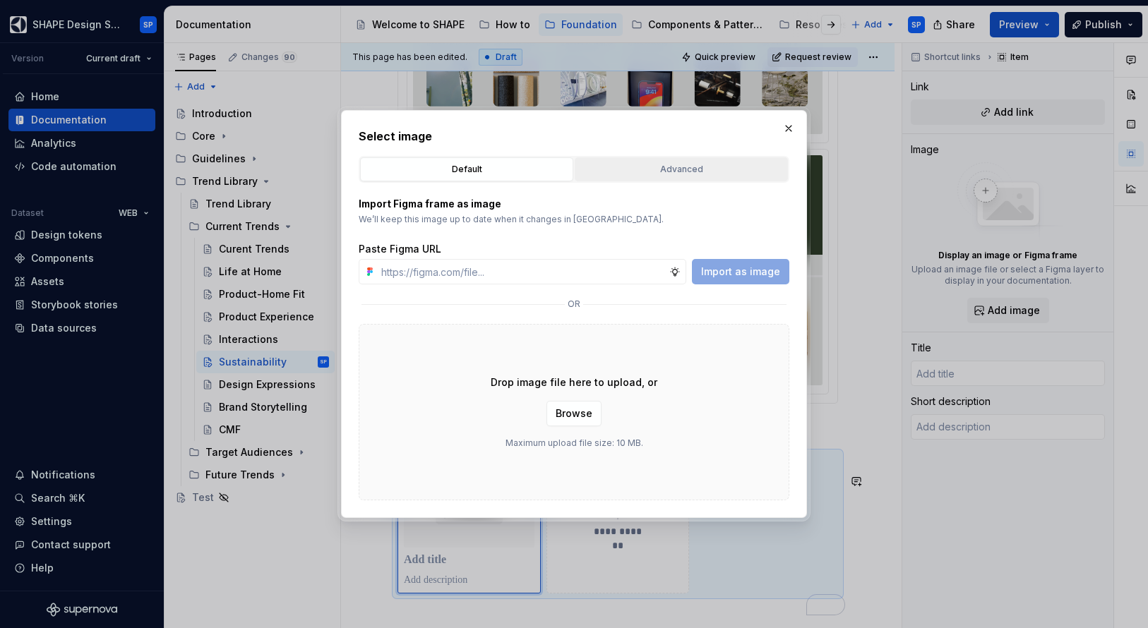
click at [675, 160] on button "Advanced" at bounding box center [681, 169] width 213 height 24
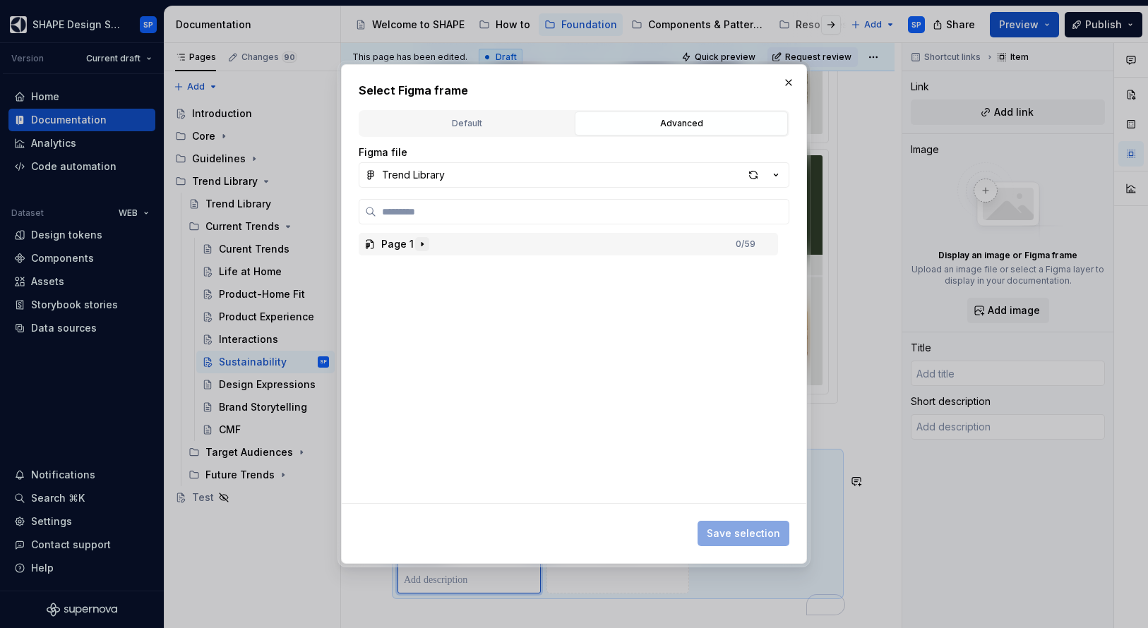
click at [416, 239] on icon "button" at bounding box center [421, 244] width 11 height 11
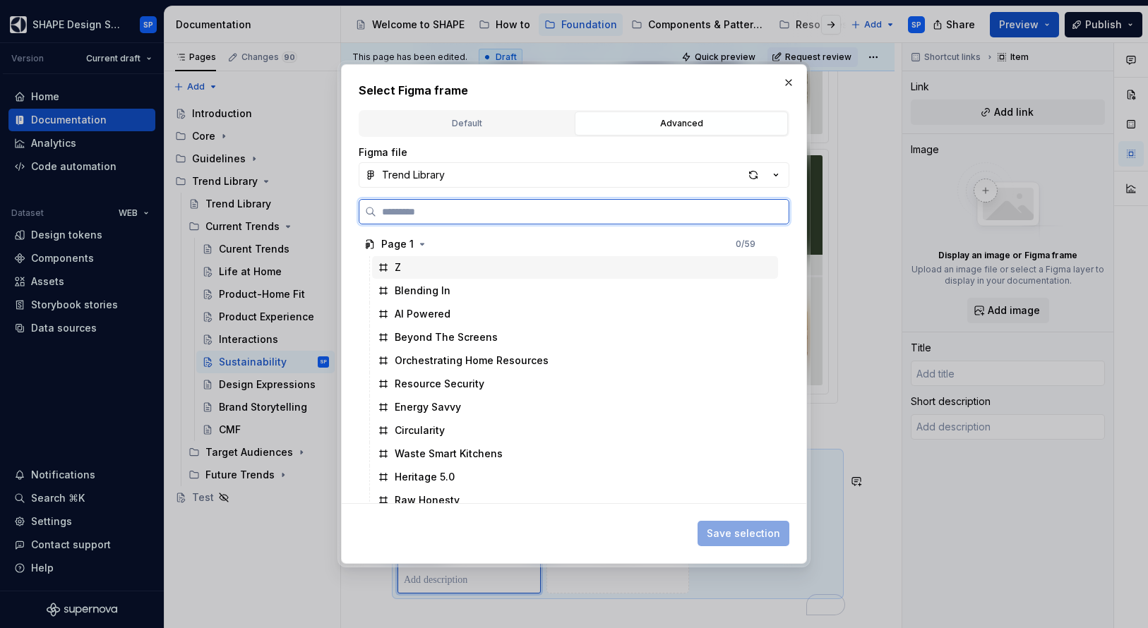
click at [406, 270] on div "Z" at bounding box center [575, 267] width 406 height 23
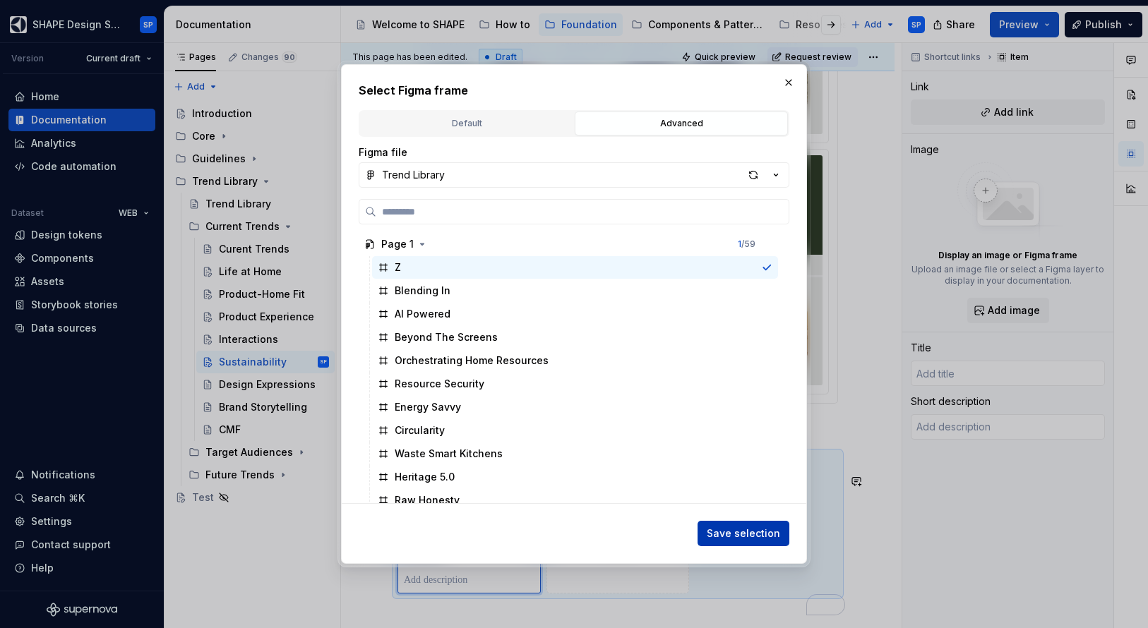
click at [756, 536] on span "Save selection" at bounding box center [743, 534] width 73 height 14
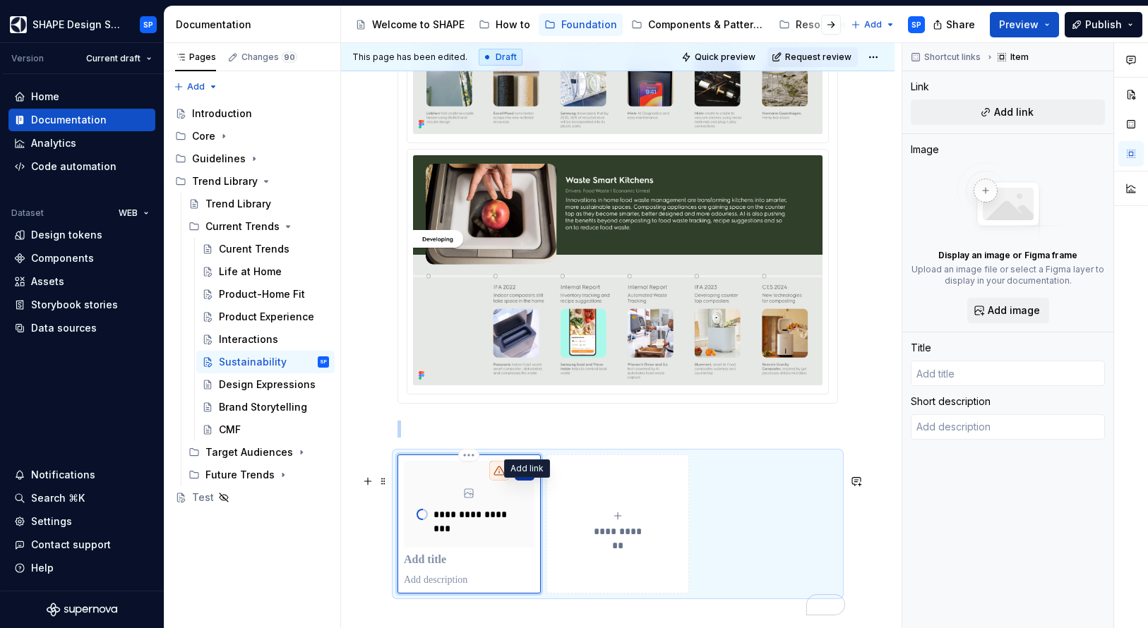
click at [530, 481] on button "To enrich screen reader interactions, please activate Accessibility in Grammarl…" at bounding box center [525, 471] width 20 height 20
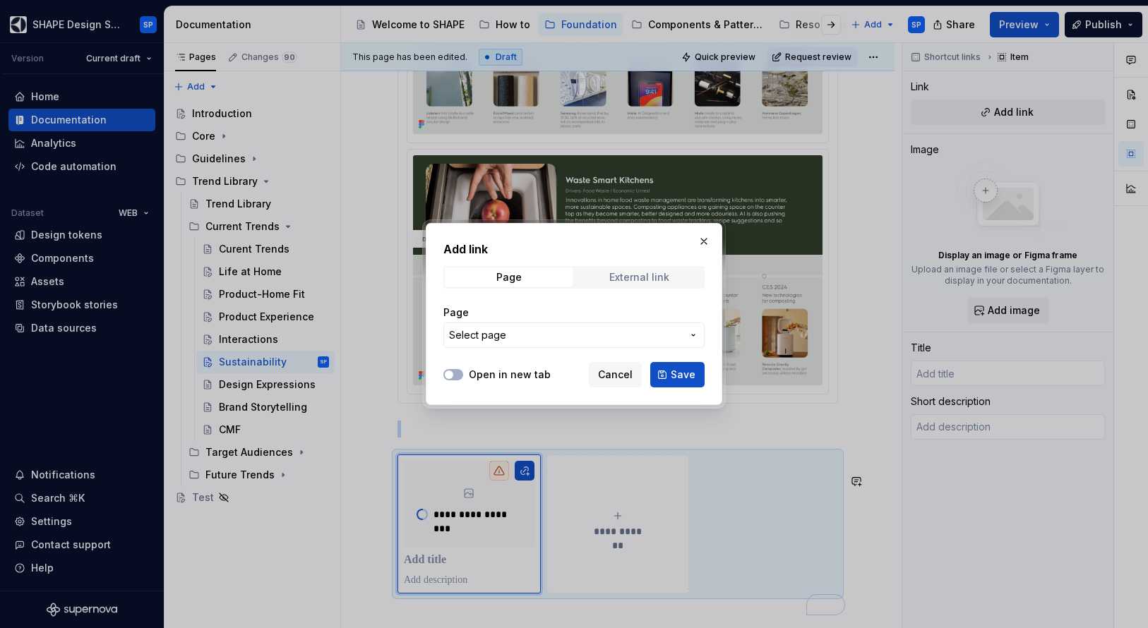
click at [643, 273] on div "External link" at bounding box center [639, 277] width 60 height 11
type textarea "*"
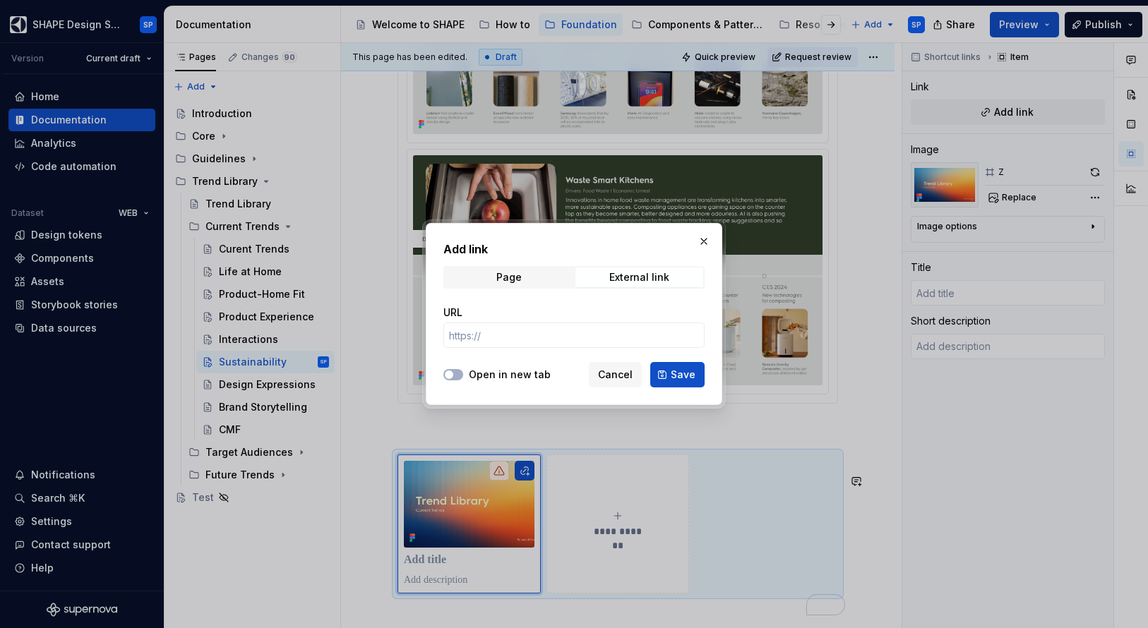
click at [461, 368] on div at bounding box center [453, 375] width 20 height 14
click at [457, 377] on button "Open in new tab" at bounding box center [453, 374] width 20 height 11
click at [503, 338] on input "URL" at bounding box center [573, 335] width 261 height 25
paste input "[URL][DOMAIN_NAME]"
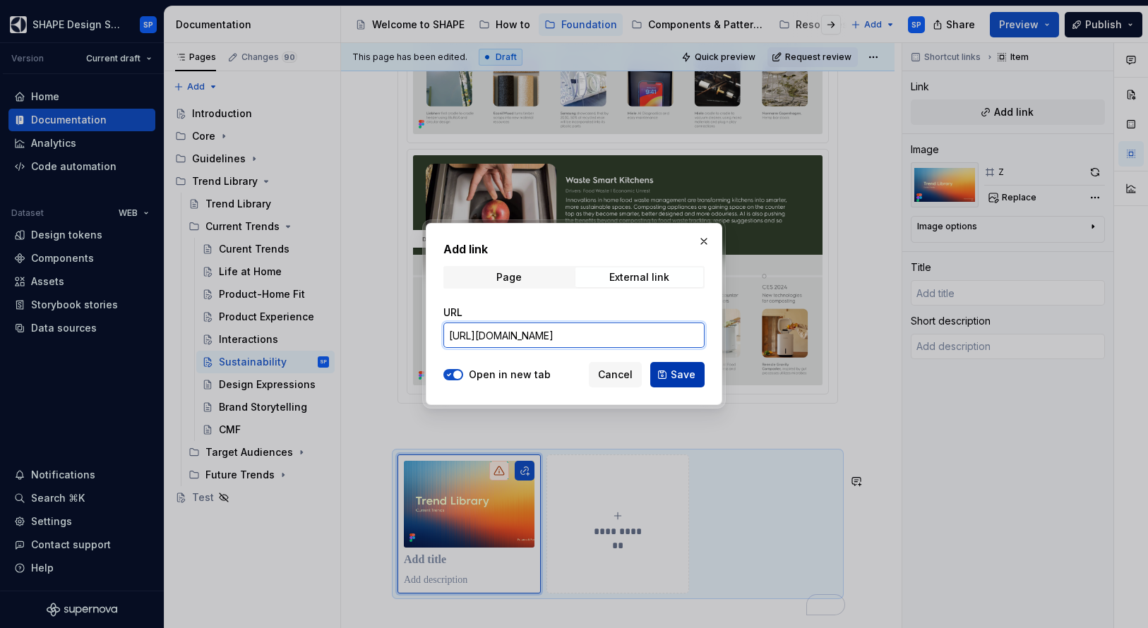
type input "[URL][DOMAIN_NAME]"
click at [678, 382] on button "Save" at bounding box center [677, 374] width 54 height 25
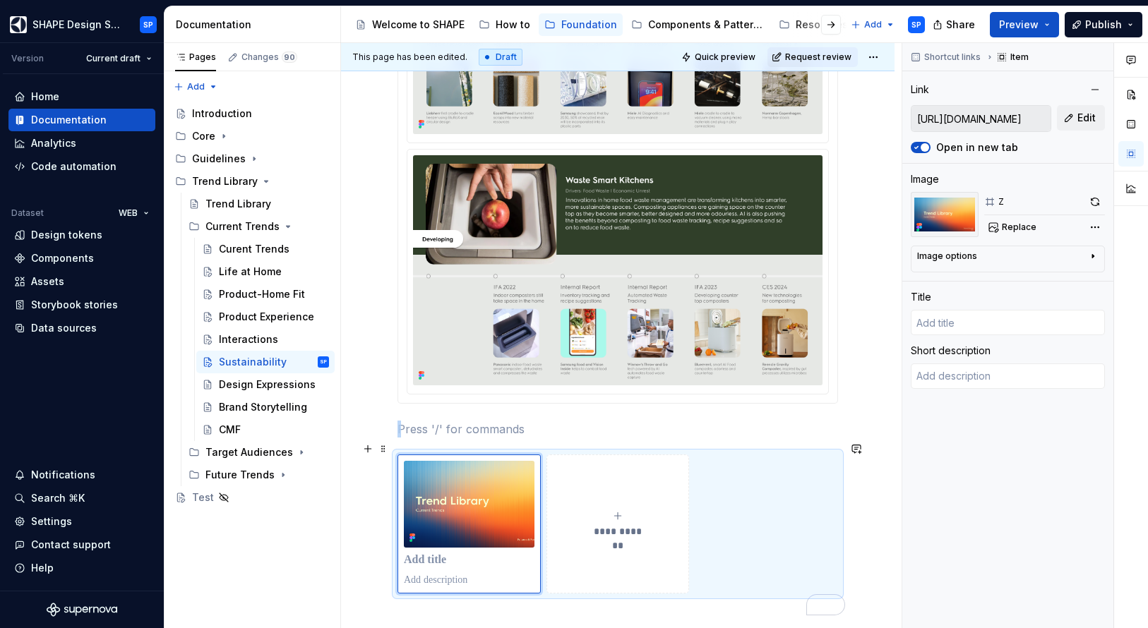
scroll to position [1451, 0]
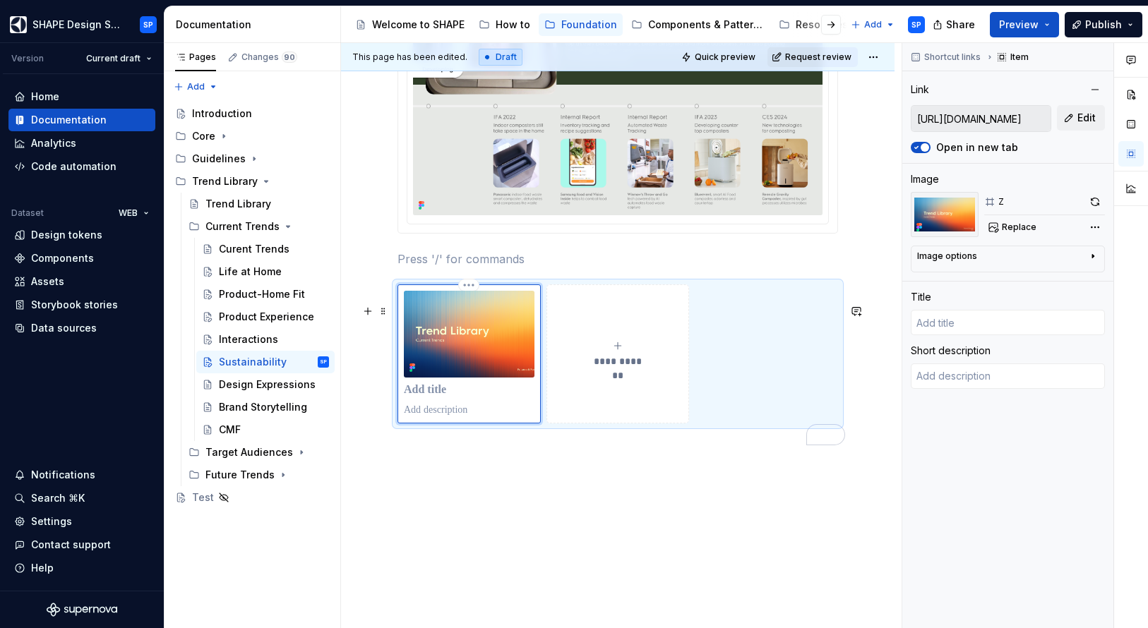
click at [477, 390] on p "To enrich screen reader interactions, please activate Accessibility in Grammarl…" at bounding box center [469, 390] width 131 height 14
type textarea "*"
type input "T"
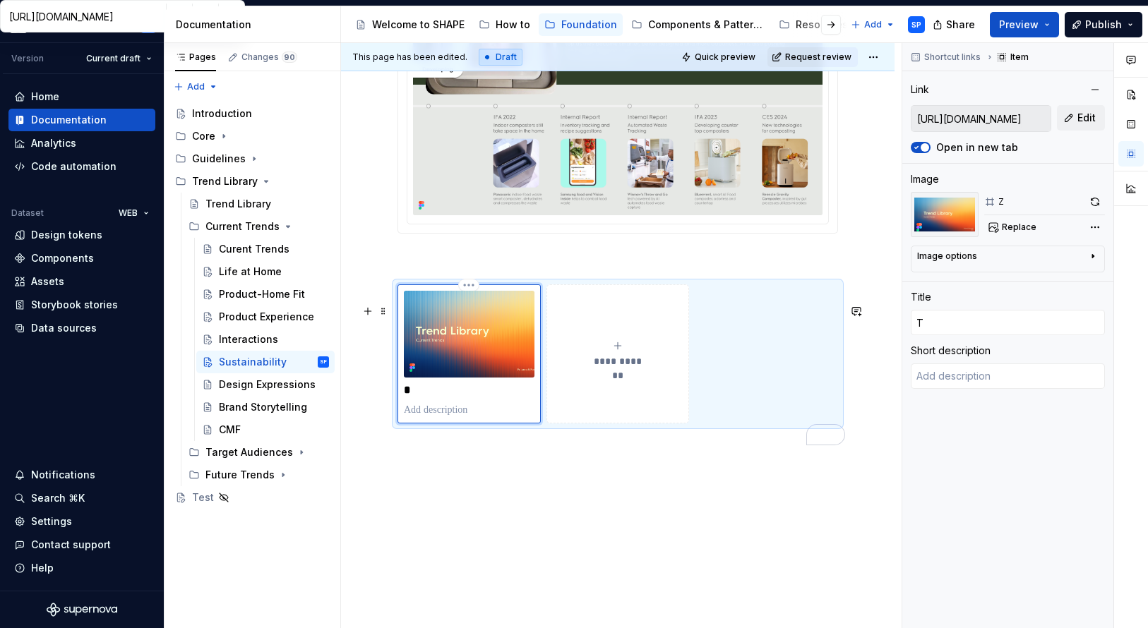
type textarea "*"
type input "Tr"
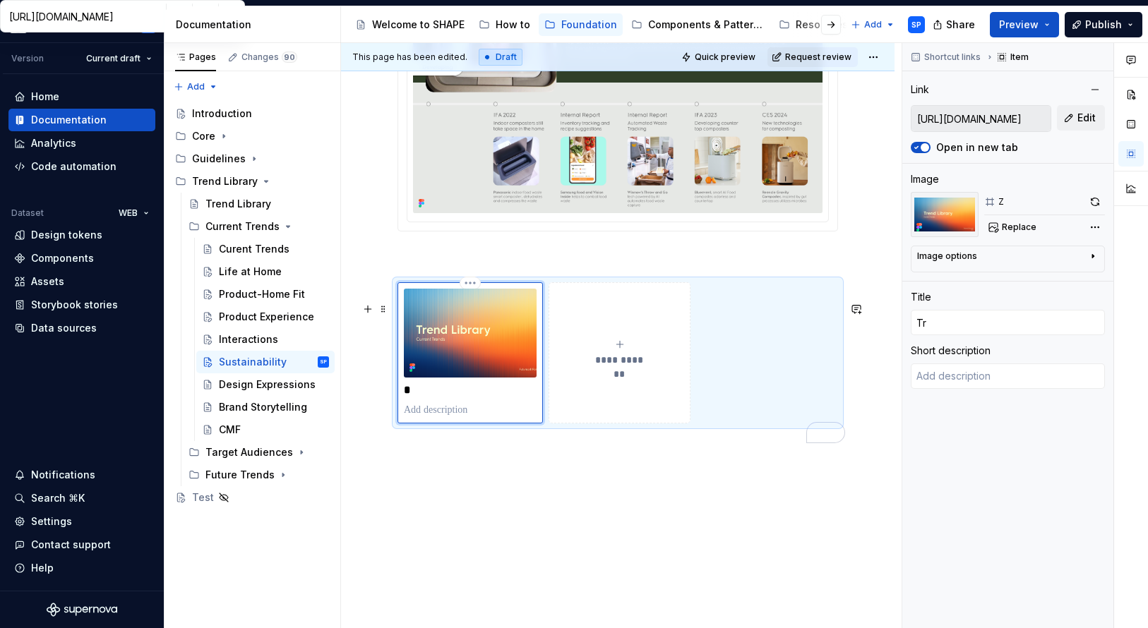
type textarea "*"
type input "Tre"
type textarea "*"
type input "Tren"
type textarea "*"
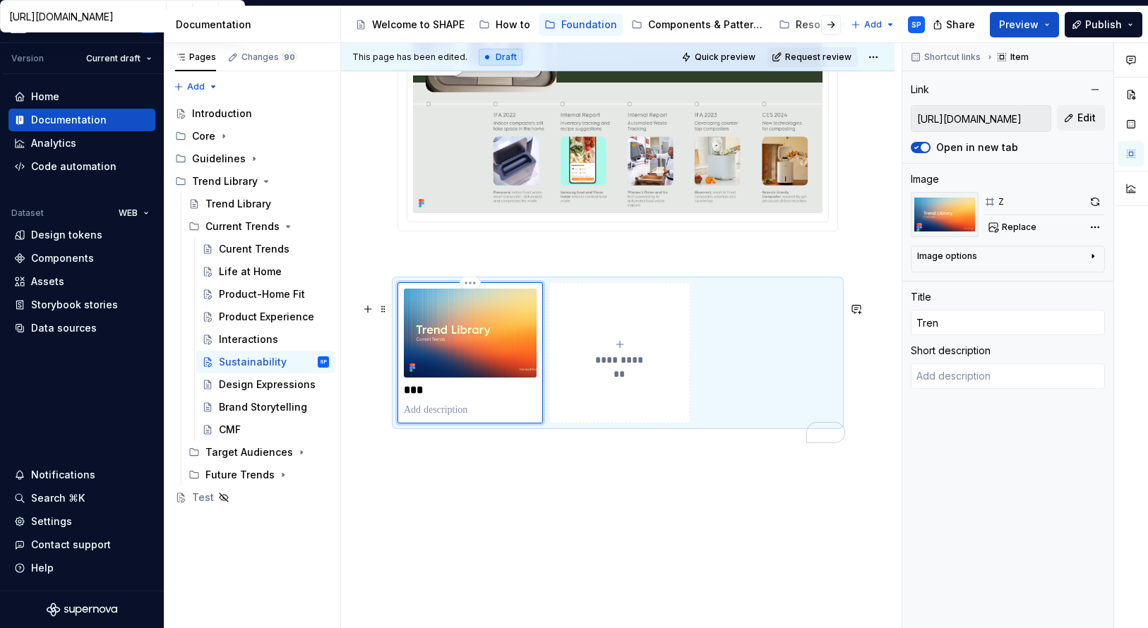
type input "Trend"
type textarea "*"
type input "Trend"
type textarea "*"
type input "Trend L"
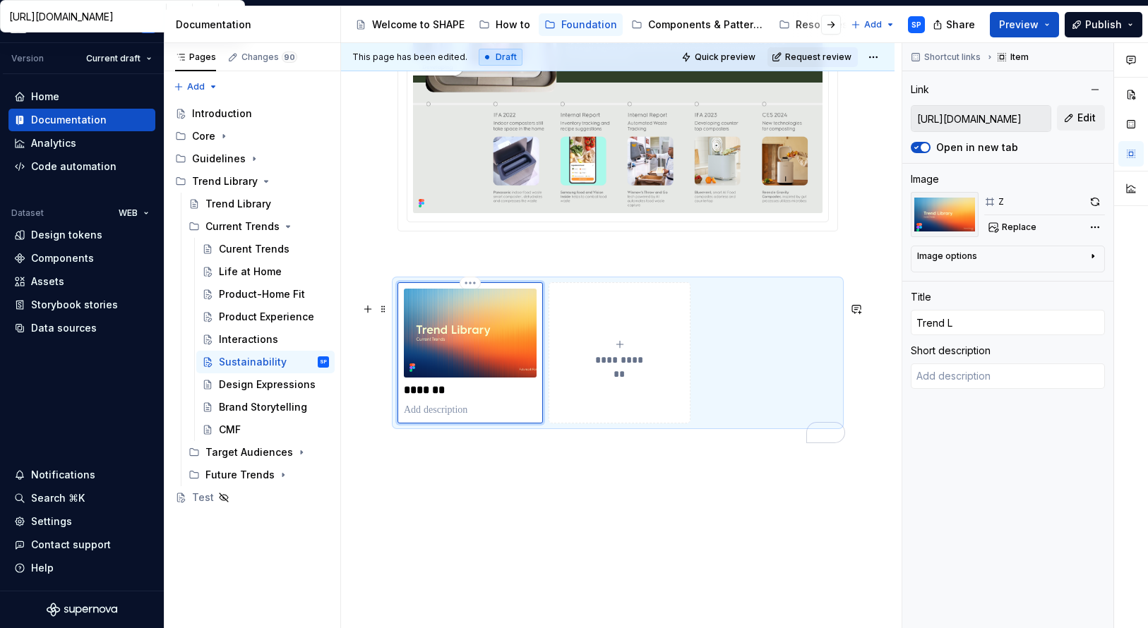
type textarea "*"
type input "Trend Li"
type textarea "*"
type input "Trend Lib"
type textarea "*"
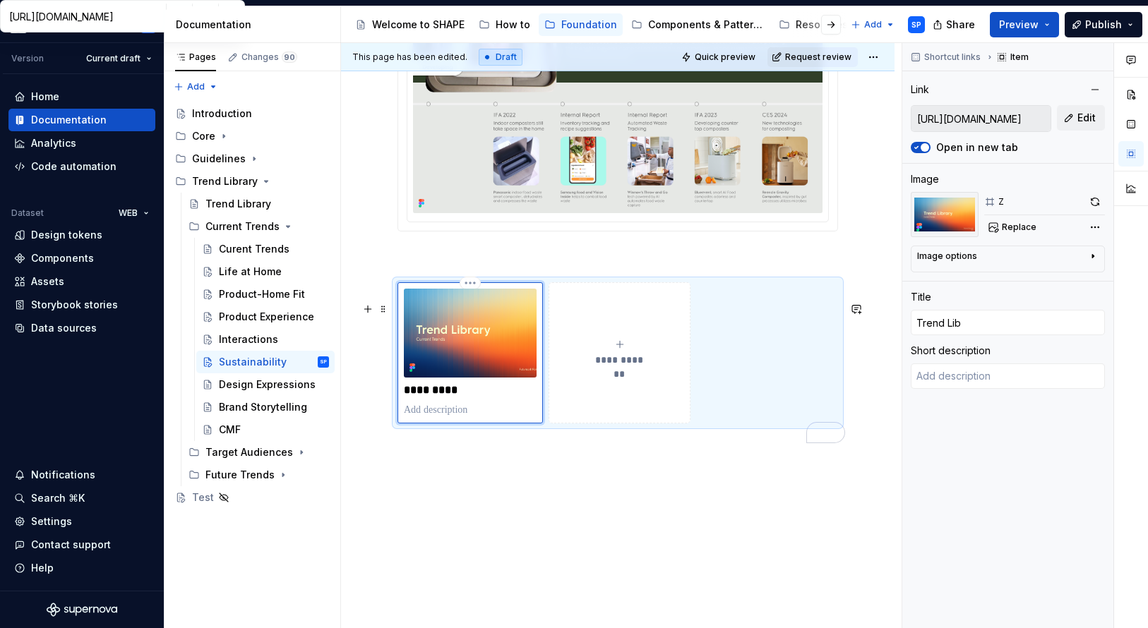
type input "Trend Libr"
type textarea "*"
type input "Trend Libra"
type textarea "*"
type input "Trend Librar"
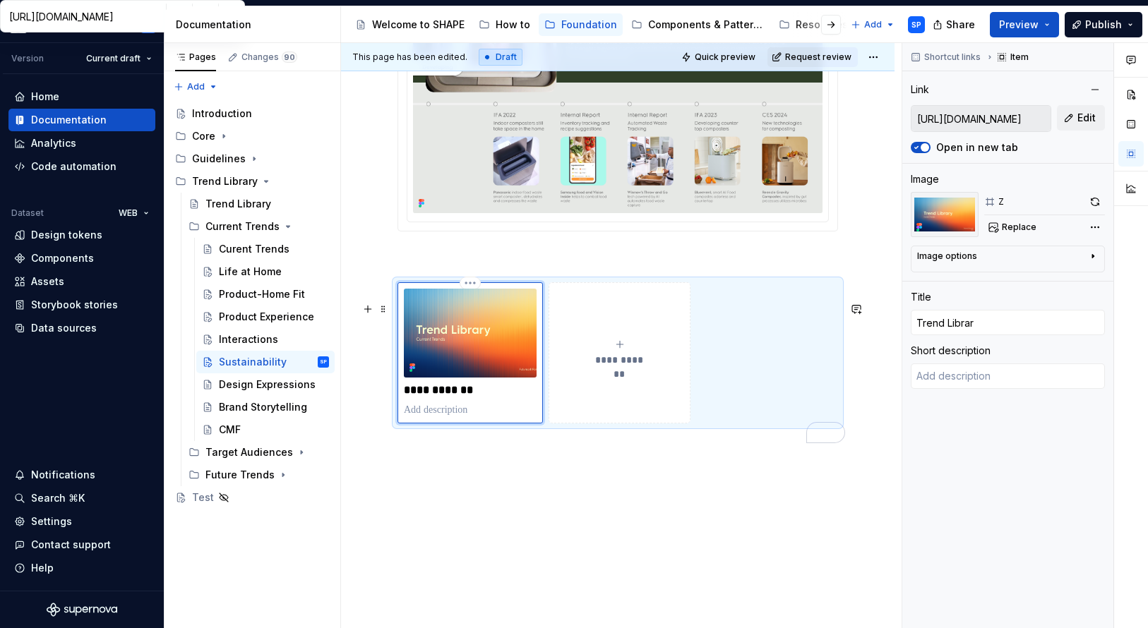
type textarea "*"
type input "Trend Library"
type textarea "*"
type input "Trend Library"
type textarea "*"
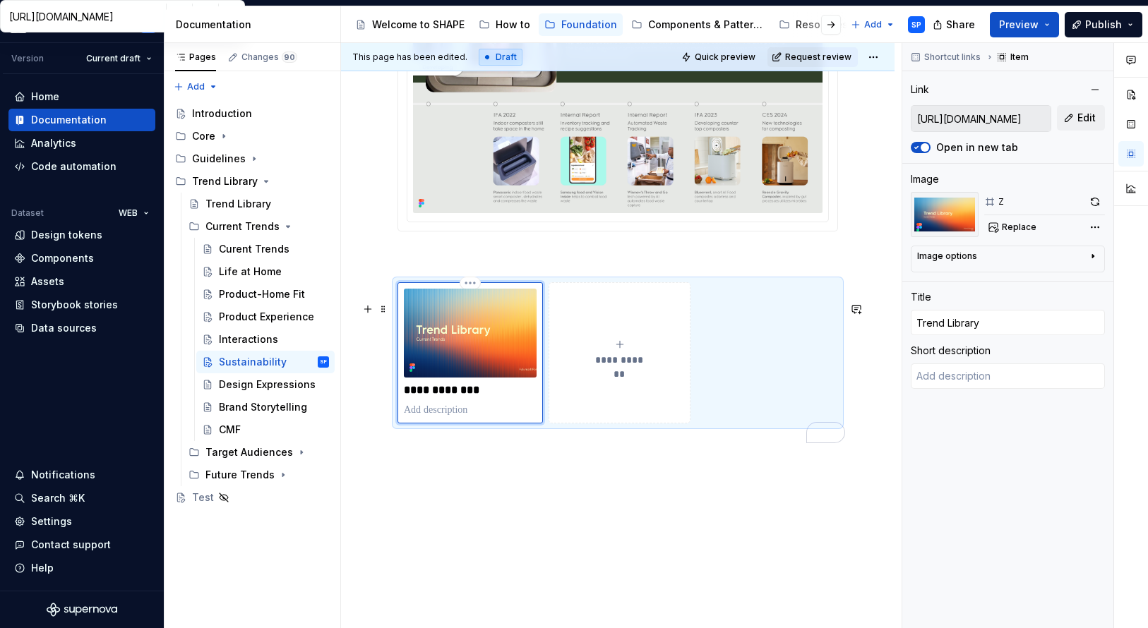
type input "Trend Library D"
type textarea "*"
type input "Trend Library De"
type textarea "*"
type input "Trend Library Dec"
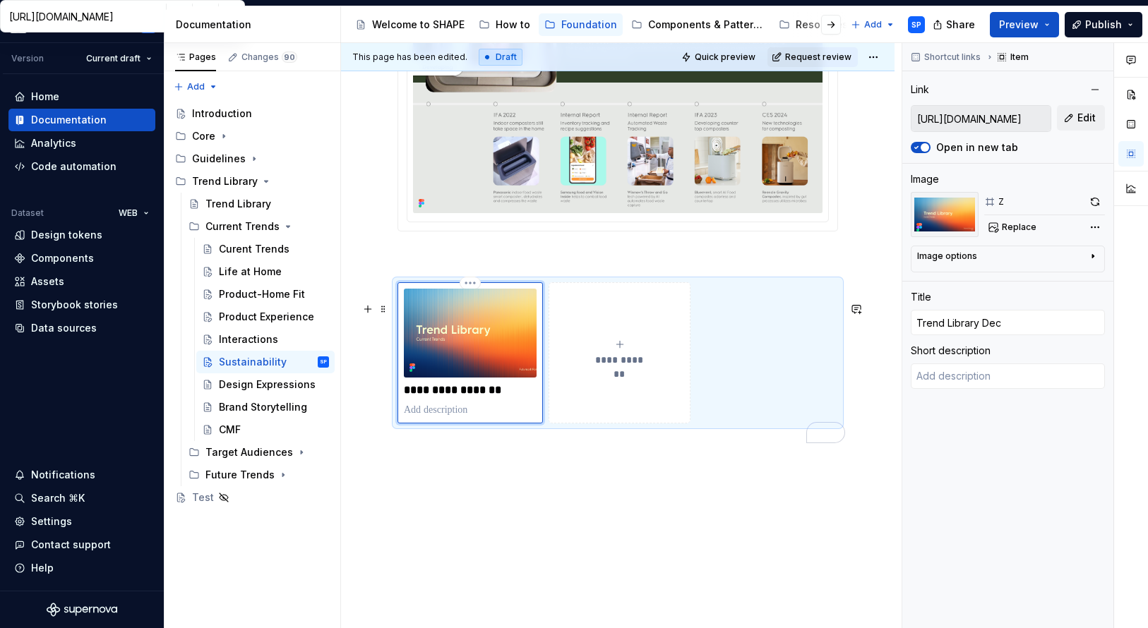
type textarea "*"
type input "Trend Library Deck"
click at [262, 380] on div "Design Expressions" at bounding box center [253, 385] width 68 height 14
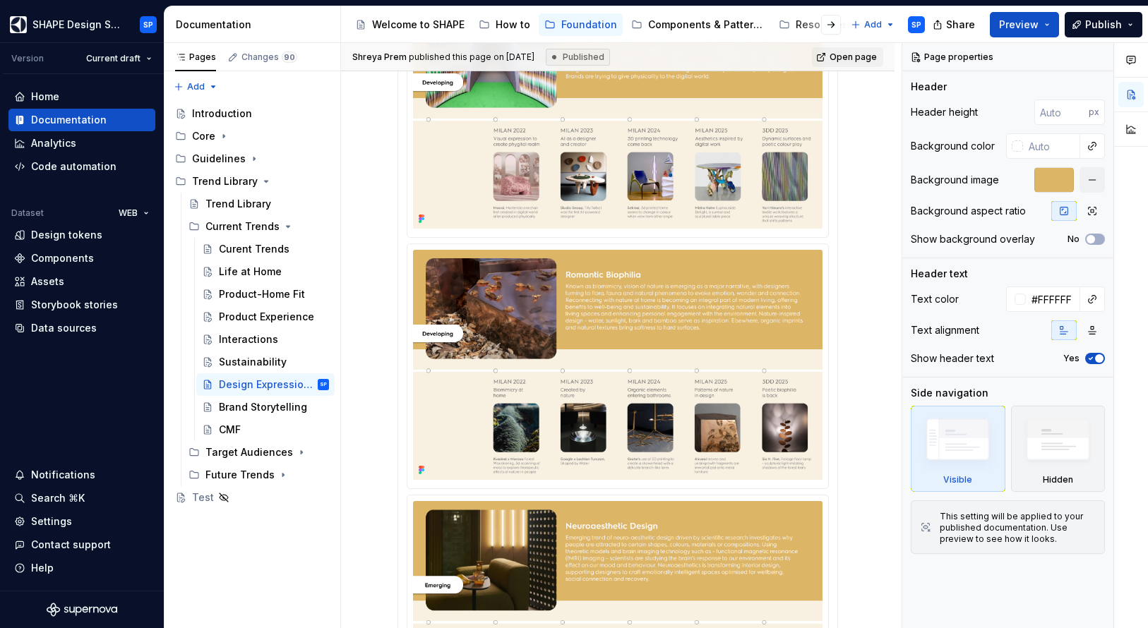
scroll to position [1498, 0]
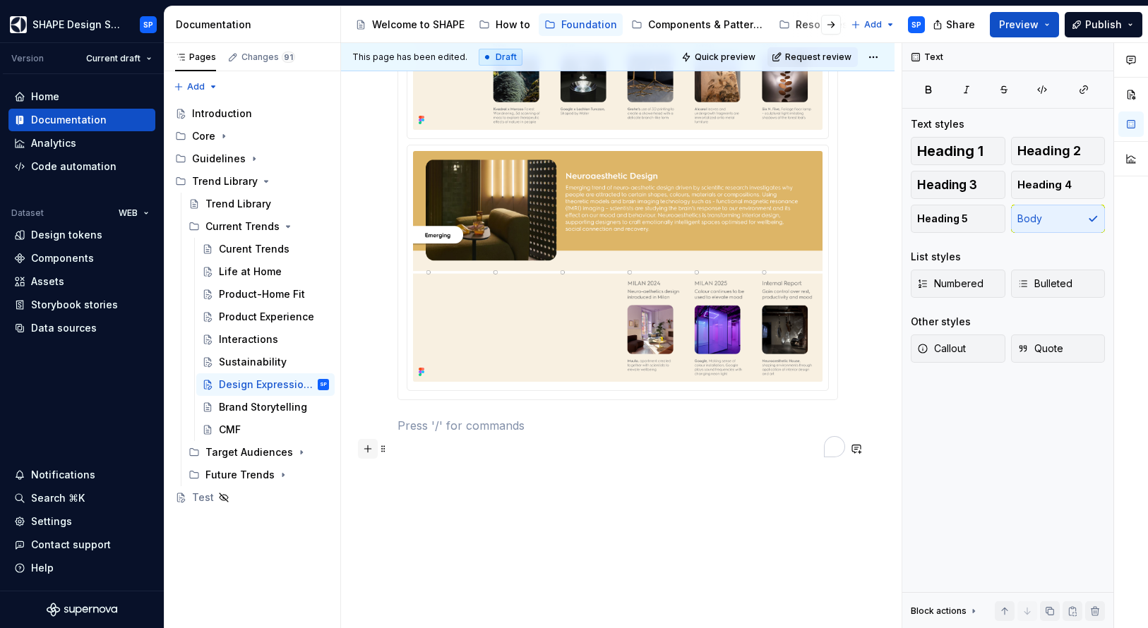
click at [372, 452] on button "button" at bounding box center [368, 449] width 20 height 20
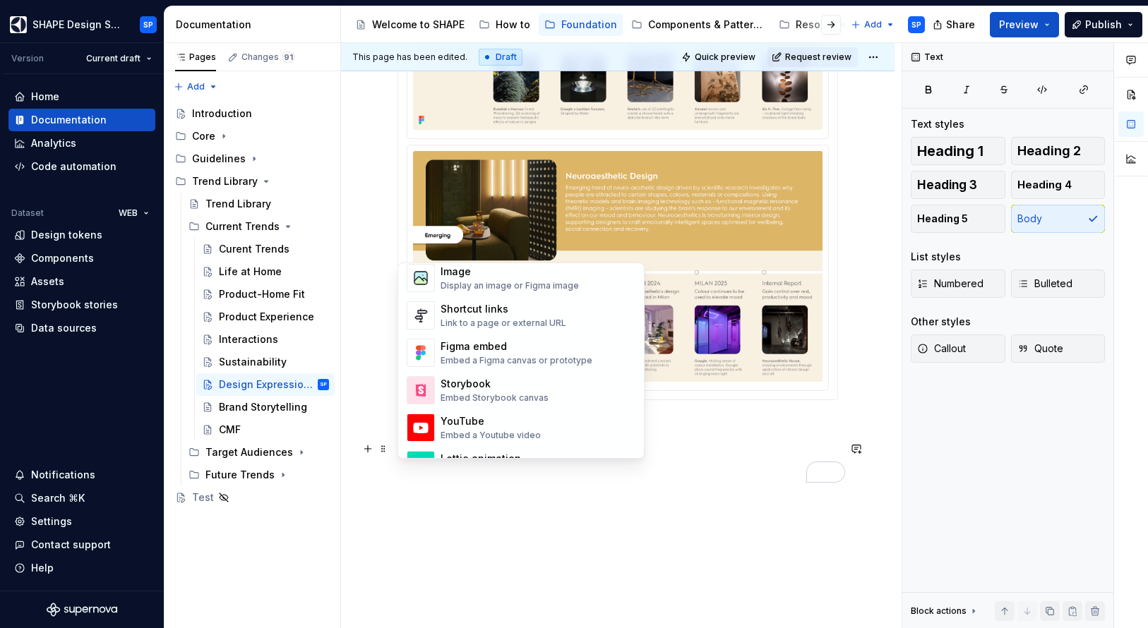
scroll to position [635, 0]
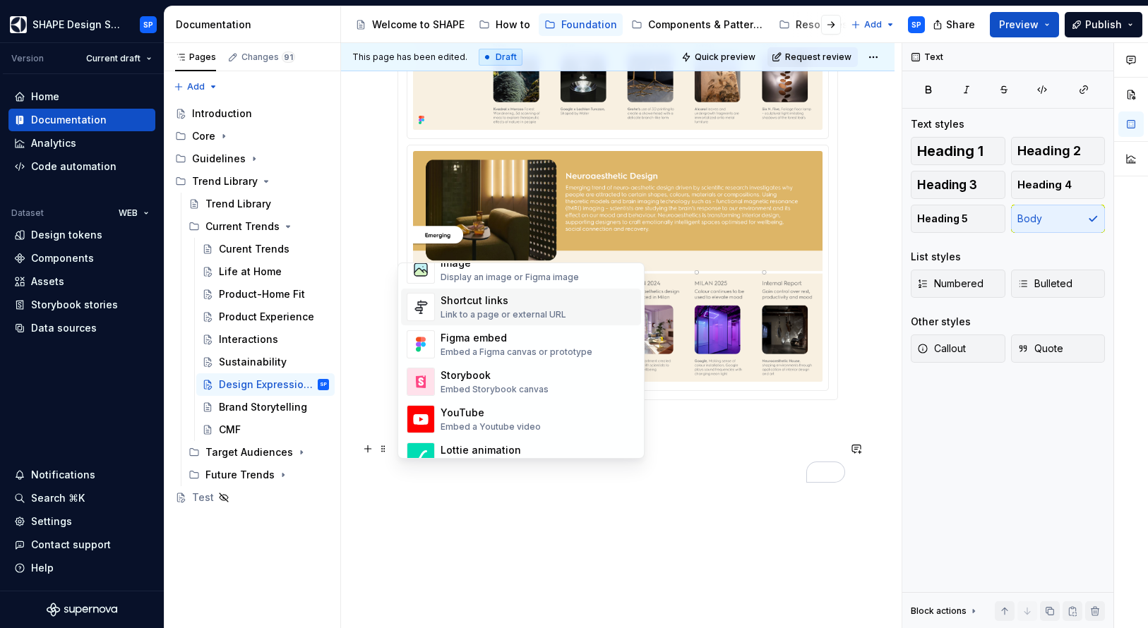
click at [473, 303] on div "Shortcut links" at bounding box center [503, 301] width 126 height 14
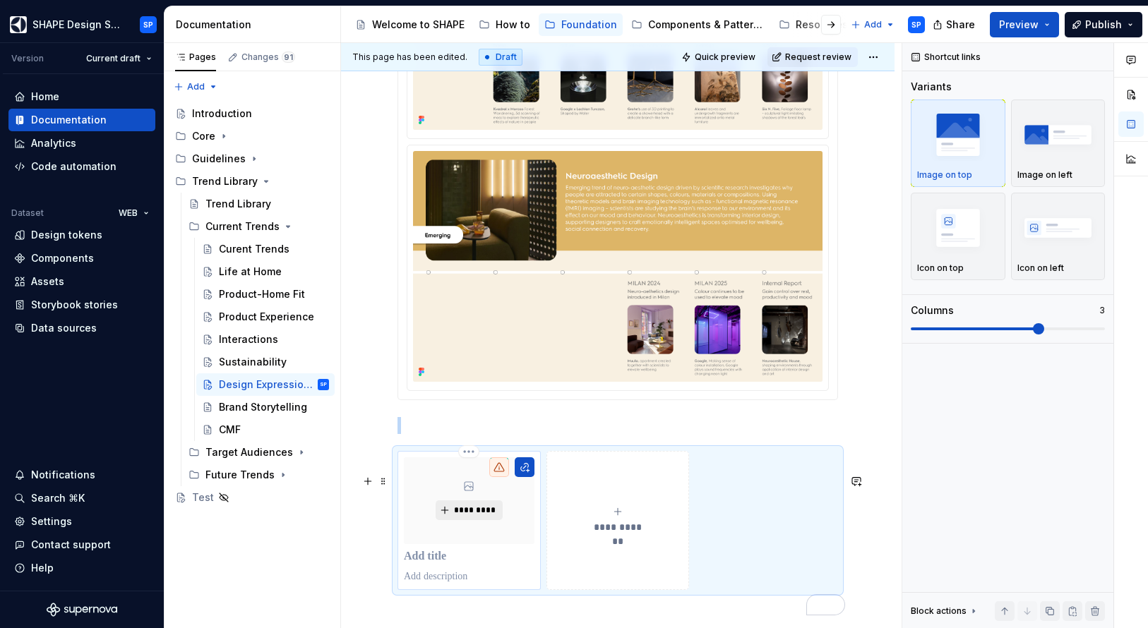
click at [474, 516] on span "*********" at bounding box center [474, 510] width 43 height 11
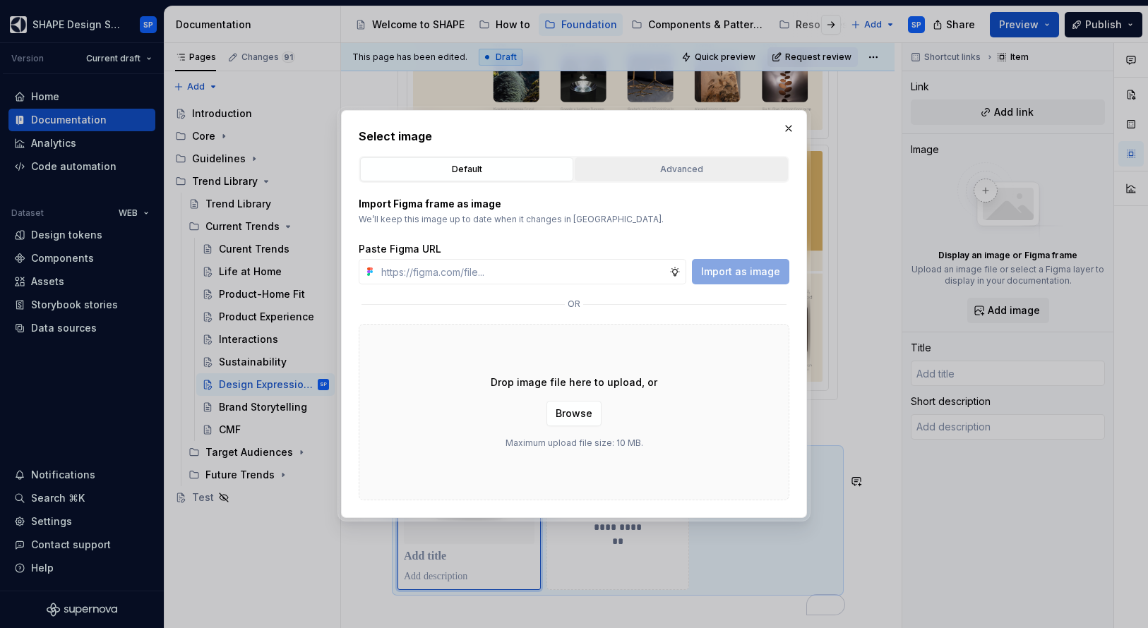
click at [678, 176] on div "Advanced" at bounding box center [680, 169] width 203 height 14
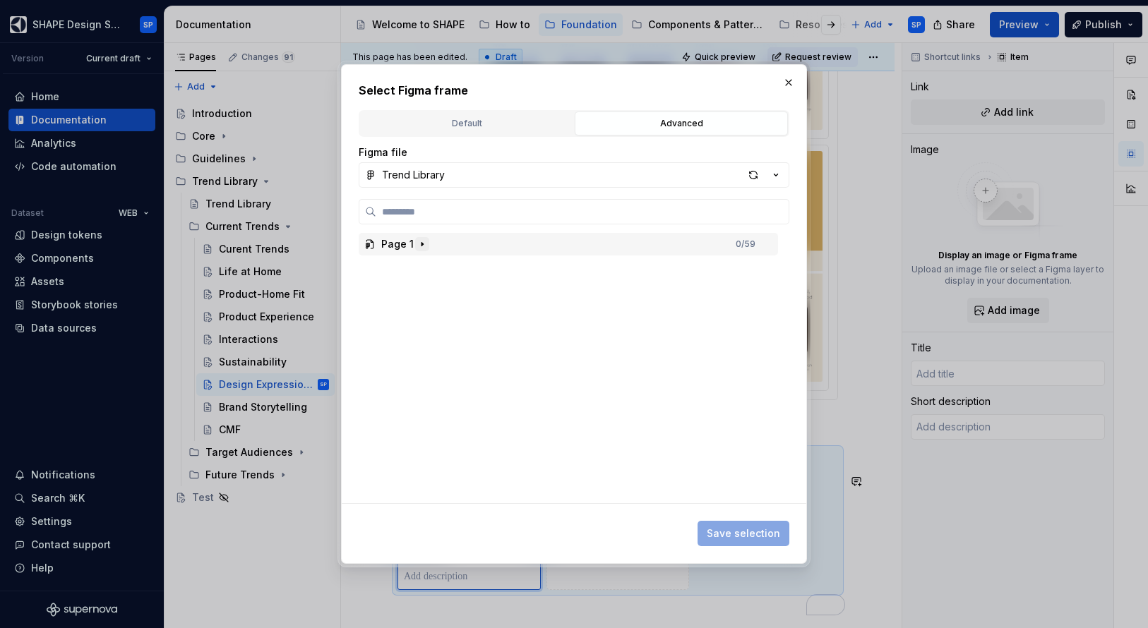
click at [418, 244] on icon "button" at bounding box center [421, 244] width 11 height 11
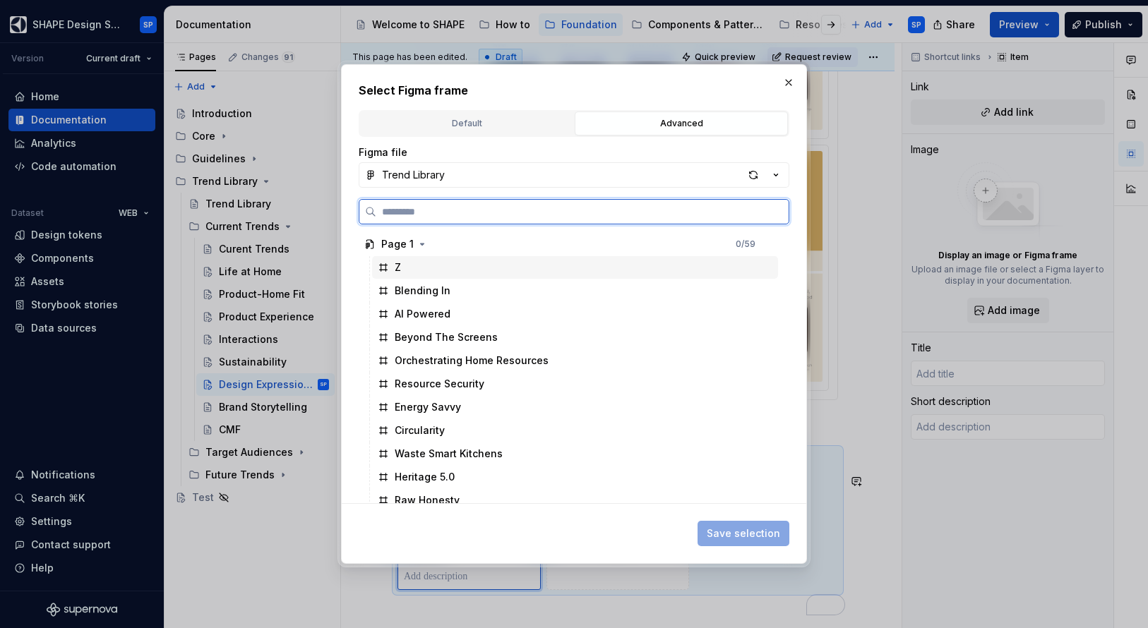
click at [419, 275] on div "Z" at bounding box center [575, 267] width 406 height 23
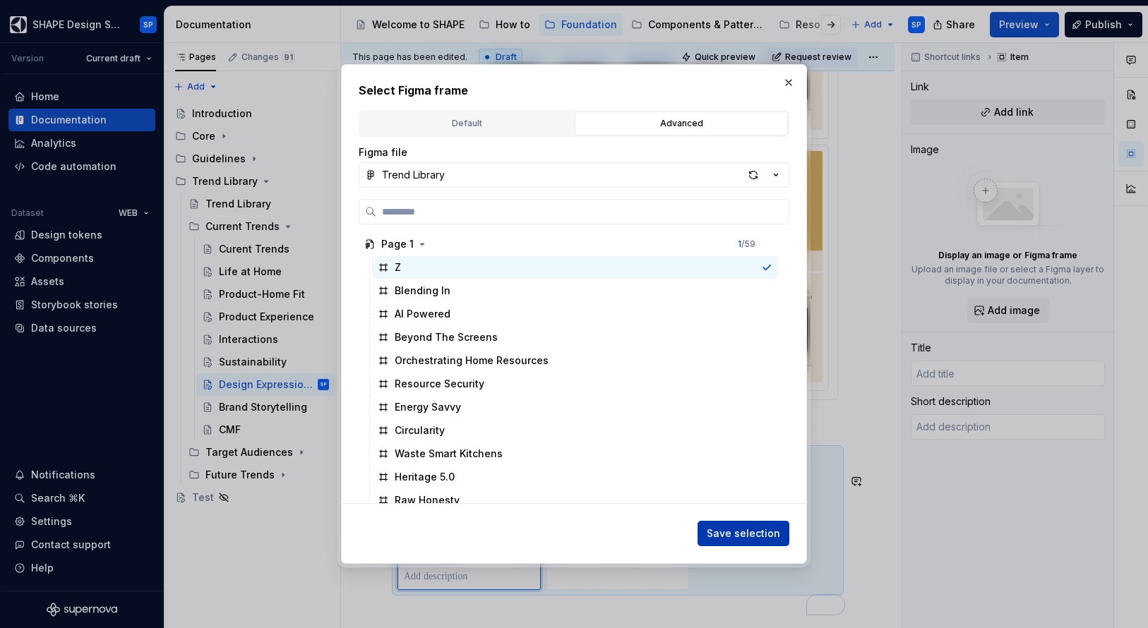
click at [737, 532] on span "Save selection" at bounding box center [743, 534] width 73 height 14
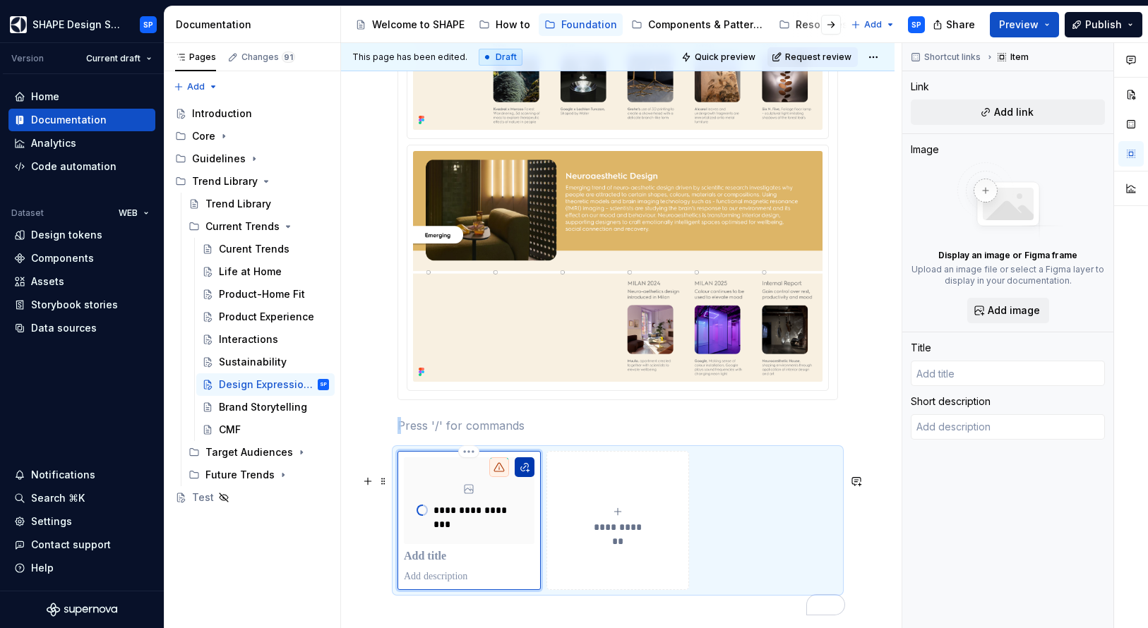
click at [528, 477] on button "To enrich screen reader interactions, please activate Accessibility in Grammarl…" at bounding box center [525, 467] width 20 height 20
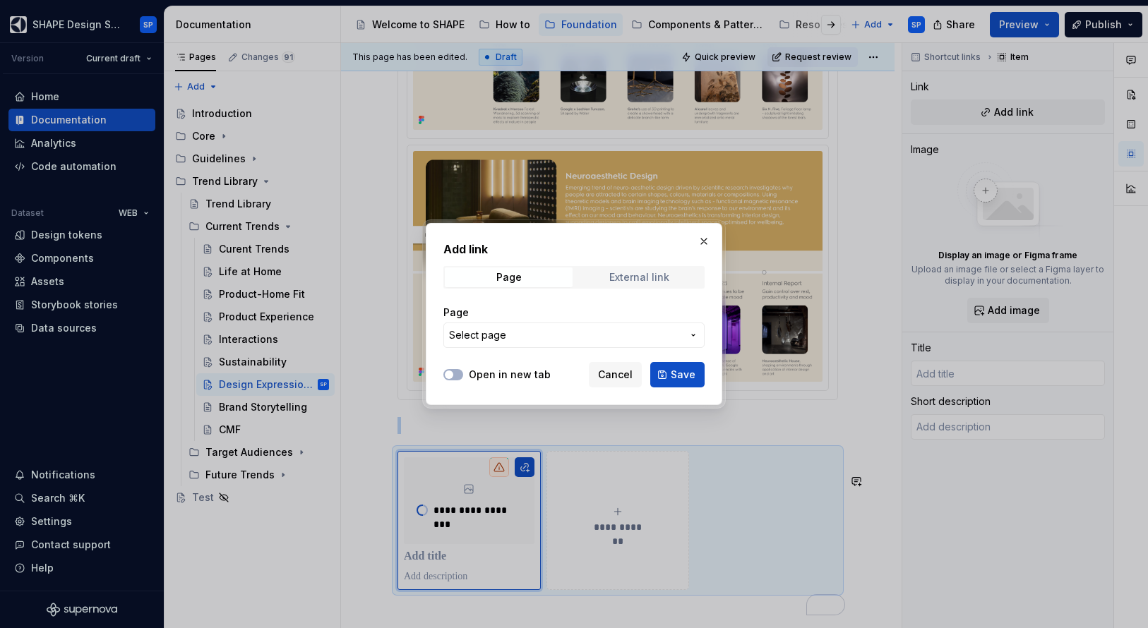
type textarea "*"
click at [666, 272] on div "External link" at bounding box center [639, 277] width 60 height 11
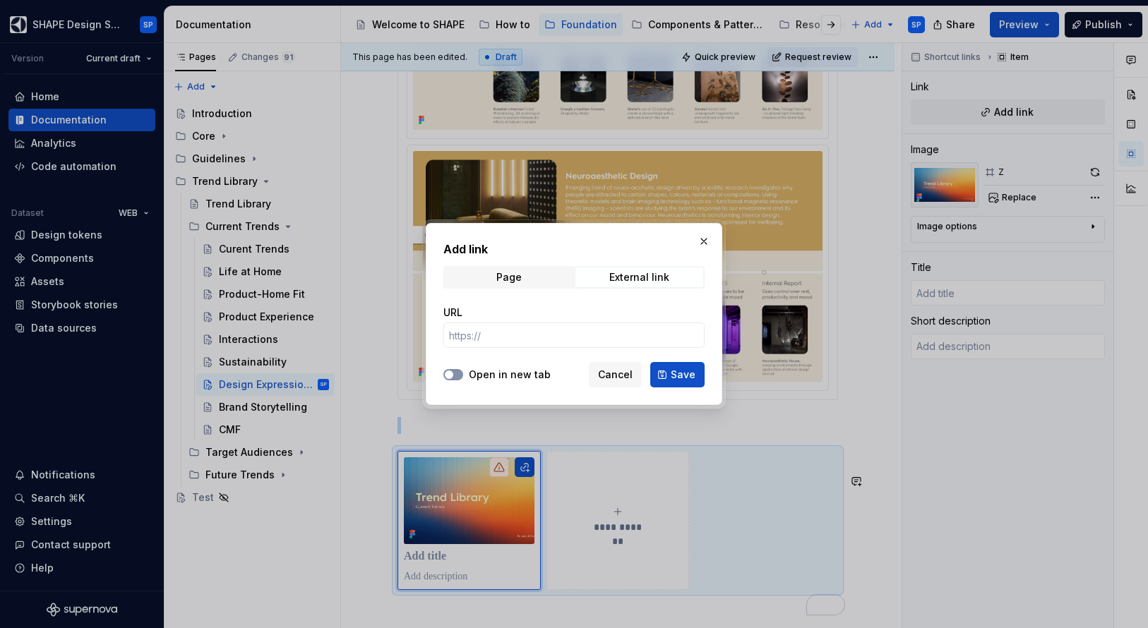
click at [459, 375] on button "Open in new tab" at bounding box center [453, 374] width 20 height 11
click at [502, 339] on input "URL" at bounding box center [573, 335] width 261 height 25
paste input "[URL][DOMAIN_NAME]"
type input "[URL][DOMAIN_NAME]"
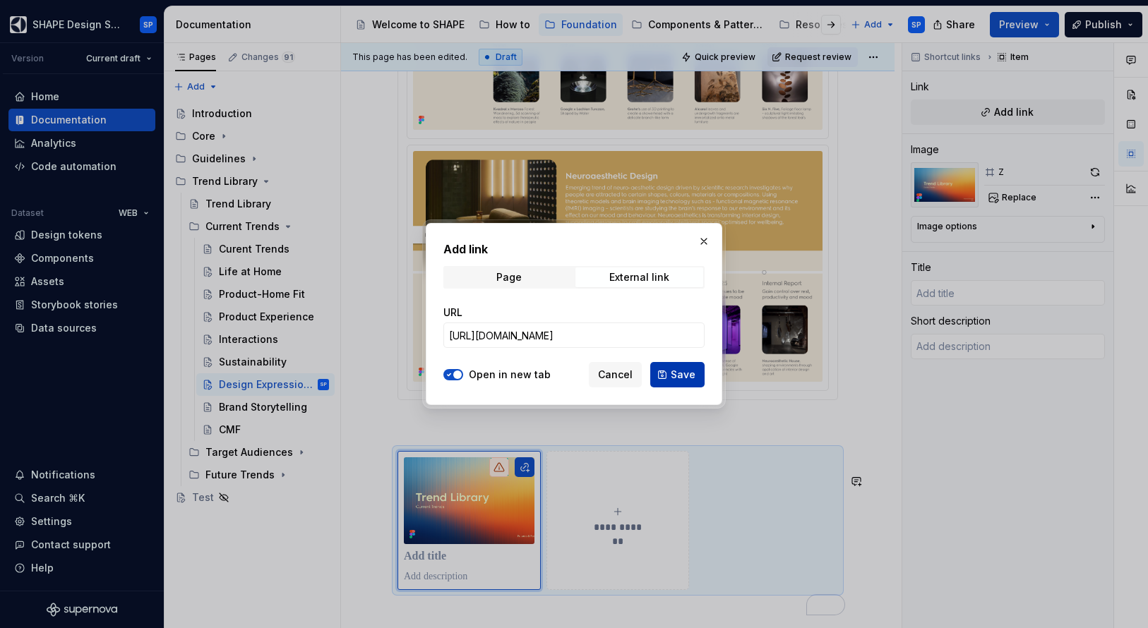
scroll to position [0, 0]
click at [670, 369] on button "Save" at bounding box center [677, 374] width 54 height 25
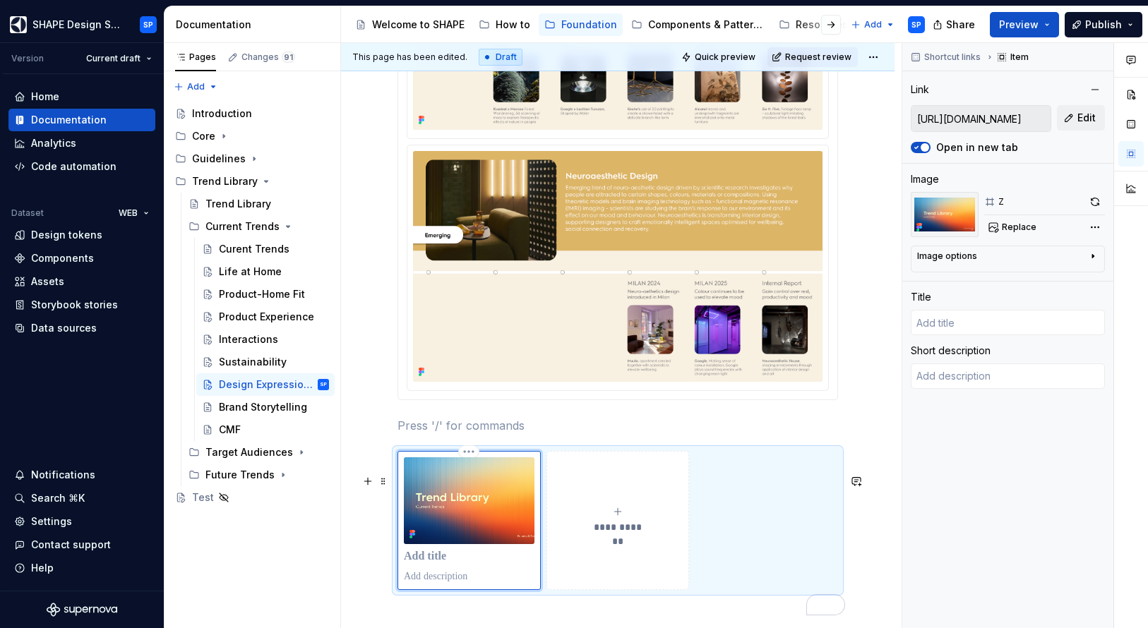
click at [452, 564] on p "To enrich screen reader interactions, please activate Accessibility in Grammarl…" at bounding box center [469, 557] width 131 height 14
type textarea "*"
type input "T"
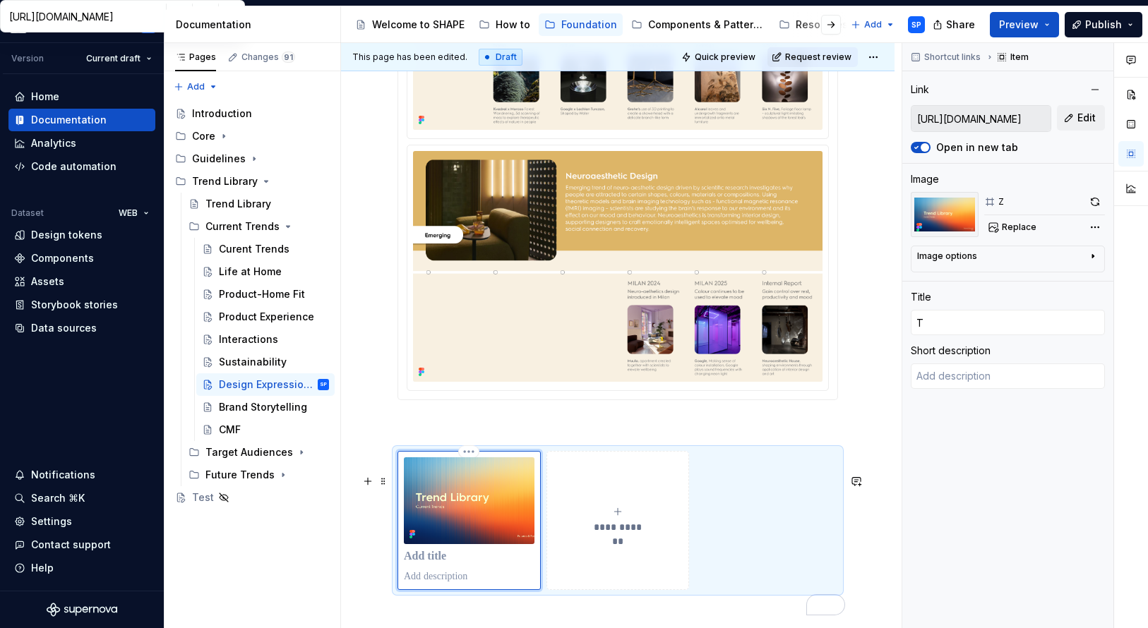
scroll to position [1529, 0]
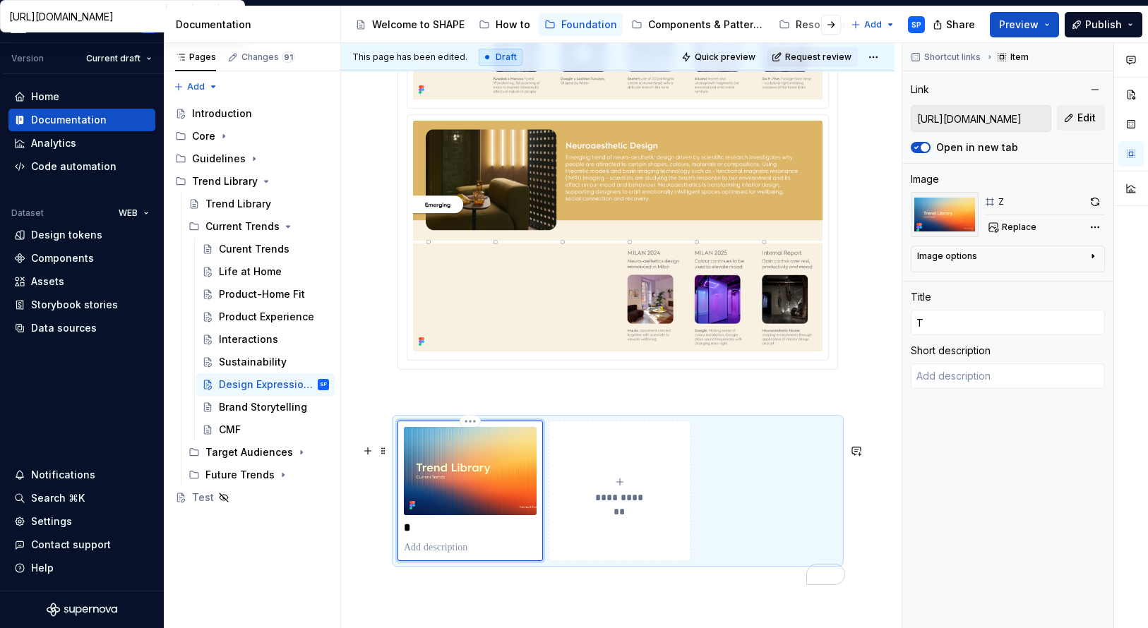
type textarea "*"
type input "Tr"
type textarea "*"
type input "Tre"
type textarea "*"
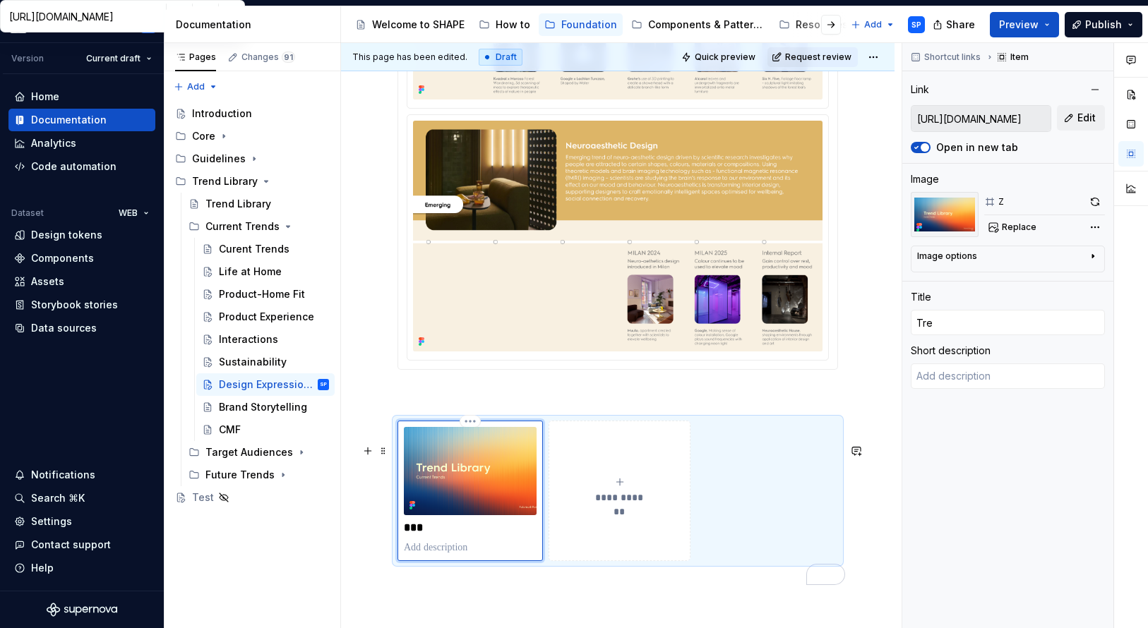
type input "Tren"
type textarea "*"
type input "Trend"
type textarea "*"
type input "Trend"
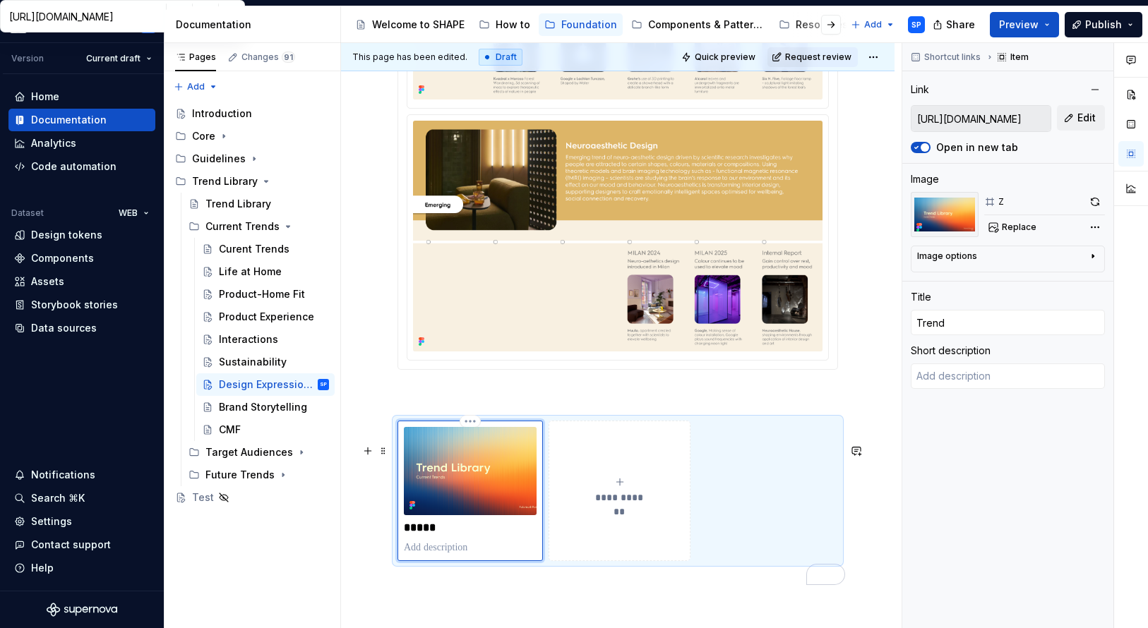
type textarea "*"
type input "Trend L"
type textarea "*"
type input "Trend LI"
type textarea "*"
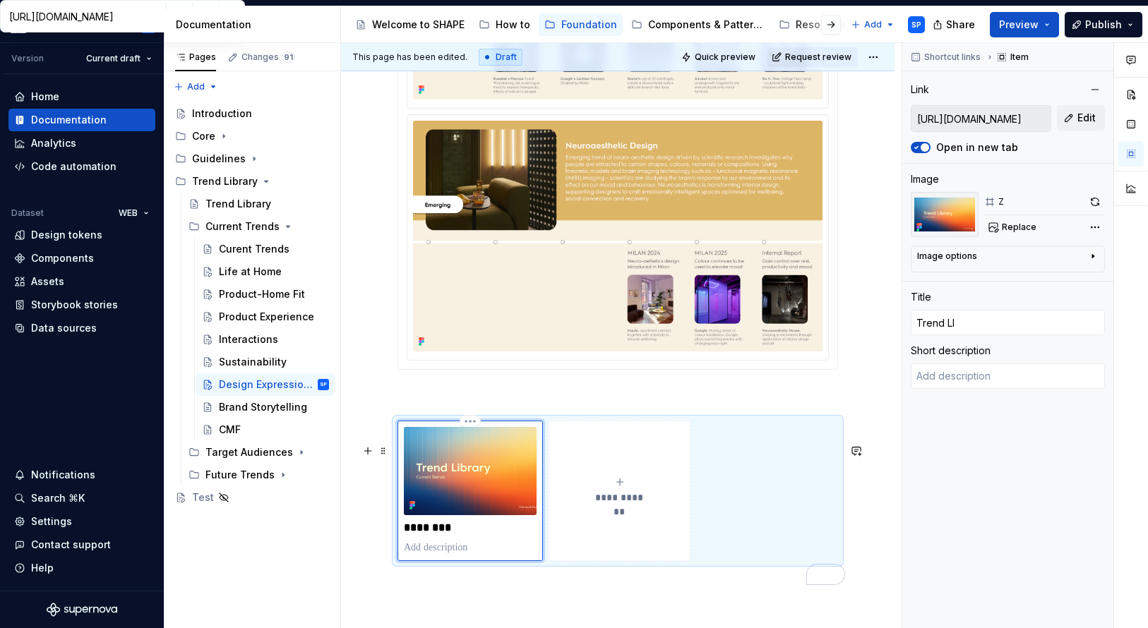
type input "Trend LIb"
type textarea "*"
type input "Trend LI"
type textarea "*"
type input "Trend L"
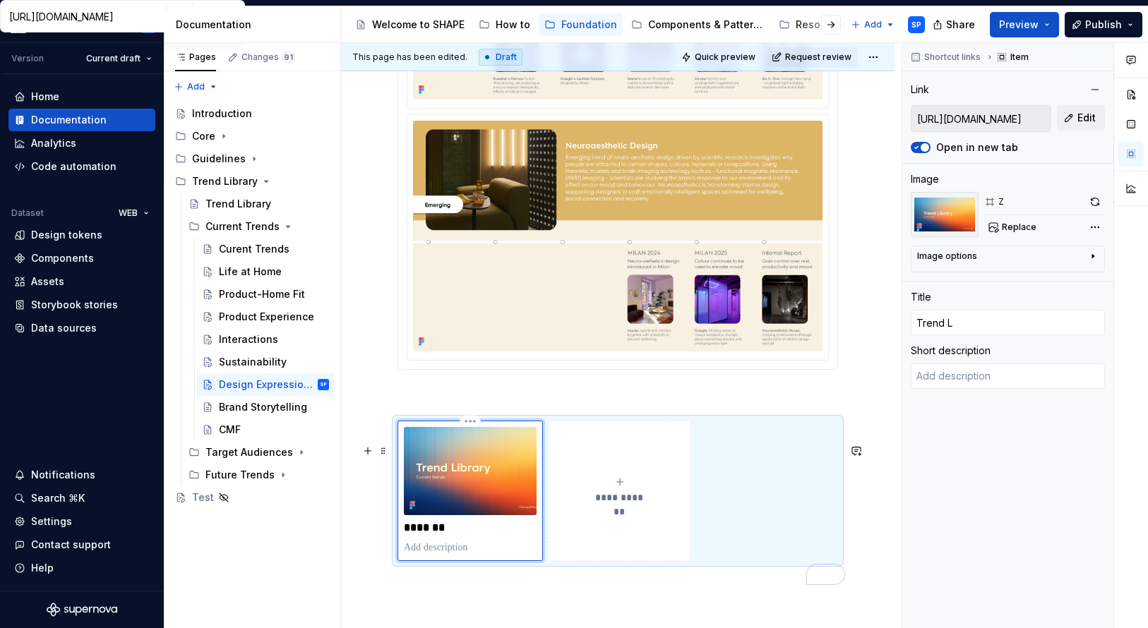
type textarea "*"
type input "Trend Li"
type textarea "*"
type input "Trend Lib"
type textarea "*"
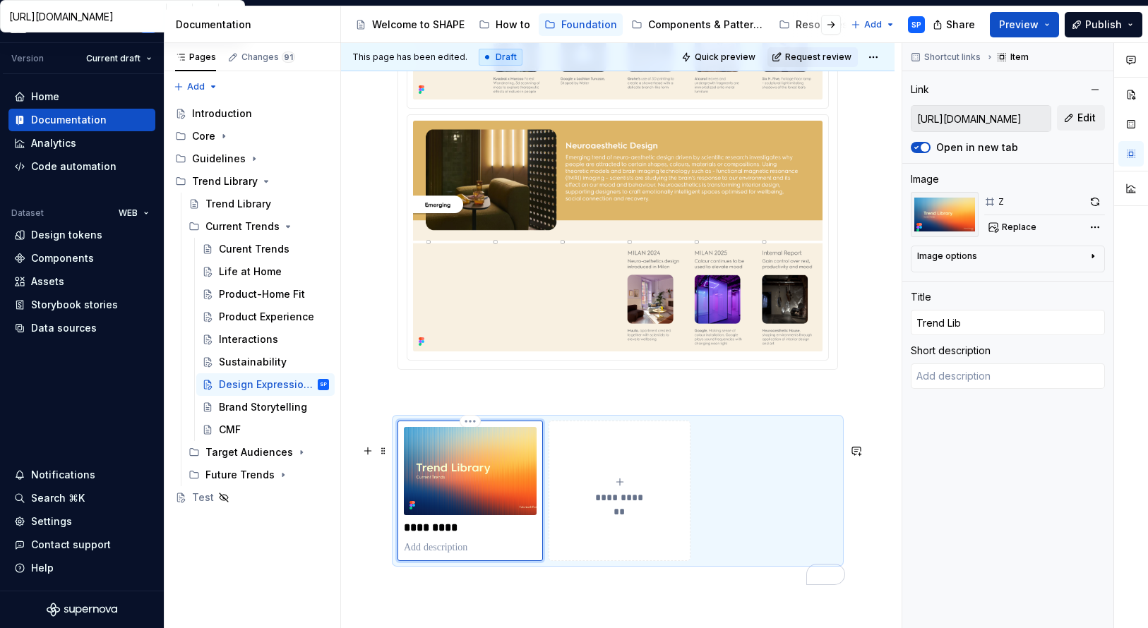
type input "Trend Libr"
type textarea "*"
type input "Trend Libra"
type textarea "*"
type input "Trend Librar"
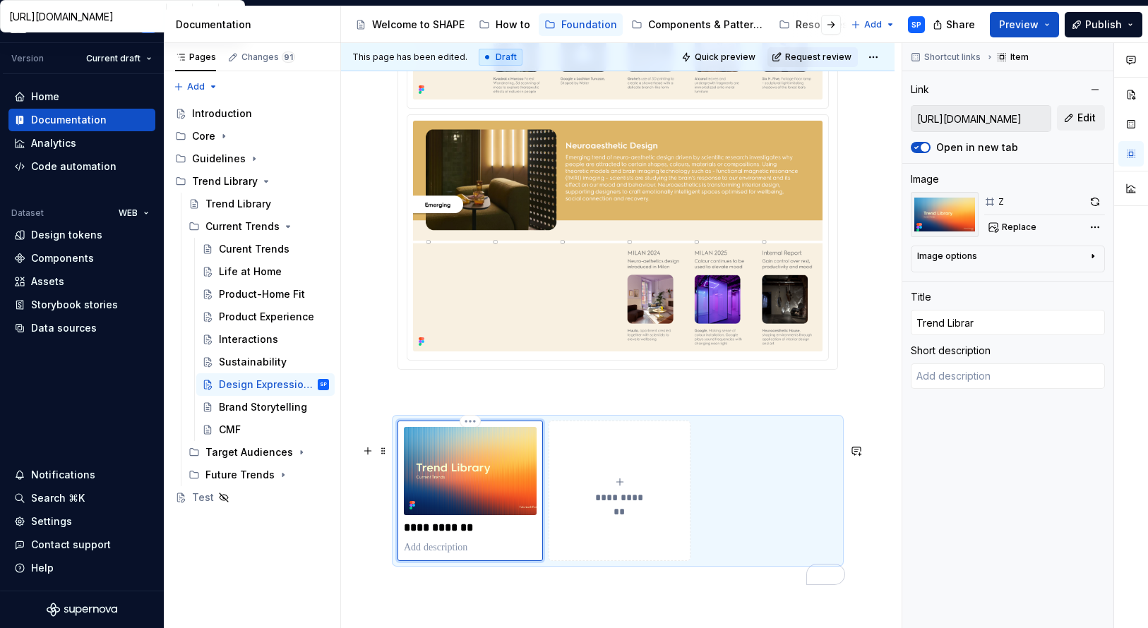
type textarea "*"
type input "Trend Library"
type textarea "*"
type input "Trend Library"
type textarea "*"
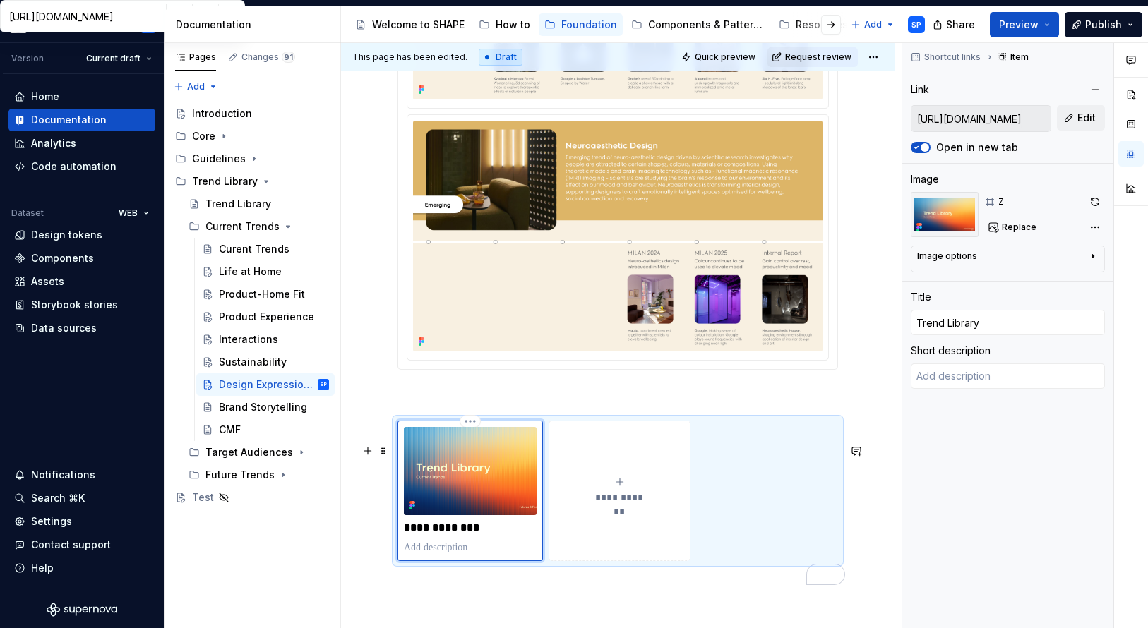
type input "Trend Library D"
type textarea "*"
type input "Trend Library De"
type textarea "*"
type input "Trend Library Dec"
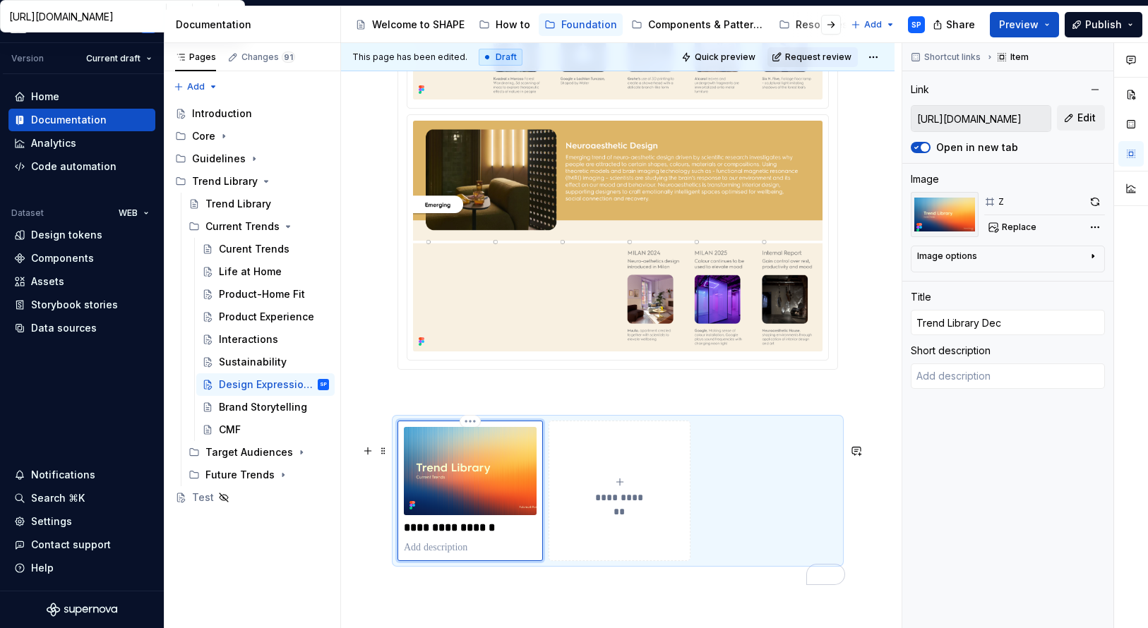
type textarea "*"
type input "Trend Library Deck"
click at [265, 404] on div "Brand Storytelling" at bounding box center [253, 407] width 68 height 14
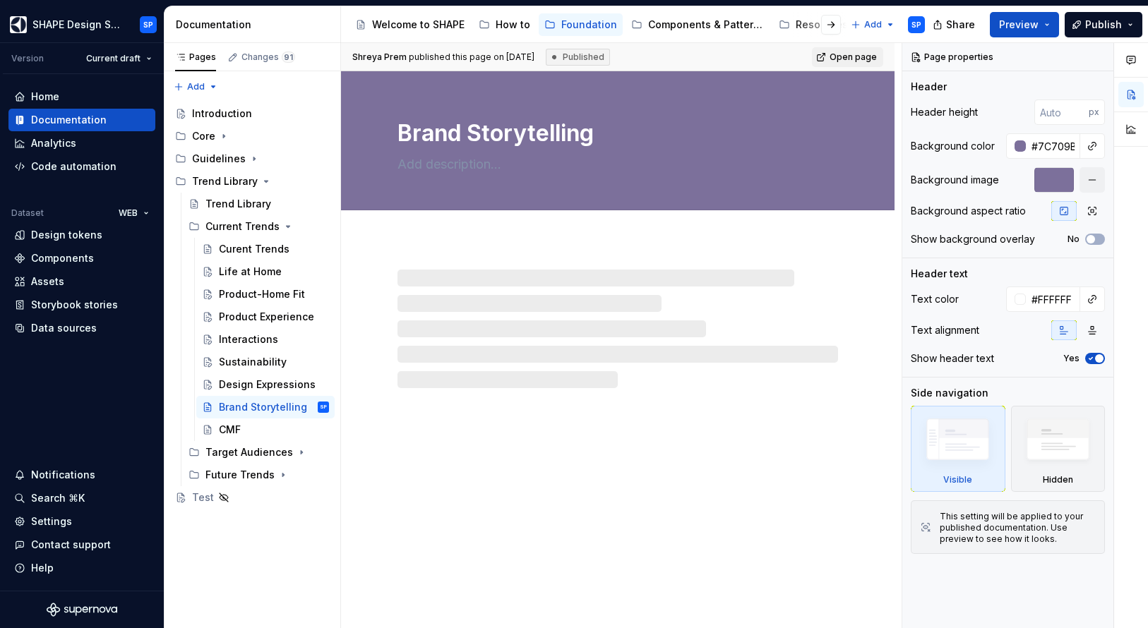
click at [488, 546] on div "Brand Storytelling" at bounding box center [617, 350] width 553 height 558
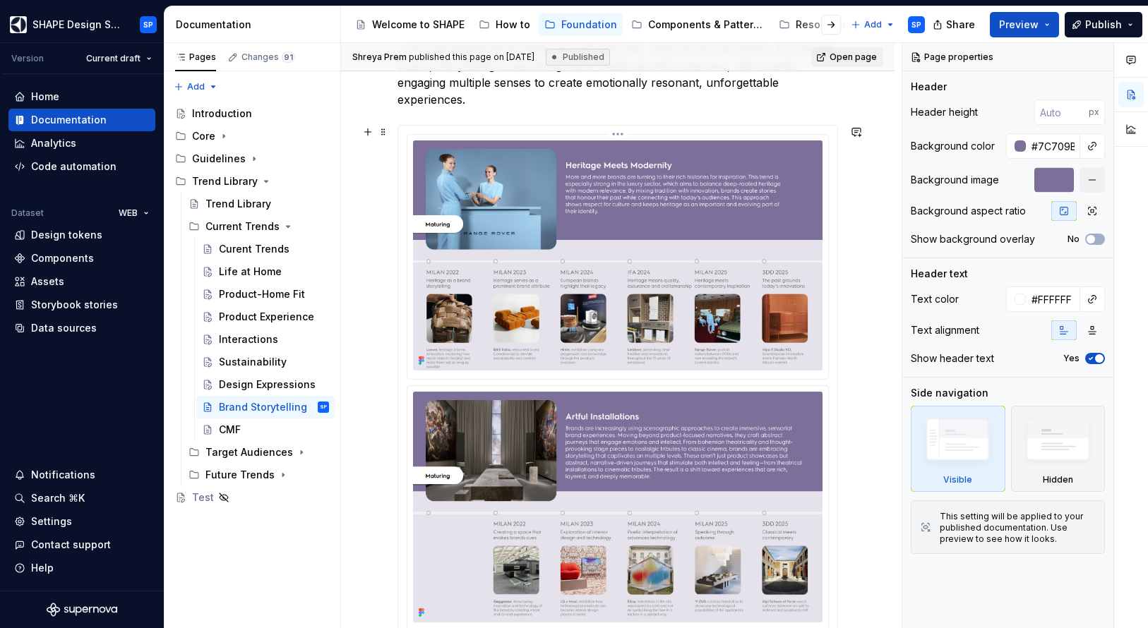
scroll to position [800, 0]
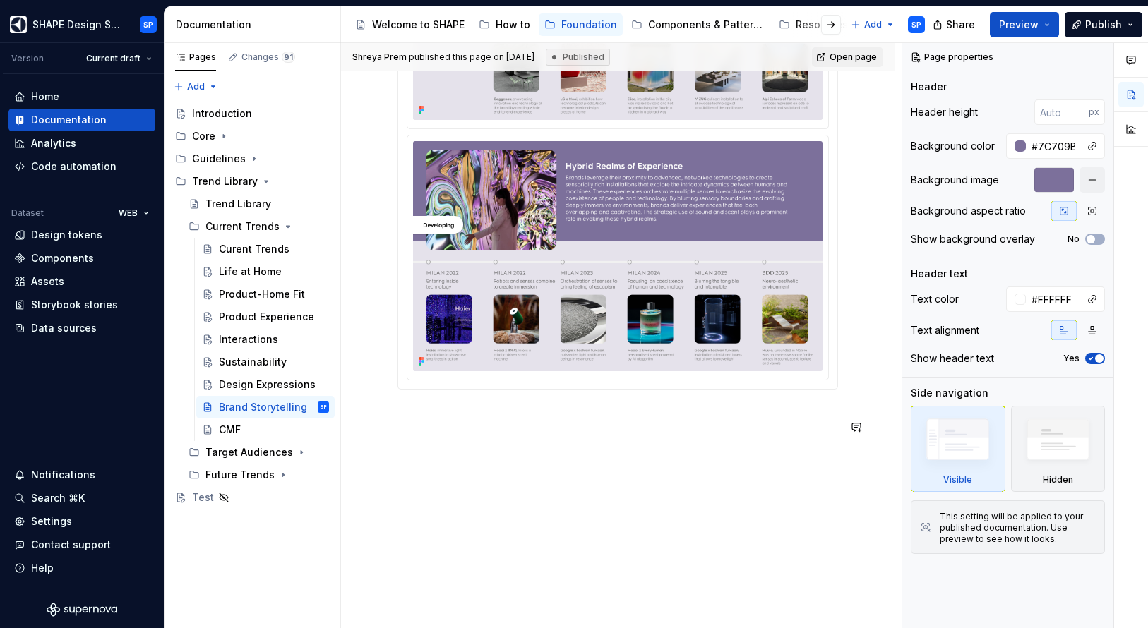
click at [435, 483] on div "In recent times, brand storytelling has become more layered and dynamic than ev…" at bounding box center [617, 41] width 553 height 1176
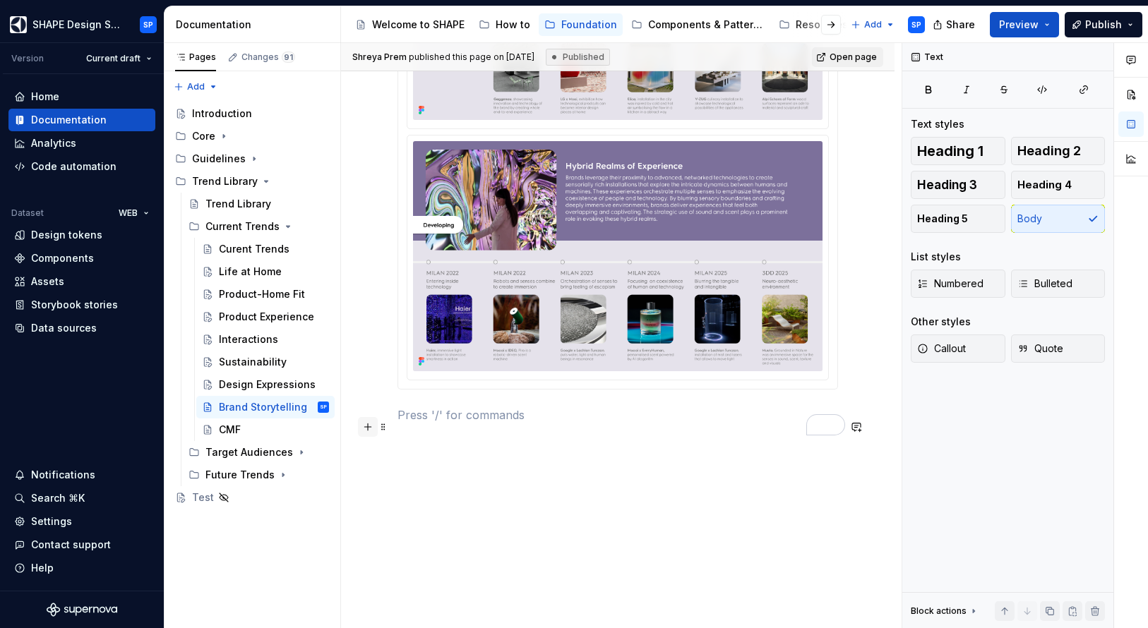
click at [369, 417] on button "button" at bounding box center [368, 427] width 20 height 20
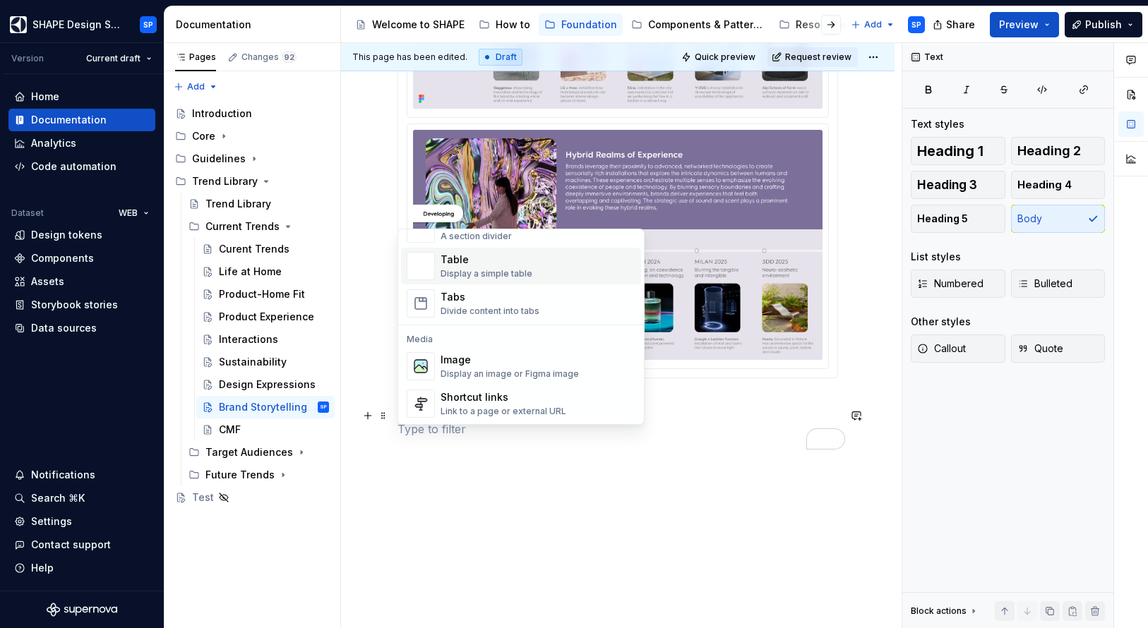
scroll to position [511, 0]
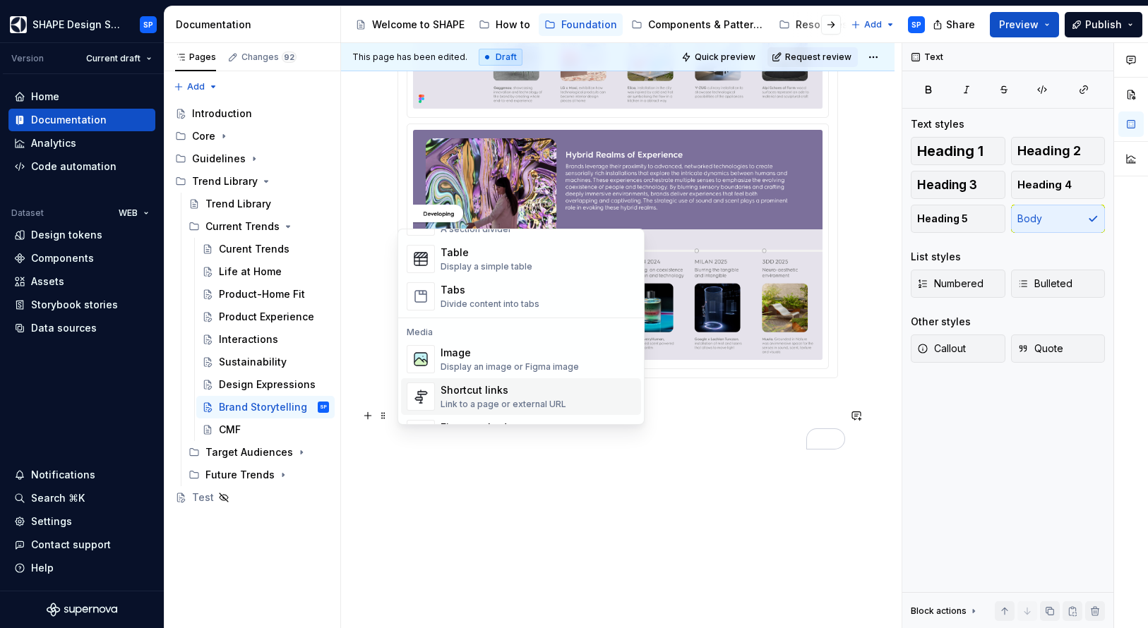
click at [469, 403] on div "Link to a page or external URL" at bounding box center [503, 404] width 126 height 11
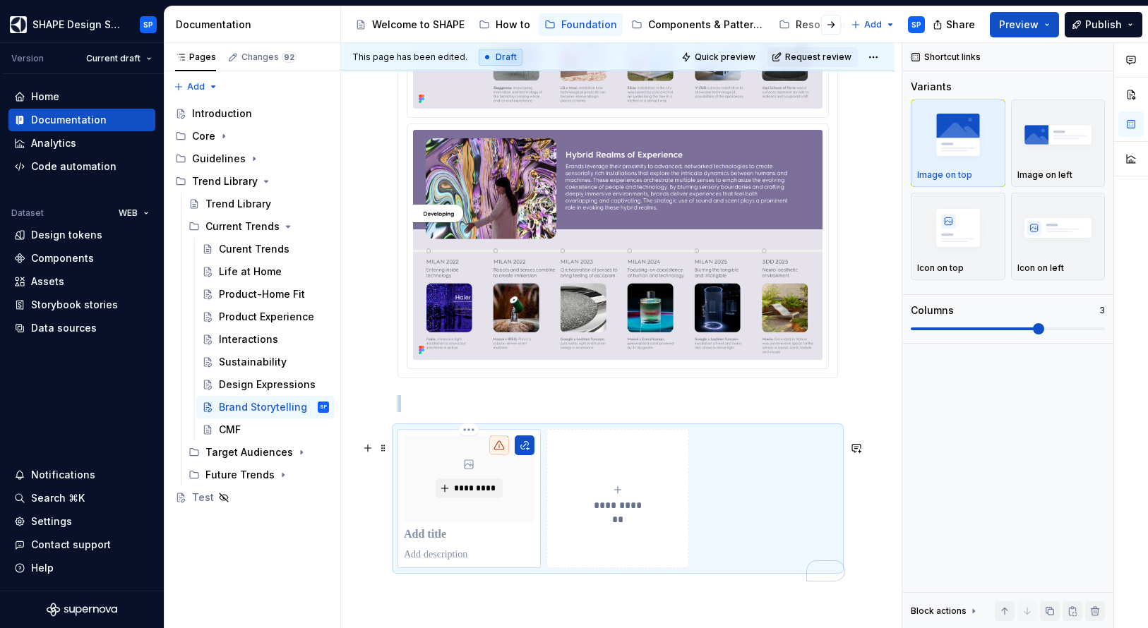
click at [503, 451] on icon "To enrich screen reader interactions, please activate Accessibility in Grammarl…" at bounding box center [498, 445] width 11 height 11
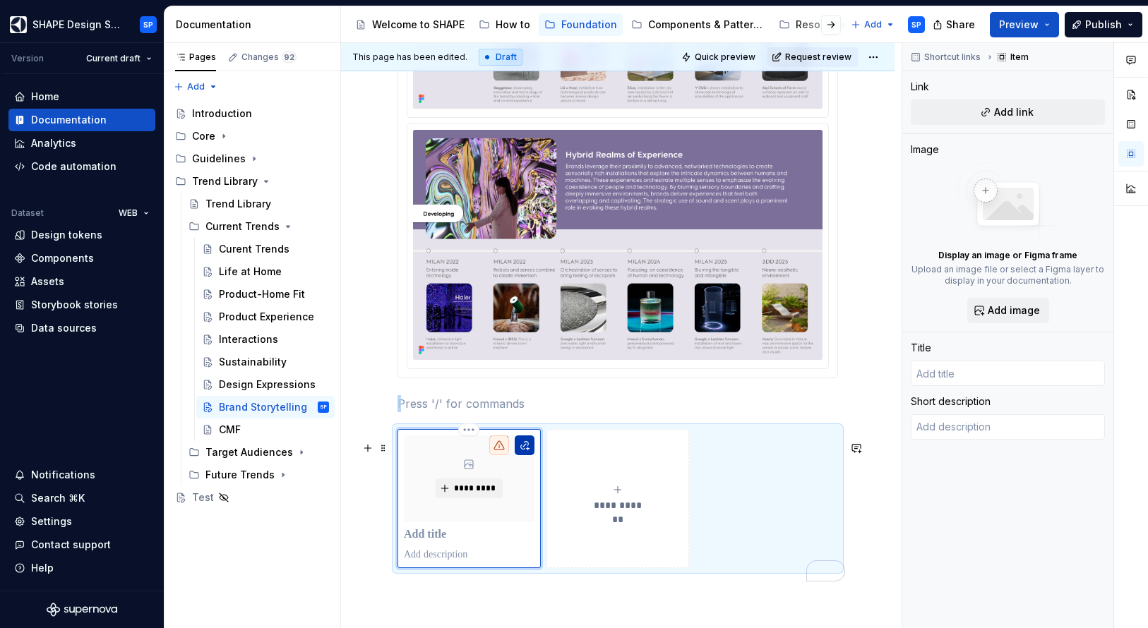
click at [531, 454] on button "To enrich screen reader interactions, please activate Accessibility in Grammarl…" at bounding box center [525, 445] width 20 height 20
type textarea "*"
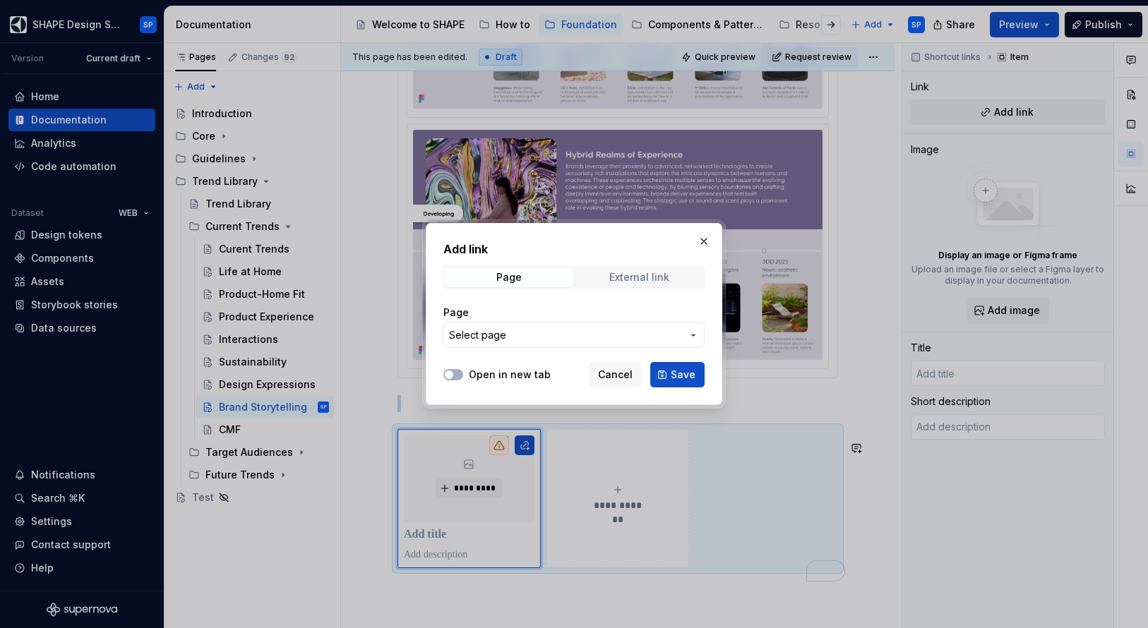
click at [639, 284] on span "External link" at bounding box center [639, 277] width 128 height 20
click at [457, 368] on div at bounding box center [453, 375] width 20 height 14
click at [453, 372] on icon "button" at bounding box center [448, 375] width 11 height 8
click at [479, 338] on input "URL" at bounding box center [573, 335] width 261 height 25
paste input "[URL][DOMAIN_NAME]"
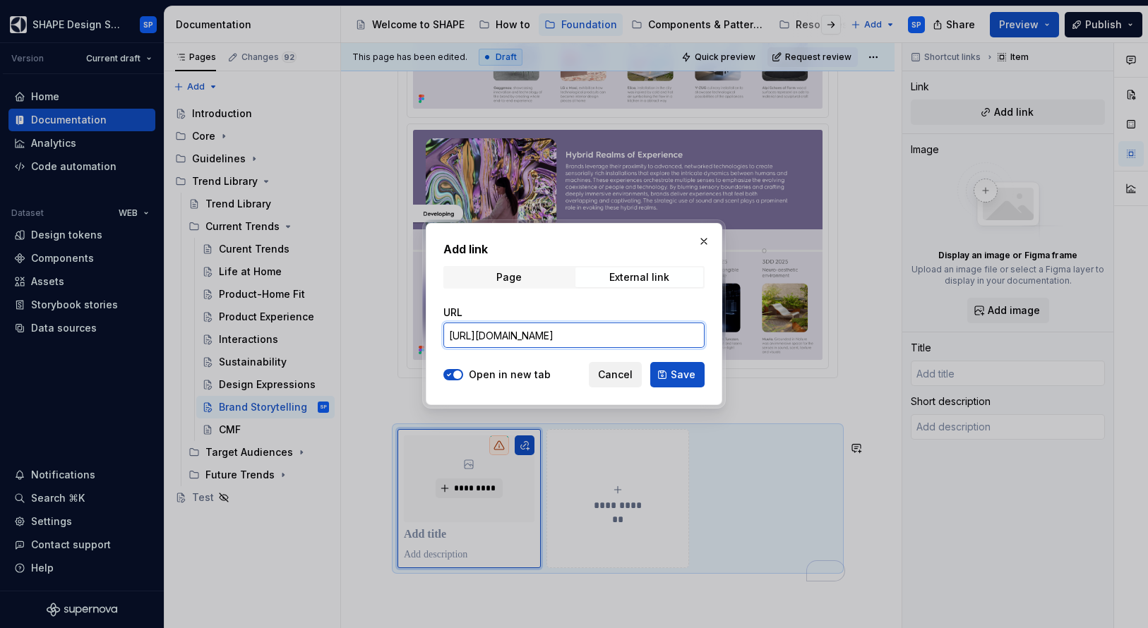
scroll to position [0, 903]
type input "[URL][DOMAIN_NAME]"
click at [671, 370] on button "Save" at bounding box center [677, 374] width 54 height 25
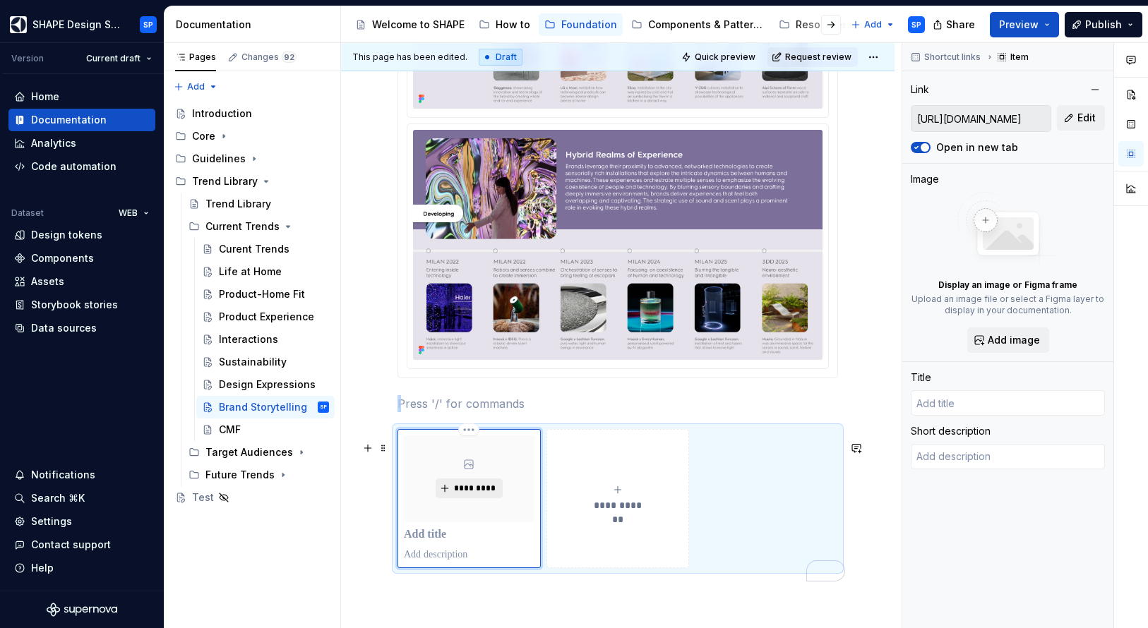
click at [464, 494] on span "*********" at bounding box center [474, 488] width 43 height 11
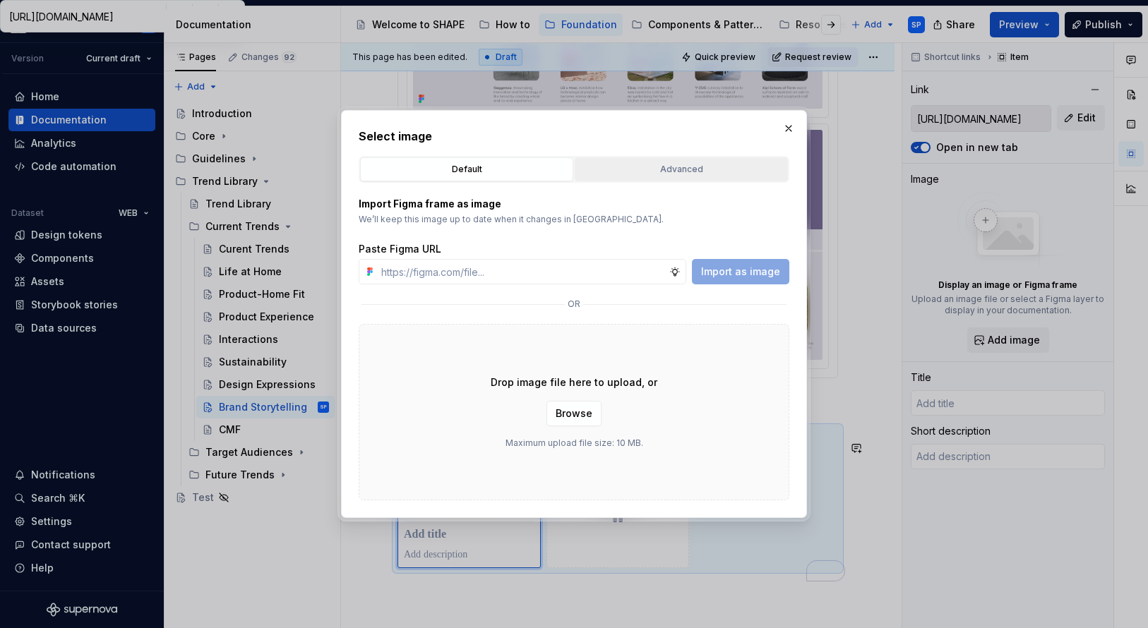
click at [702, 169] on div "Advanced" at bounding box center [680, 169] width 203 height 14
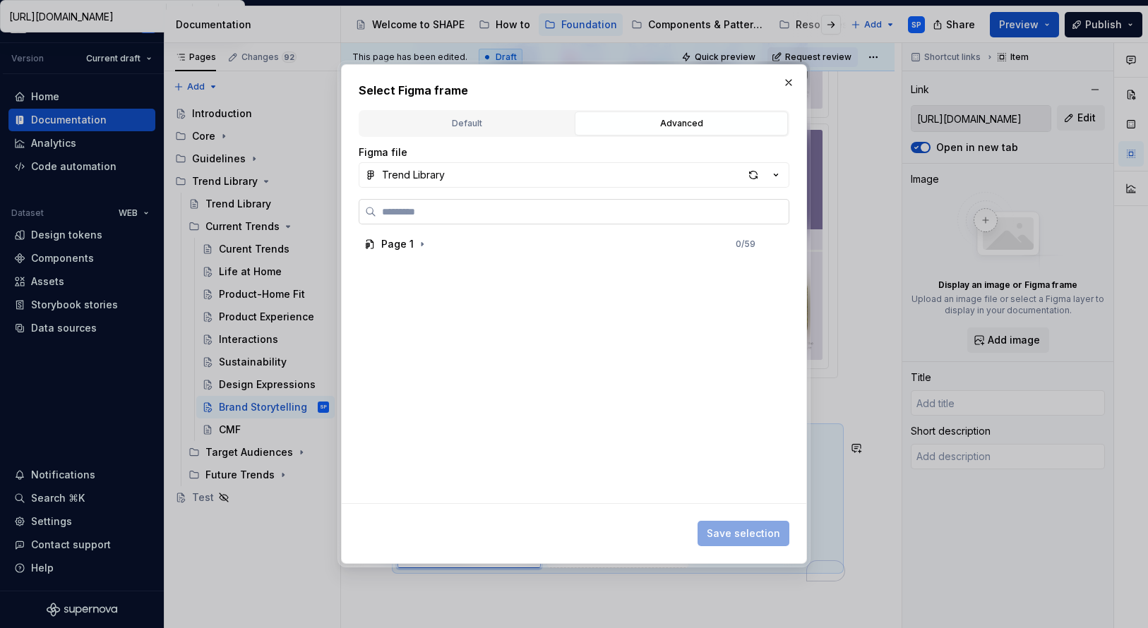
click at [541, 208] on input "search" at bounding box center [582, 212] width 412 height 14
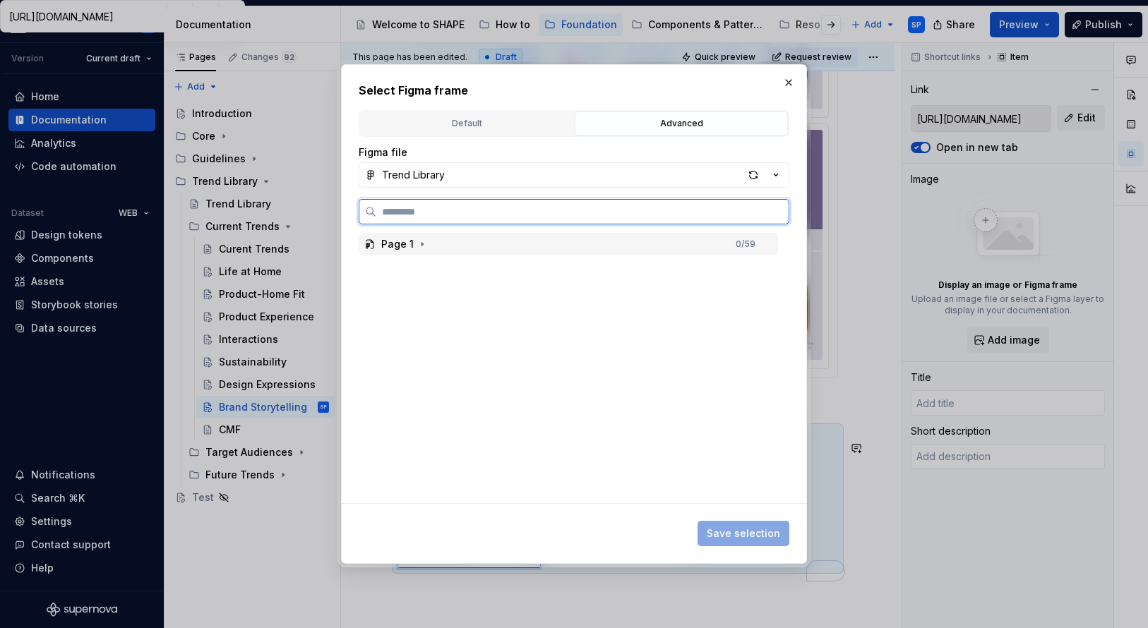
click at [410, 239] on div "Page 1" at bounding box center [397, 244] width 32 height 14
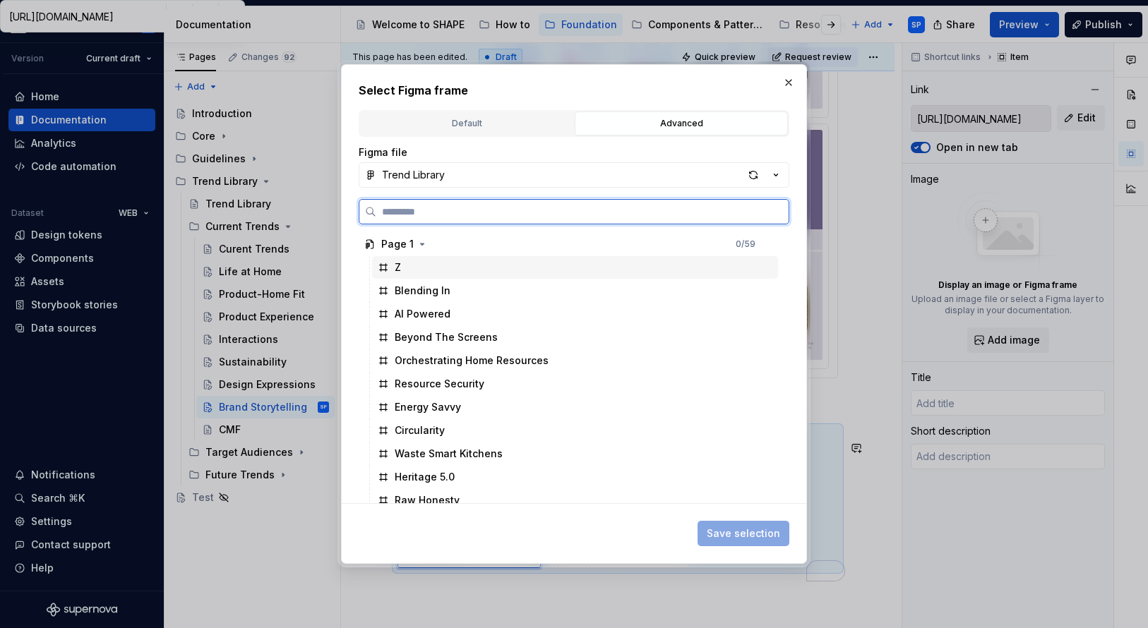
drag, startPoint x: 409, startPoint y: 267, endPoint x: 426, endPoint y: 267, distance: 16.2
click at [409, 267] on div "Z" at bounding box center [575, 267] width 406 height 23
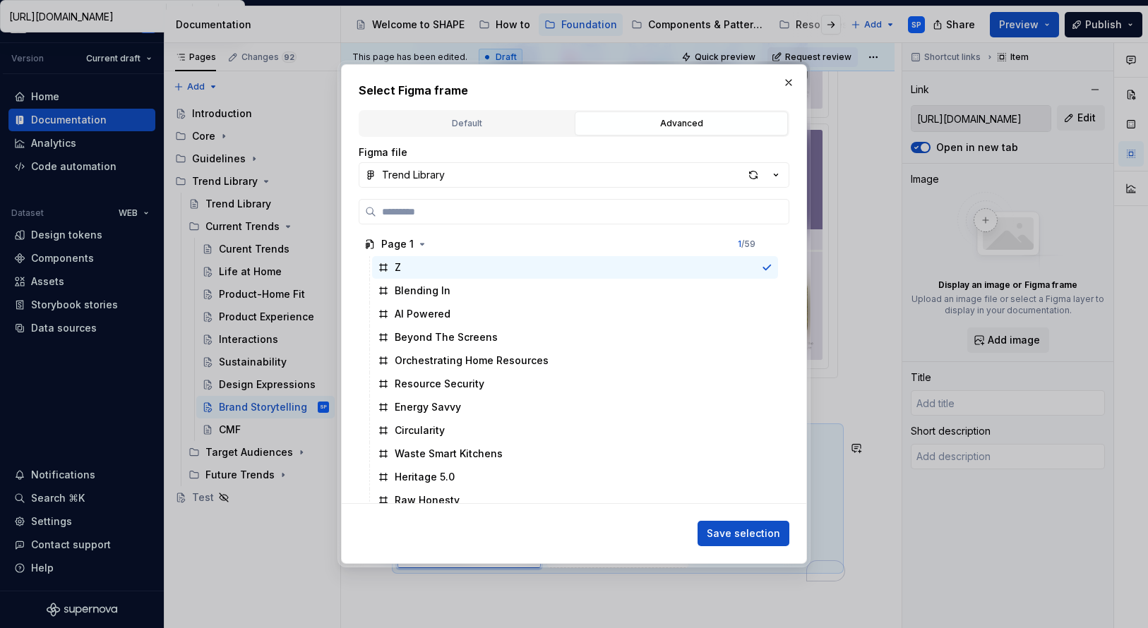
click at [715, 531] on span "Save selection" at bounding box center [743, 534] width 73 height 14
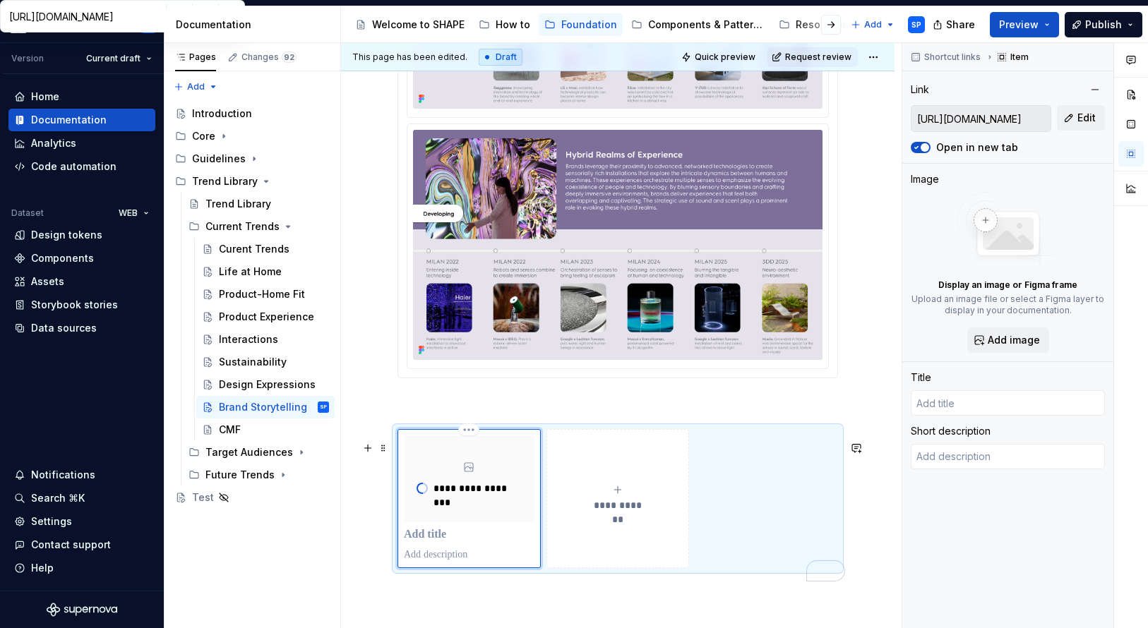
click at [459, 542] on p "To enrich screen reader interactions, please activate Accessibility in Grammarl…" at bounding box center [469, 535] width 131 height 14
type textarea "*"
type input "T"
type textarea "*"
type input "Tr"
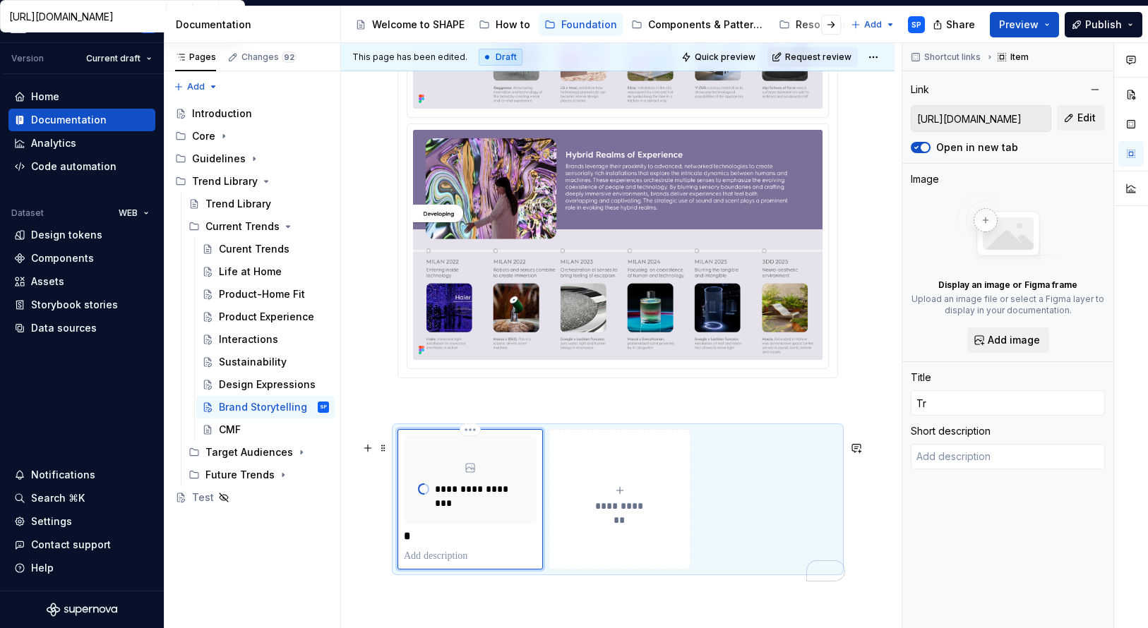
type textarea "*"
type input "Tre"
type textarea "*"
type input "Tren"
type textarea "*"
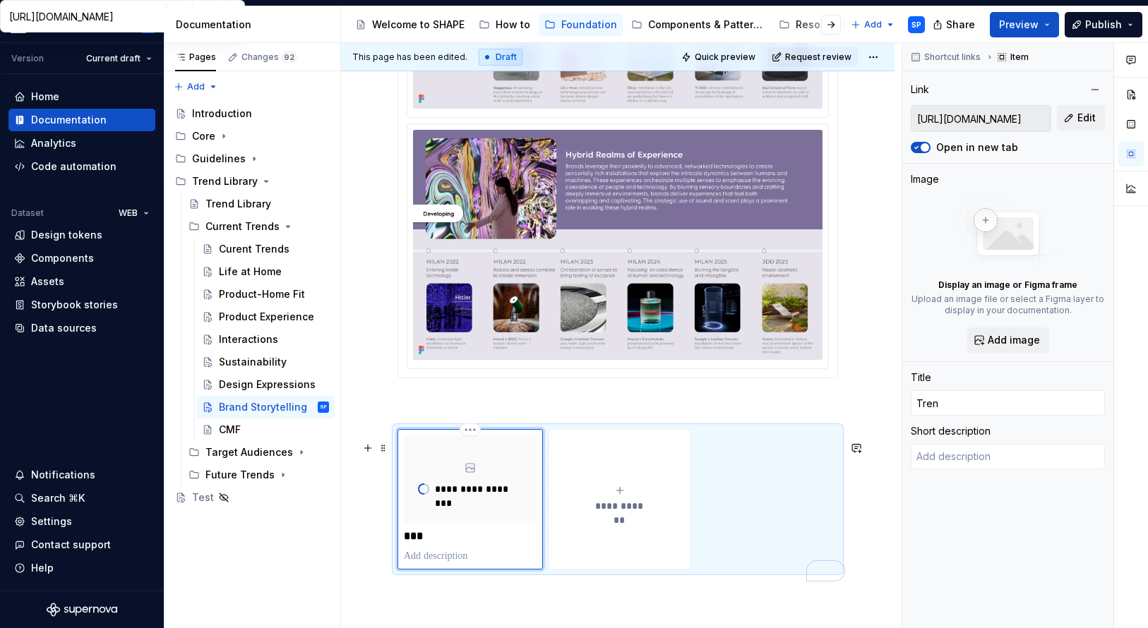
type input "Trend"
type textarea "*"
type input "Trend"
type textarea "*"
type input "Trend L"
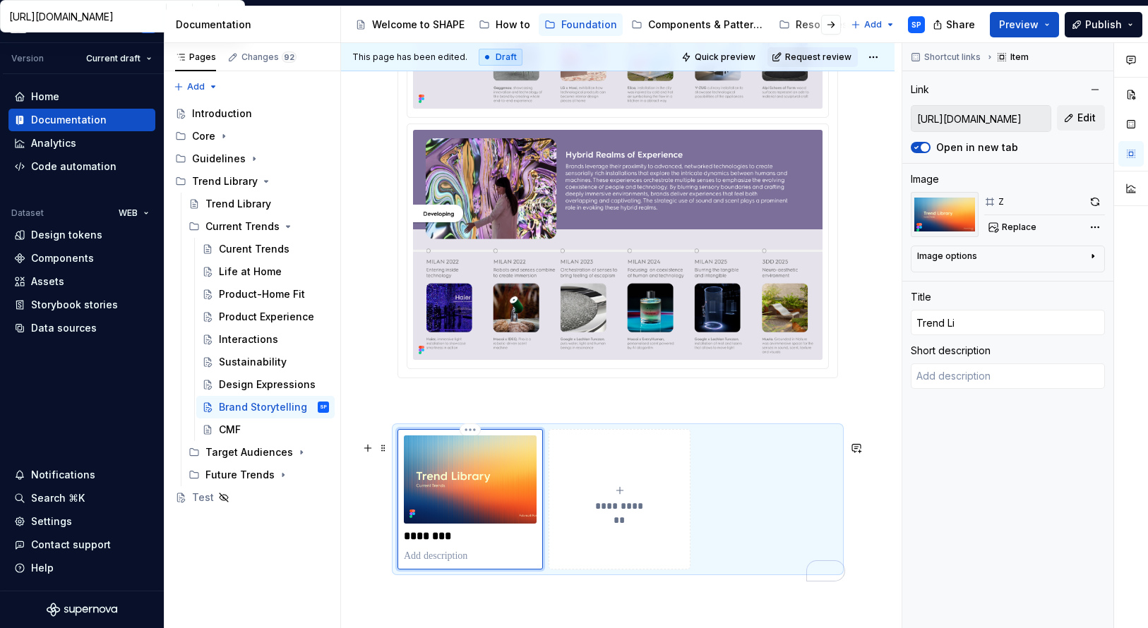
click at [472, 543] on p "********" at bounding box center [470, 536] width 133 height 14
type textarea "*"
type input "Trend Lib"
type textarea "*"
type input "Trend Libr"
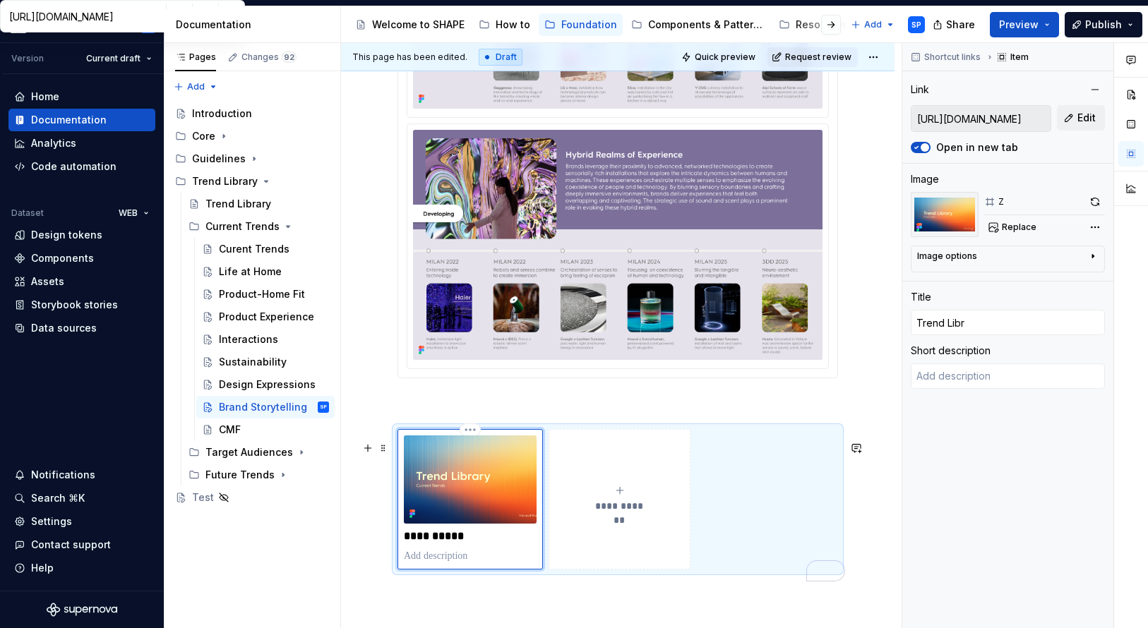
type textarea "*"
type input "Trend Libra"
type textarea "*"
type input "Trend Librar"
type textarea "*"
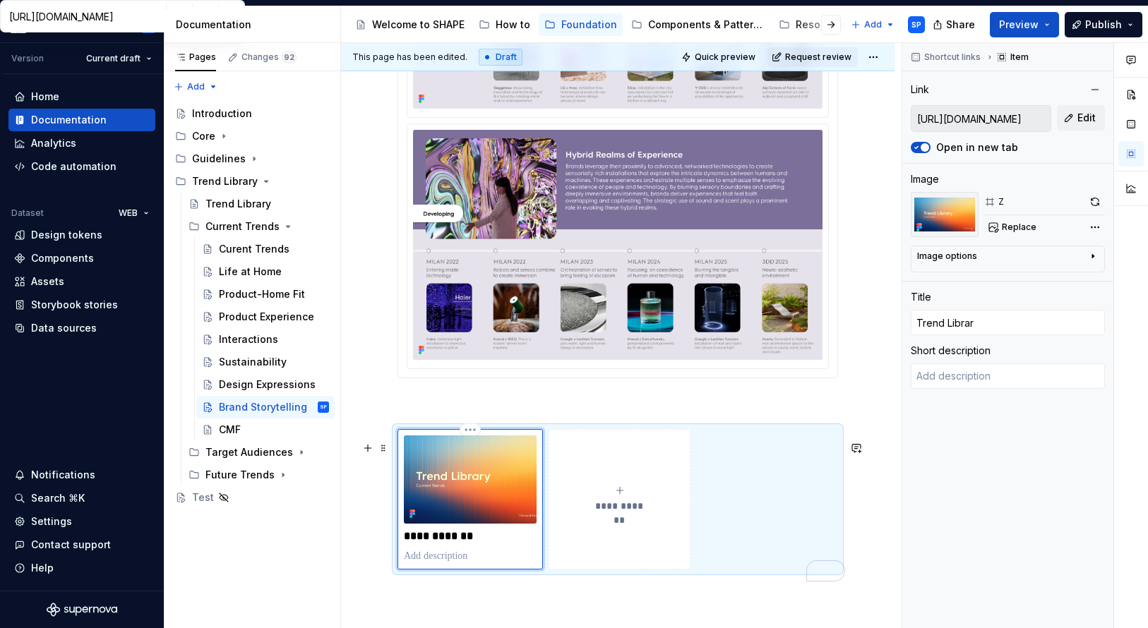
type input "Trend Library"
type textarea "*"
type input "Trend Library"
type textarea "*"
type input "Trend Library D"
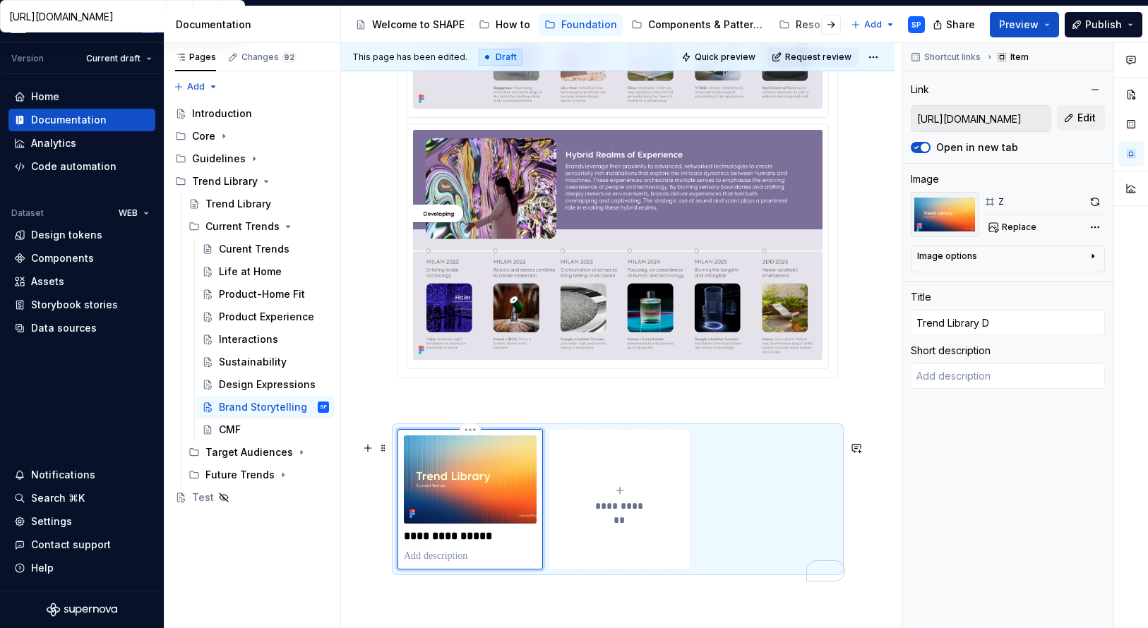
type textarea "*"
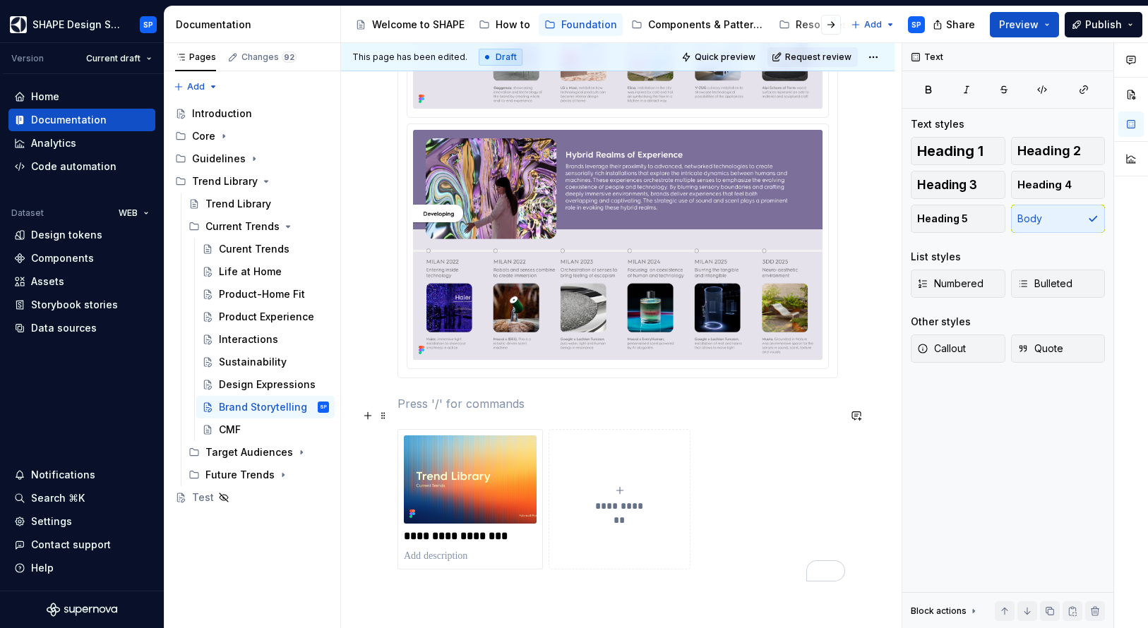
click at [752, 412] on p "To enrich screen reader interactions, please activate Accessibility in Grammarl…" at bounding box center [617, 403] width 440 height 17
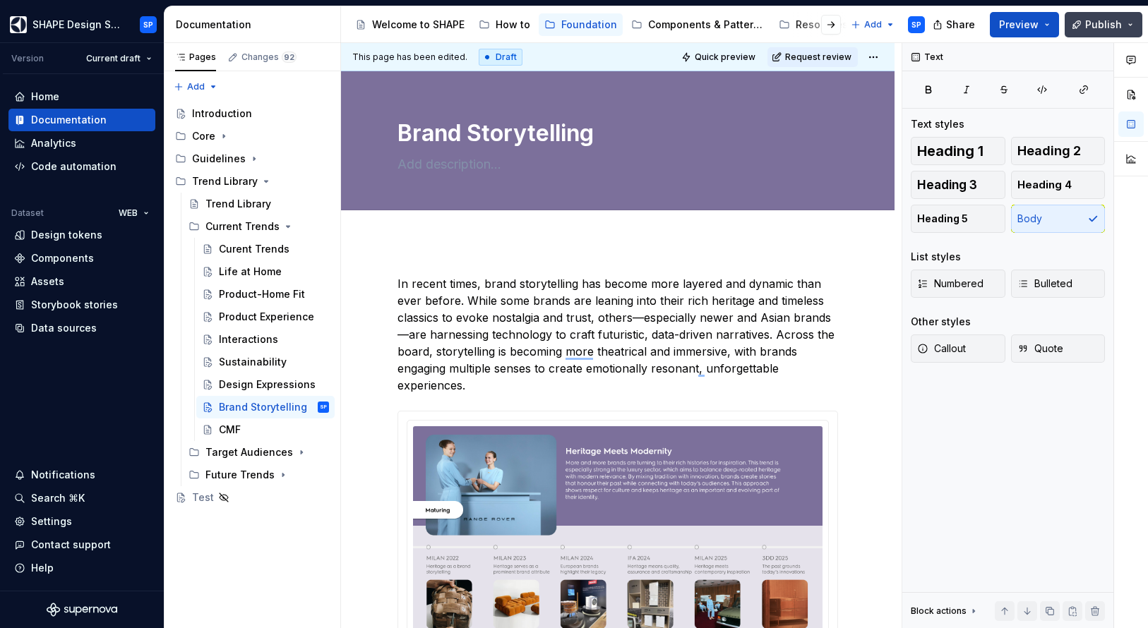
click at [1110, 23] on span "Publish" at bounding box center [1103, 25] width 37 height 14
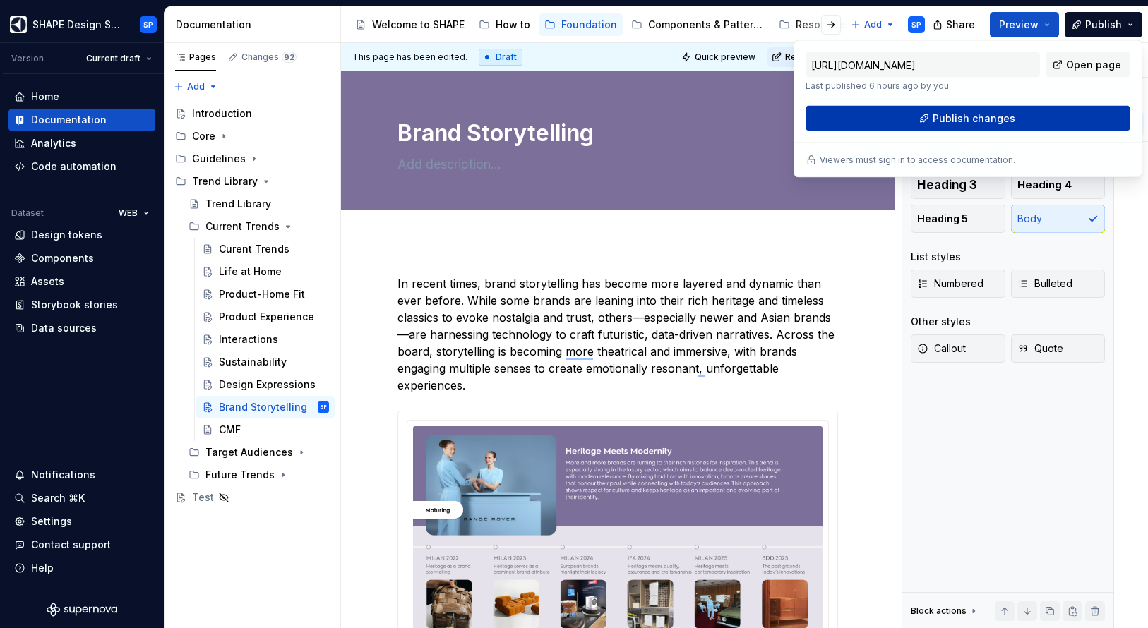
click at [1011, 118] on button "Publish changes" at bounding box center [967, 118] width 325 height 25
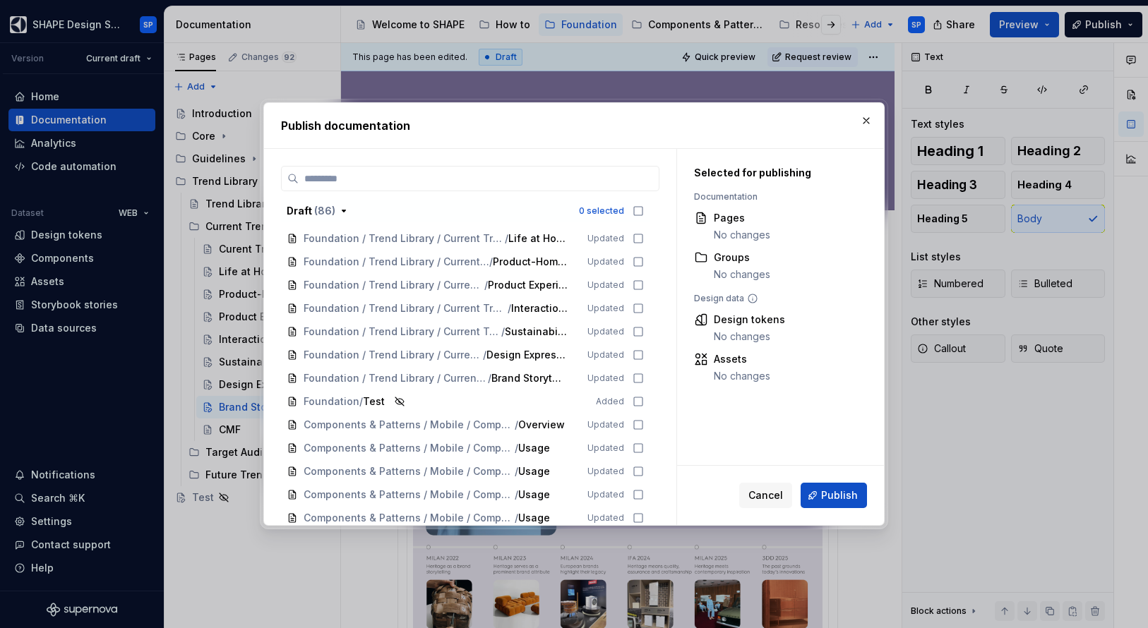
scroll to position [683, 0]
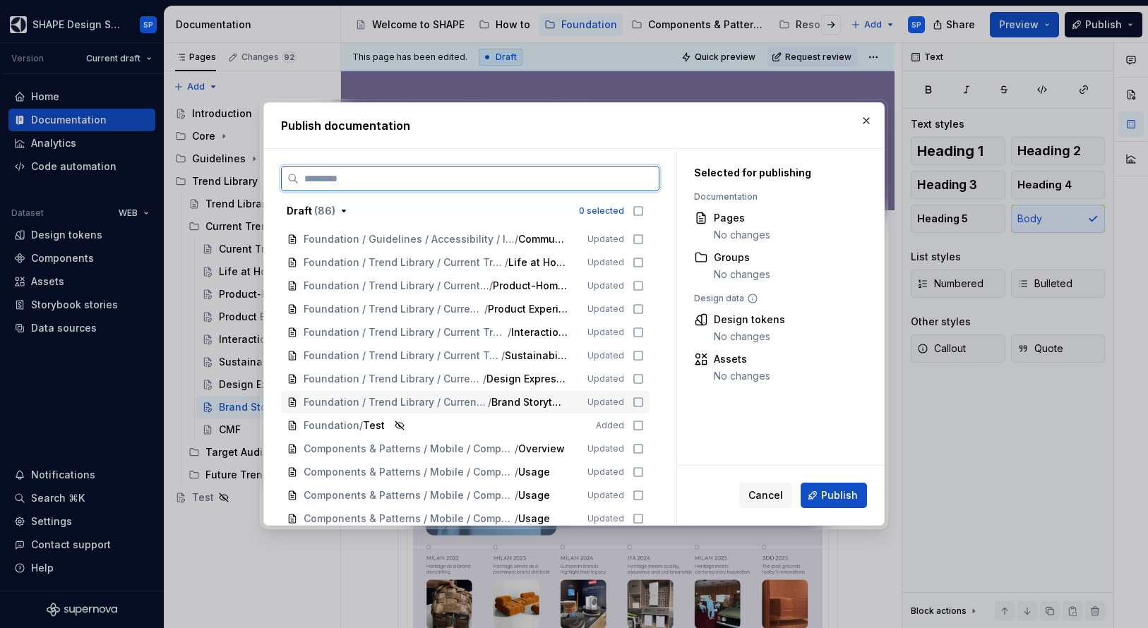
click at [644, 403] on icon at bounding box center [637, 402] width 11 height 11
click at [645, 371] on div "Foundation / Trend Library / Current Trends / Design Expressions Updated" at bounding box center [465, 379] width 368 height 23
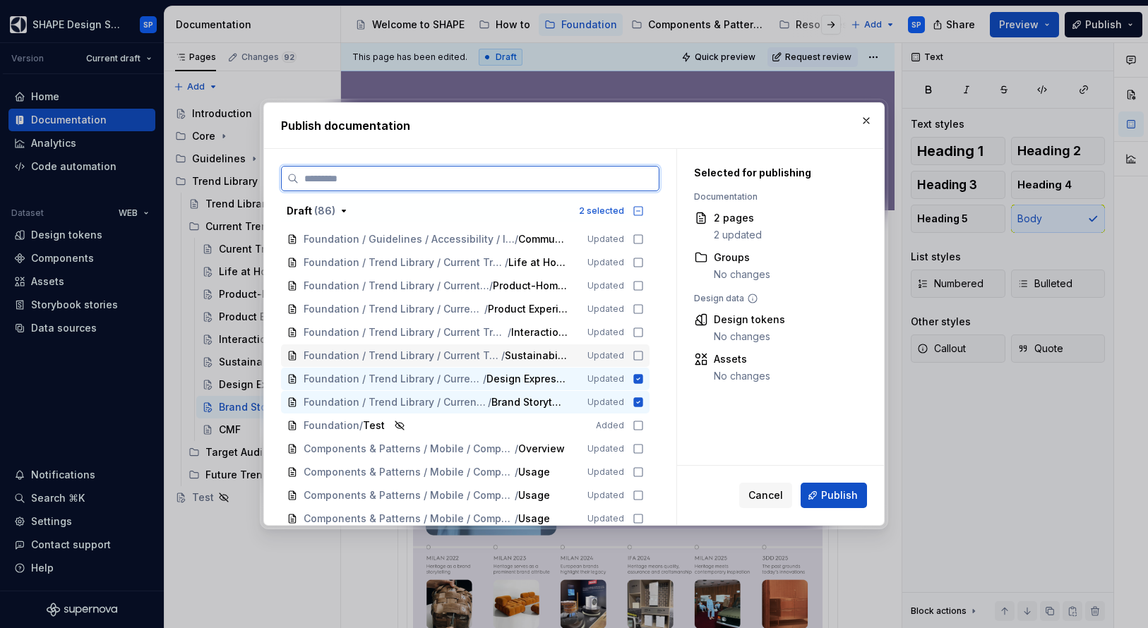
click at [644, 350] on icon at bounding box center [637, 355] width 11 height 11
click at [644, 323] on div "Foundation / Trend Library / Current Trends / Interactions Updated" at bounding box center [465, 332] width 368 height 23
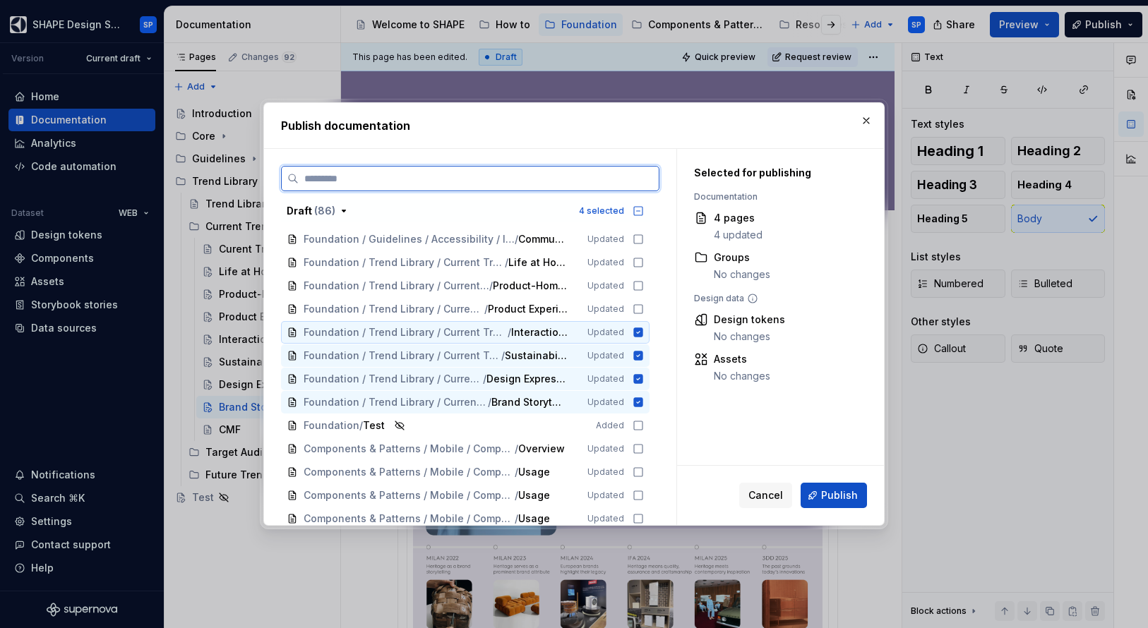
click at [643, 332] on icon at bounding box center [638, 331] width 9 height 9
click at [642, 313] on icon at bounding box center [638, 309] width 8 height 8
click at [644, 330] on icon at bounding box center [637, 332] width 11 height 11
click at [644, 287] on icon at bounding box center [637, 285] width 11 height 11
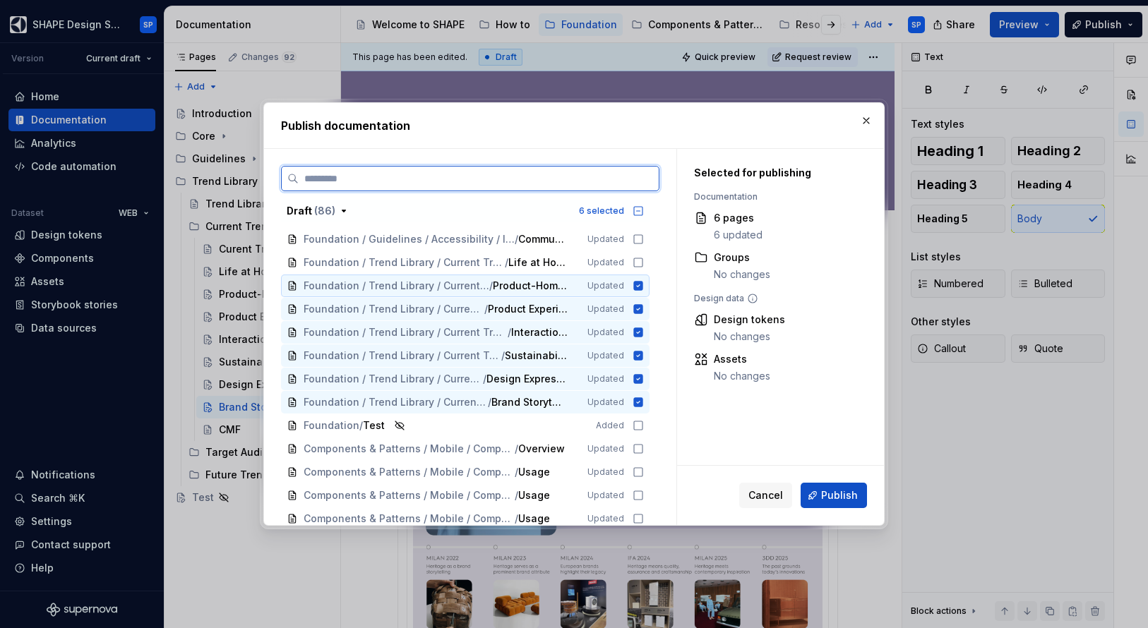
click at [644, 271] on div "Foundation / Trend Library / Current Trends / Life at Home Updated" at bounding box center [465, 262] width 368 height 23
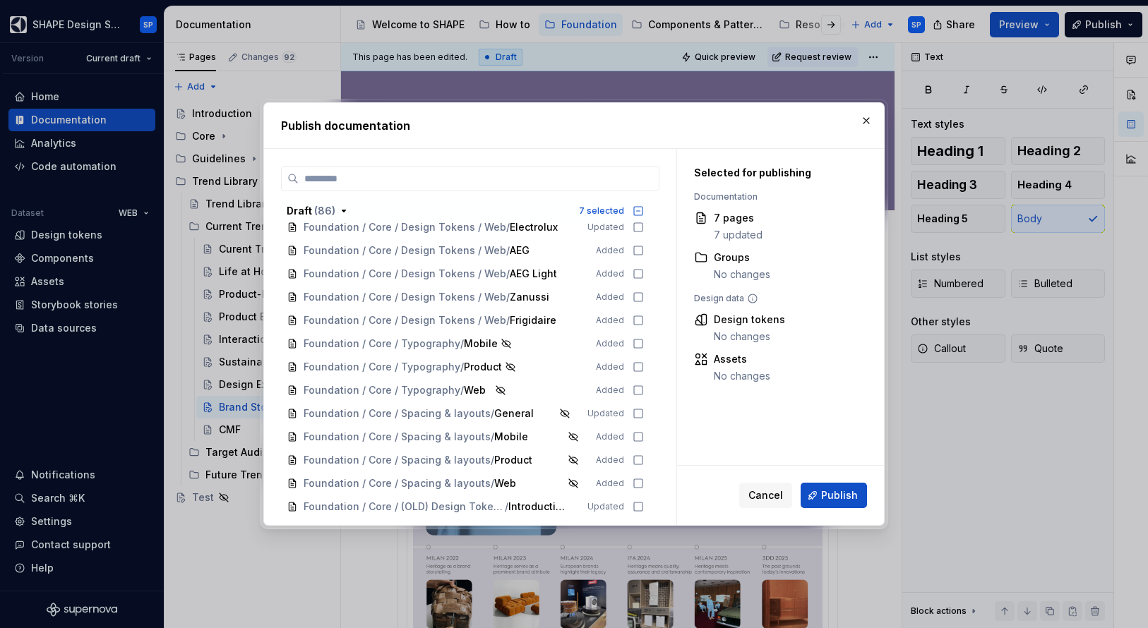
scroll to position [383, 0]
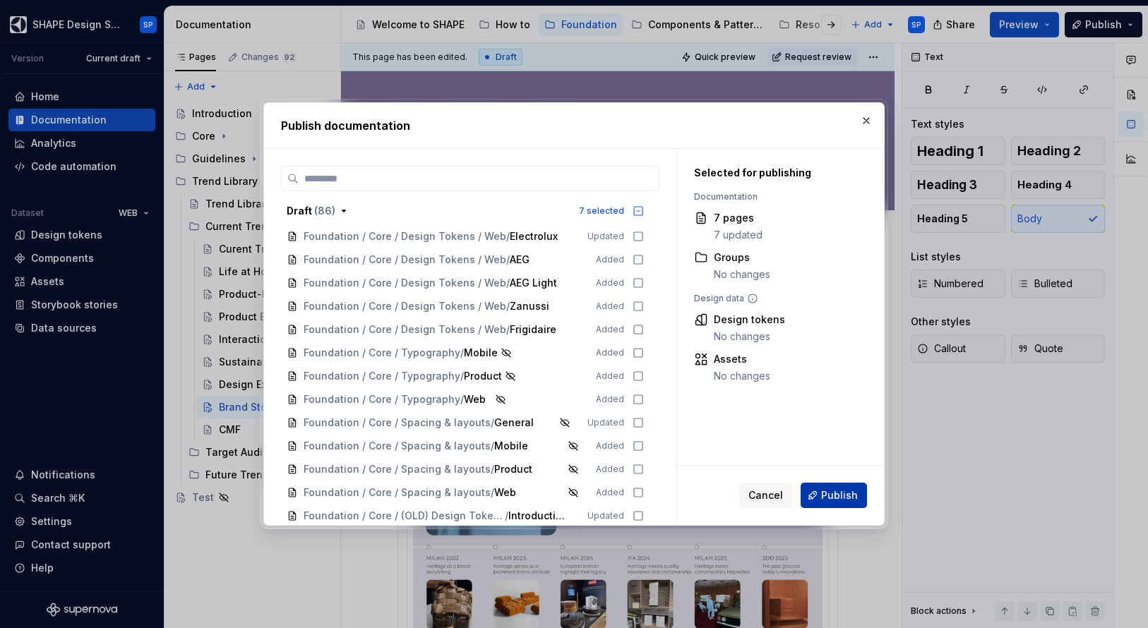
click at [844, 501] on span "Publish" at bounding box center [839, 495] width 37 height 14
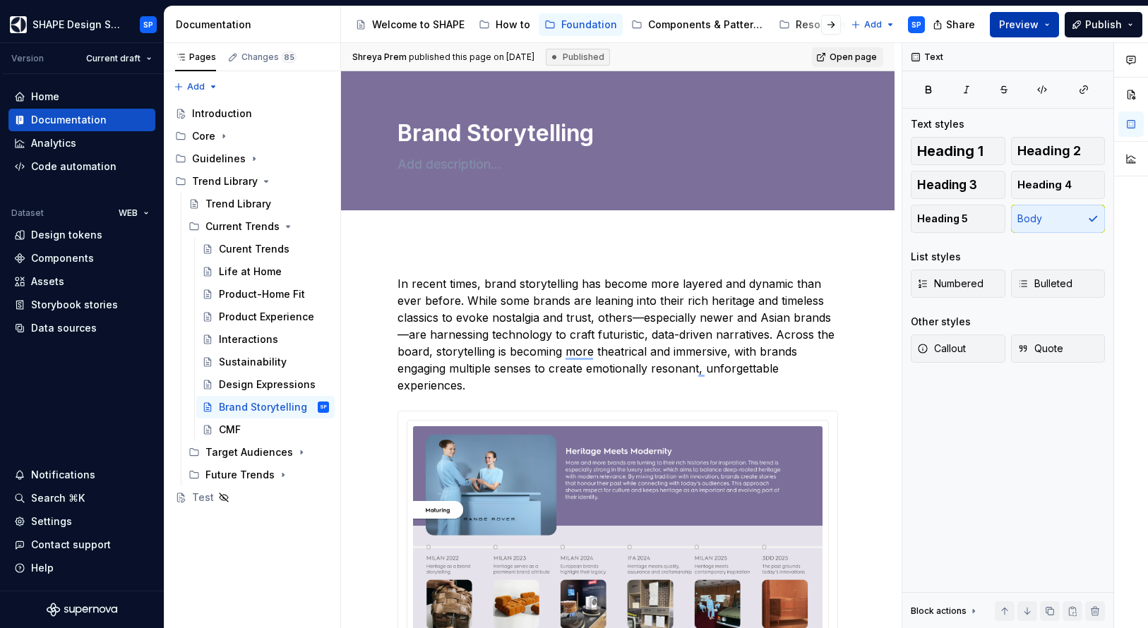
click at [1050, 25] on button "Preview" at bounding box center [1024, 24] width 69 height 25
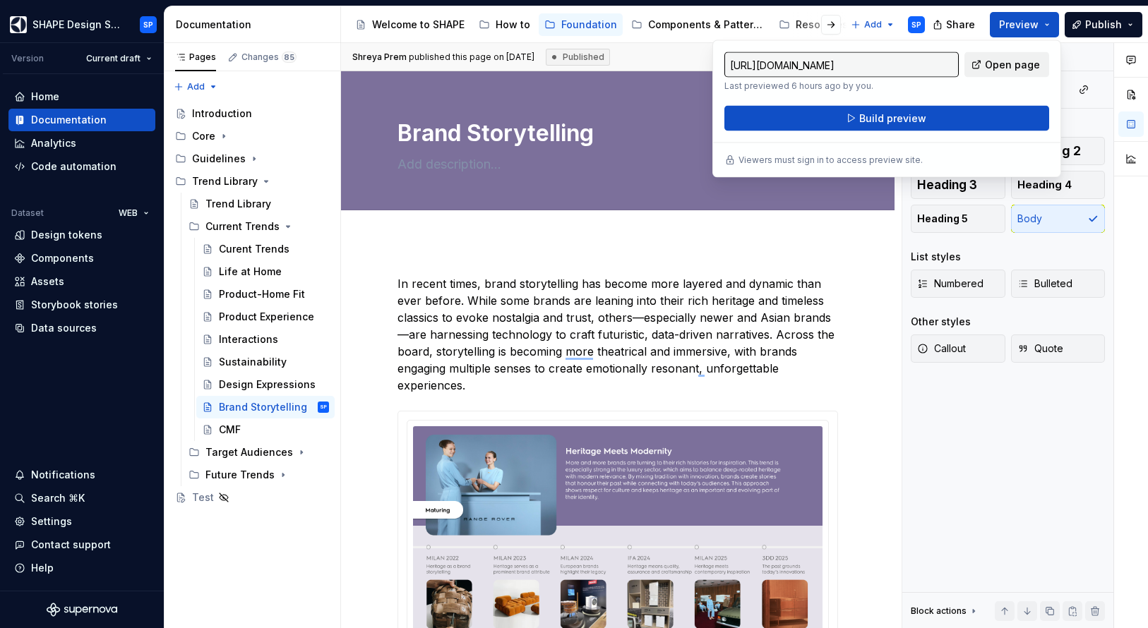
click at [1008, 62] on span "Open page" at bounding box center [1012, 65] width 55 height 14
click at [1088, 25] on span "Publish" at bounding box center [1103, 25] width 37 height 14
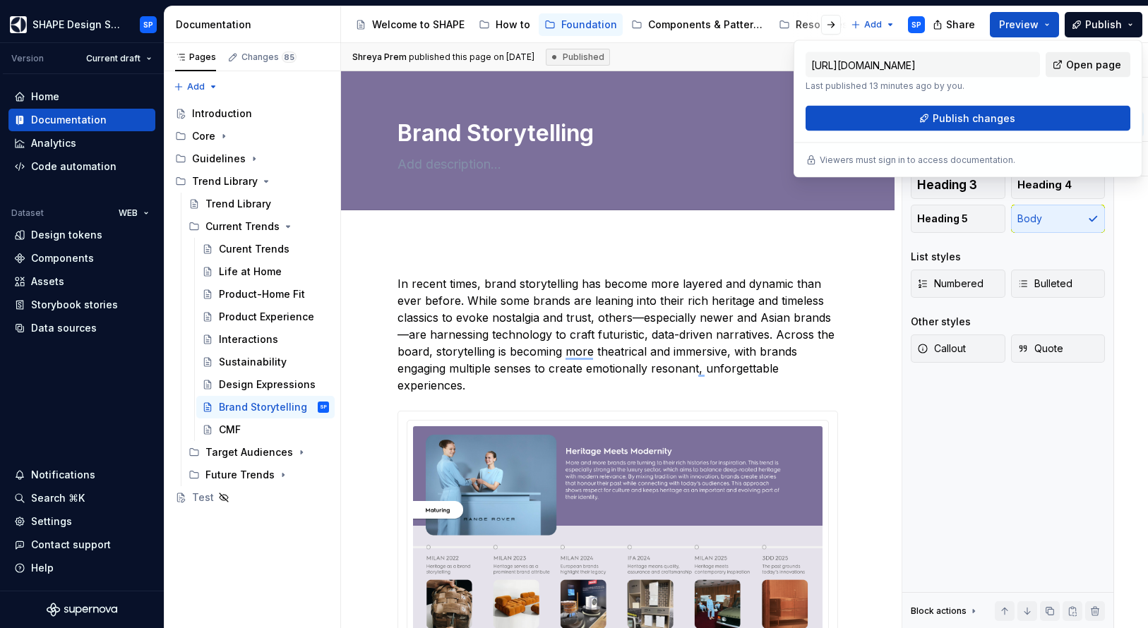
click at [1070, 56] on link "Open page" at bounding box center [1087, 64] width 85 height 25
